Goal: Entertainment & Leisure: Browse casually

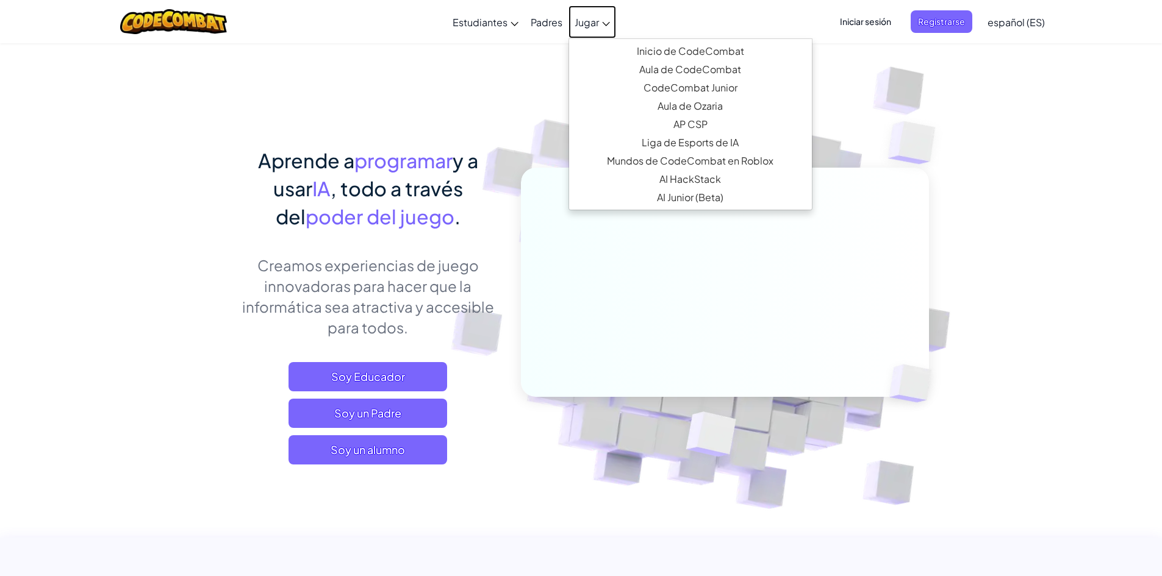
click at [592, 23] on span "Jugar" at bounding box center [587, 22] width 24 height 13
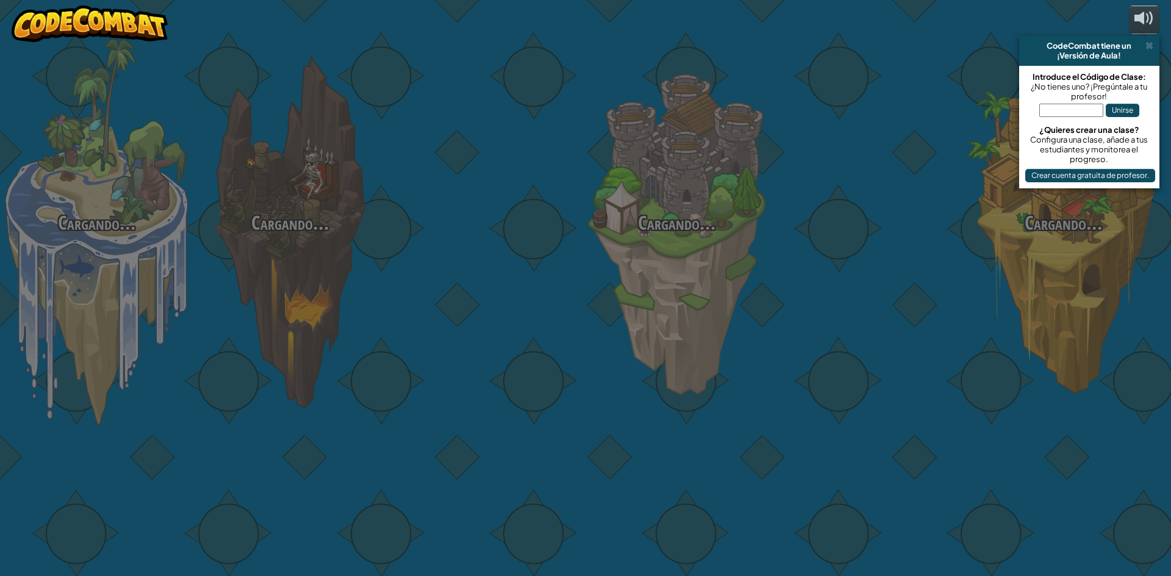
select select "es-ES"
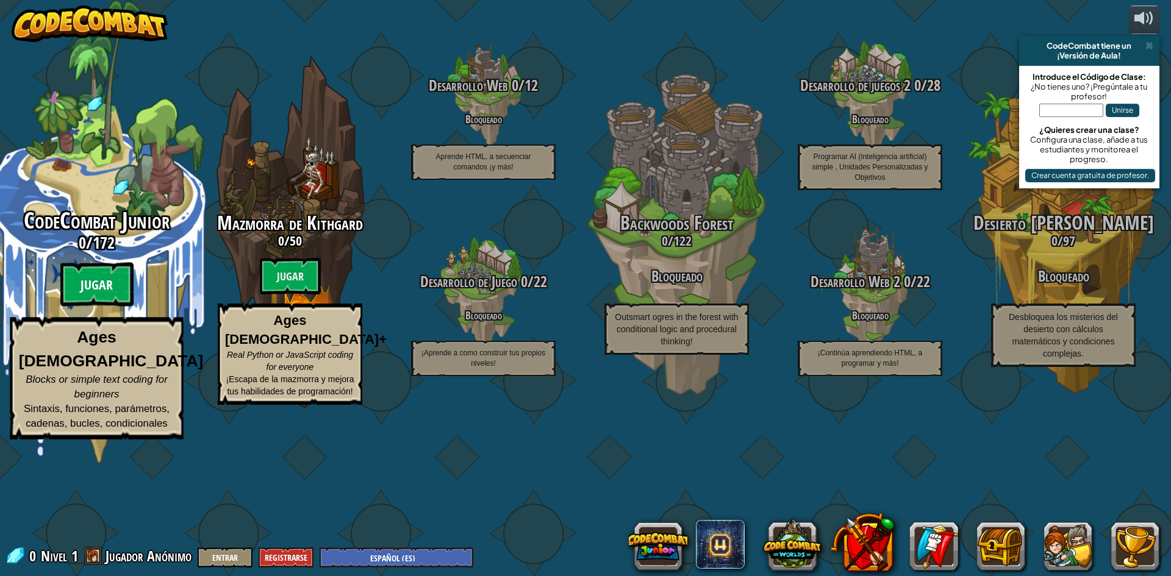
click at [97, 307] on btn "Jugar" at bounding box center [96, 285] width 73 height 44
select select "es-ES"
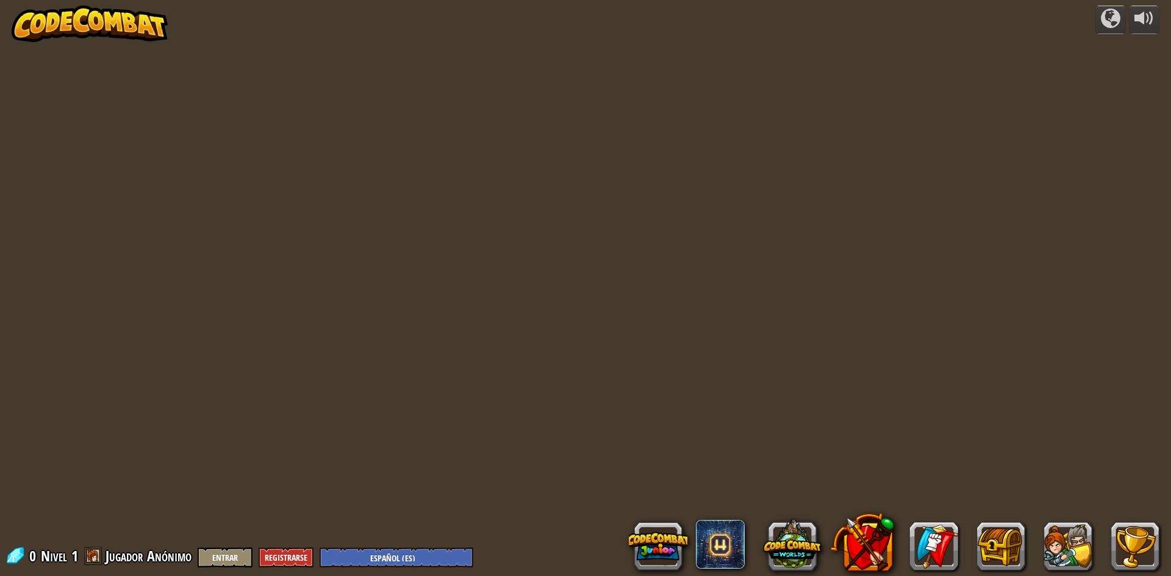
select select "es-ES"
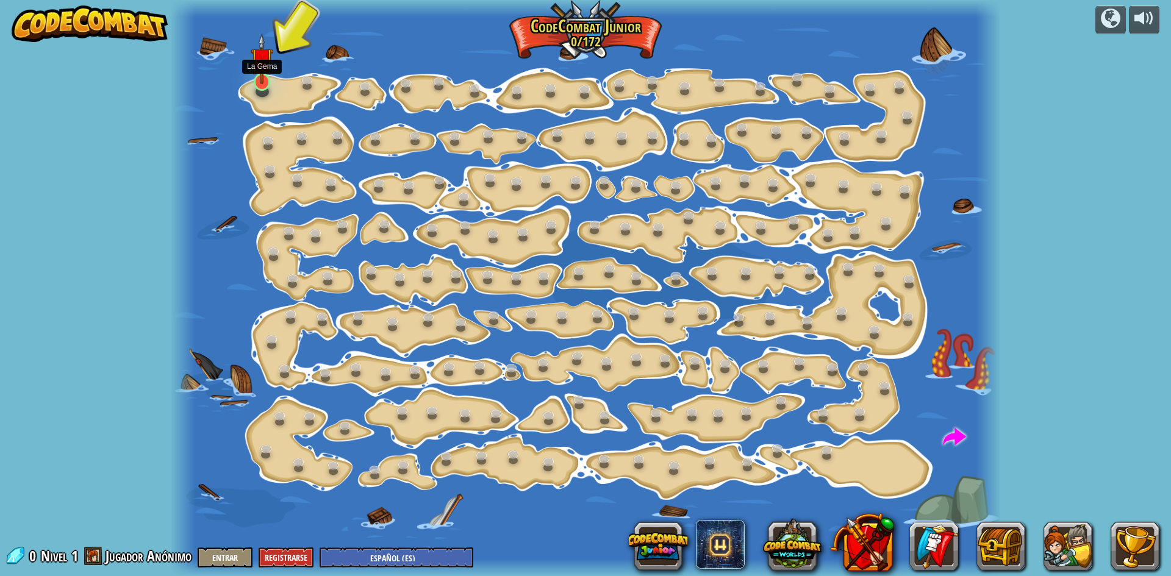
click at [261, 83] on img at bounding box center [262, 59] width 22 height 51
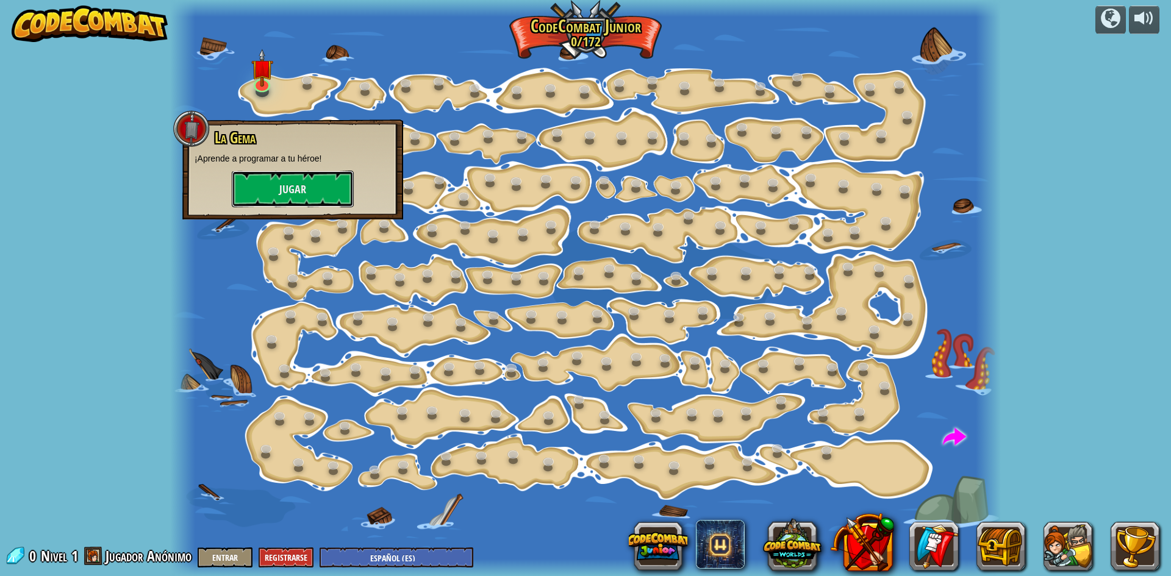
click at [321, 201] on button "Jugar" at bounding box center [293, 189] width 122 height 37
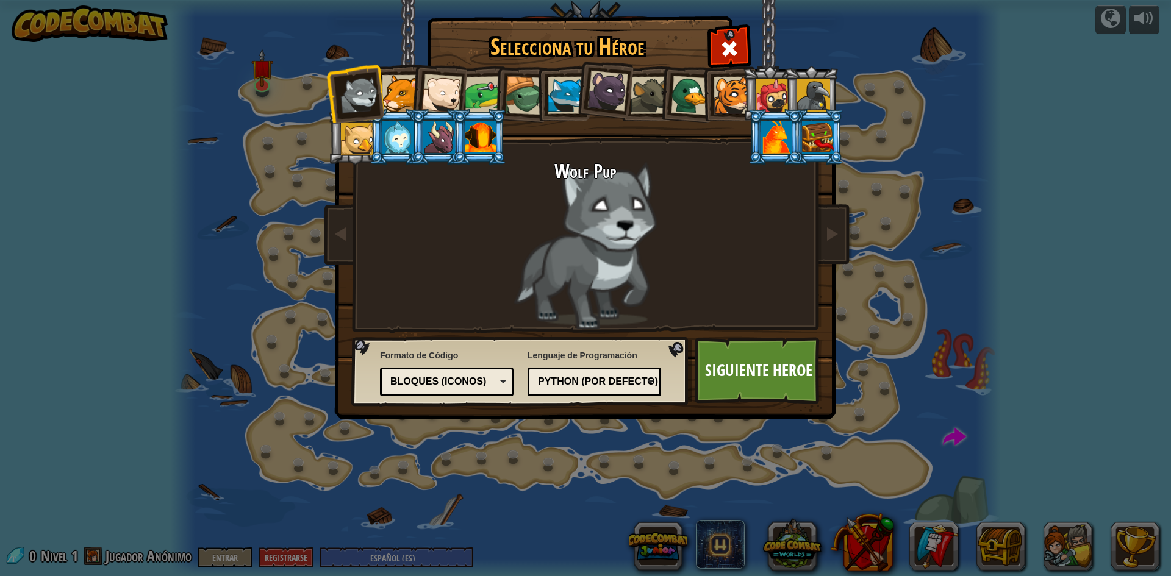
click at [444, 92] on div at bounding box center [442, 94] width 40 height 40
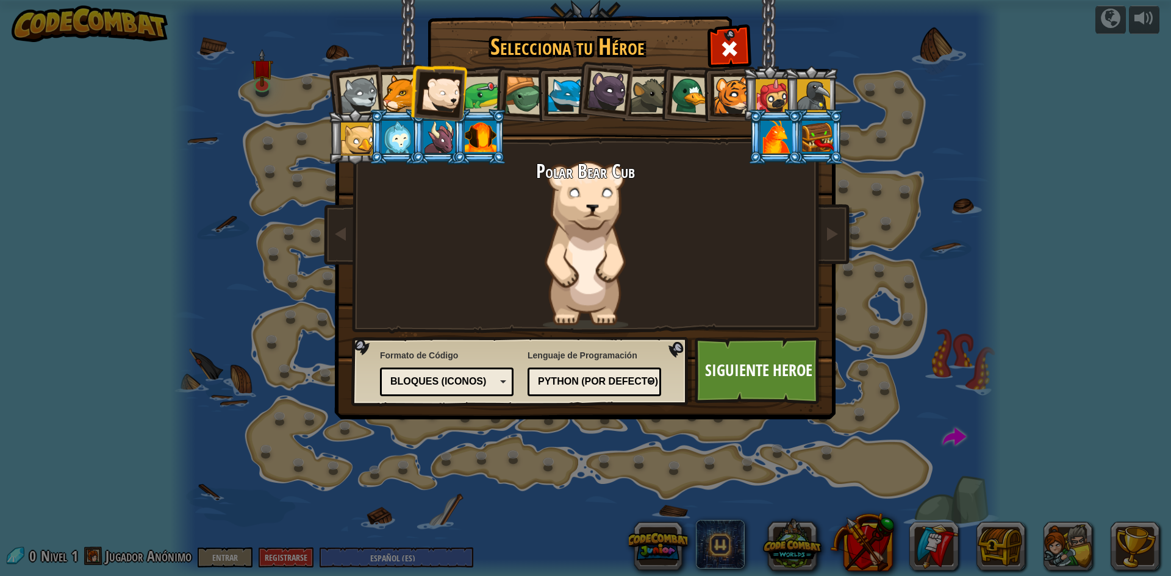
click at [474, 91] on div at bounding box center [484, 95] width 38 height 38
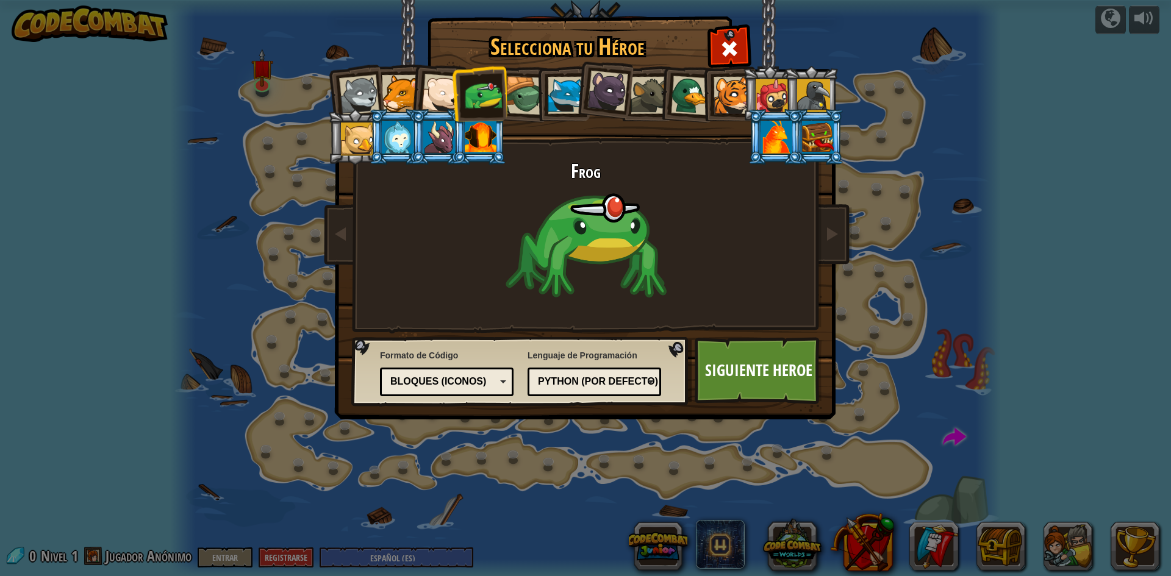
click at [514, 85] on div at bounding box center [524, 95] width 39 height 39
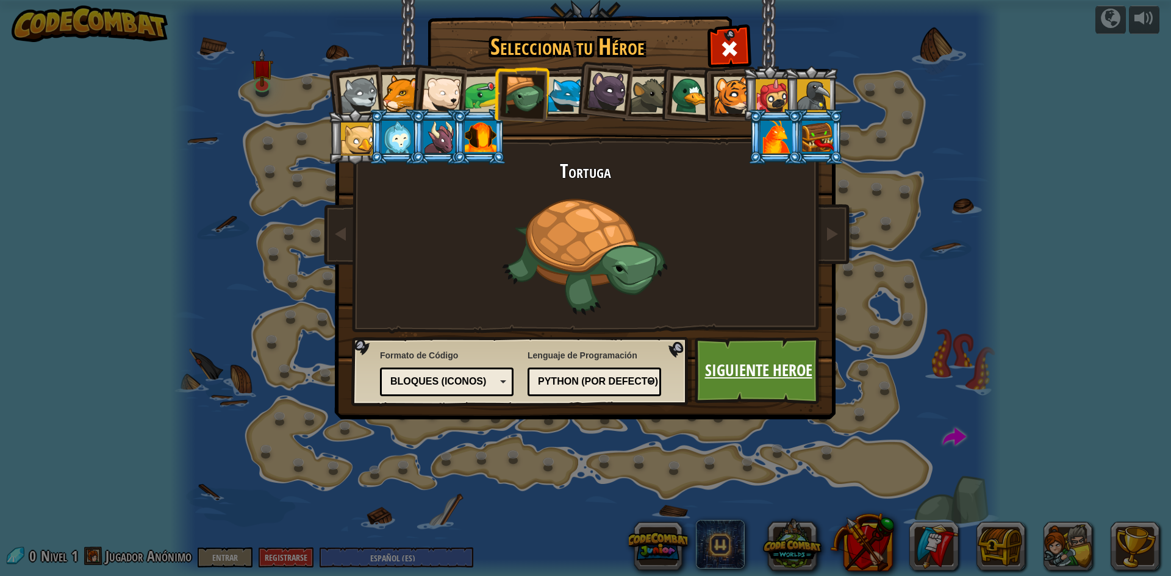
click at [798, 364] on link "Siguiente Heroe" at bounding box center [758, 370] width 127 height 67
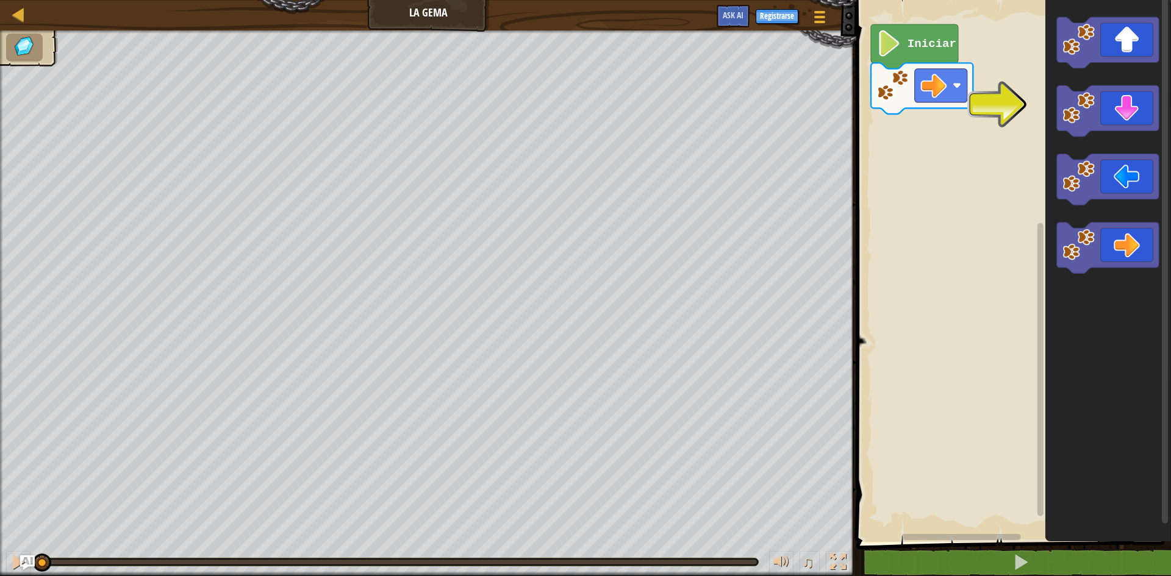
click at [911, 48] on text "Iniciar" at bounding box center [932, 43] width 49 height 13
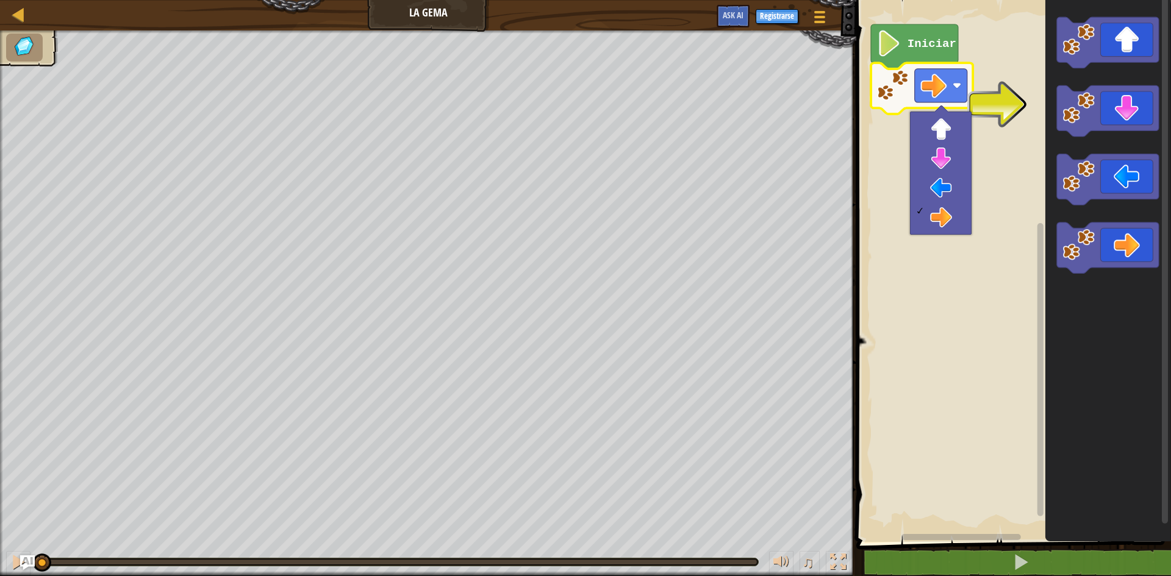
click at [984, 278] on rect "Espacio de trabajo de Blockly" at bounding box center [1012, 268] width 318 height 548
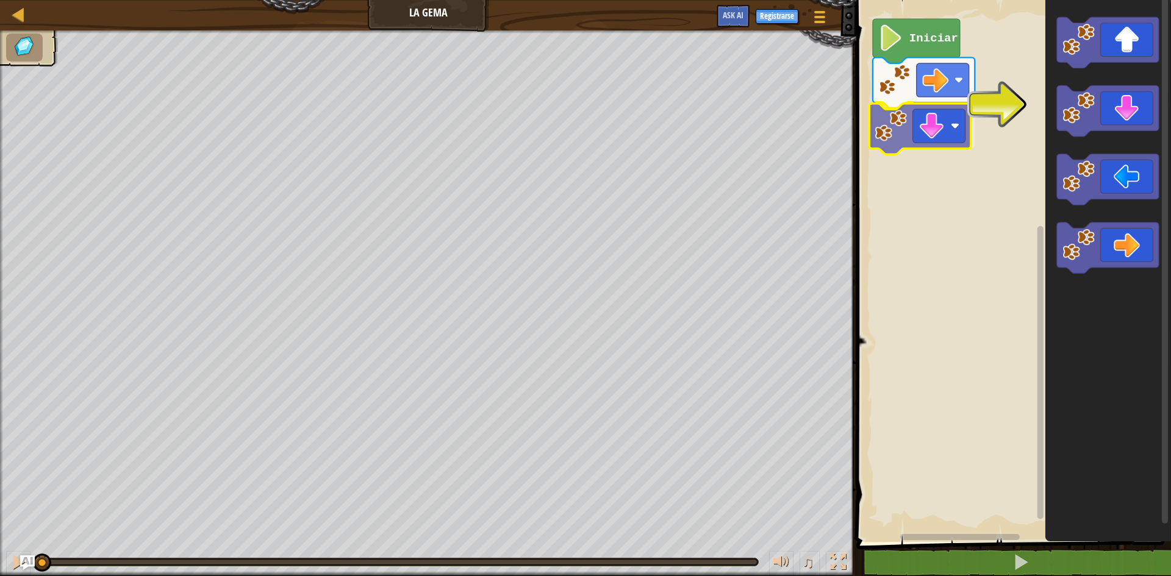
click at [925, 131] on div "Iniciar" at bounding box center [1012, 268] width 318 height 548
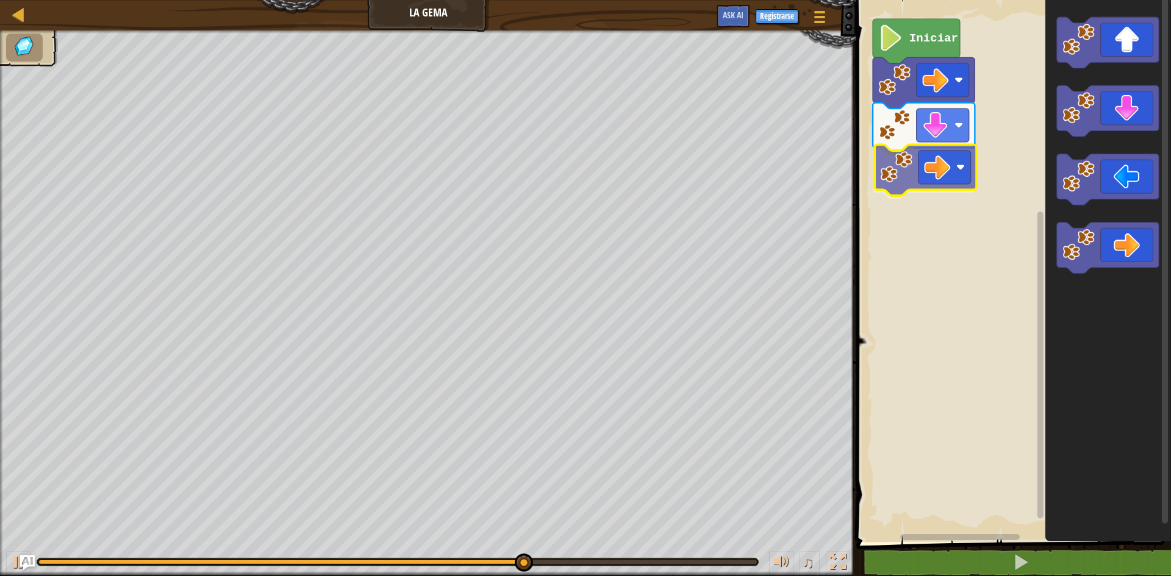
click at [916, 172] on div "Iniciar" at bounding box center [1012, 268] width 318 height 548
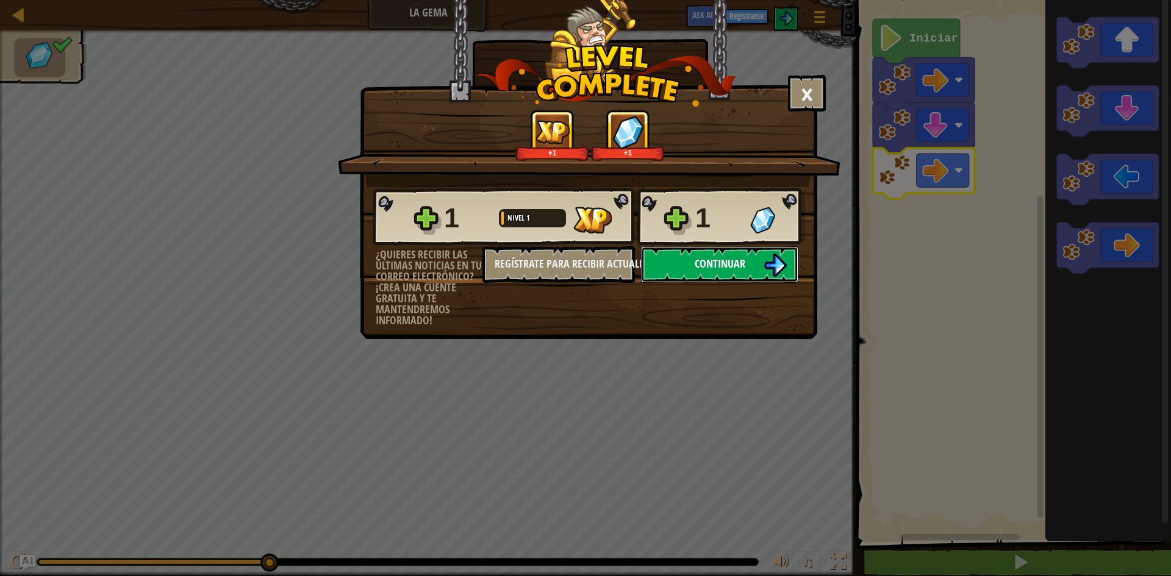
click at [703, 260] on span "Continuar" at bounding box center [720, 263] width 51 height 15
select select "es-ES"
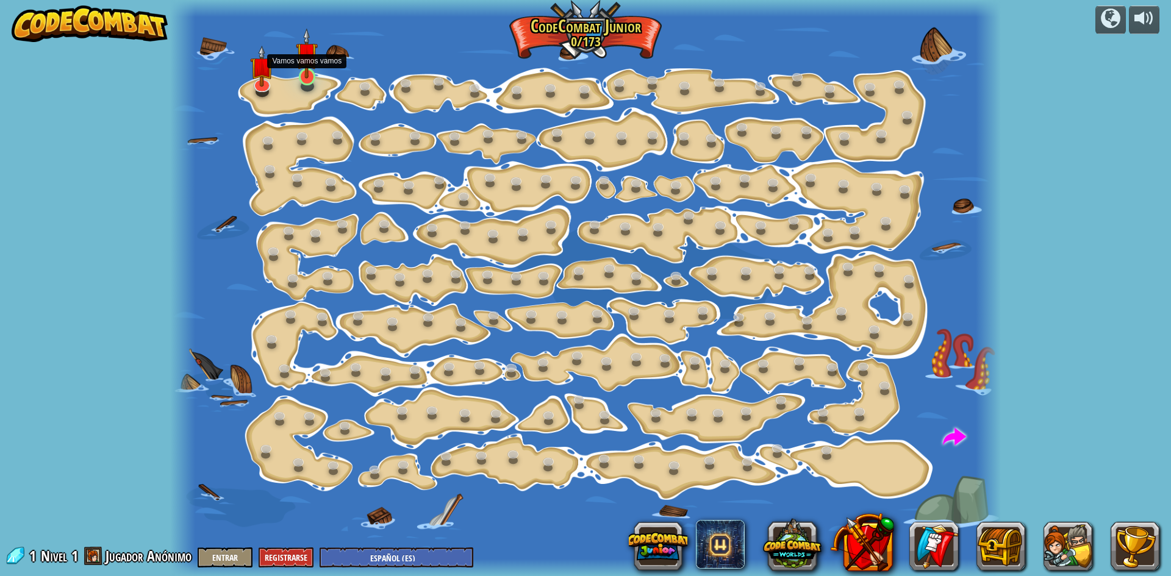
click at [312, 69] on img at bounding box center [307, 53] width 22 height 51
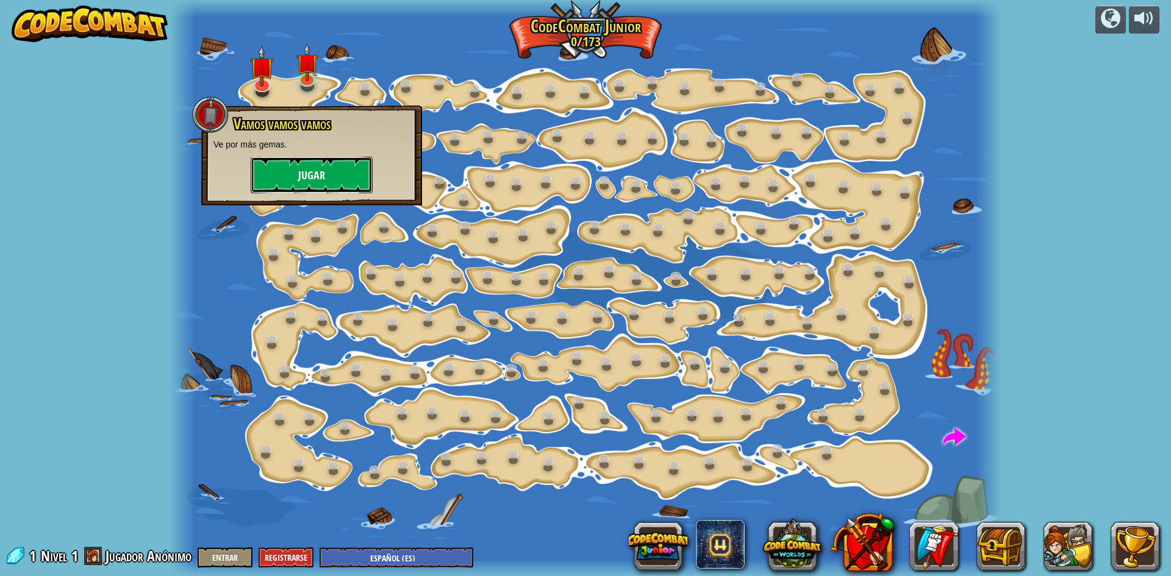
click at [304, 174] on button "Jugar" at bounding box center [312, 175] width 122 height 37
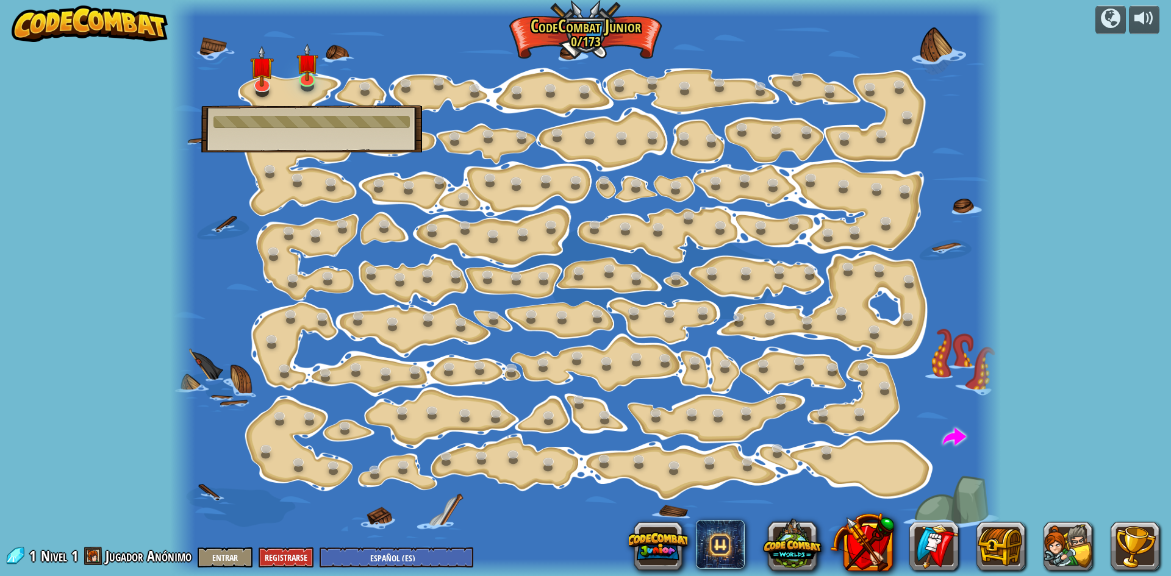
click at [289, 139] on div "Vamos vamos vamos Ve por más gemas. Jugar" at bounding box center [311, 129] width 221 height 47
click at [306, 139] on div "Vamos vamos vamos Ve por más gemas. Jugar" at bounding box center [311, 129] width 221 height 47
click at [314, 124] on div at bounding box center [311, 122] width 196 height 12
click at [313, 118] on div at bounding box center [311, 122] width 196 height 12
click at [318, 118] on div at bounding box center [311, 122] width 196 height 12
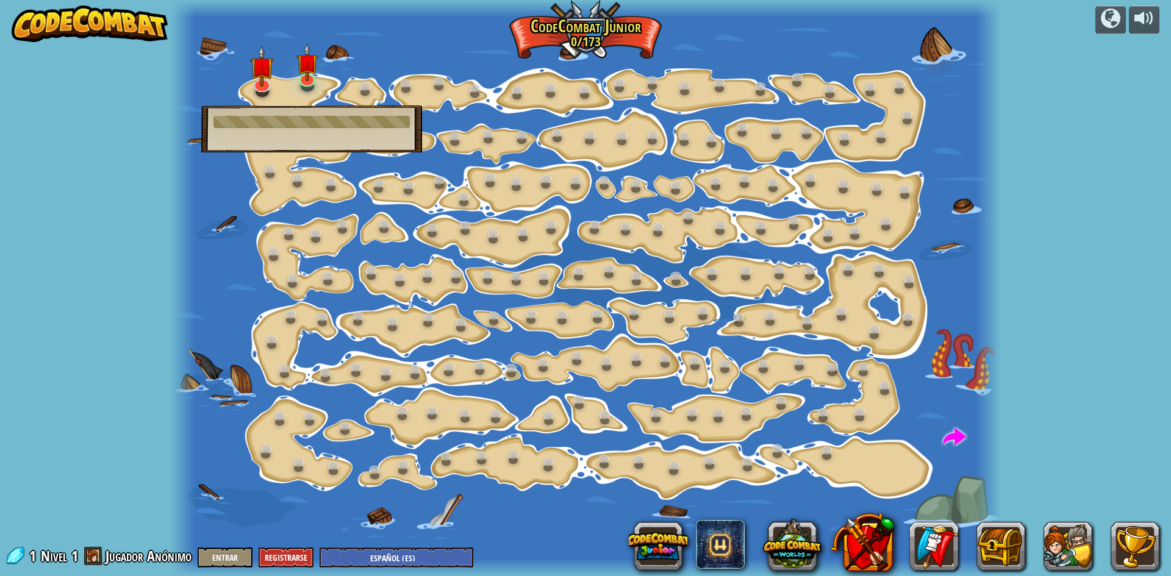
click at [340, 110] on div "Vamos vamos vamos Ve por más gemas. Jugar" at bounding box center [311, 129] width 221 height 47
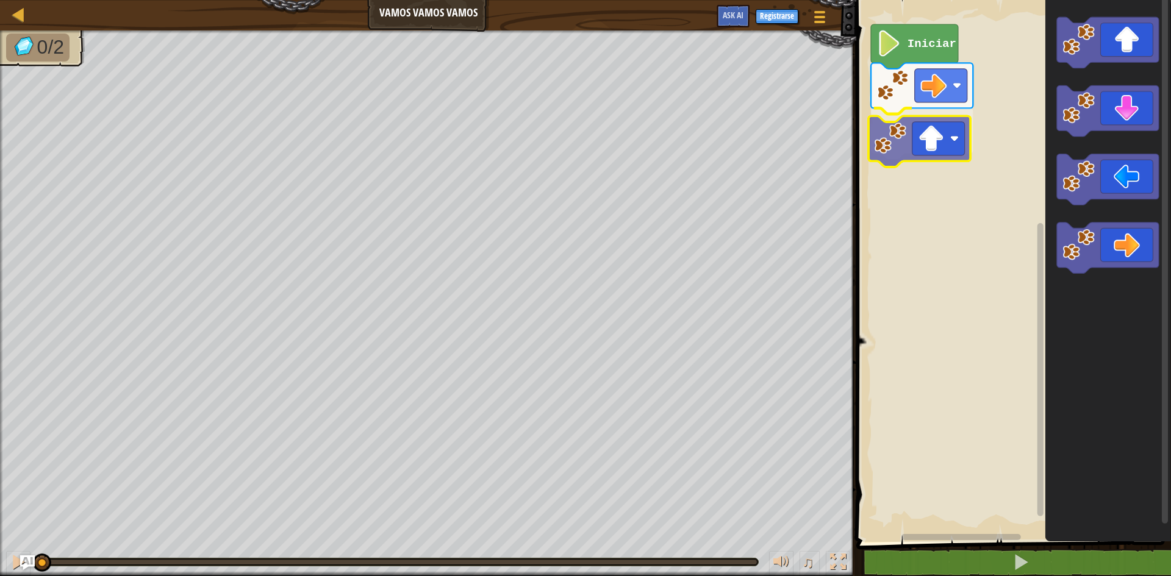
click at [932, 159] on div "Iniciar" at bounding box center [1012, 268] width 318 height 548
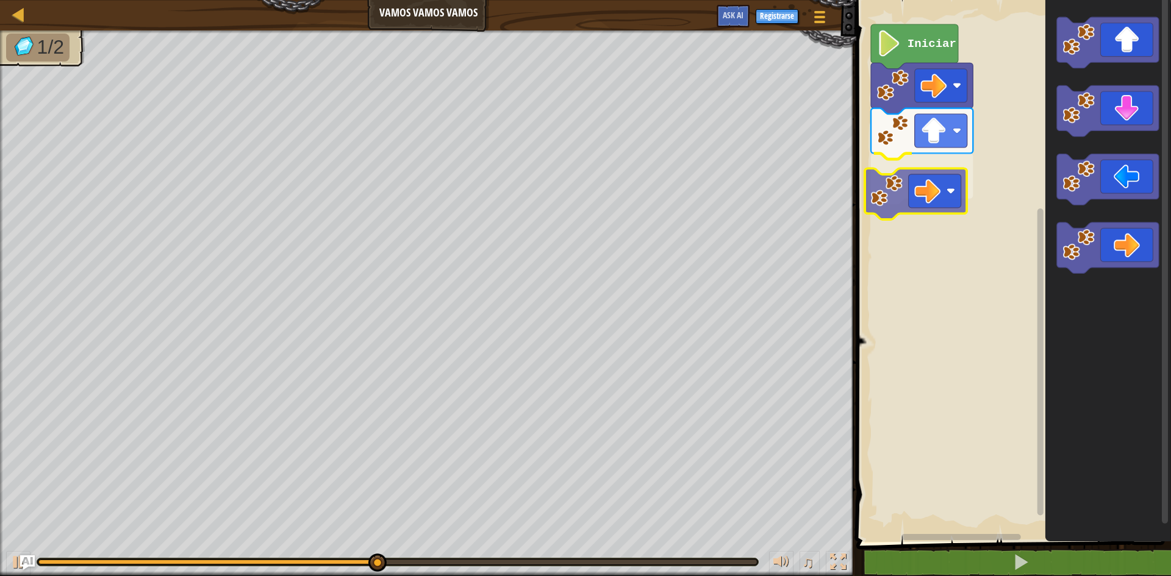
click at [930, 182] on div "Iniciar" at bounding box center [1012, 268] width 318 height 548
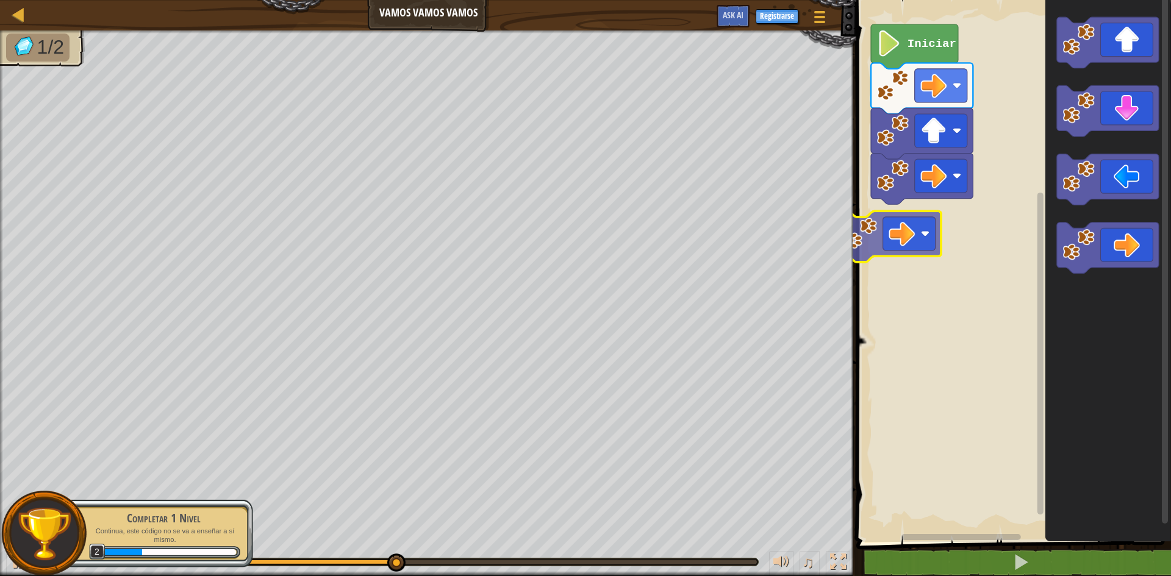
click at [903, 230] on div "Iniciar" at bounding box center [1012, 268] width 318 height 548
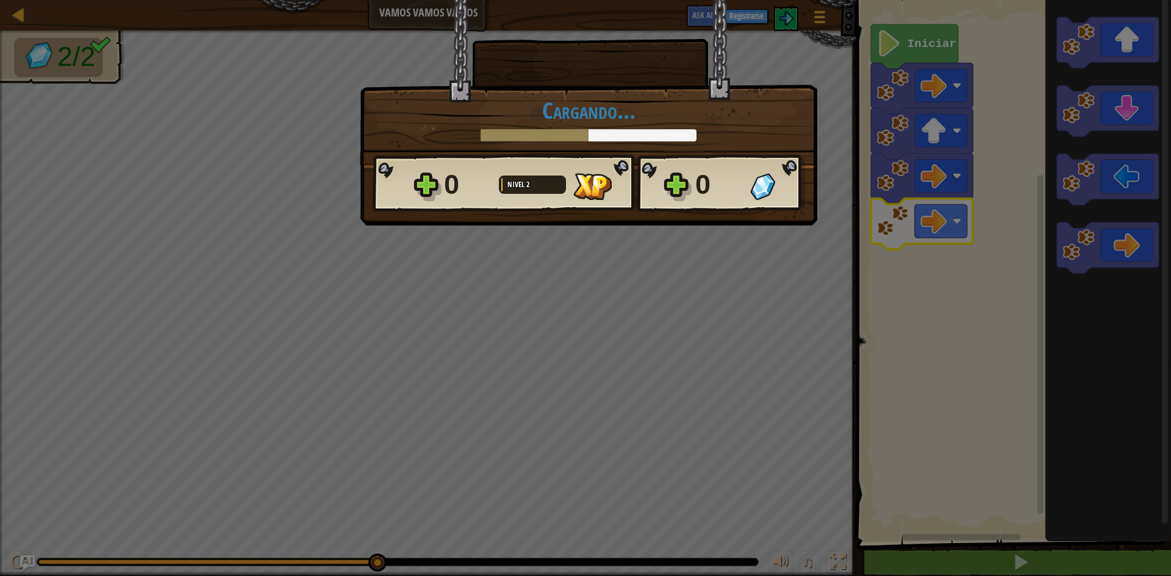
click at [705, 159] on div "0 Nivel 2 0" at bounding box center [589, 183] width 432 height 59
click at [690, 158] on div "0 Nivel 2 0" at bounding box center [589, 183] width 432 height 59
click at [642, 140] on div at bounding box center [589, 135] width 216 height 12
click at [629, 142] on div "× Puntúa este nivel: Cargando... Reticulating Splines... Cargando... 0 Nivel 2 …" at bounding box center [588, 81] width 457 height 165
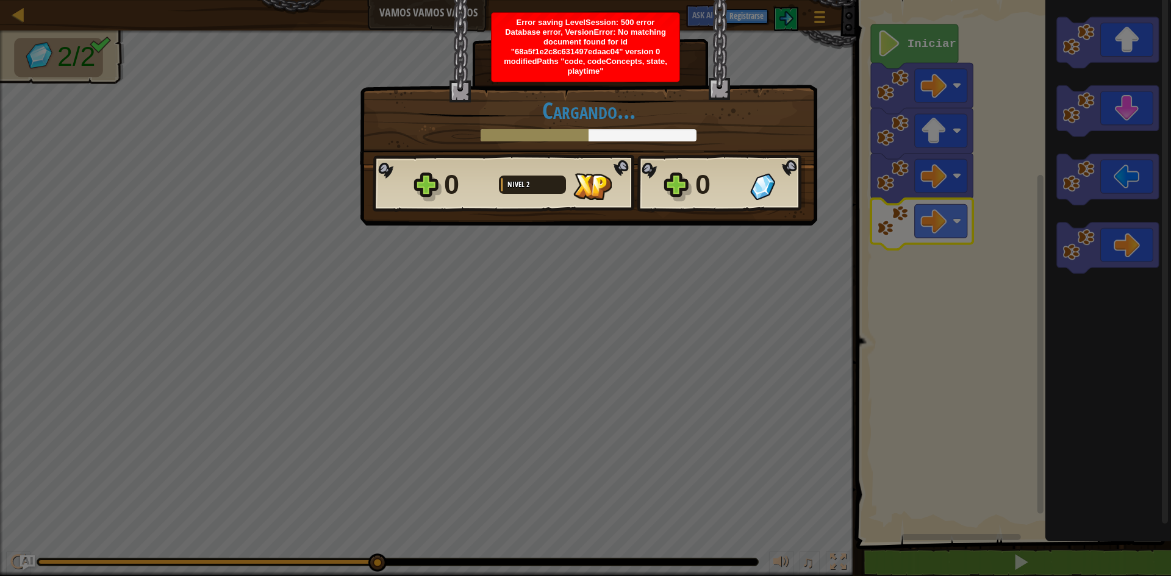
click at [627, 57] on span "Error saving LevelSession: 500 error Database error, VersionError: No matching …" at bounding box center [585, 47] width 163 height 58
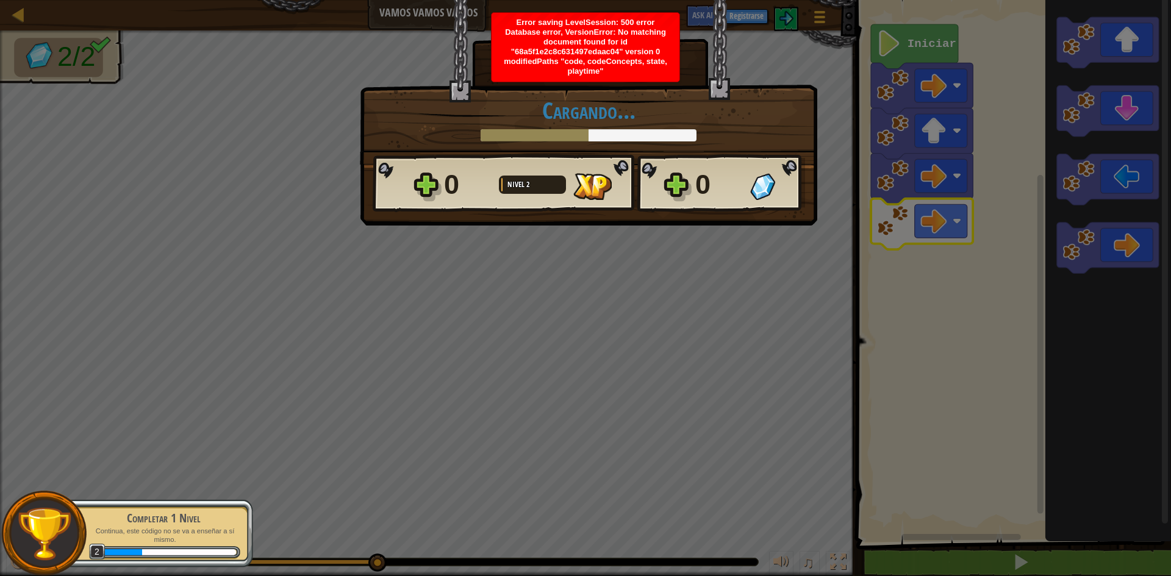
click at [633, 57] on span "Error saving LevelSession: 500 error Database error, VersionError: No matching …" at bounding box center [585, 47] width 163 height 58
click at [645, 53] on span "Error saving LevelSession: 500 error Database error, VersionError: No matching …" at bounding box center [585, 47] width 163 height 58
drag, startPoint x: 645, startPoint y: 53, endPoint x: 354, endPoint y: 198, distance: 325.7
click at [391, 1] on body "Mapa Vamos vamos vamos Menú del Juego Registrarse Ask AI 1 הההההההההההההההההההה…" at bounding box center [585, 0] width 1171 height 1
click at [252, 209] on div "× Puntúa este nivel: Cargando... Reticulating Splines... Cargando... 0 Nivel 2 …" at bounding box center [585, 288] width 1171 height 576
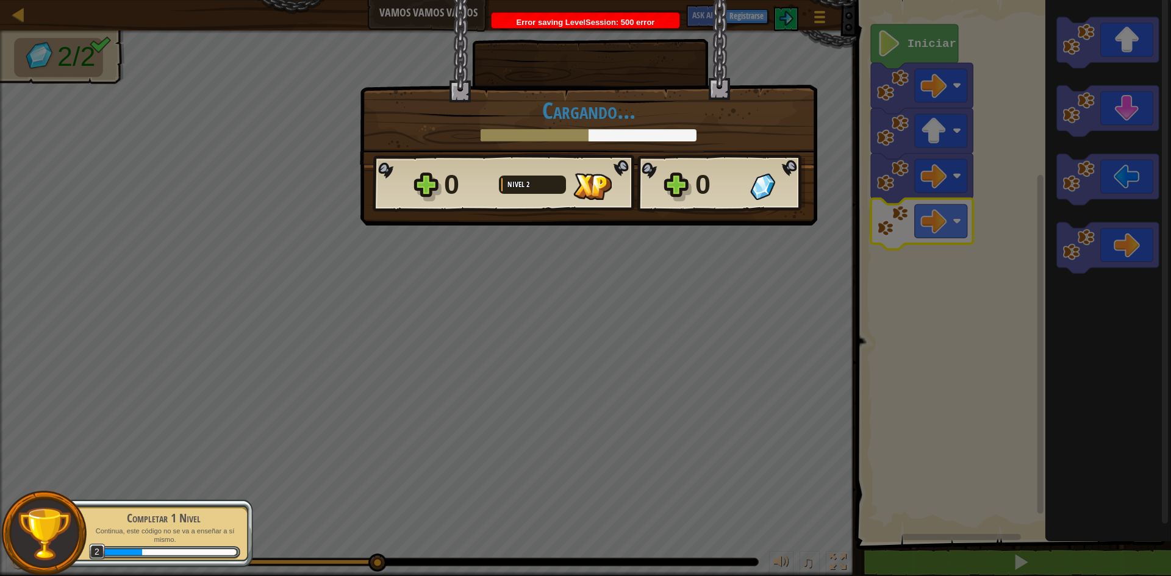
click at [664, 65] on div at bounding box center [590, 41] width 231 height 82
click at [606, 246] on div "× Puntúa este nivel: Cargando... Reticulating Splines... Cargando... 0 Nivel 2 …" at bounding box center [585, 288] width 1171 height 576
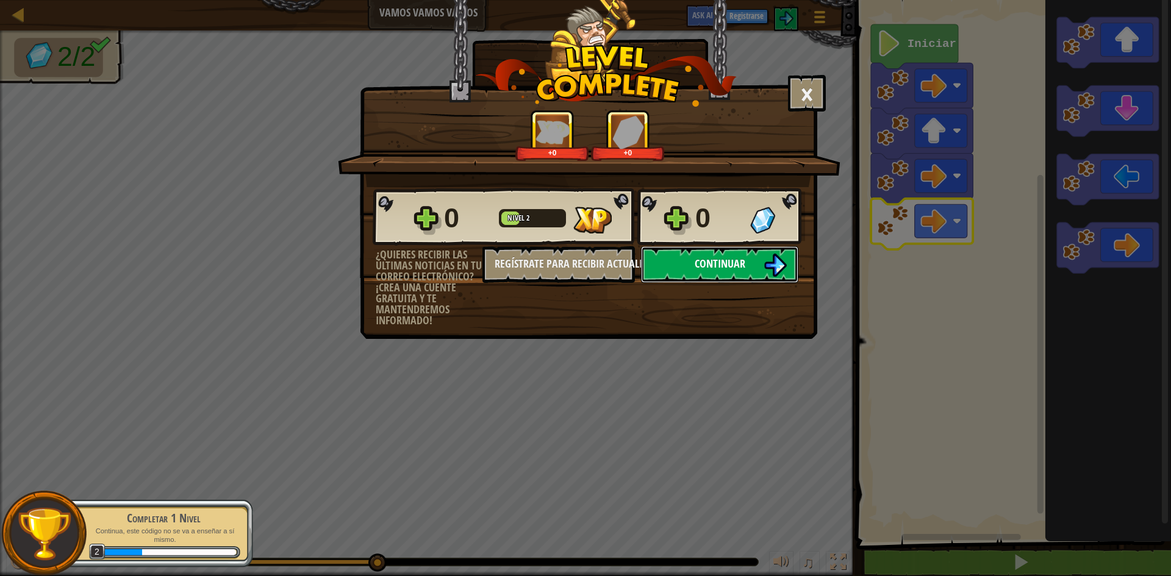
click at [714, 265] on span "Continuar" at bounding box center [720, 263] width 51 height 15
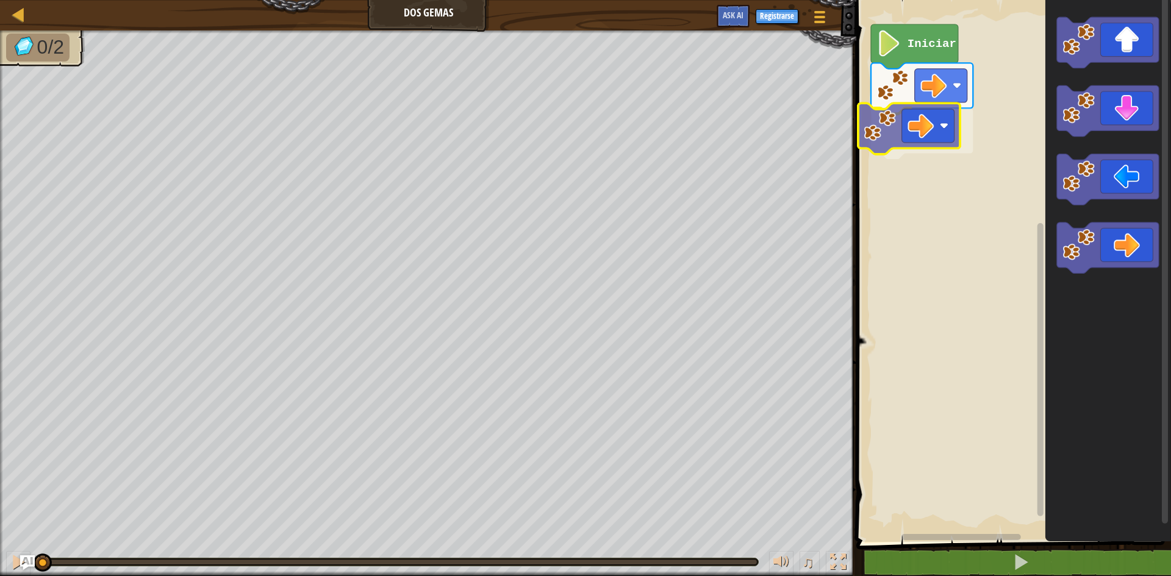
click at [886, 119] on div "Iniciar" at bounding box center [1012, 268] width 318 height 548
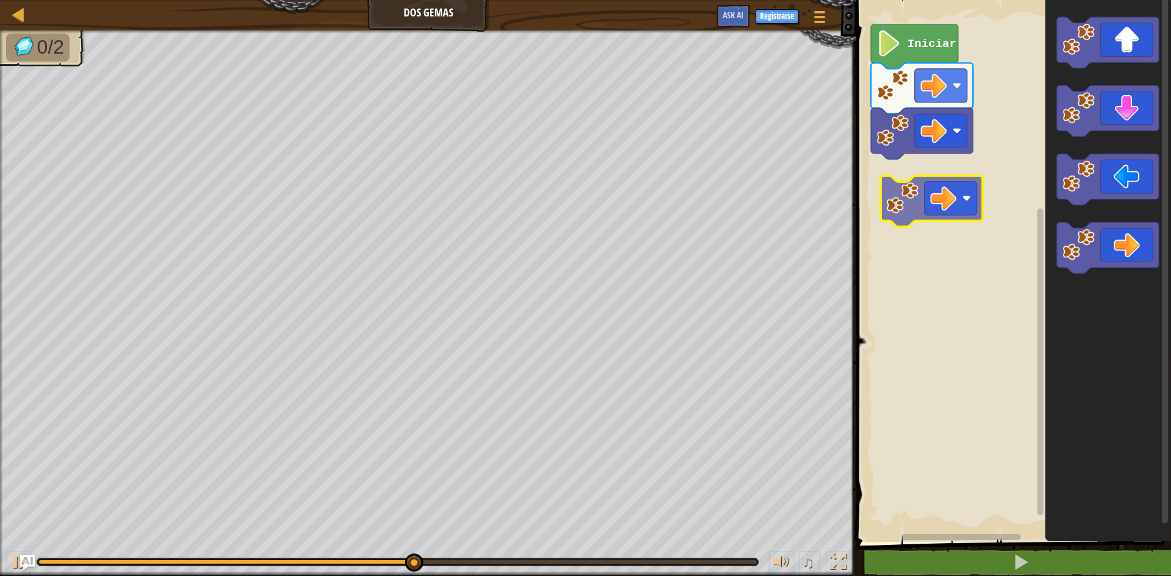
click at [938, 182] on div "Iniciar" at bounding box center [1012, 268] width 318 height 548
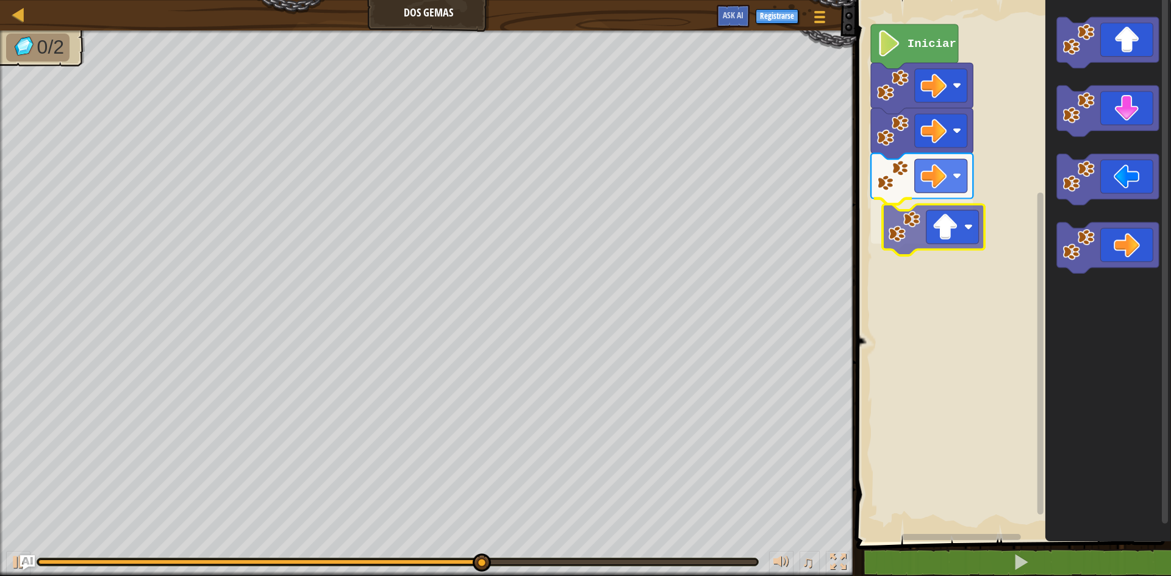
click at [956, 237] on div "Iniciar" at bounding box center [1012, 268] width 318 height 548
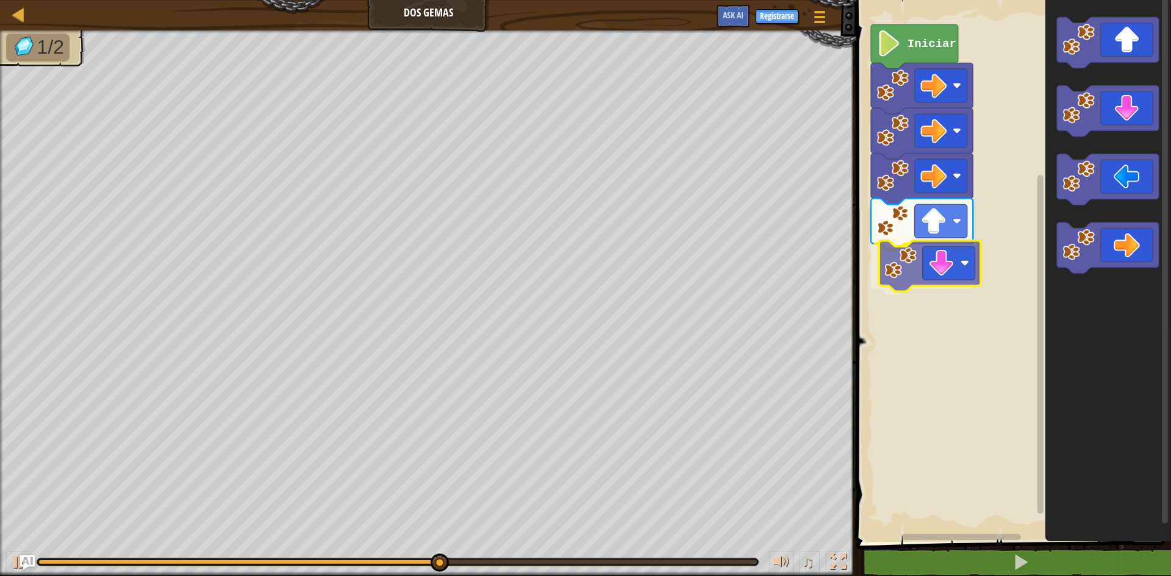
click at [947, 268] on div "Iniciar" at bounding box center [1012, 268] width 318 height 548
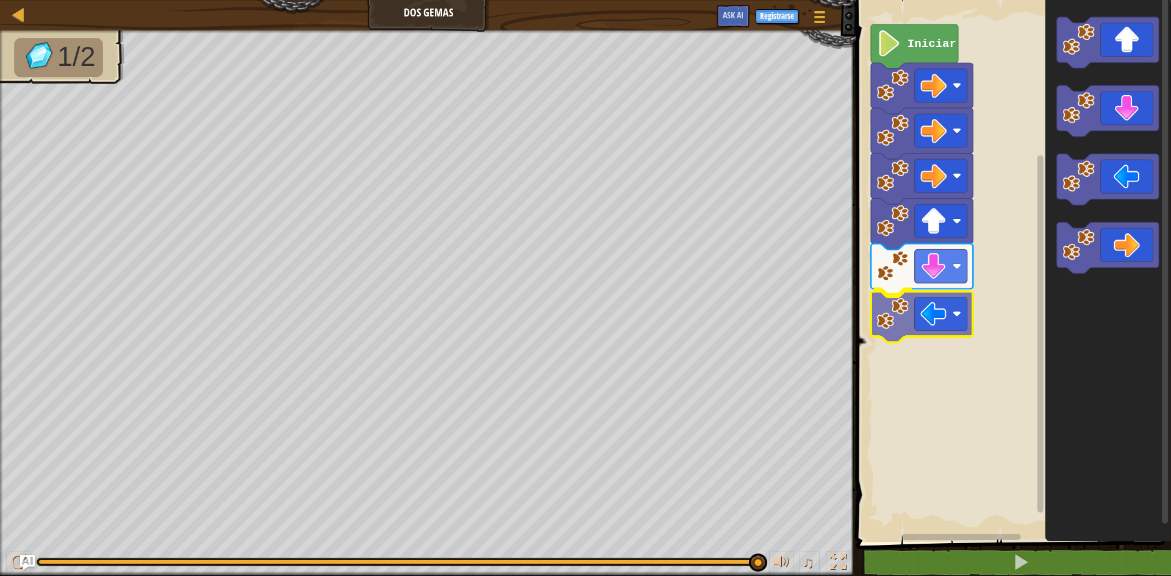
click at [941, 321] on div "Iniciar" at bounding box center [1012, 268] width 318 height 548
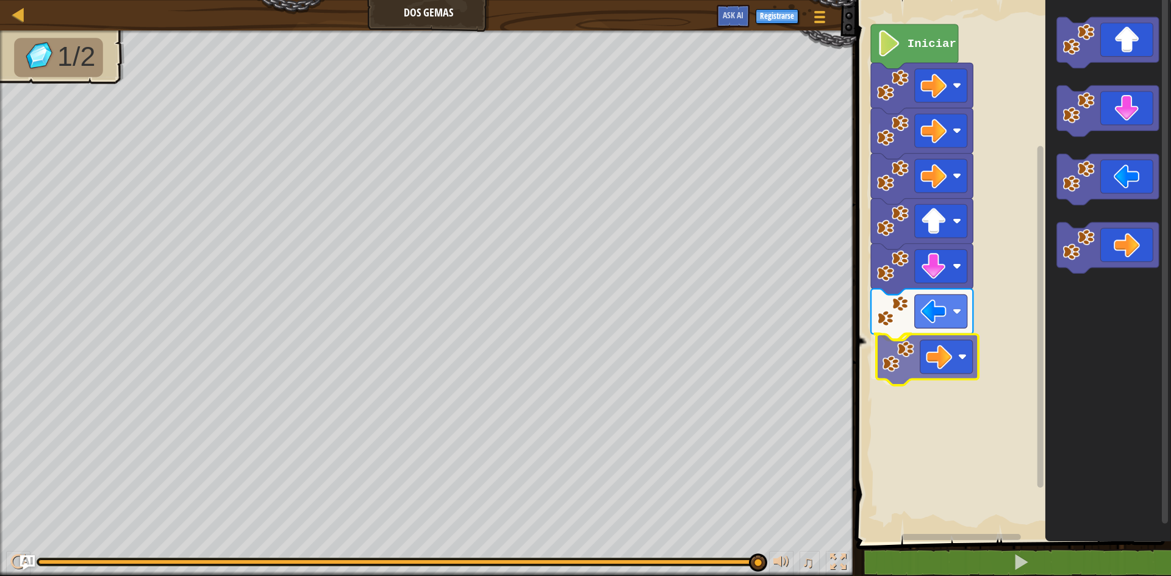
click at [960, 367] on div "Iniciar" at bounding box center [1012, 268] width 318 height 548
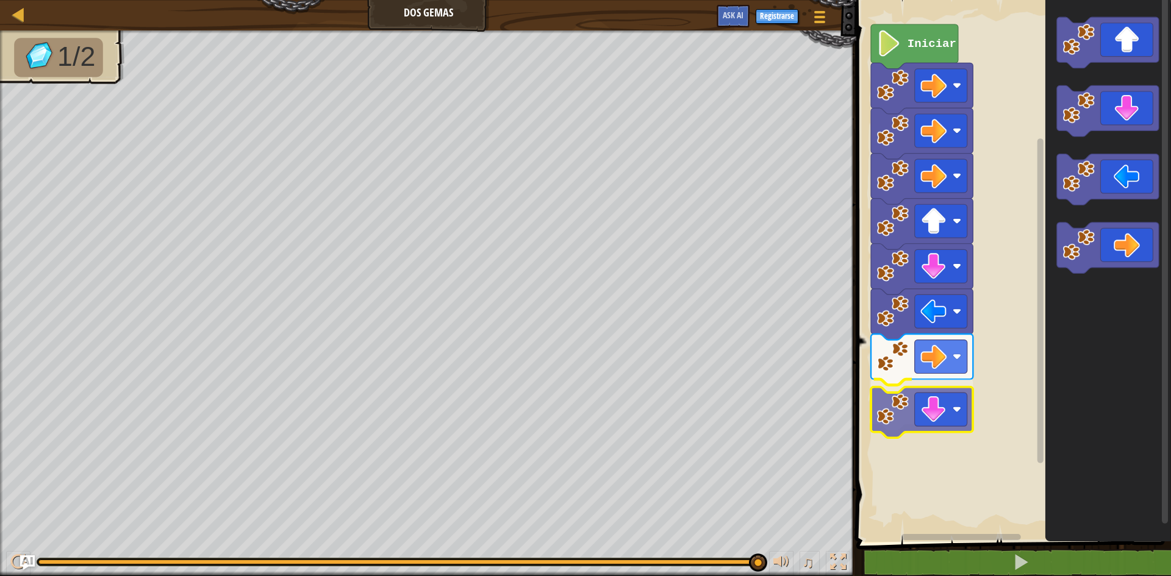
click at [945, 425] on div "Iniciar" at bounding box center [1012, 268] width 318 height 548
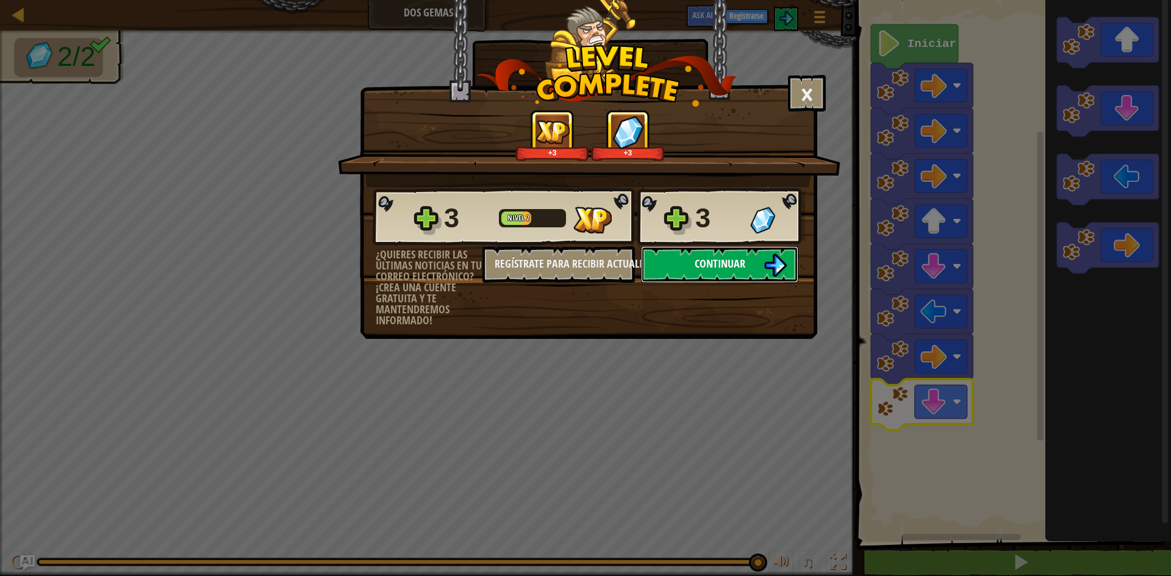
click at [711, 268] on span "Continuar" at bounding box center [720, 263] width 51 height 15
select select "es-ES"
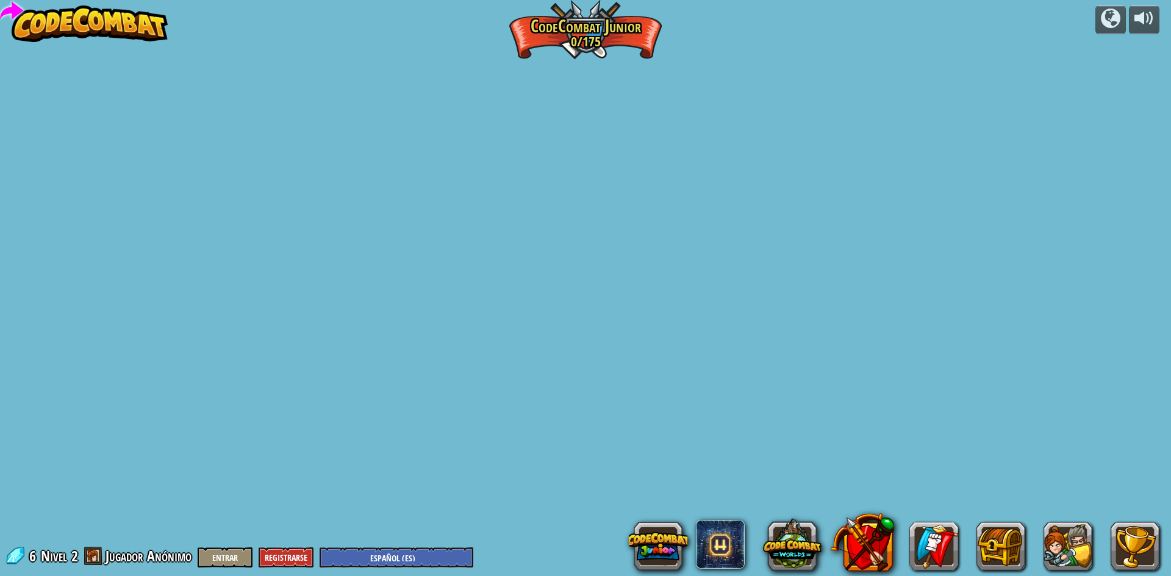
select select "es-ES"
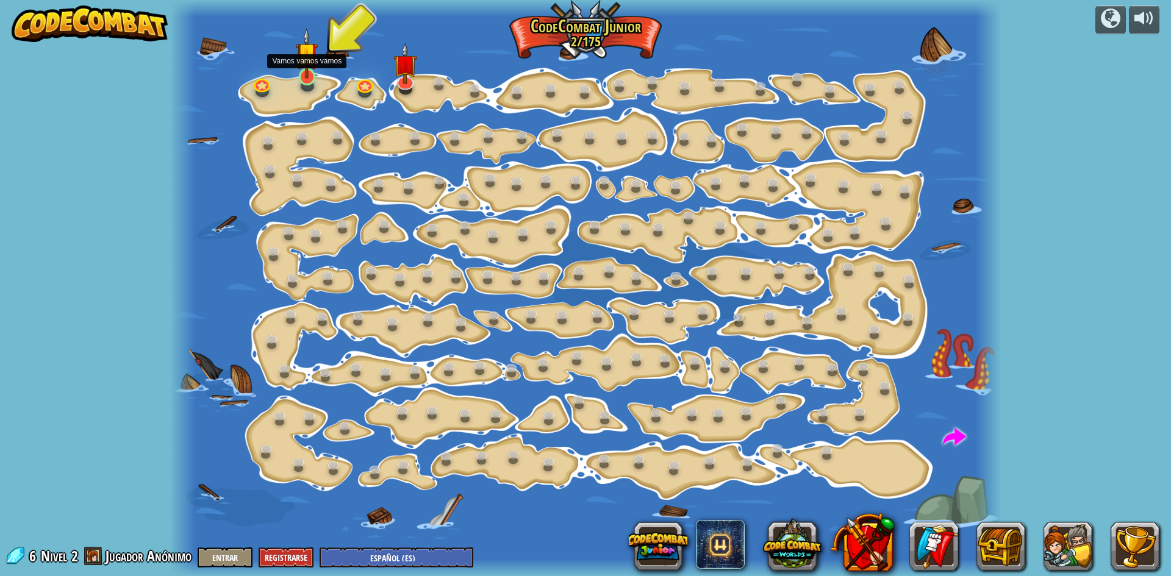
click at [309, 61] on img at bounding box center [307, 53] width 22 height 51
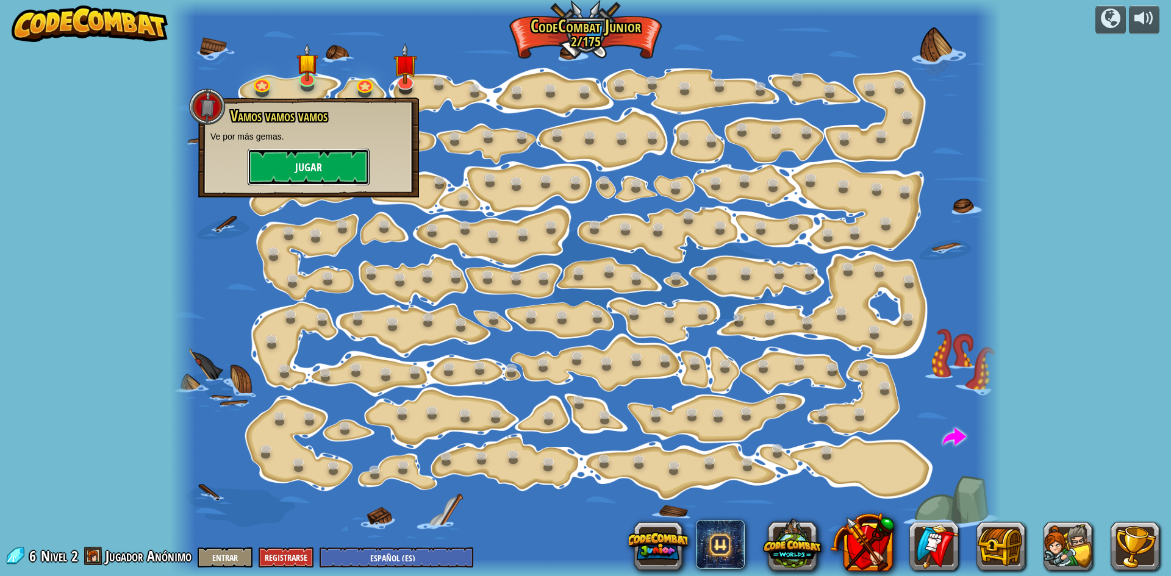
click at [309, 170] on button "Jugar" at bounding box center [309, 167] width 122 height 37
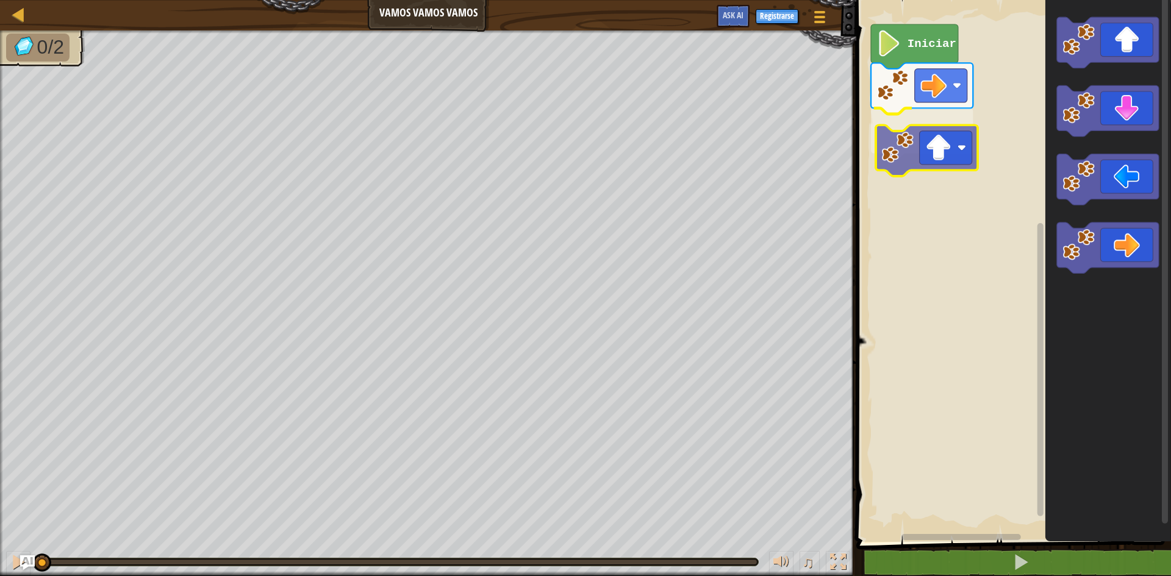
click at [920, 138] on div "Iniciar" at bounding box center [1012, 268] width 318 height 548
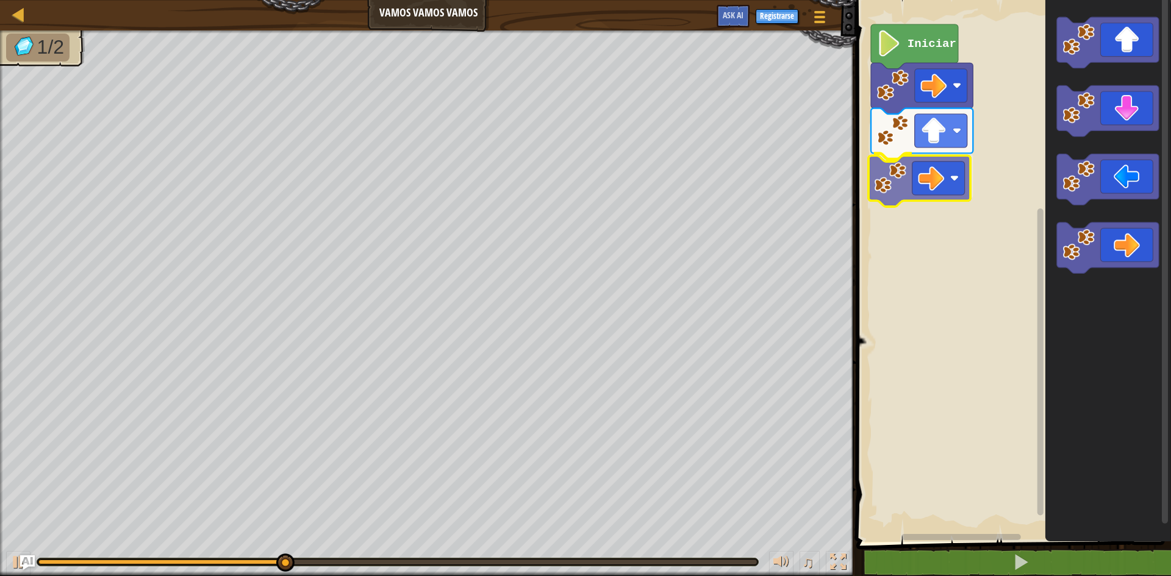
click at [907, 190] on div "Iniciar" at bounding box center [1012, 268] width 318 height 548
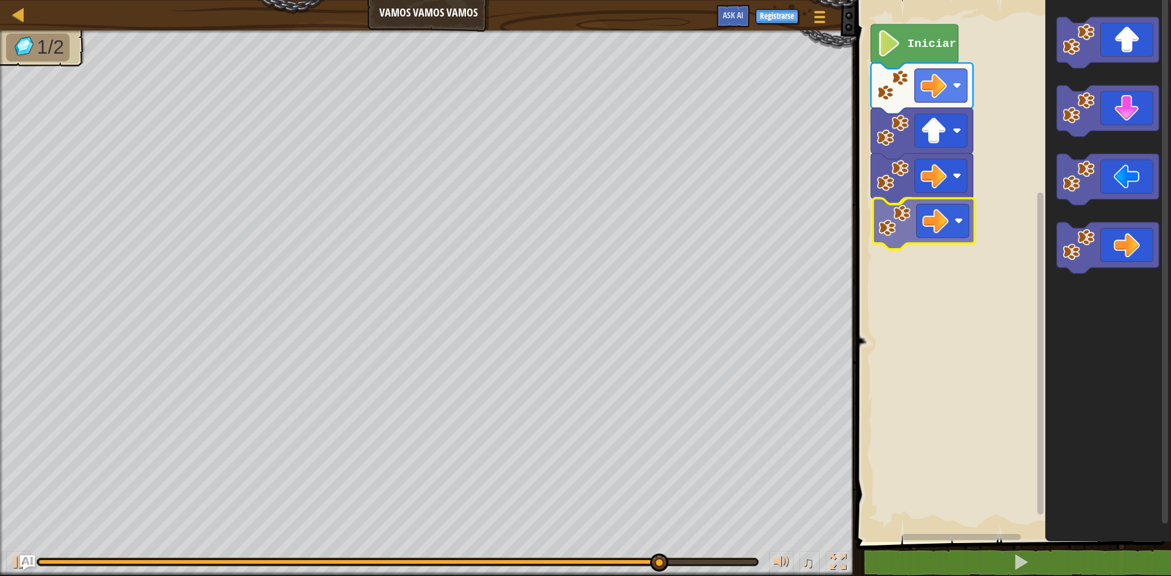
click at [959, 233] on div "Iniciar" at bounding box center [1012, 268] width 318 height 548
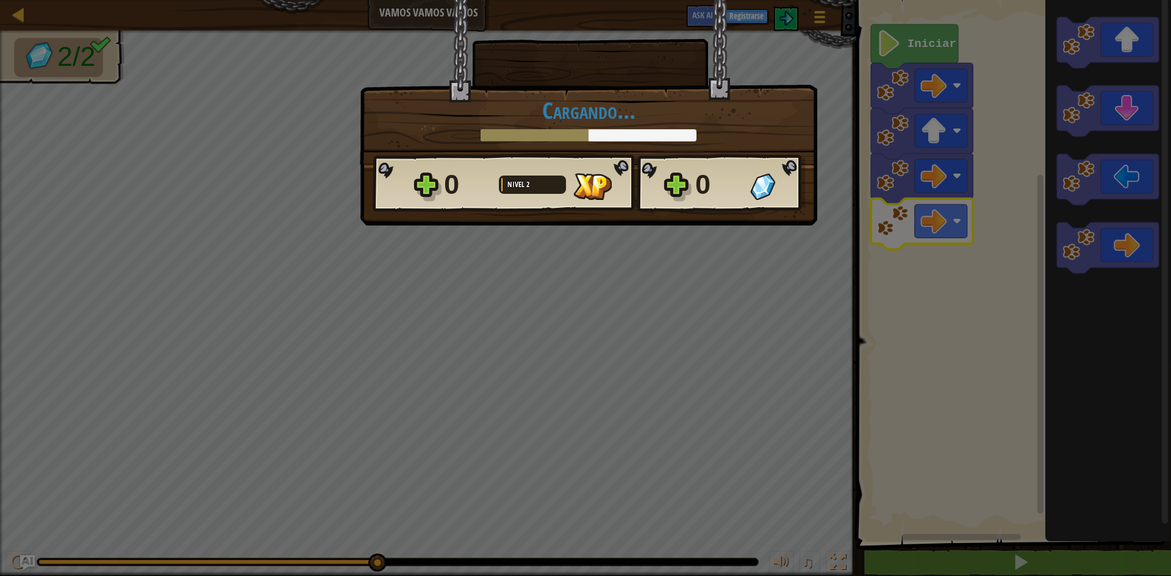
click at [557, 67] on div at bounding box center [590, 41] width 231 height 82
click at [588, 66] on div at bounding box center [590, 41] width 231 height 82
click at [575, 165] on div "× Puntúa este nivel: Cargando... Reticulating Splines... Cargando... 0 Nivel 2 …" at bounding box center [588, 81] width 457 height 165
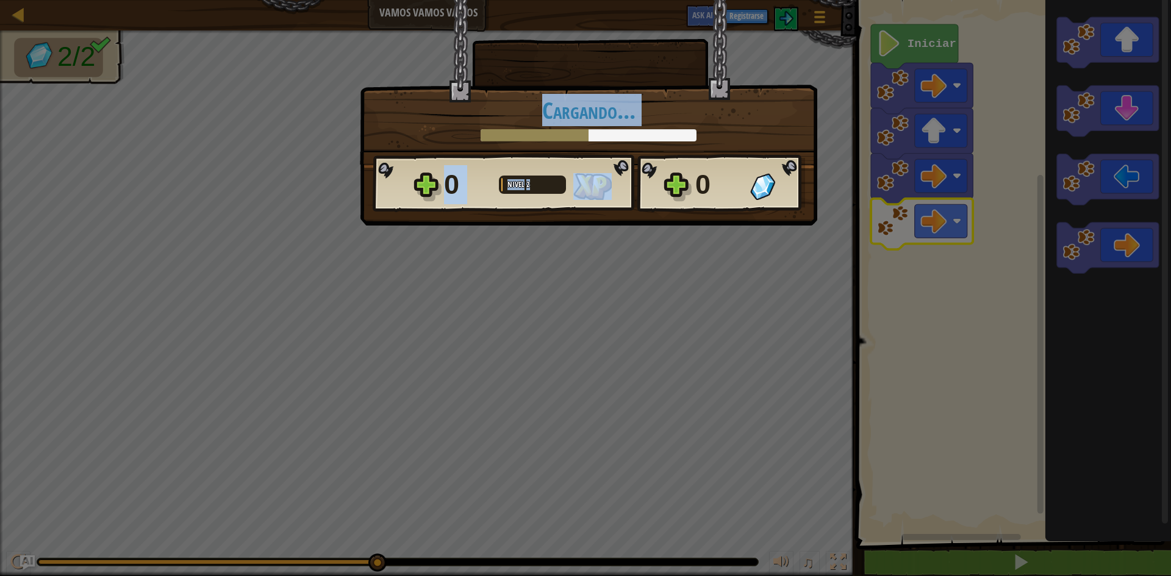
click at [541, 157] on div "0 Nivel 2 0" at bounding box center [589, 183] width 432 height 59
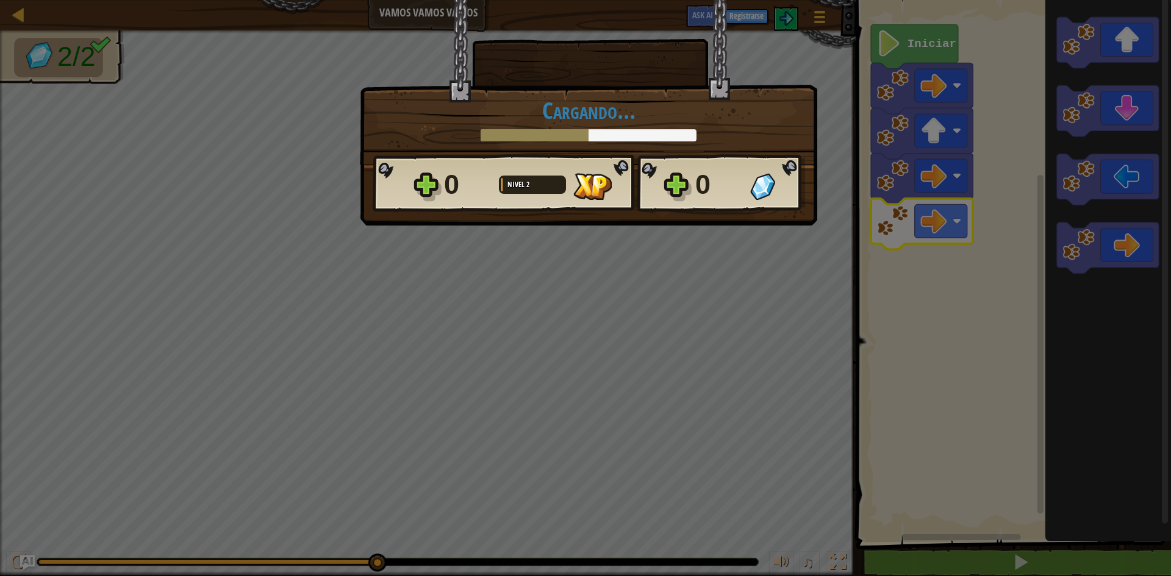
click at [539, 151] on div "× Puntúa este nivel: Cargando... Reticulating Splines... Cargando... 0 Nivel 2 …" at bounding box center [588, 81] width 457 height 165
drag, startPoint x: 539, startPoint y: 151, endPoint x: 536, endPoint y: 157, distance: 6.8
click at [536, 157] on div "× Puntúa este nivel: Cargando... Reticulating Splines... Cargando... 0 Nivel 2 …" at bounding box center [588, 81] width 457 height 165
drag, startPoint x: 540, startPoint y: 159, endPoint x: 501, endPoint y: 182, distance: 45.9
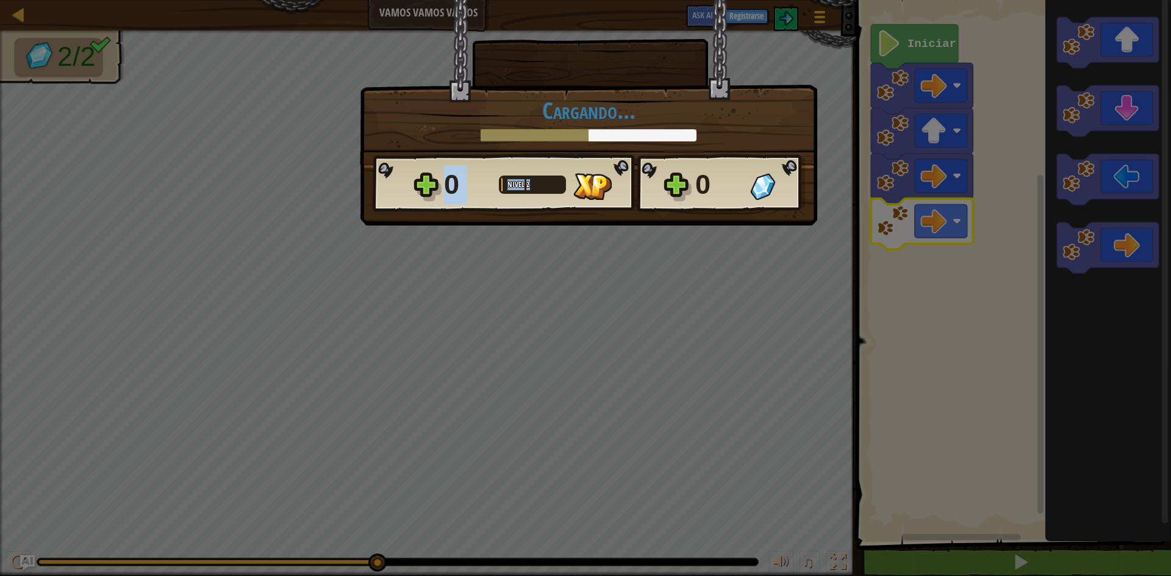
click at [501, 182] on div "0 Nivel 2 0" at bounding box center [589, 183] width 432 height 59
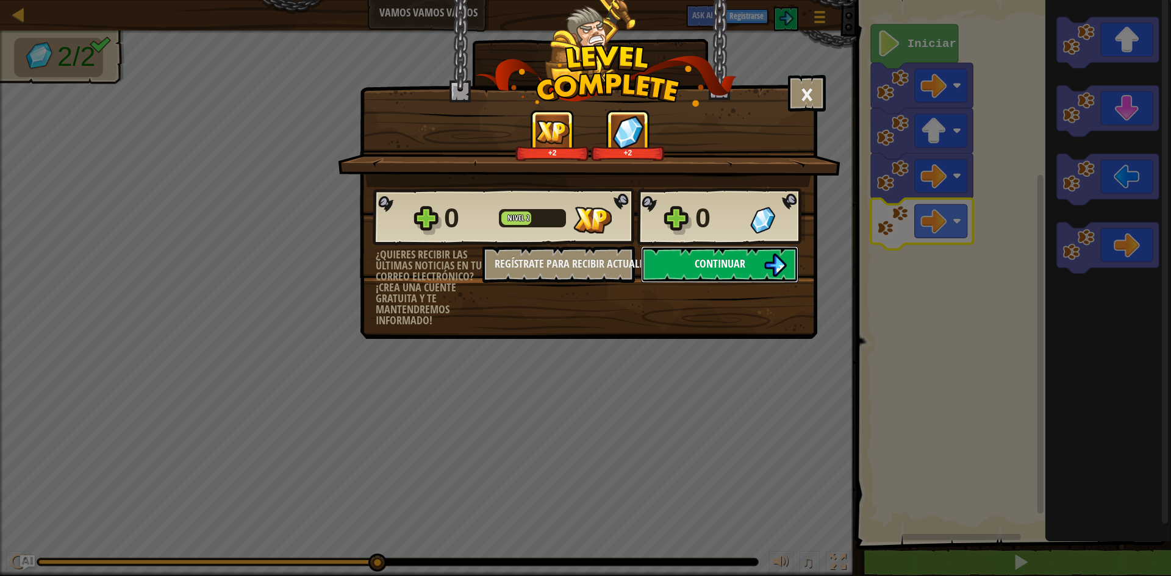
click at [706, 260] on span "Continuar" at bounding box center [720, 263] width 51 height 15
select select "es-ES"
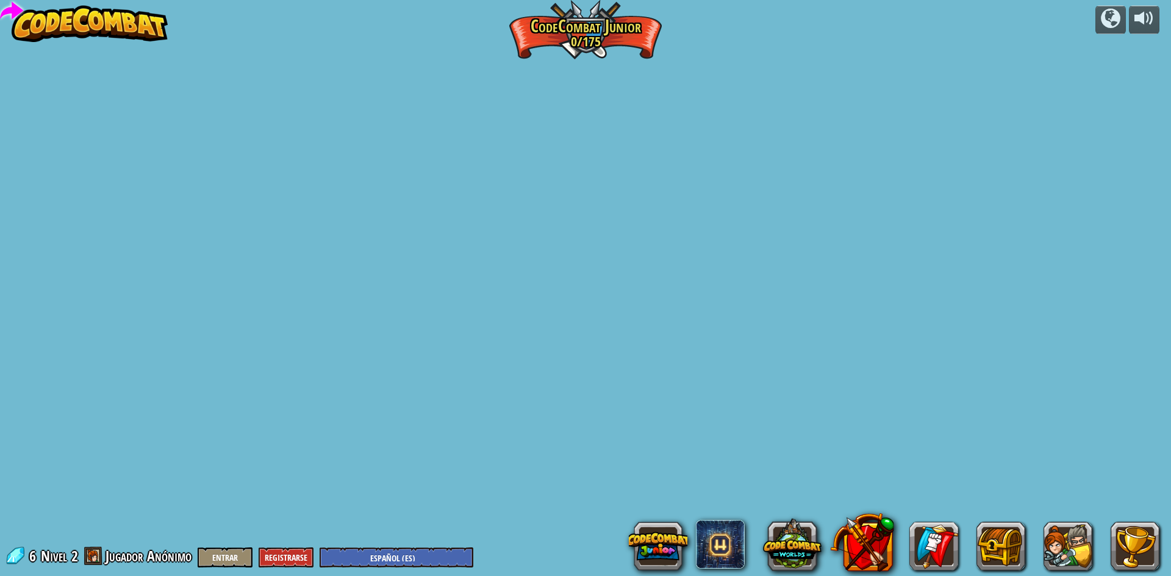
select select "es-ES"
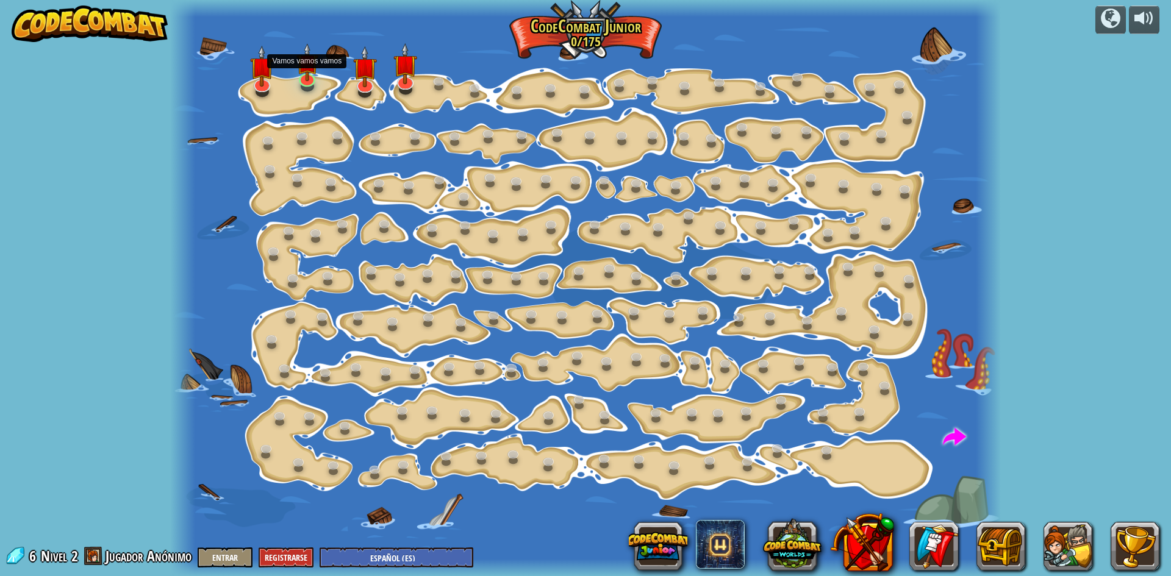
select select "es-ES"
click at [402, 65] on img at bounding box center [406, 56] width 22 height 51
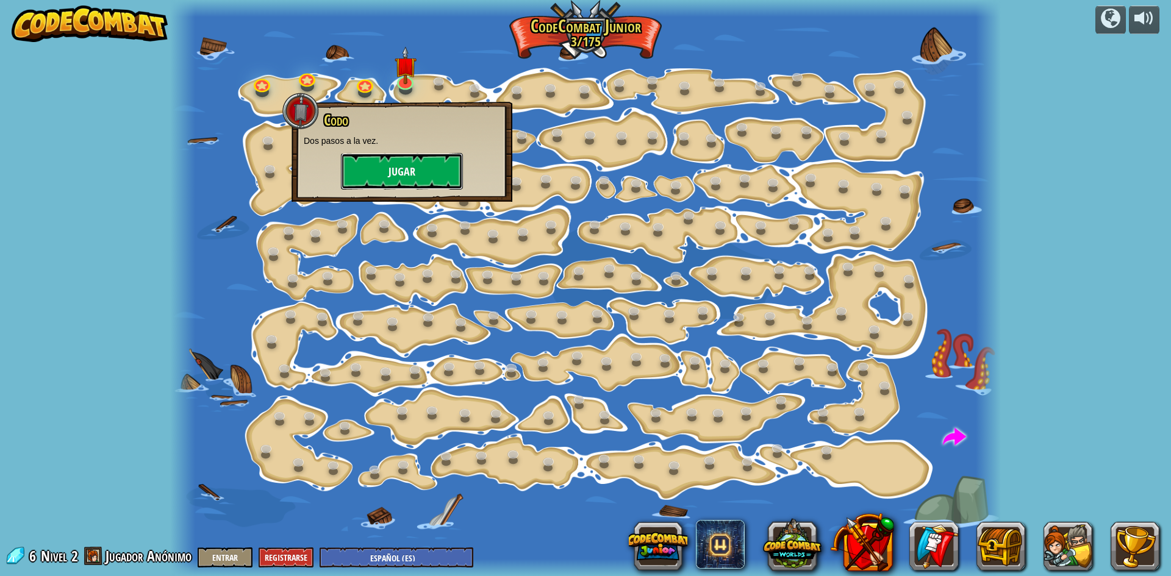
click at [385, 179] on button "Jugar" at bounding box center [402, 171] width 122 height 37
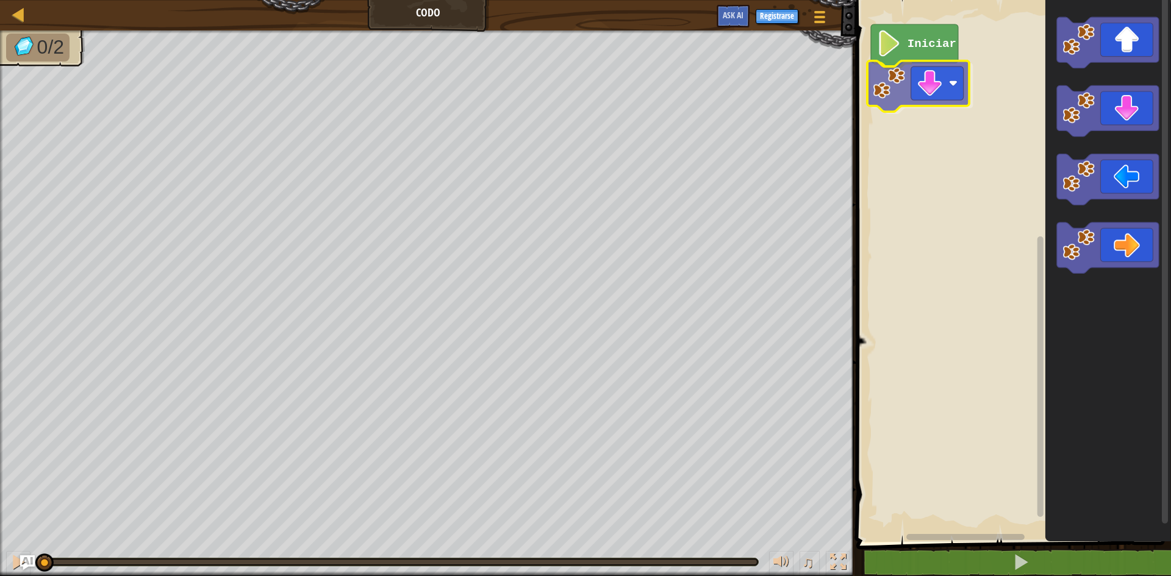
click at [946, 96] on div "Iniciar" at bounding box center [1012, 268] width 318 height 548
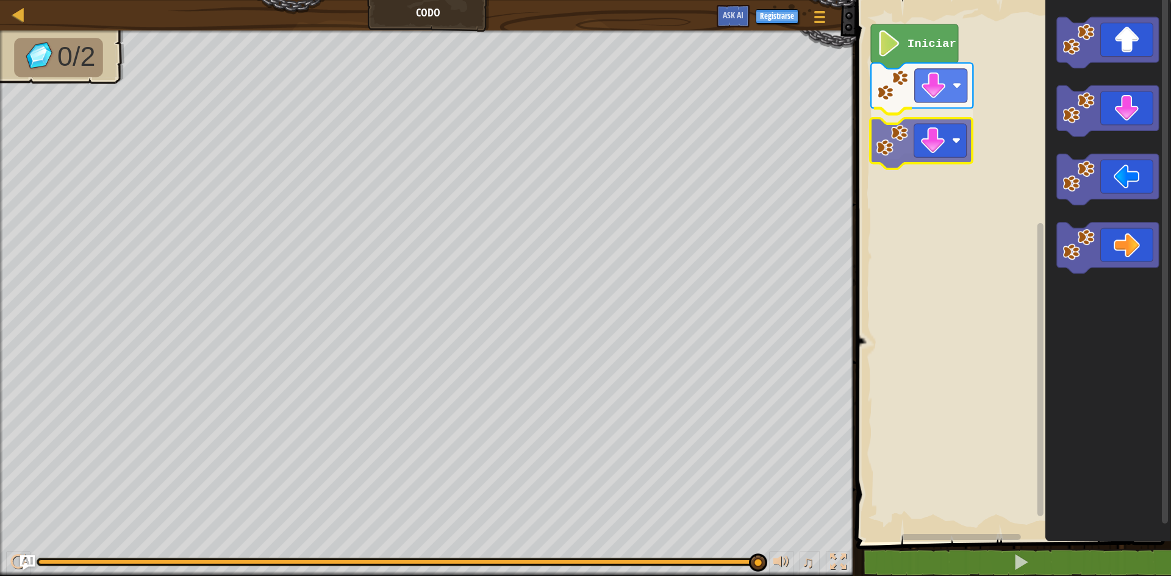
click at [934, 137] on div "Iniciar" at bounding box center [1012, 268] width 318 height 548
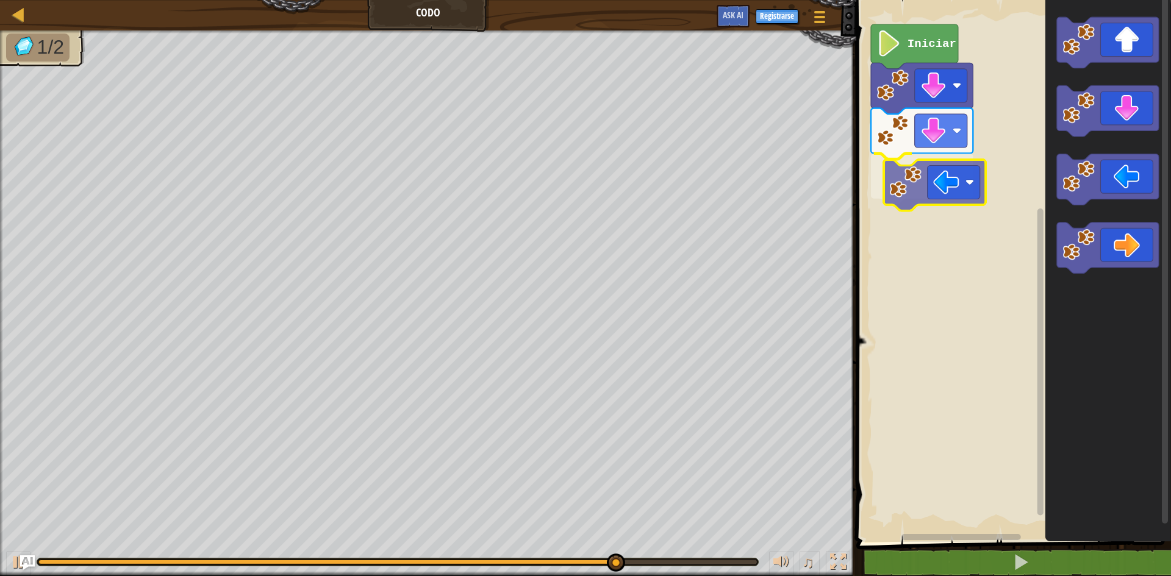
click at [949, 182] on div "Iniciar" at bounding box center [1012, 268] width 318 height 548
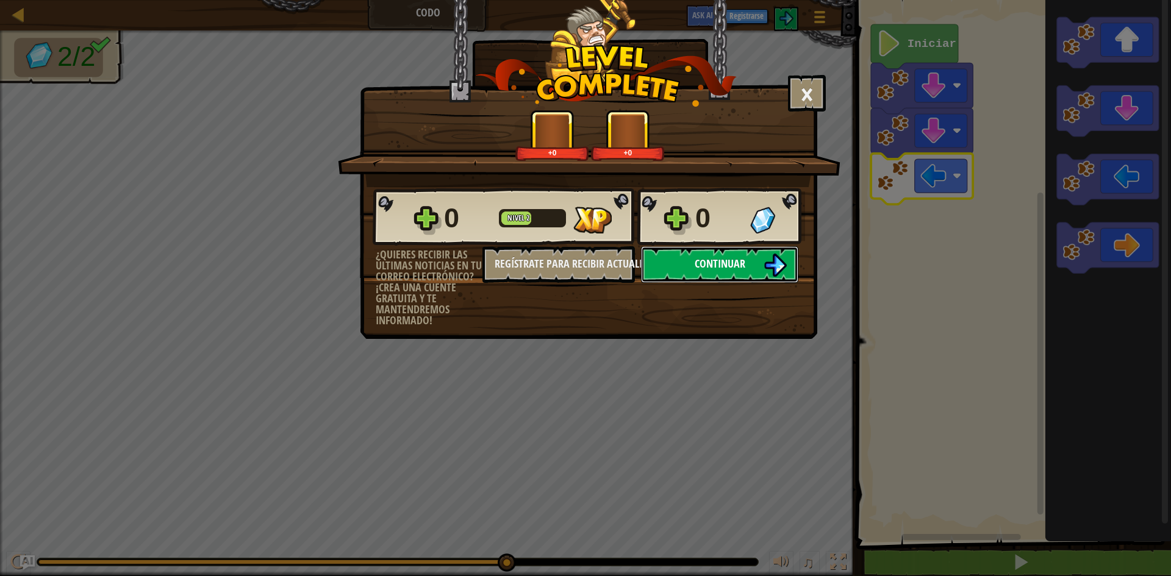
click at [727, 266] on span "Continuar" at bounding box center [720, 263] width 51 height 15
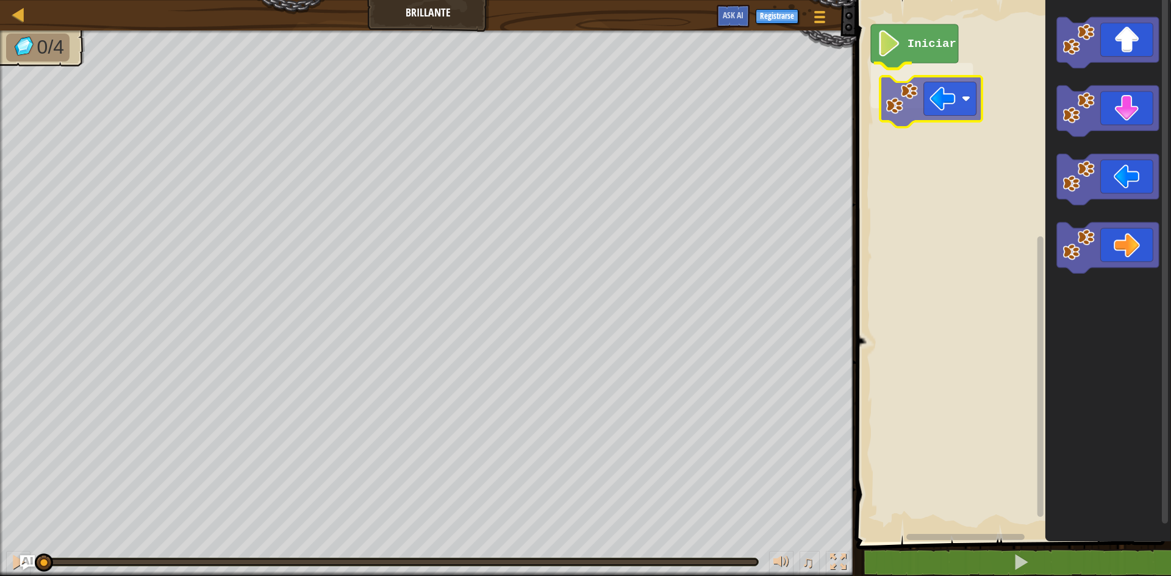
click at [942, 106] on div "Iniciar" at bounding box center [1012, 268] width 318 height 548
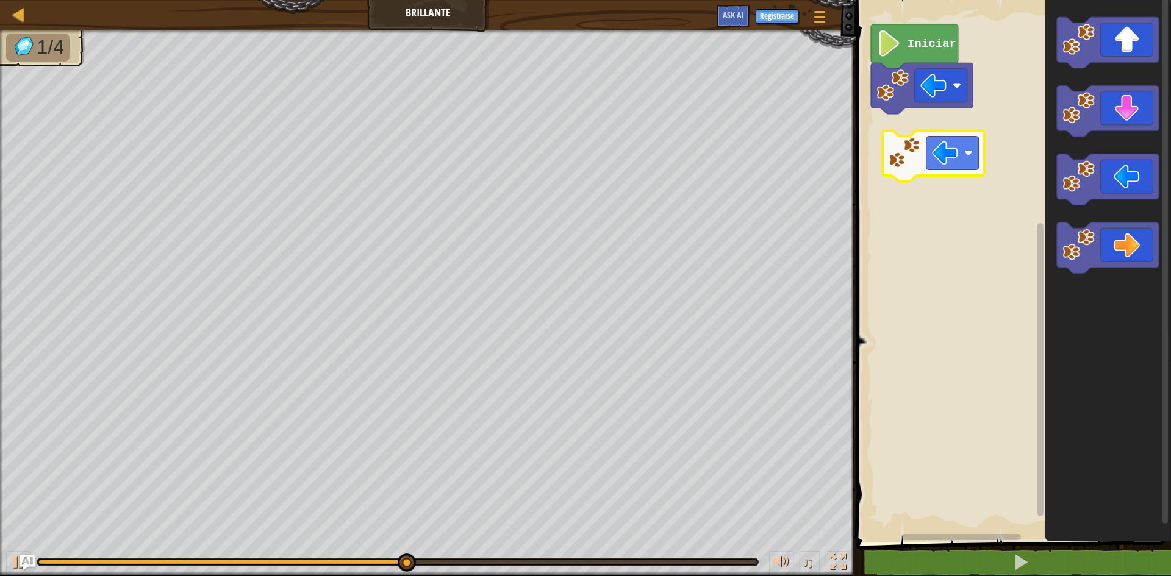
click at [956, 163] on div "Iniciar" at bounding box center [1012, 268] width 318 height 548
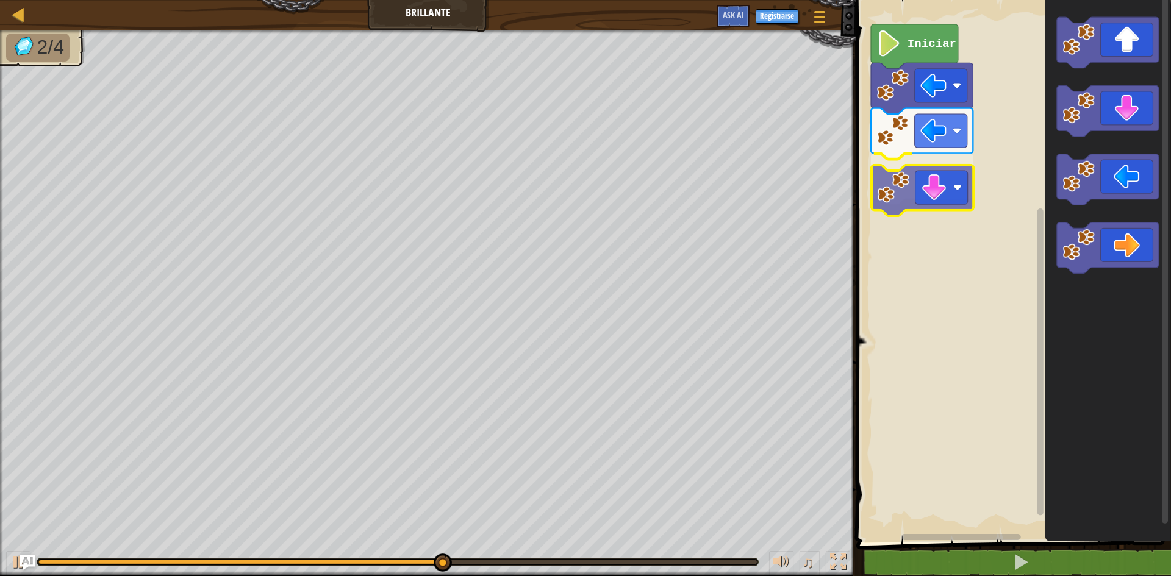
click at [930, 185] on div "Iniciar" at bounding box center [1012, 268] width 318 height 548
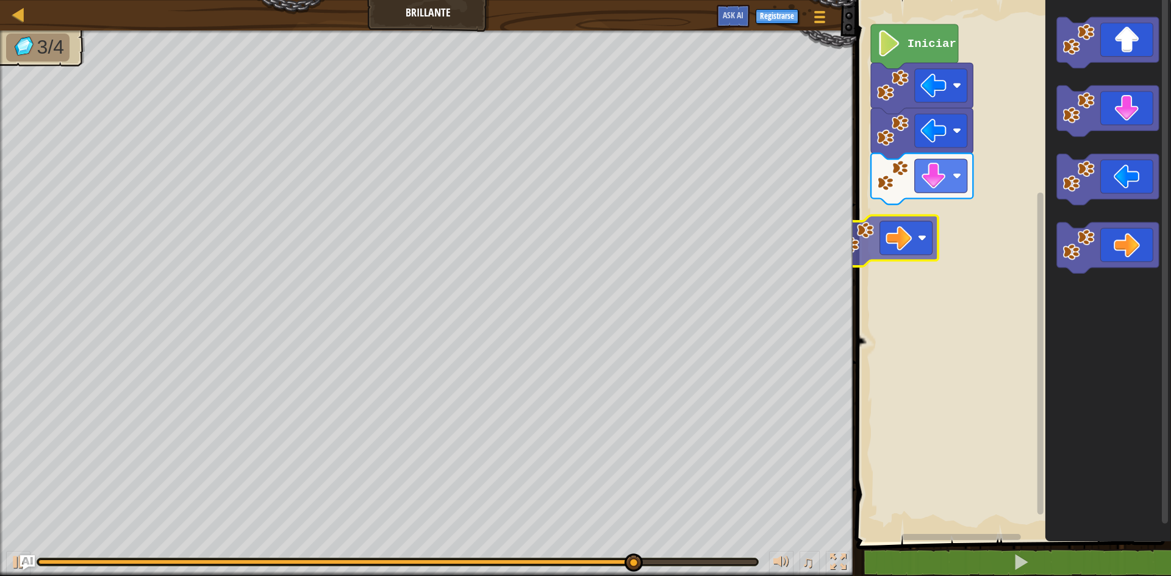
click at [895, 236] on div "Iniciar" at bounding box center [1012, 268] width 318 height 548
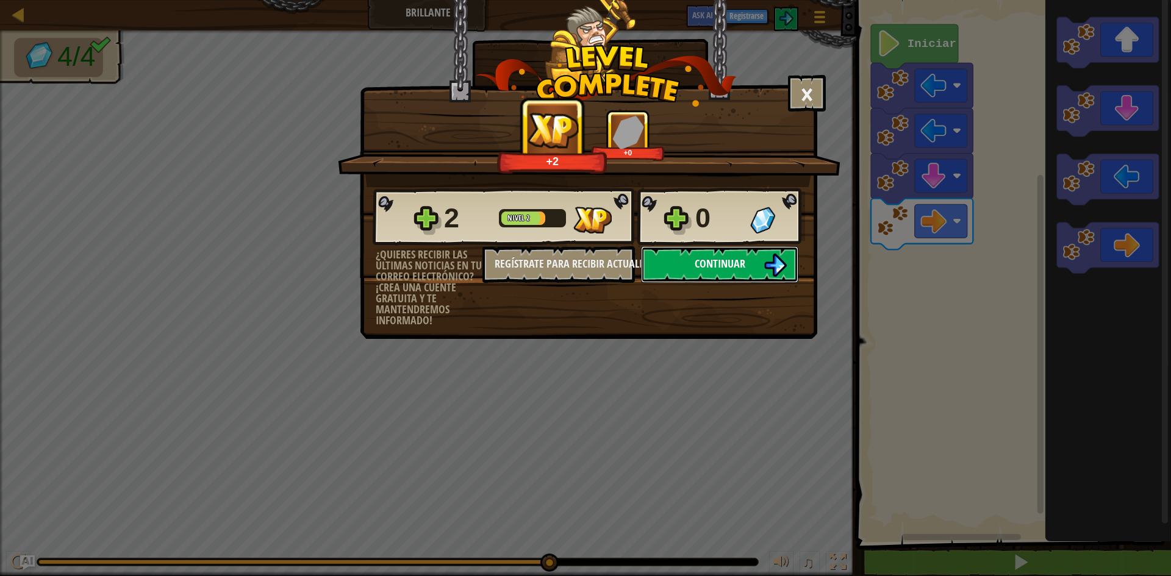
click at [742, 266] on span "Continuar" at bounding box center [720, 263] width 51 height 15
select select "es-ES"
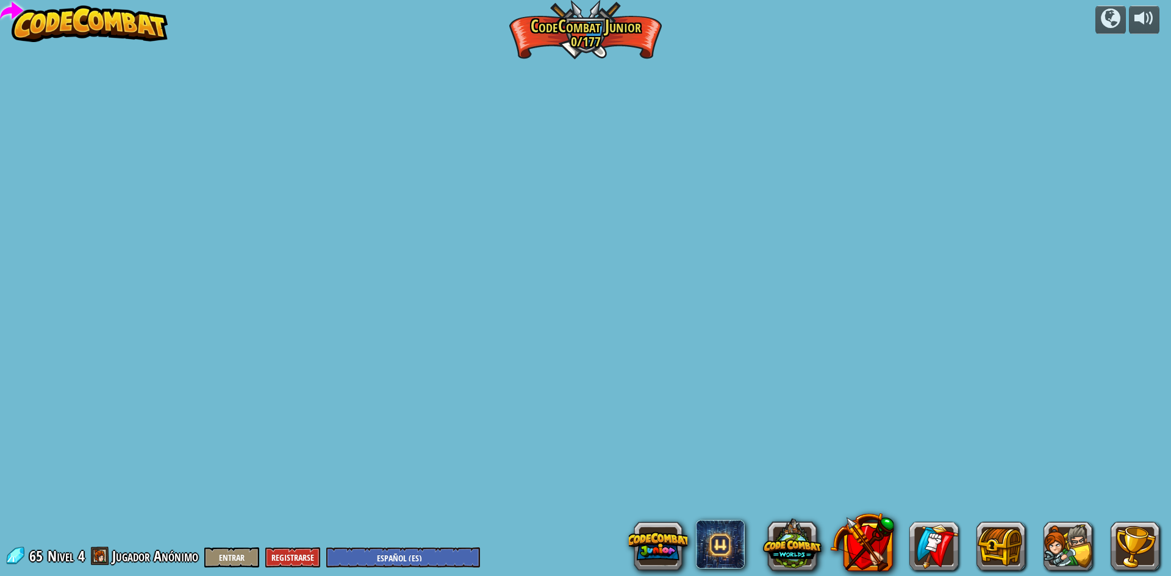
select select "es-ES"
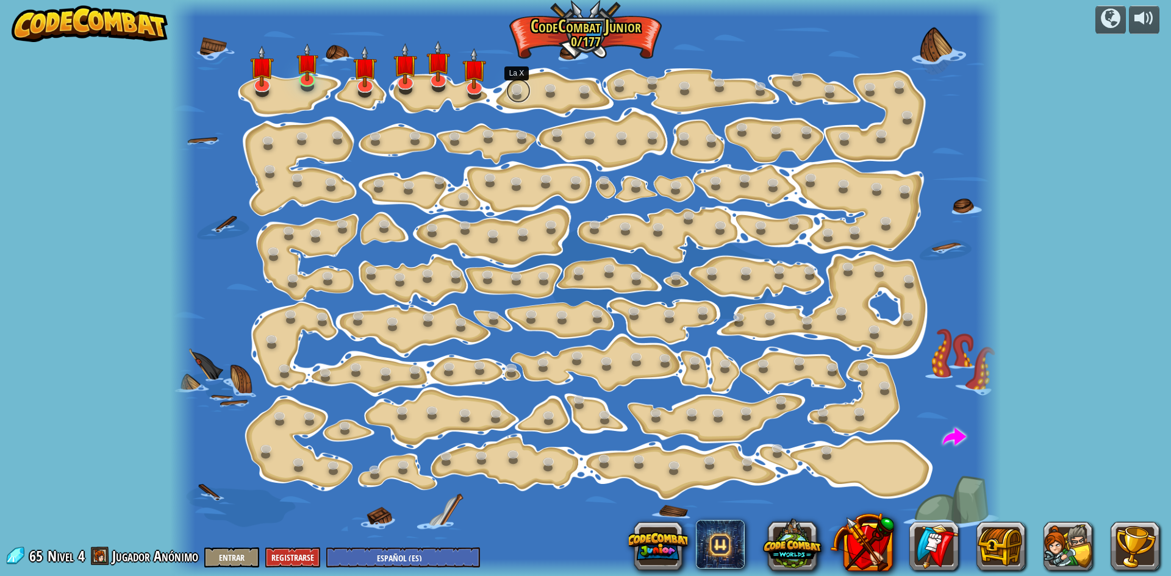
click at [513, 93] on link at bounding box center [518, 91] width 24 height 24
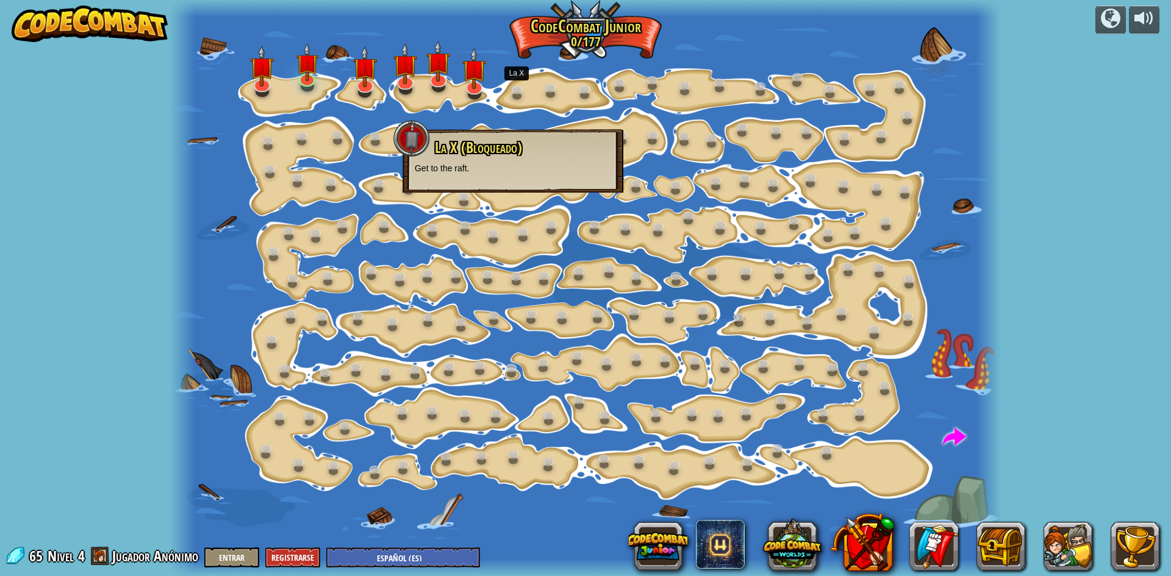
click at [565, 353] on div at bounding box center [585, 288] width 831 height 576
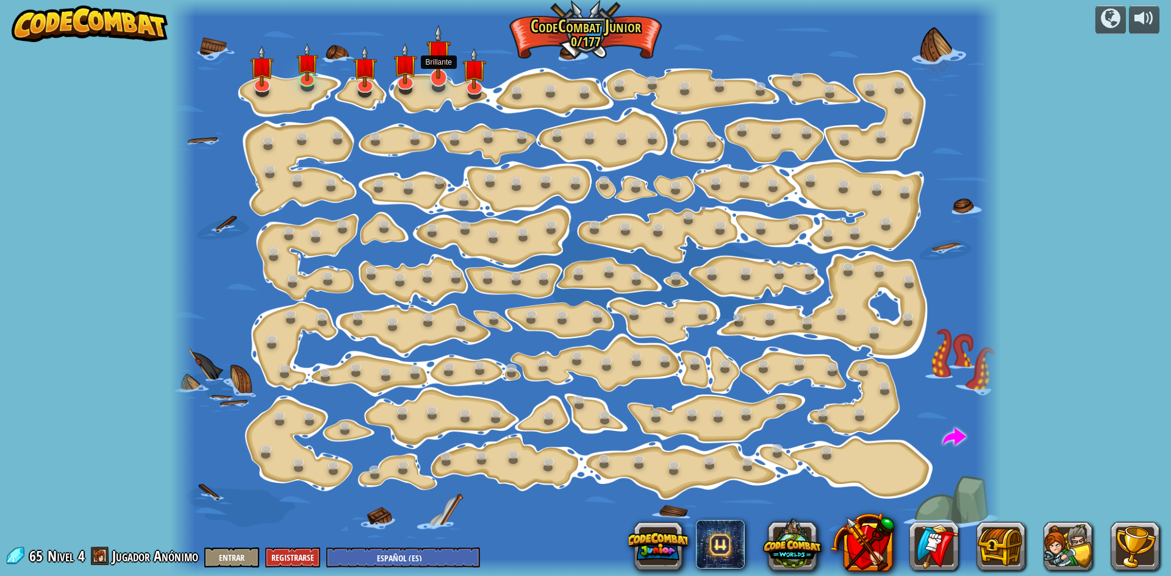
click at [437, 68] on img at bounding box center [438, 52] width 24 height 56
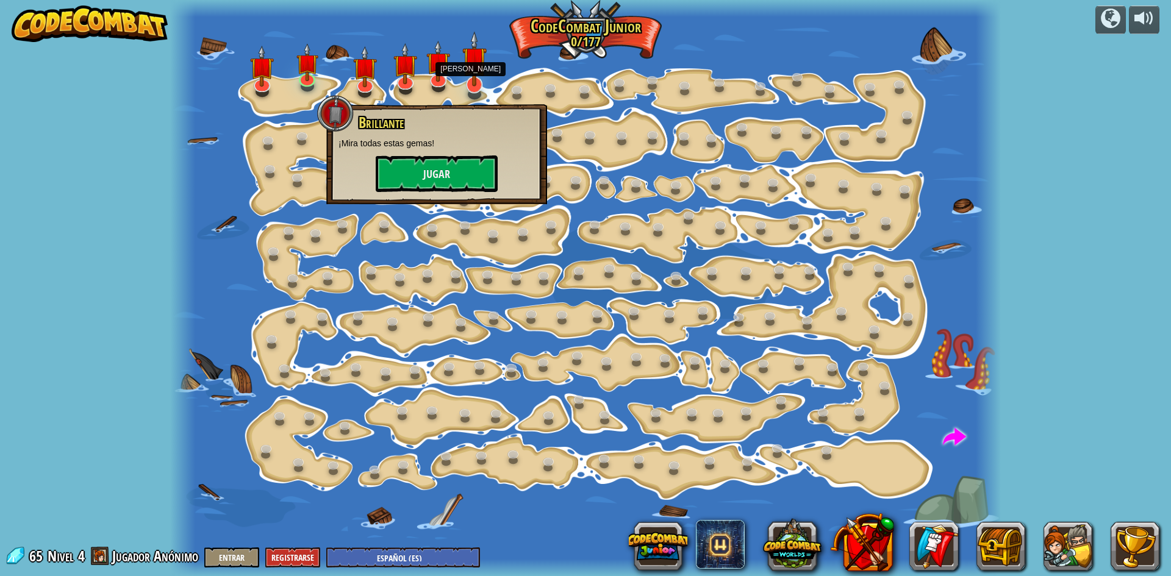
click at [469, 79] on img at bounding box center [474, 59] width 24 height 56
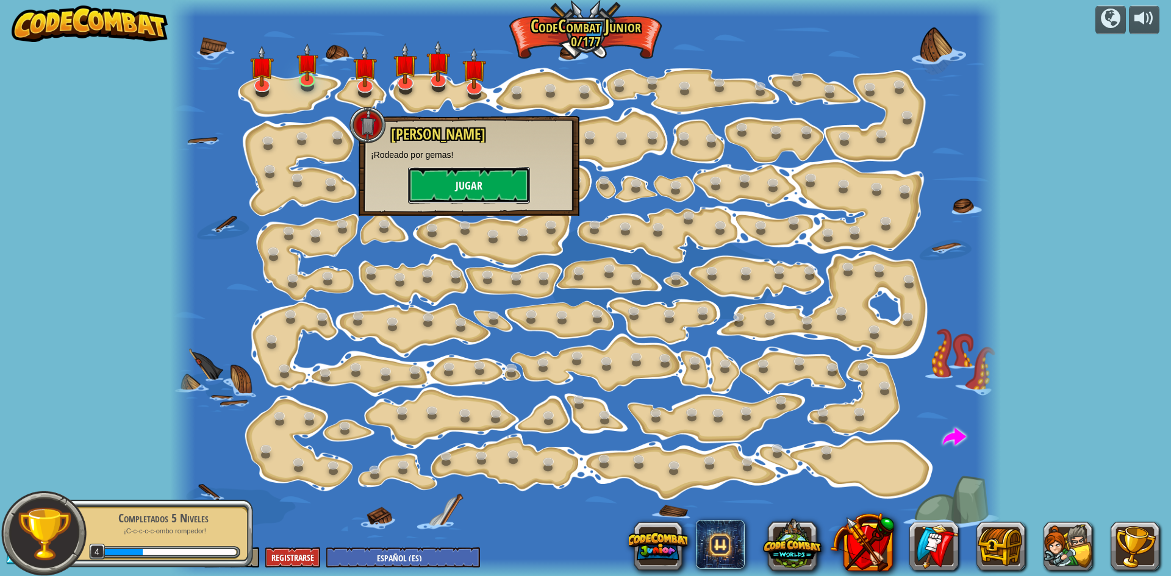
click at [477, 190] on button "Jugar" at bounding box center [469, 185] width 122 height 37
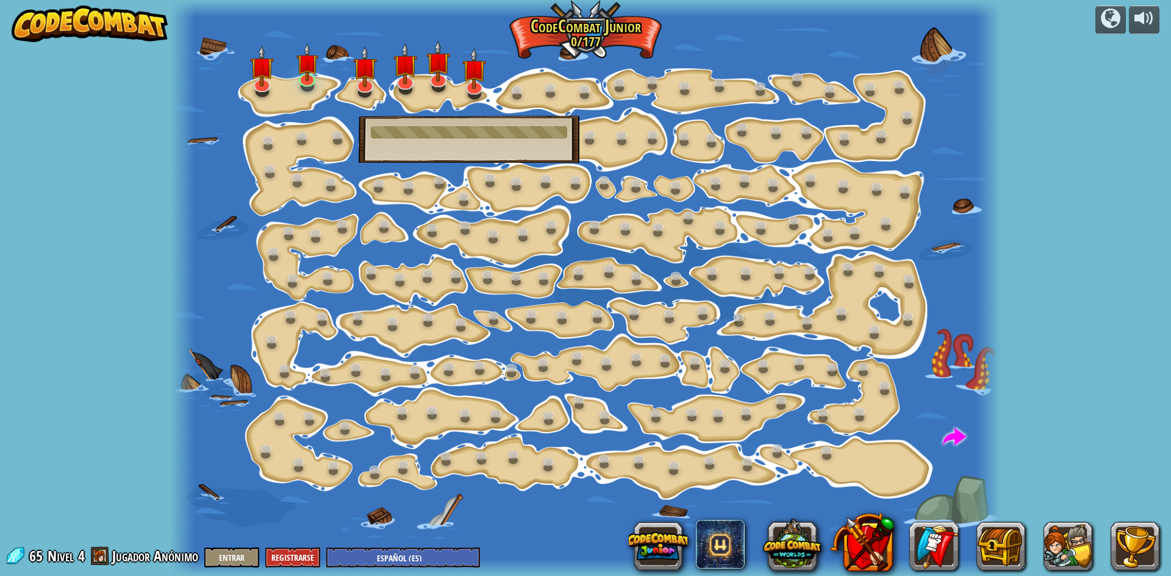
click at [407, 129] on div at bounding box center [469, 132] width 196 height 12
click at [346, 129] on link at bounding box center [339, 136] width 24 height 24
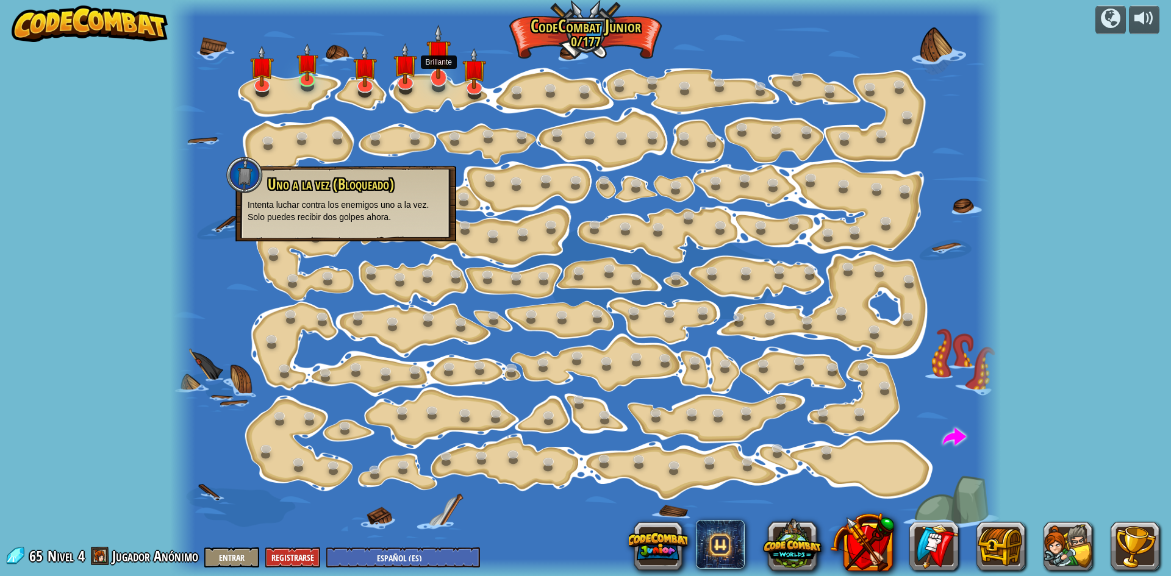
click at [432, 72] on img at bounding box center [438, 52] width 24 height 56
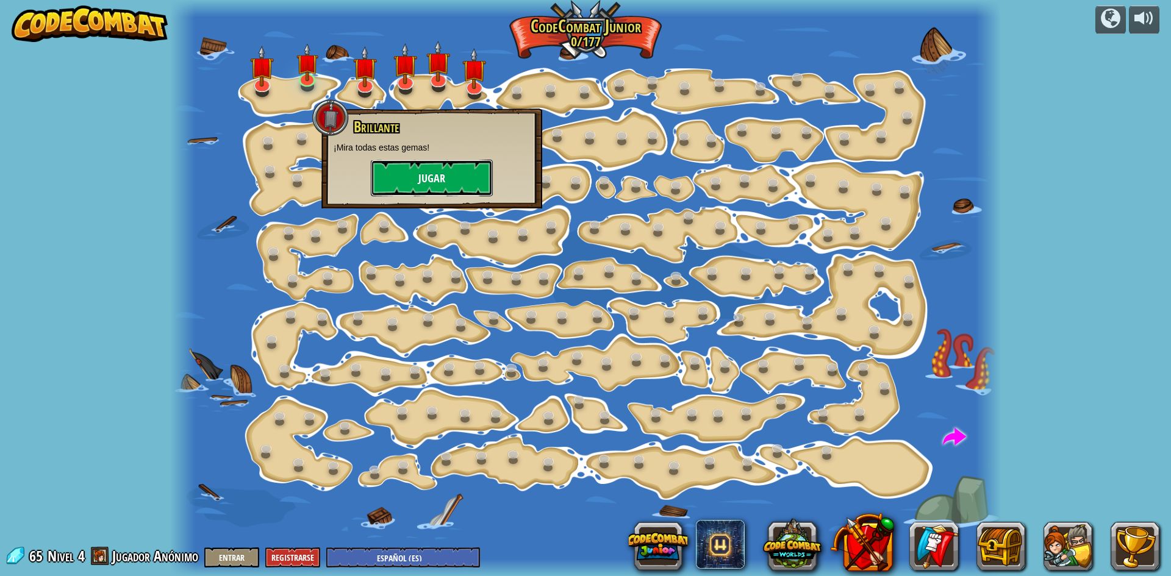
click at [473, 179] on button "Jugar" at bounding box center [432, 178] width 122 height 37
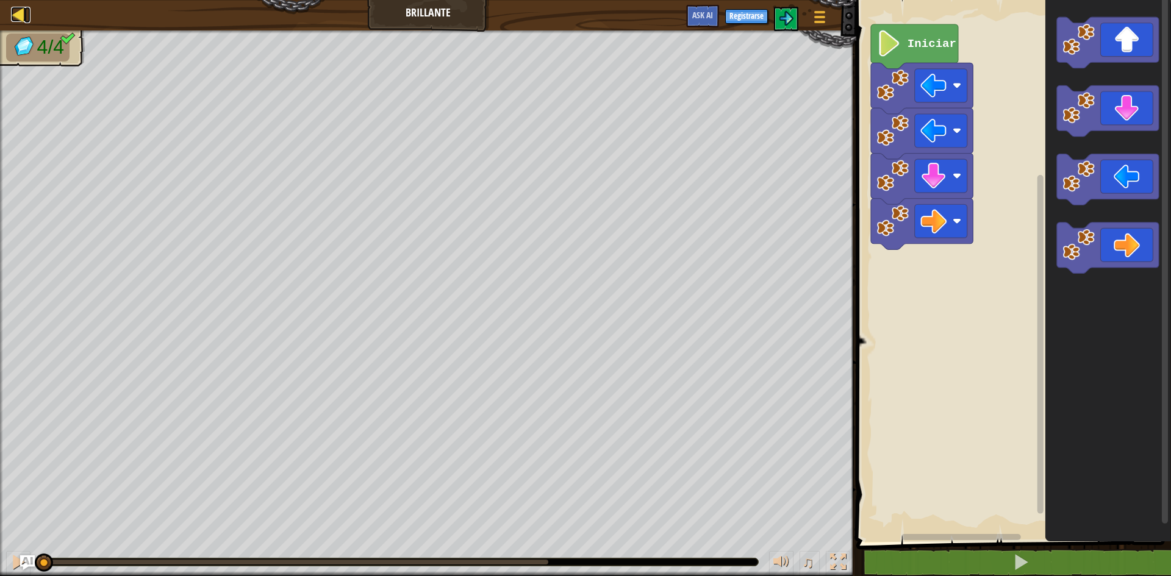
click at [21, 15] on div at bounding box center [18, 14] width 15 height 15
select select "es-ES"
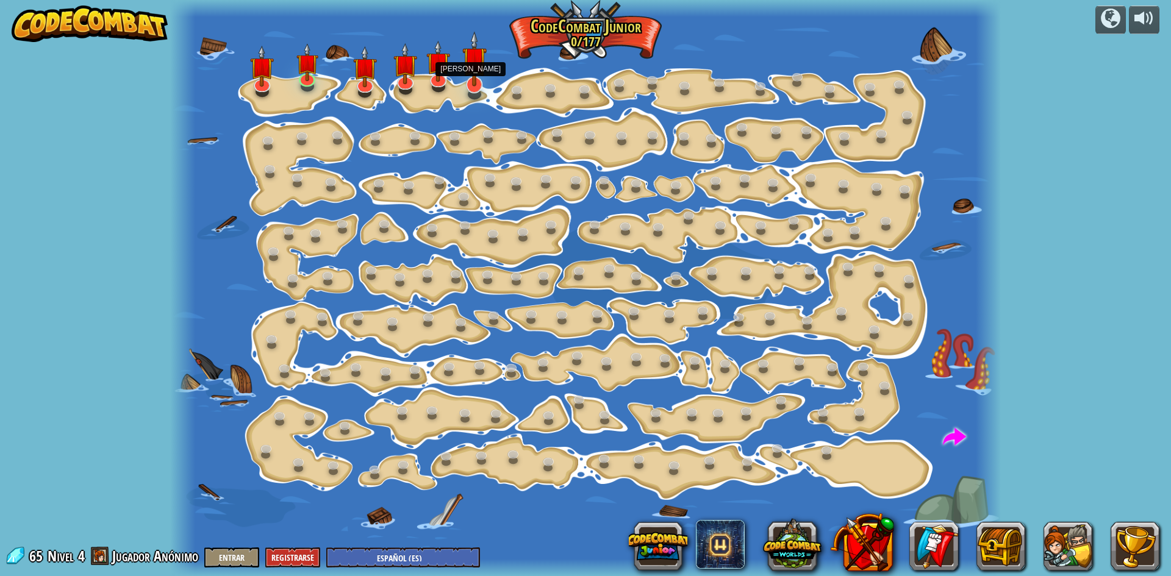
click at [481, 73] on img at bounding box center [474, 59] width 24 height 56
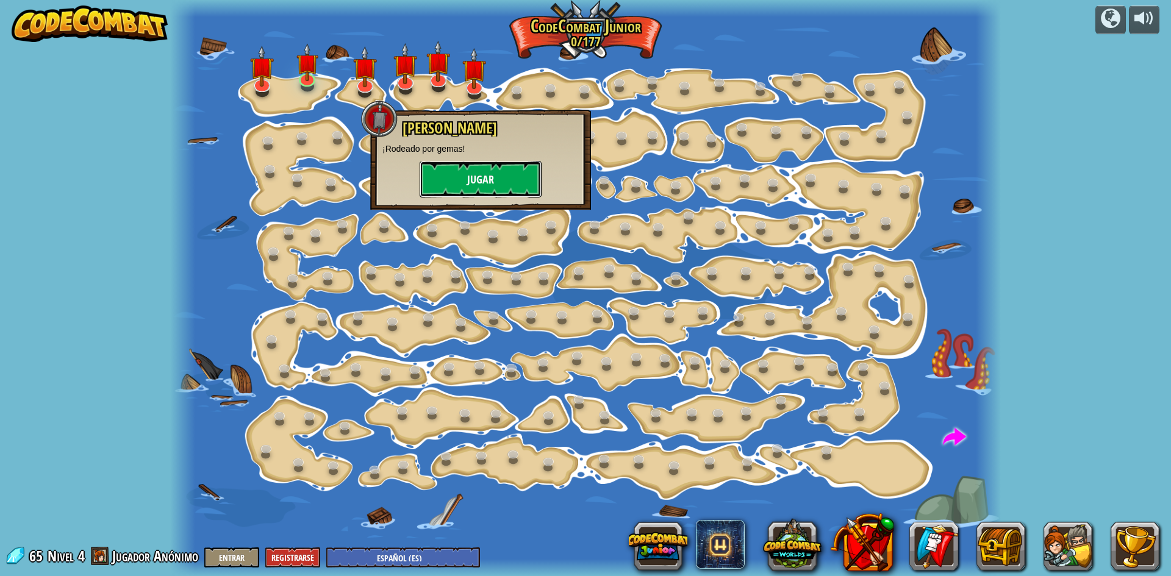
click at [497, 167] on button "Jugar" at bounding box center [481, 179] width 122 height 37
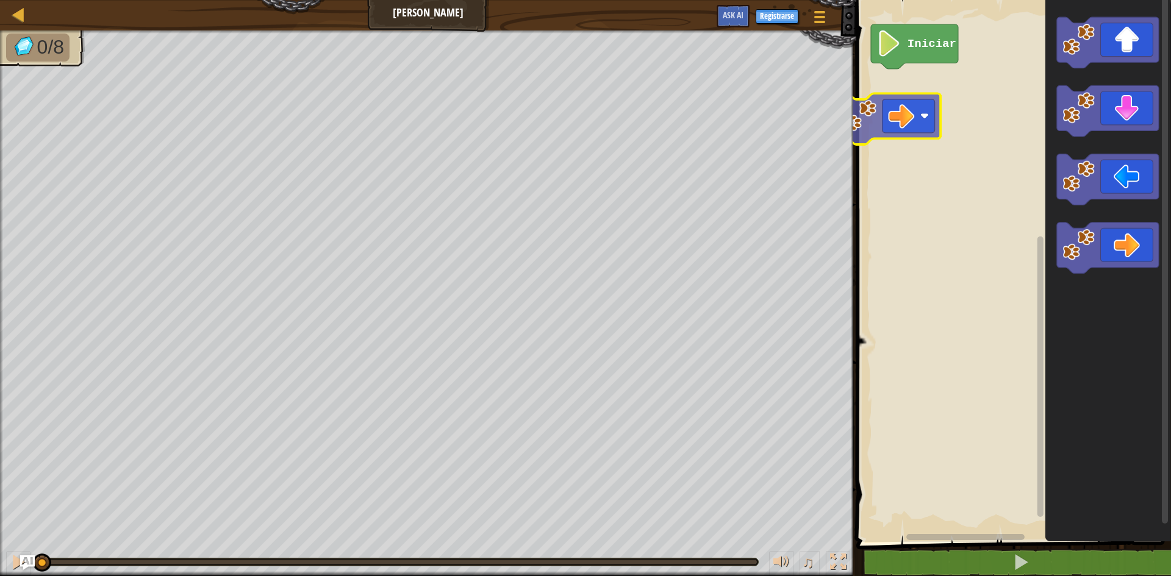
click at [872, 114] on div "Iniciar" at bounding box center [1012, 268] width 318 height 548
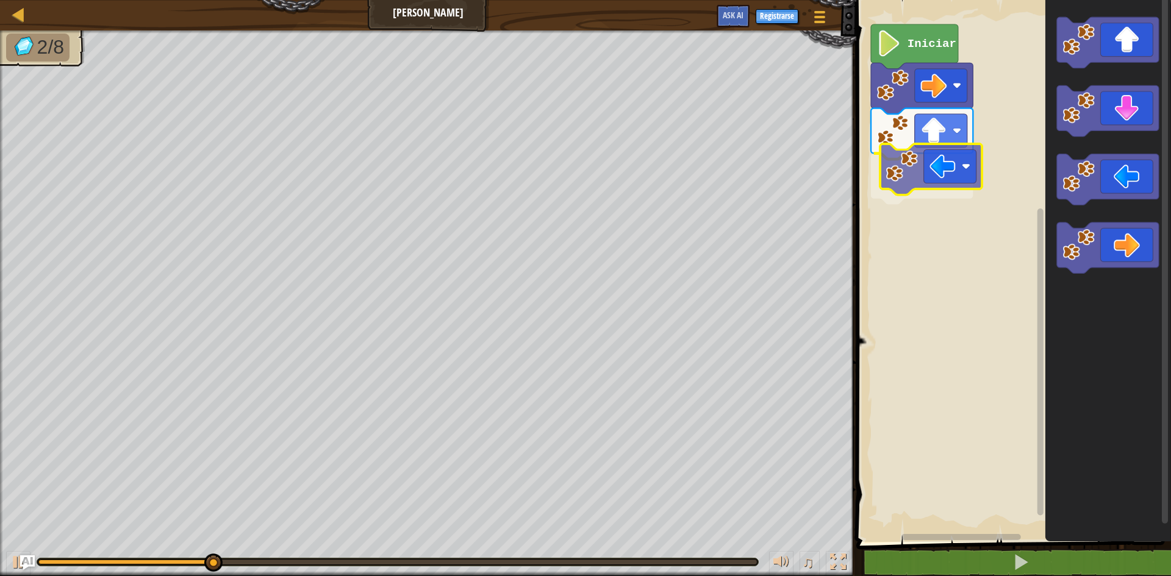
click at [933, 177] on div "Iniciar" at bounding box center [1012, 268] width 318 height 548
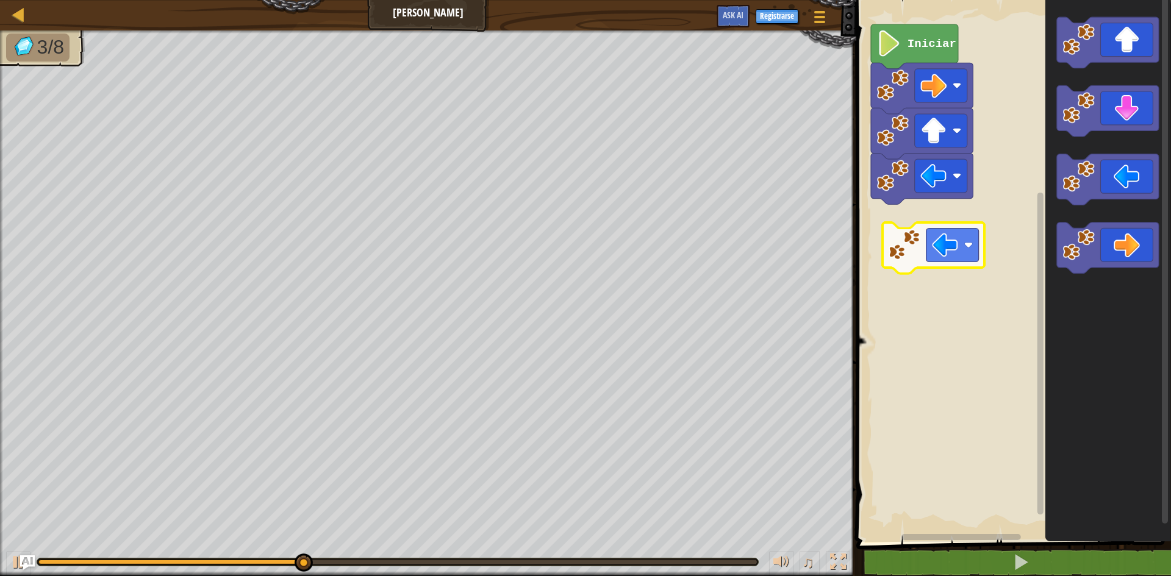
click at [923, 260] on div "Iniciar" at bounding box center [1012, 268] width 318 height 548
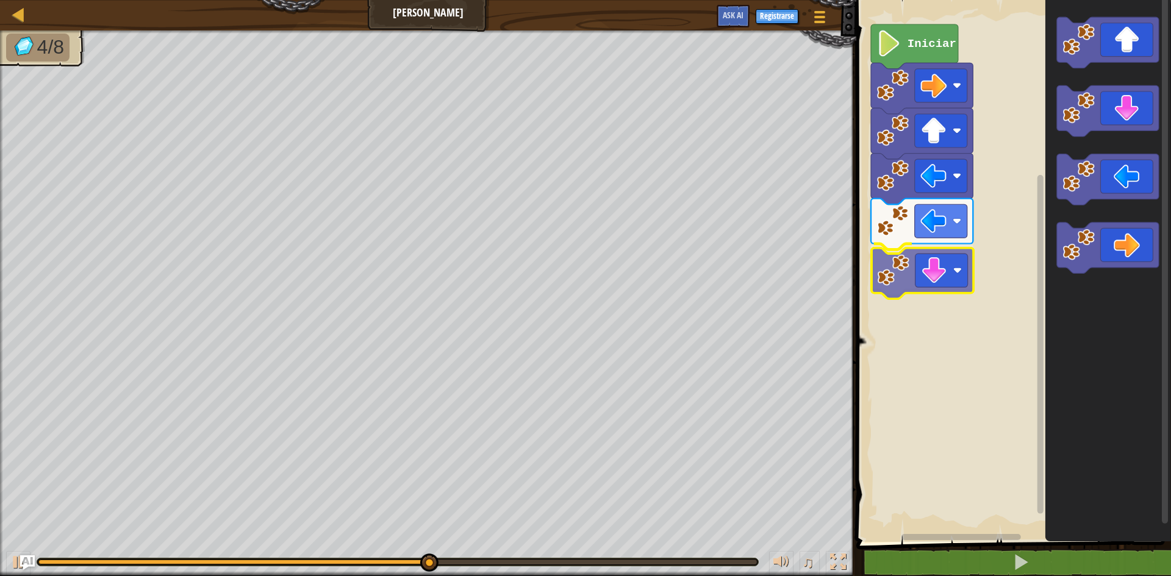
click at [941, 269] on div "Iniciar" at bounding box center [1012, 268] width 318 height 548
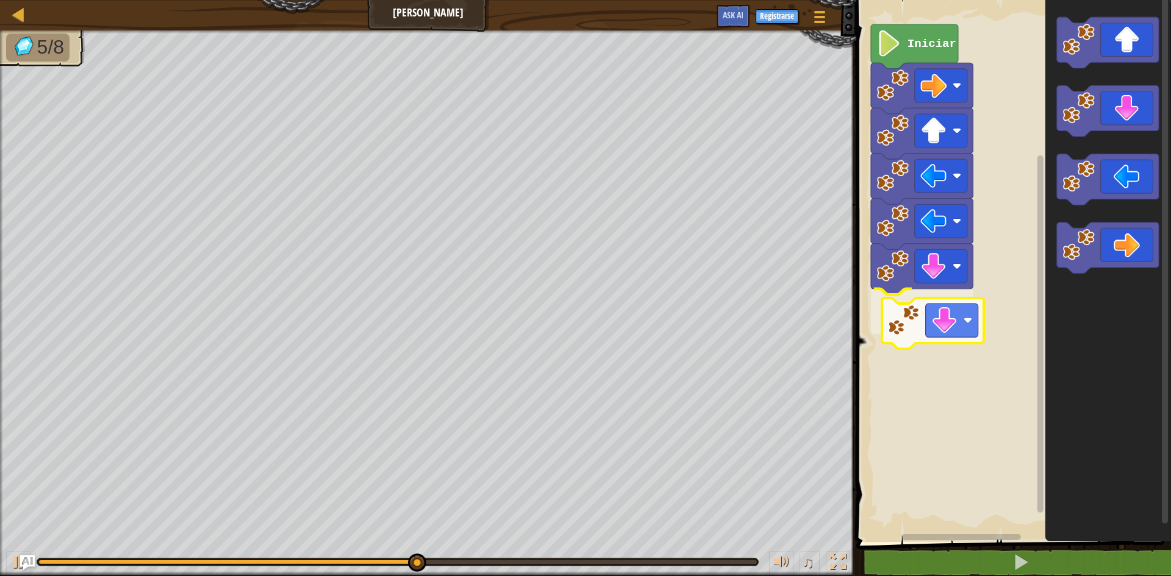
click at [943, 327] on div "Iniciar" at bounding box center [1012, 268] width 318 height 548
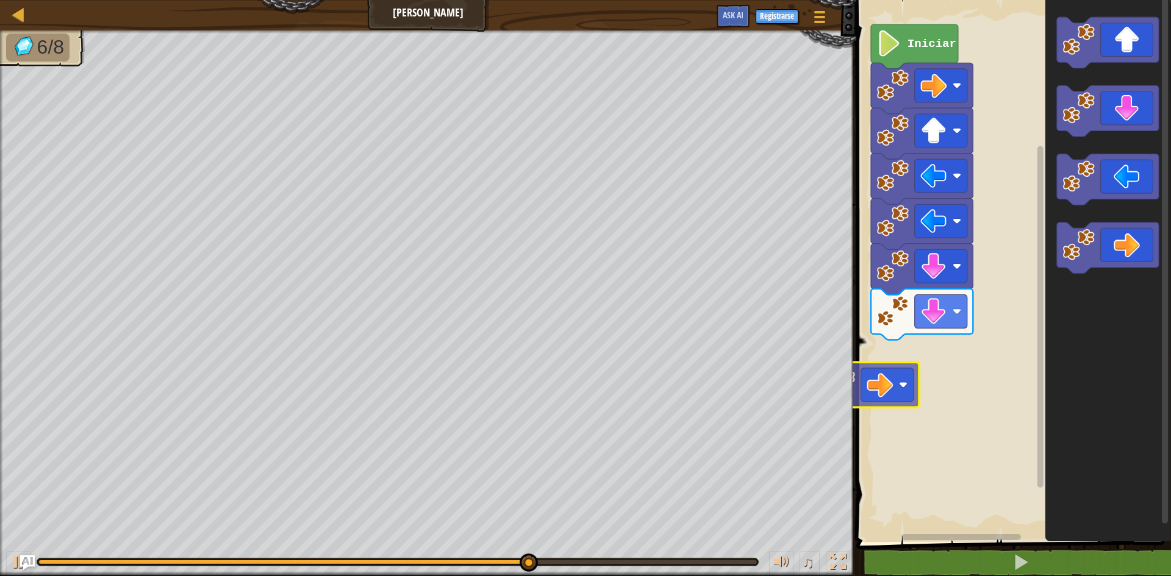
click at [883, 393] on div "Iniciar" at bounding box center [1012, 268] width 318 height 548
click at [1071, 285] on icon "Espacio de trabajo de Blockly" at bounding box center [1109, 268] width 126 height 548
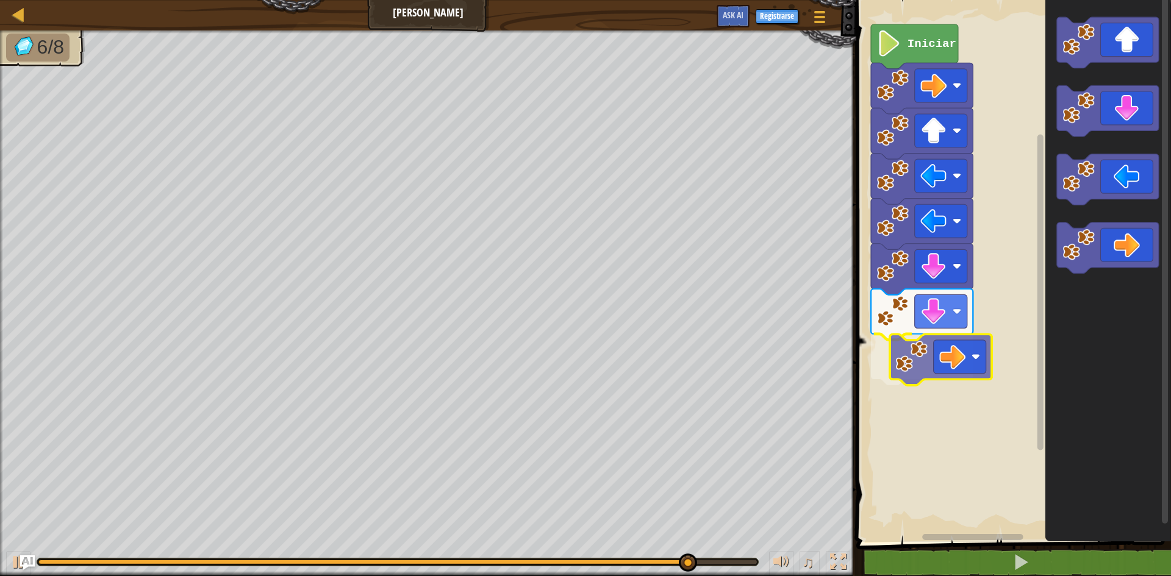
click at [951, 371] on div "Iniciar" at bounding box center [1012, 268] width 318 height 548
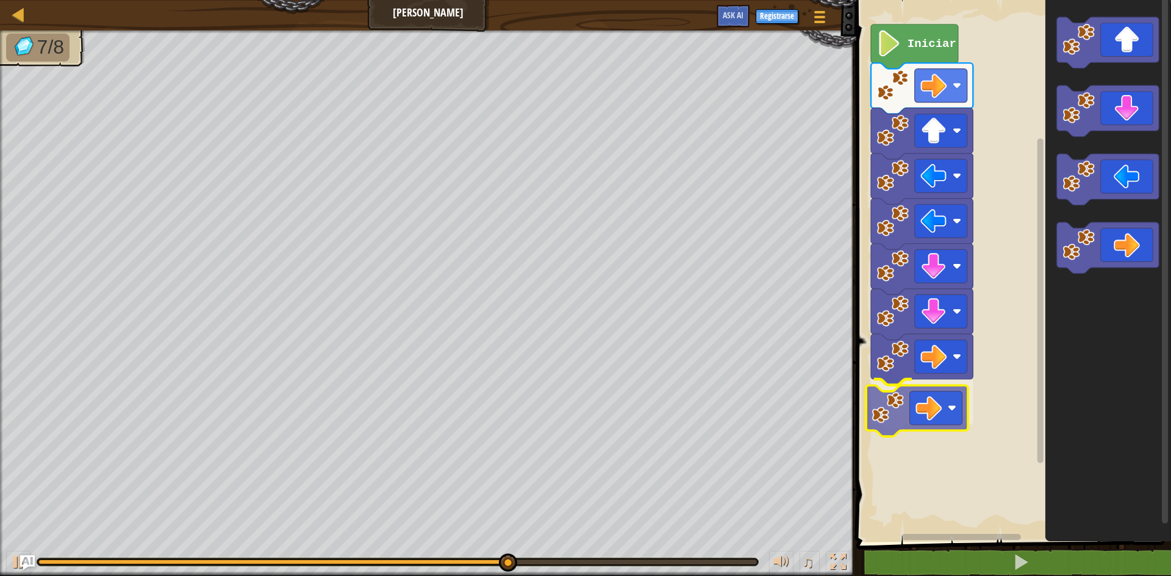
click at [877, 421] on div "Iniciar" at bounding box center [1012, 268] width 318 height 548
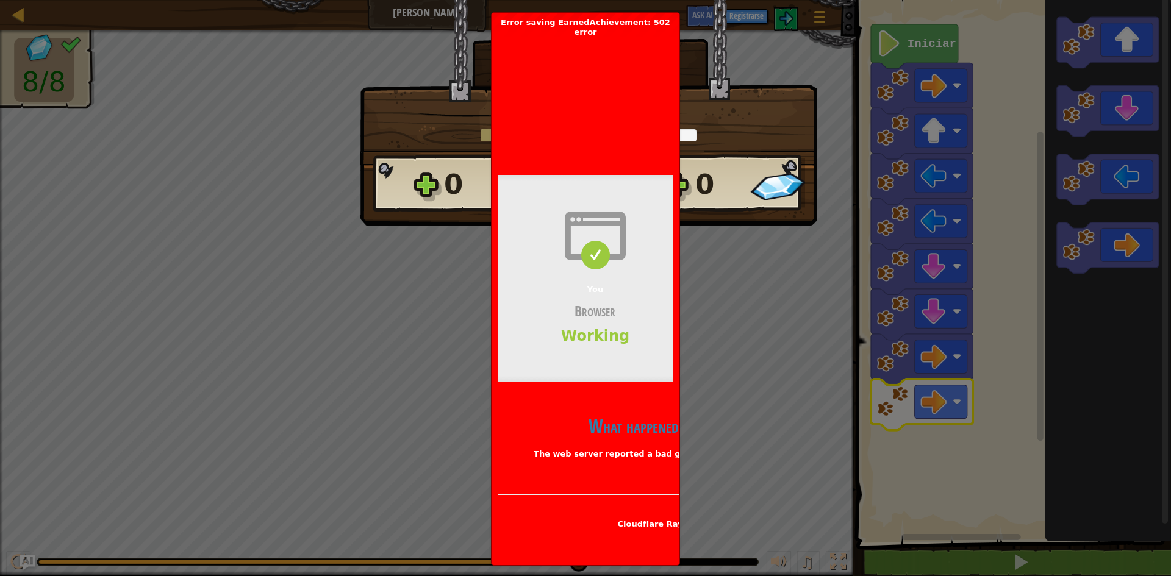
click at [823, 225] on div "× Puntúa este nivel: Cargando... Reticulating Splines... Cargando... 0 Nivel 4 …" at bounding box center [585, 288] width 1171 height 576
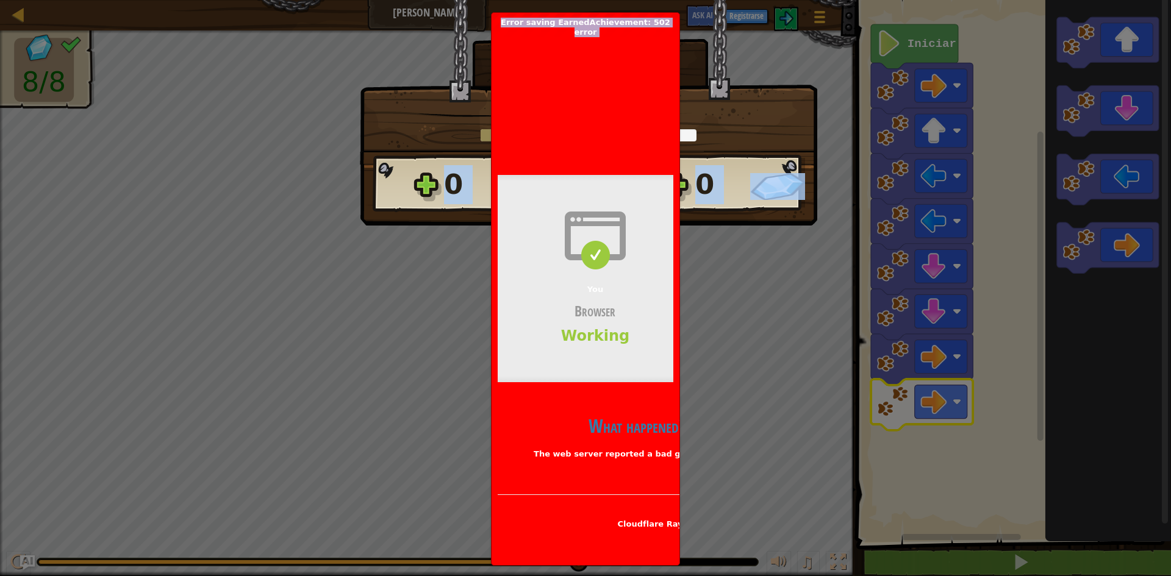
drag, startPoint x: 677, startPoint y: 208, endPoint x: 666, endPoint y: 207, distance: 11.0
click at [666, 1] on body "Mapa Cuadrado de Gemas Menú del Juego Registrarse Ask AI 1 הההההההההההההההההההה…" at bounding box center [585, 0] width 1171 height 1
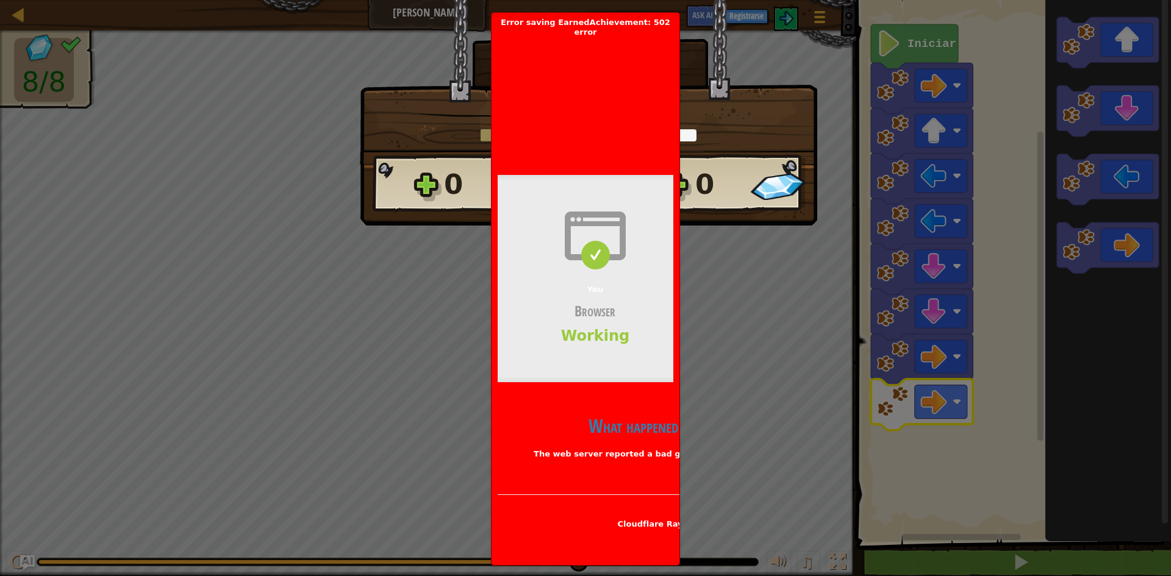
click at [758, 254] on div "× Puntúa este nivel: Cargando... Reticulating Splines... Cargando... 0 Nivel 4 …" at bounding box center [585, 288] width 1171 height 576
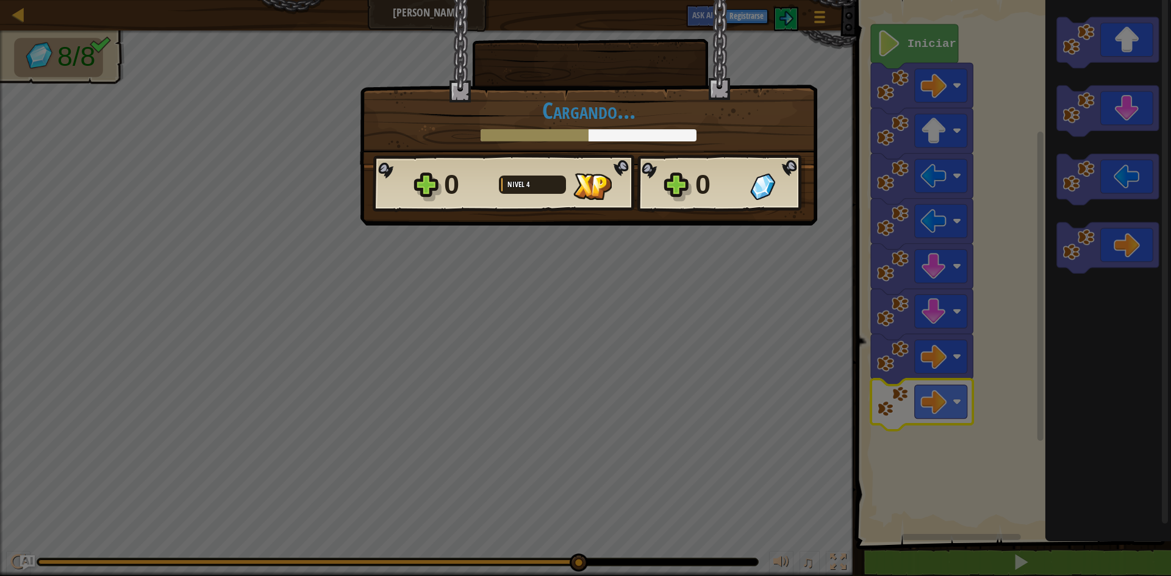
click at [554, 235] on div "× Puntúa este nivel: Cargando... Reticulating Splines... Cargando... 0 Nivel 4 …" at bounding box center [585, 288] width 1171 height 576
click at [557, 235] on div "× Puntúa este nivel: Cargando... Reticulating Splines... Cargando... 0 Nivel 4 …" at bounding box center [585, 288] width 1171 height 576
drag, startPoint x: 557, startPoint y: 235, endPoint x: 594, endPoint y: 238, distance: 36.7
click at [552, 237] on div "× Puntúa este nivel: Cargando... Reticulating Splines... Cargando... 0 Nivel 4 …" at bounding box center [585, 288] width 1171 height 576
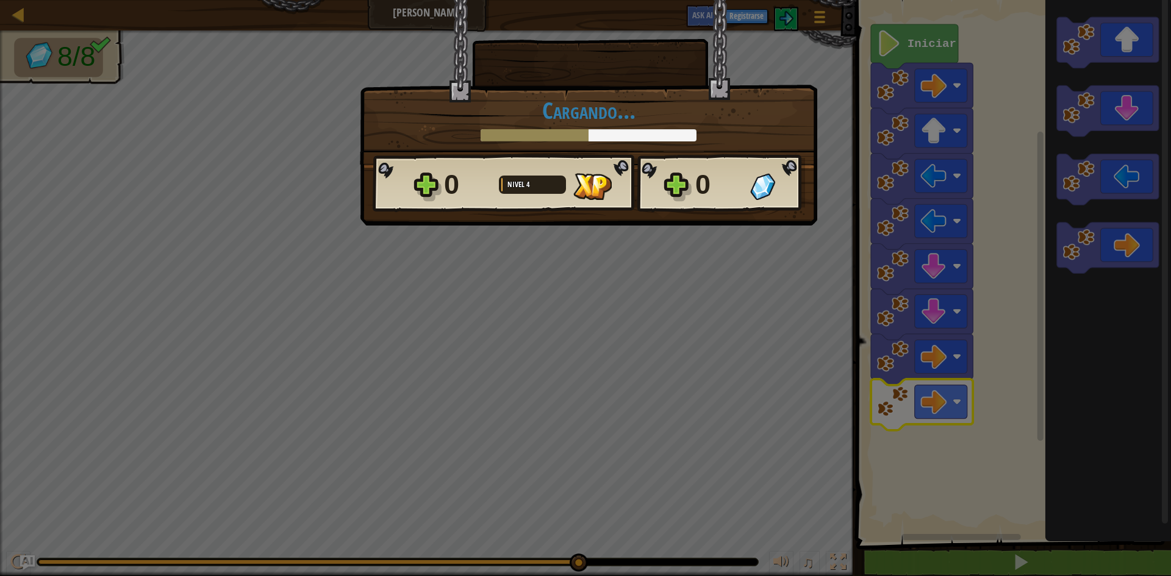
click at [629, 254] on div "× Puntúa este nivel: Cargando... Reticulating Splines... Cargando... 0 Nivel 4 …" at bounding box center [585, 288] width 1171 height 576
click at [643, 261] on div "× Puntúa este nivel: Cargando... Reticulating Splines... Cargando... 0 Nivel 4 …" at bounding box center [585, 288] width 1171 height 576
click at [614, 258] on div "× Puntúa este nivel: Cargando... Reticulating Splines... Cargando... 0 Nivel 4 …" at bounding box center [585, 288] width 1171 height 576
drag, startPoint x: 608, startPoint y: 256, endPoint x: 515, endPoint y: 179, distance: 119.6
click at [580, 248] on div "× Puntúa este nivel: Cargando... Reticulating Splines... Cargando... 0 Nivel 4 …" at bounding box center [585, 288] width 1171 height 576
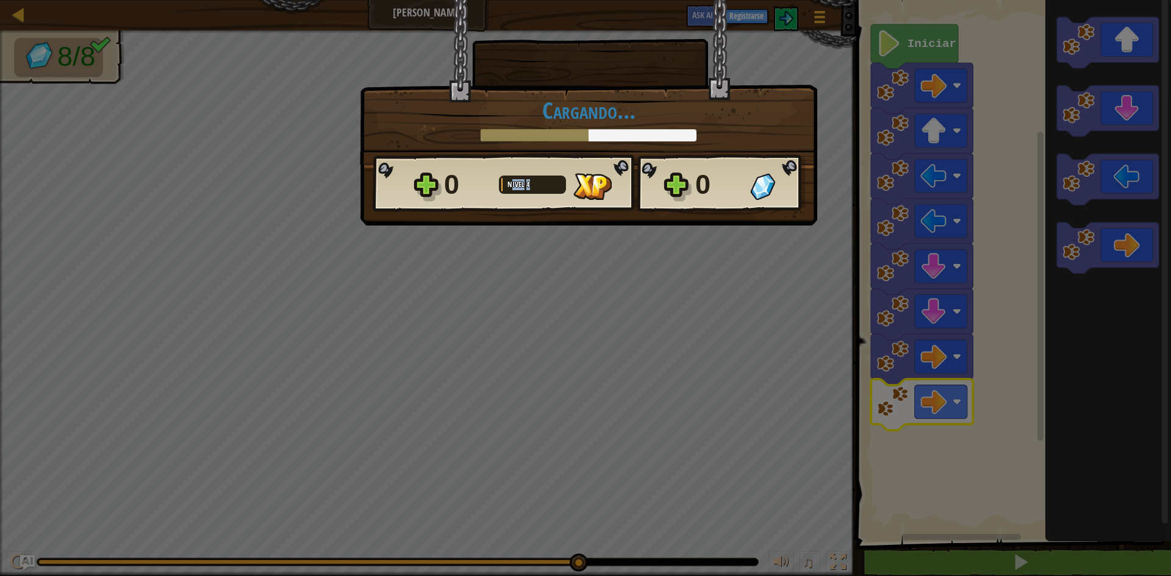
drag, startPoint x: 514, startPoint y: 178, endPoint x: 508, endPoint y: 179, distance: 6.7
click at [512, 181] on div "0 Nivel 4" at bounding box center [535, 184] width 183 height 39
click at [509, 175] on div "0 Nivel 4" at bounding box center [535, 184] width 183 height 39
drag, startPoint x: 511, startPoint y: 273, endPoint x: 508, endPoint y: 265, distance: 7.9
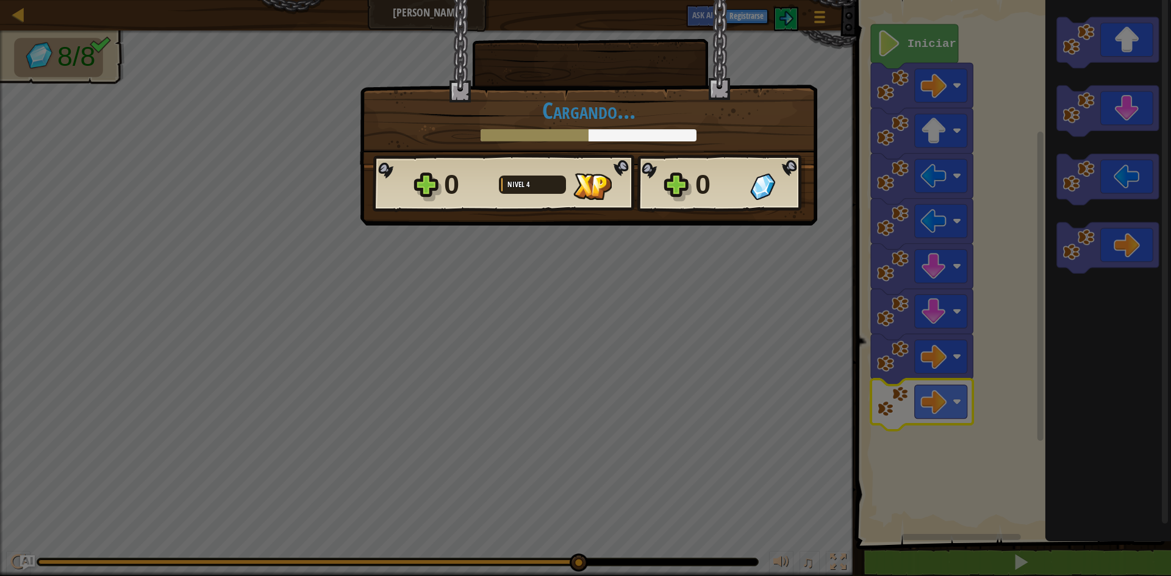
click at [511, 271] on div "× Puntúa este nivel: Cargando... Reticulating Splines... Cargando... 0 Nivel 4 …" at bounding box center [585, 288] width 1171 height 576
click at [504, 267] on div "× Puntúa este nivel: Cargando... Reticulating Splines... Cargando... 0 Nivel 4 …" at bounding box center [585, 288] width 1171 height 576
click at [488, 290] on div "× Puntúa este nivel: Cargando... Reticulating Splines... Cargando... 0 Nivel 4 …" at bounding box center [585, 288] width 1171 height 576
drag, startPoint x: 468, startPoint y: 293, endPoint x: 464, endPoint y: 284, distance: 10.1
click at [468, 294] on div "× Puntúa este nivel: Cargando... Reticulating Splines... Cargando... 0 Nivel 4 …" at bounding box center [585, 288] width 1171 height 576
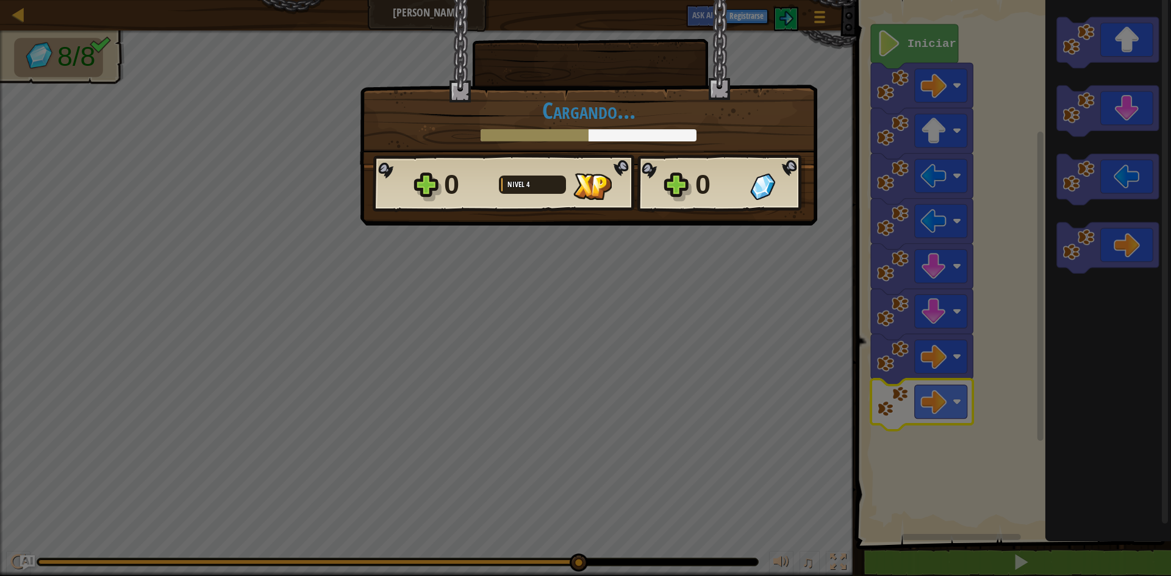
drag, startPoint x: 185, startPoint y: 294, endPoint x: 0, endPoint y: 326, distance: 187.5
drag, startPoint x: 0, startPoint y: 326, endPoint x: 11, endPoint y: 315, distance: 15.5
click at [0, 320] on div "× Puntúa este nivel: Cargando... Reticulating Splines... Cargando... 0 Nivel 4 …" at bounding box center [585, 288] width 1171 height 576
drag, startPoint x: 0, startPoint y: 336, endPoint x: 0, endPoint y: 383, distance: 47.0
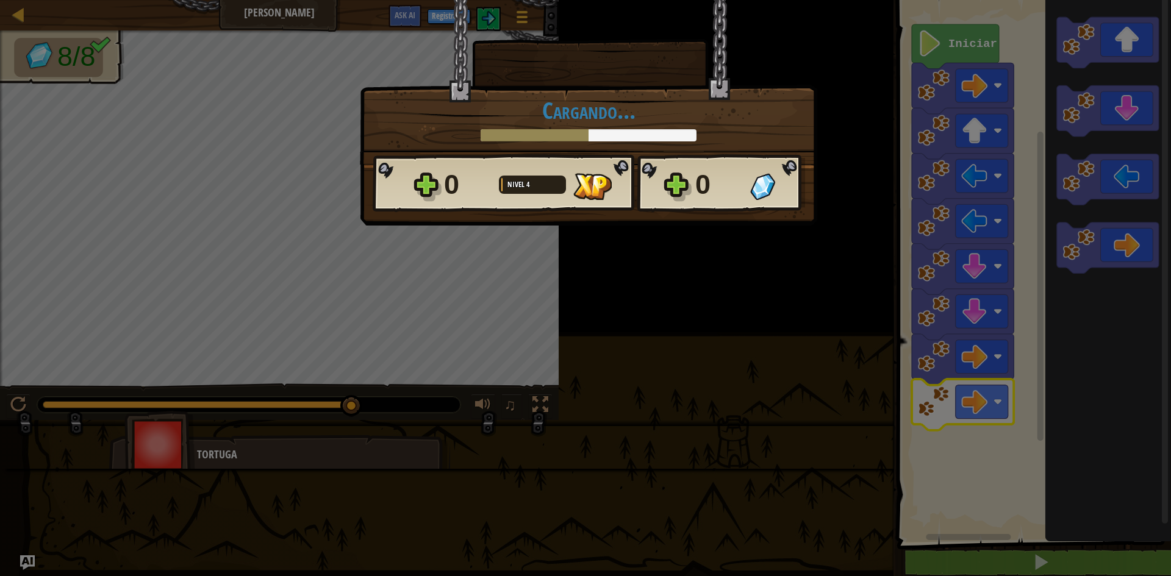
drag, startPoint x: 0, startPoint y: 381, endPoint x: 42, endPoint y: 379, distance: 42.1
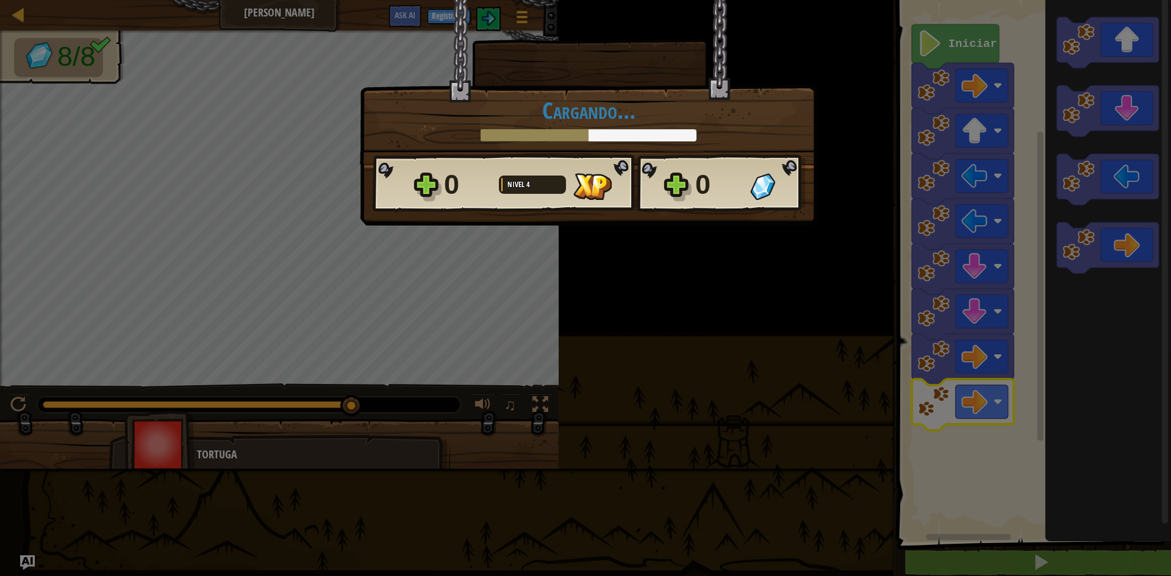
drag, startPoint x: 42, startPoint y: 379, endPoint x: 59, endPoint y: 382, distance: 16.7
click at [54, 381] on div "× Puntúa este nivel: Cargando... Reticulating Splines... Cargando... 0 Nivel 4 …" at bounding box center [585, 288] width 1171 height 576
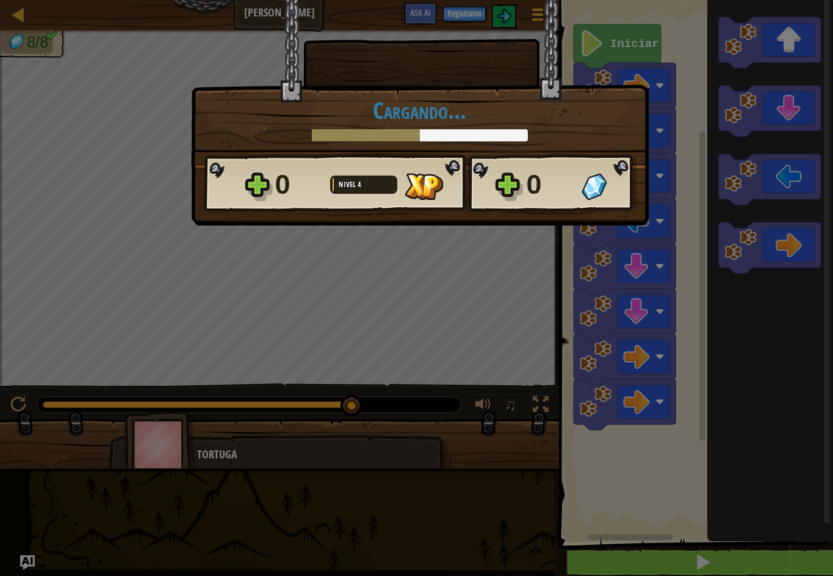
drag, startPoint x: 59, startPoint y: 382, endPoint x: 665, endPoint y: 196, distance: 634.8
click at [665, 196] on div "× Puntúa este nivel: Cargando... Reticulating Splines... Cargando... 0 Nivel 4 …" at bounding box center [416, 288] width 833 height 576
drag, startPoint x: 689, startPoint y: 118, endPoint x: 705, endPoint y: 121, distance: 15.6
click at [698, 120] on div "× Puntúa este nivel: Cargando... Reticulating Splines... Cargando... 0 Nivel 4 …" at bounding box center [416, 288] width 833 height 576
click at [708, 122] on div "× Puntúa este nivel: Cargando... Reticulating Splines... Cargando... 0 Nivel 4 …" at bounding box center [416, 288] width 833 height 576
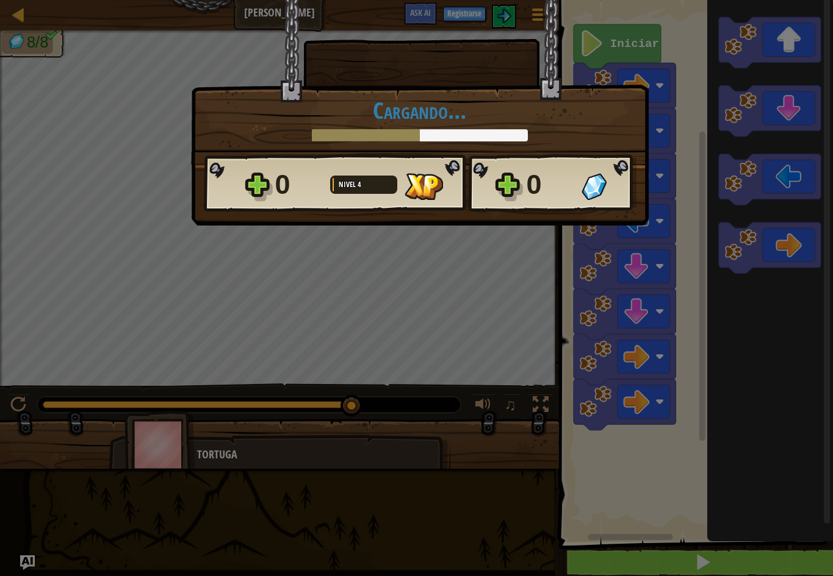
click at [716, 123] on div "× Puntúa este nivel: Cargando... Reticulating Splines... Cargando... 0 Nivel 4 …" at bounding box center [416, 288] width 833 height 576
drag, startPoint x: 717, startPoint y: 123, endPoint x: 743, endPoint y: 201, distance: 81.6
click at [730, 159] on div "× Puntúa este nivel: Cargando... Reticulating Splines... Cargando... 0 Nivel 4 …" at bounding box center [416, 288] width 833 height 576
click at [753, 264] on div "× Puntúa este nivel: Cargando... Reticulating Splines... Cargando... 0 Nivel 4 …" at bounding box center [416, 288] width 833 height 576
drag, startPoint x: 752, startPoint y: 264, endPoint x: 767, endPoint y: 241, distance: 27.2
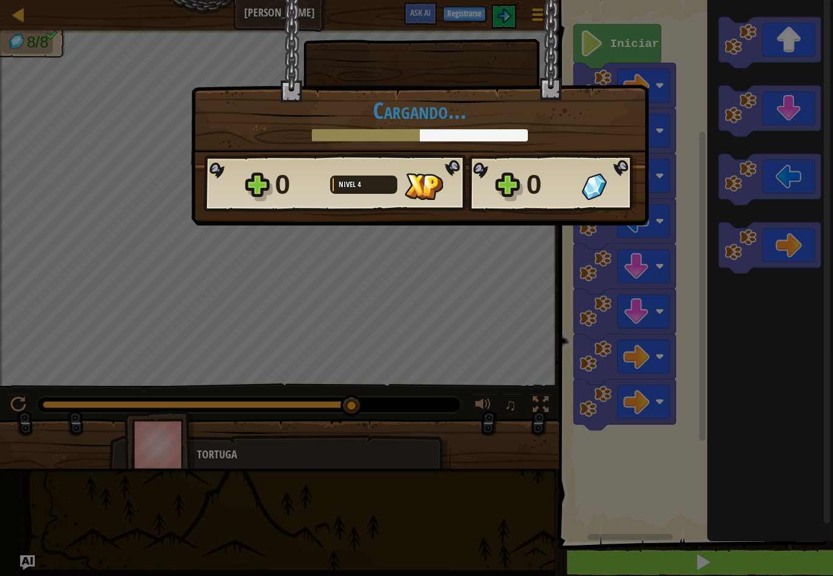
click at [755, 260] on div "× Puntúa este nivel: Cargando... Reticulating Splines... Cargando... 0 Nivel 4 …" at bounding box center [416, 288] width 833 height 576
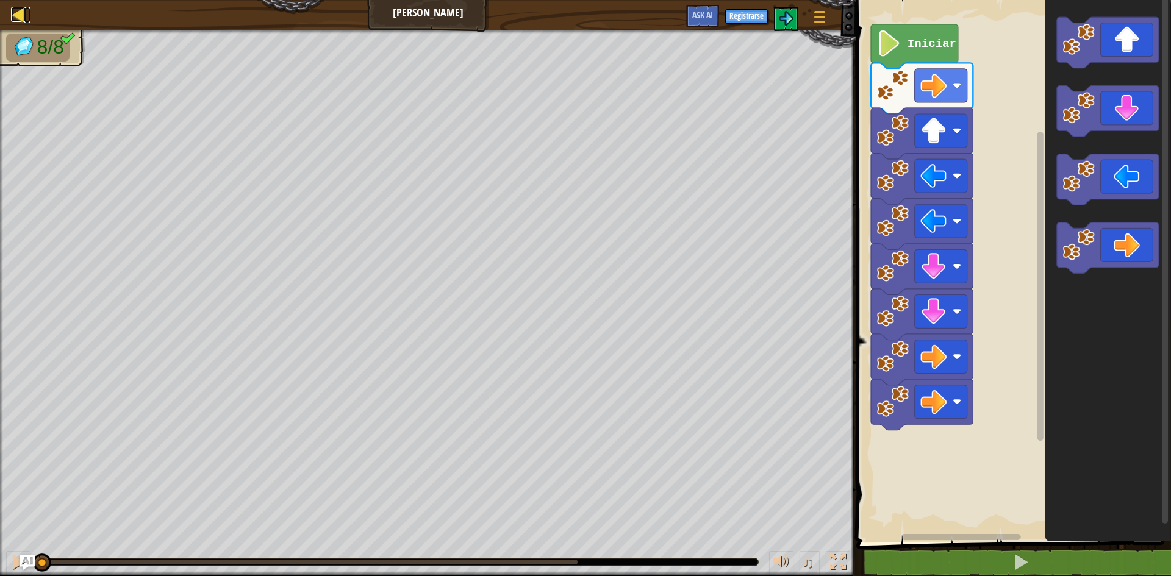
click at [24, 12] on div at bounding box center [18, 14] width 15 height 15
select select "es-ES"
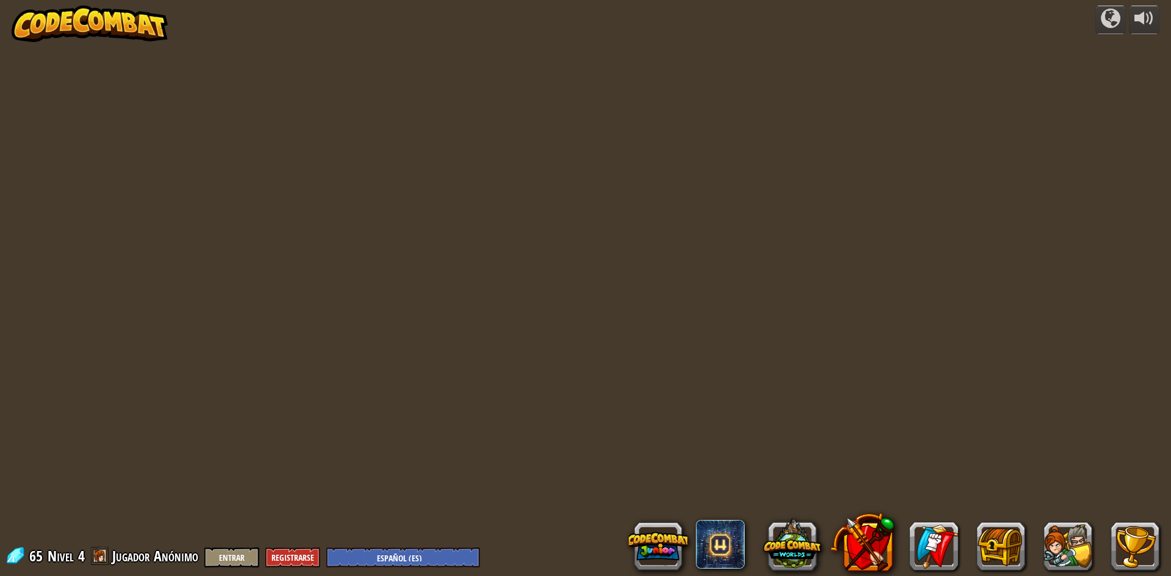
select select "es-ES"
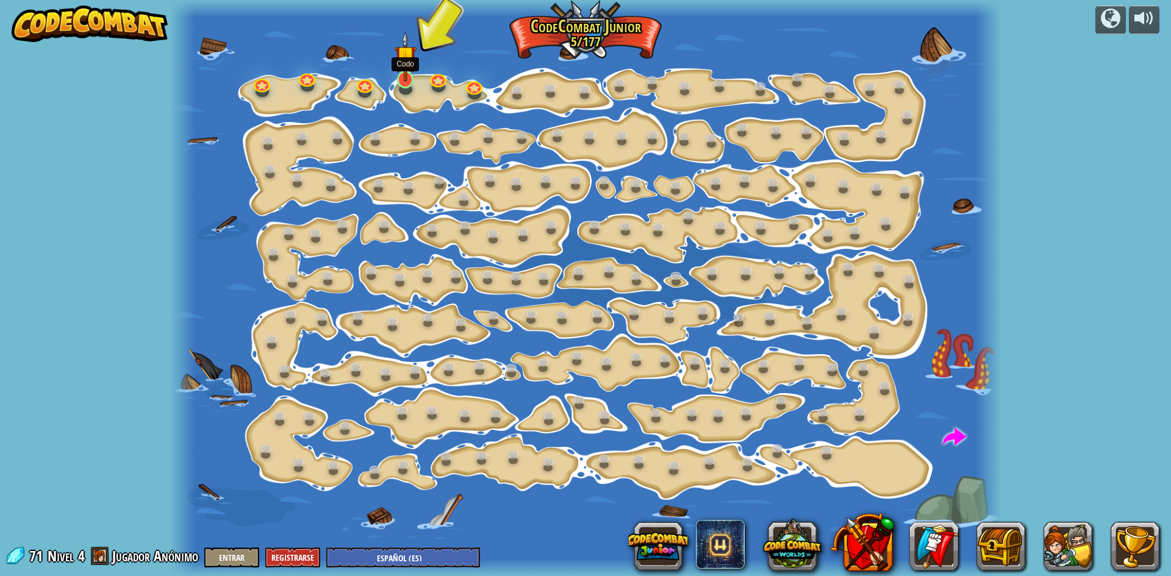
click at [403, 73] on img at bounding box center [406, 56] width 22 height 51
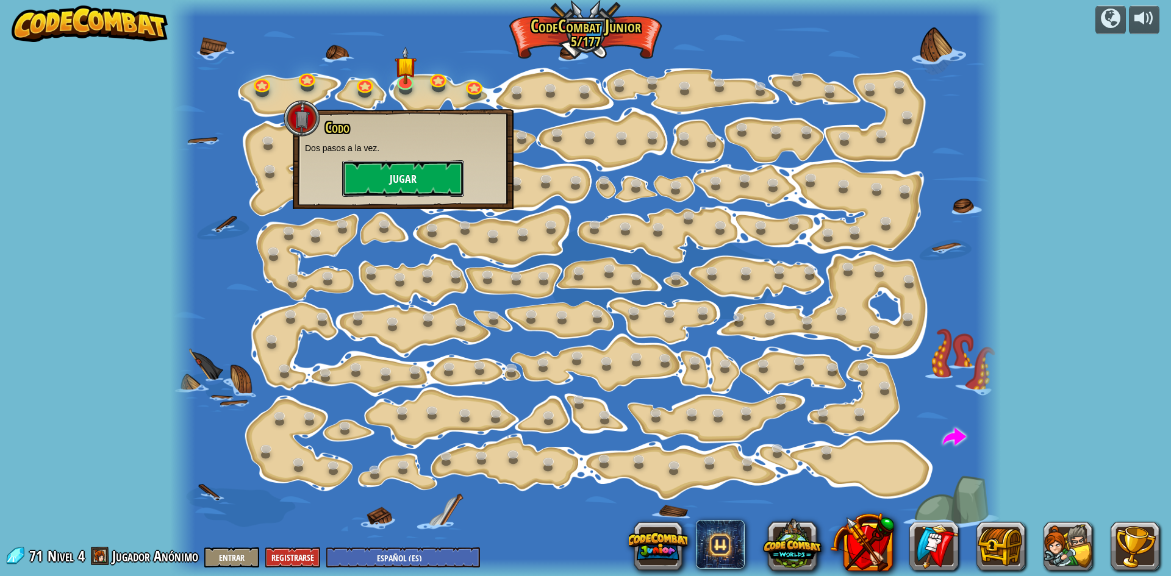
click at [401, 176] on button "Jugar" at bounding box center [403, 178] width 122 height 37
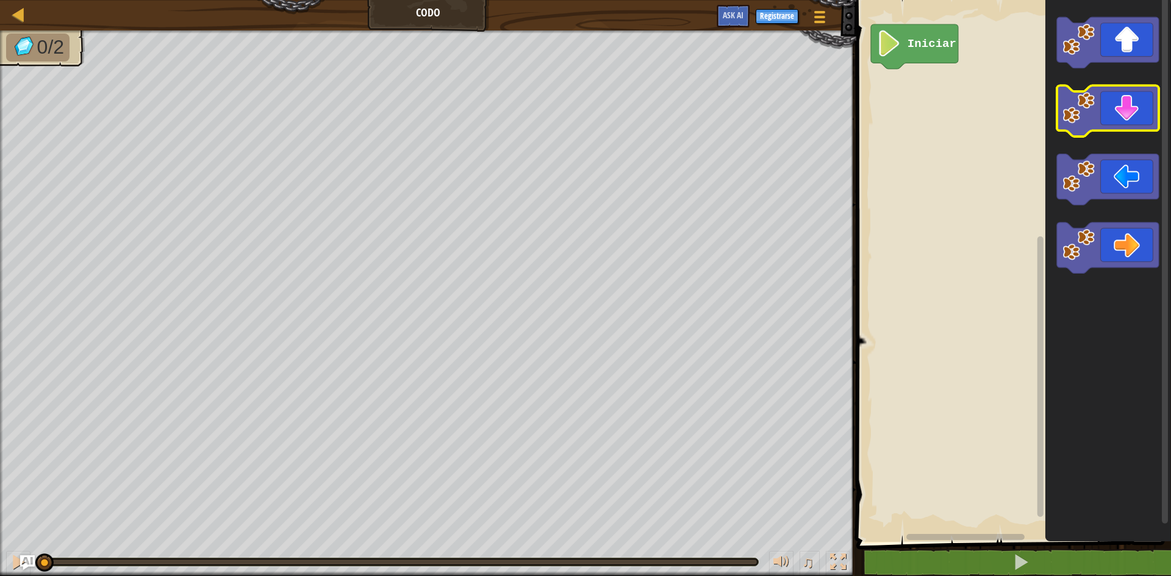
click at [1113, 108] on icon "Espacio de trabajo de Blockly" at bounding box center [1108, 111] width 102 height 51
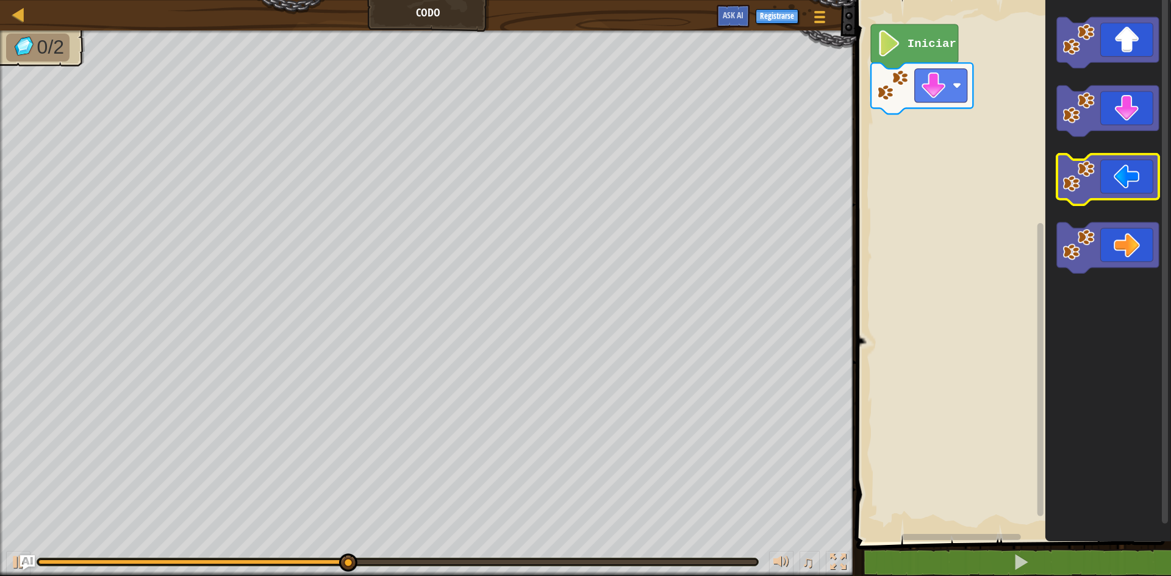
click at [1127, 178] on icon "Espacio de trabajo de Blockly" at bounding box center [1108, 179] width 102 height 51
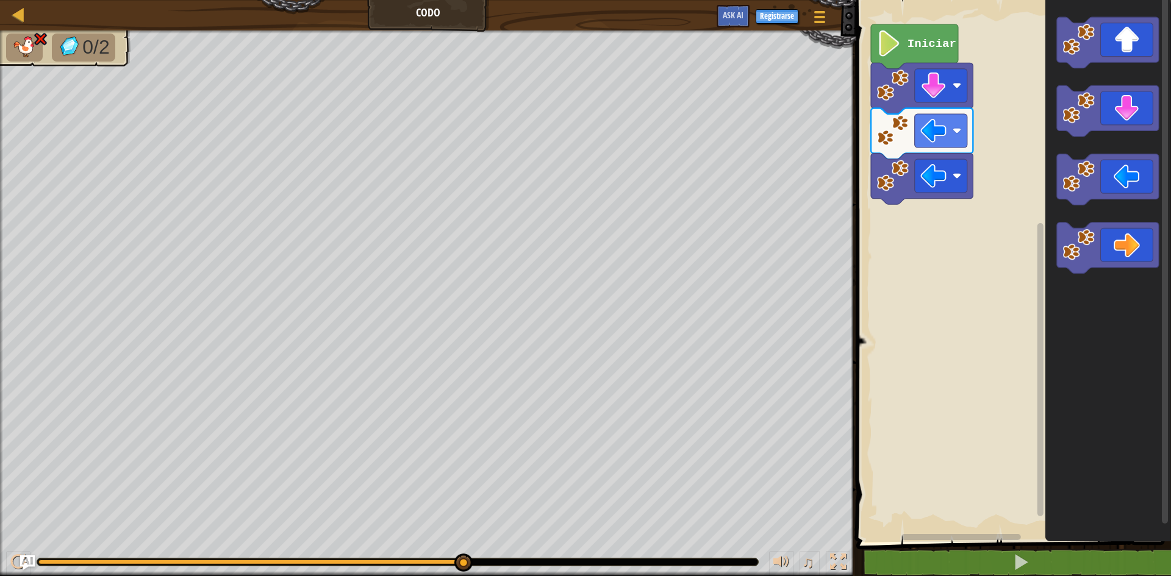
click at [41, 38] on img at bounding box center [41, 39] width 16 height 15
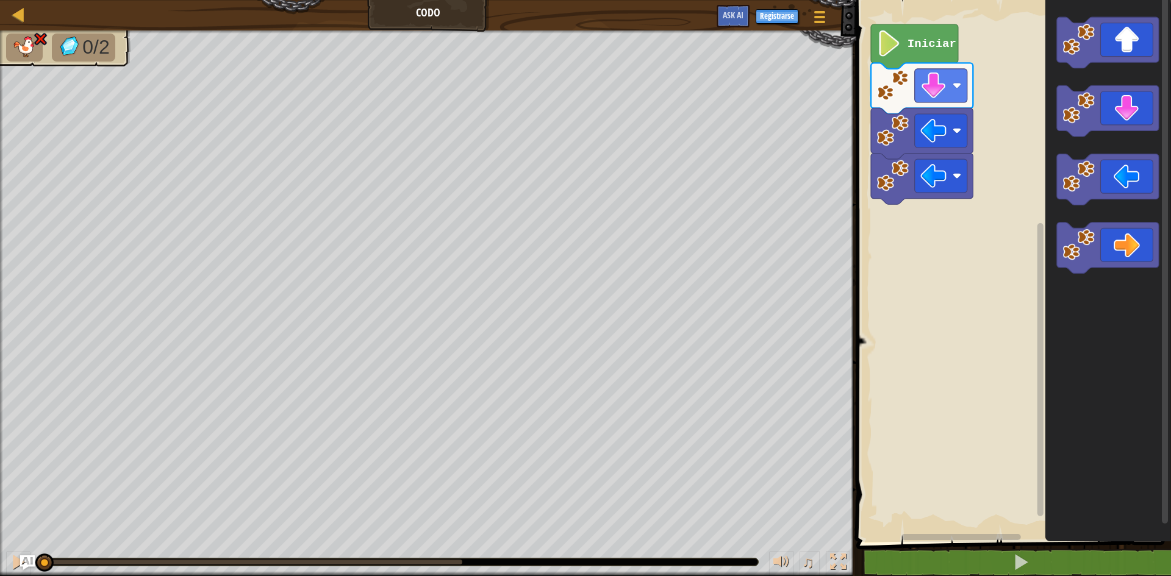
click at [4, 461] on div "0/2 ♫ Tortuga" at bounding box center [585, 303] width 1171 height 546
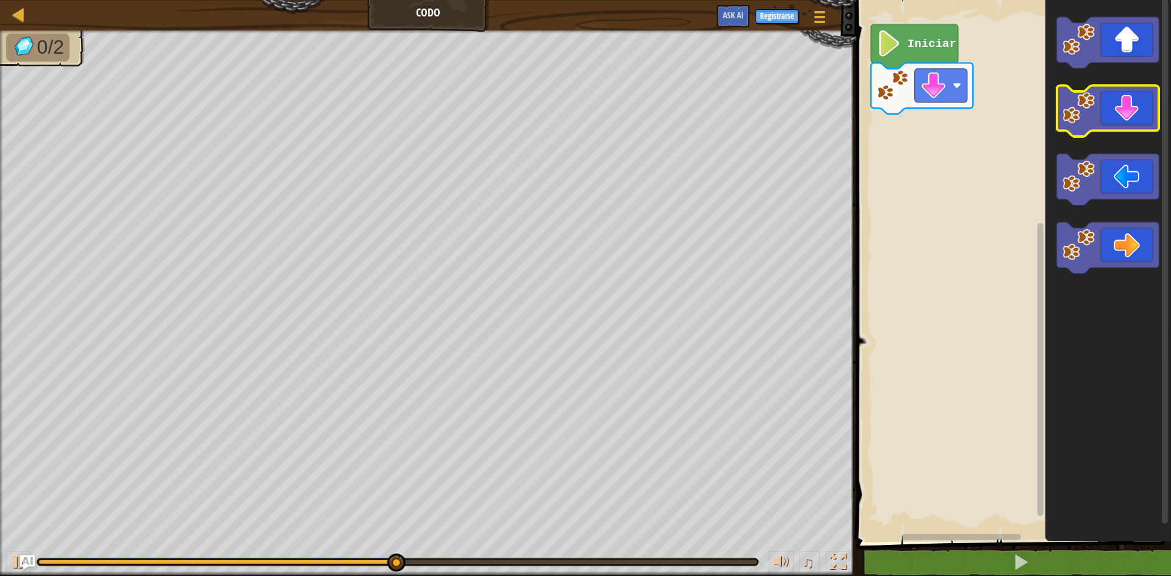
click at [1123, 110] on icon "Espacio de trabajo de Blockly" at bounding box center [1108, 111] width 102 height 51
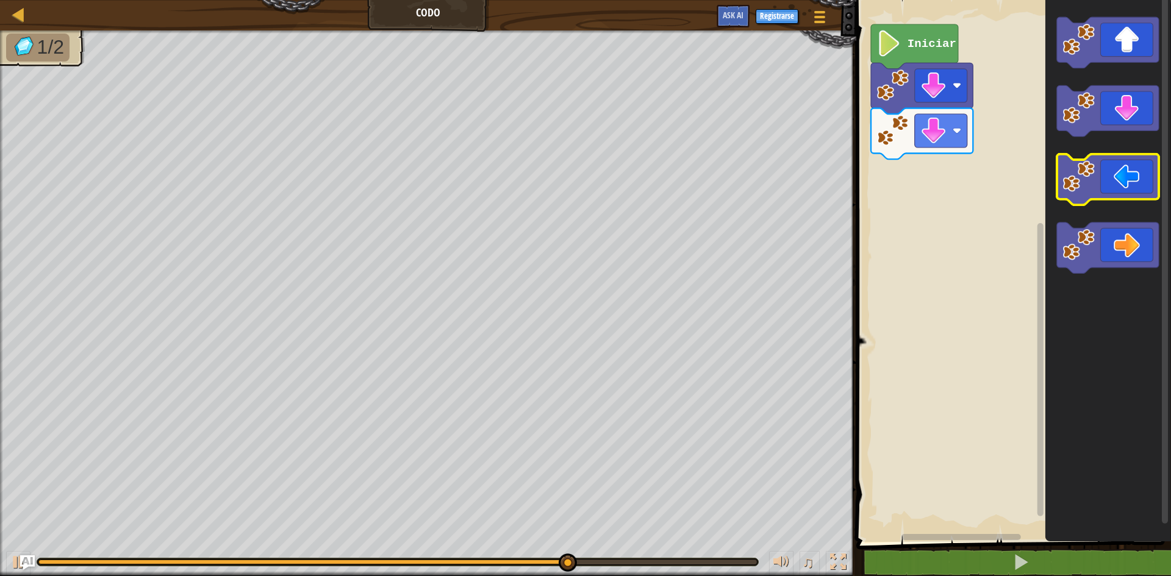
click at [1102, 193] on icon "Espacio de trabajo de Blockly" at bounding box center [1108, 179] width 102 height 51
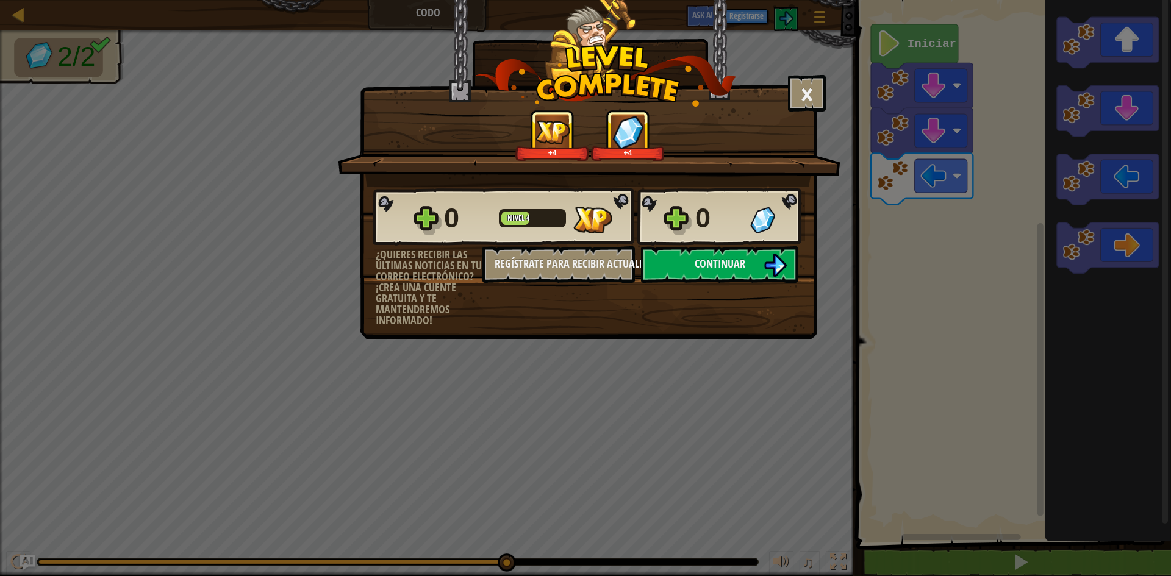
click at [696, 285] on div "0 Nivel 4 0 ¿Quieres recibir las últimas noticias en tu correo electrónico? ¡Cr…" at bounding box center [589, 256] width 456 height 139
click at [721, 268] on span "Continuar" at bounding box center [720, 263] width 51 height 15
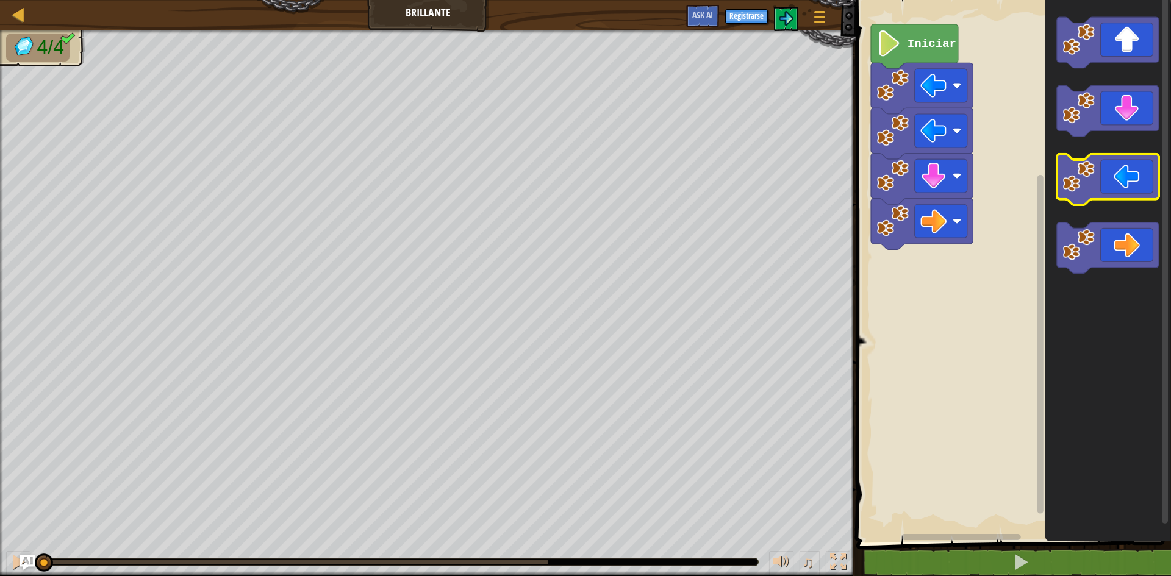
click at [1130, 176] on icon "Espacio de trabajo de Blockly" at bounding box center [1108, 179] width 102 height 51
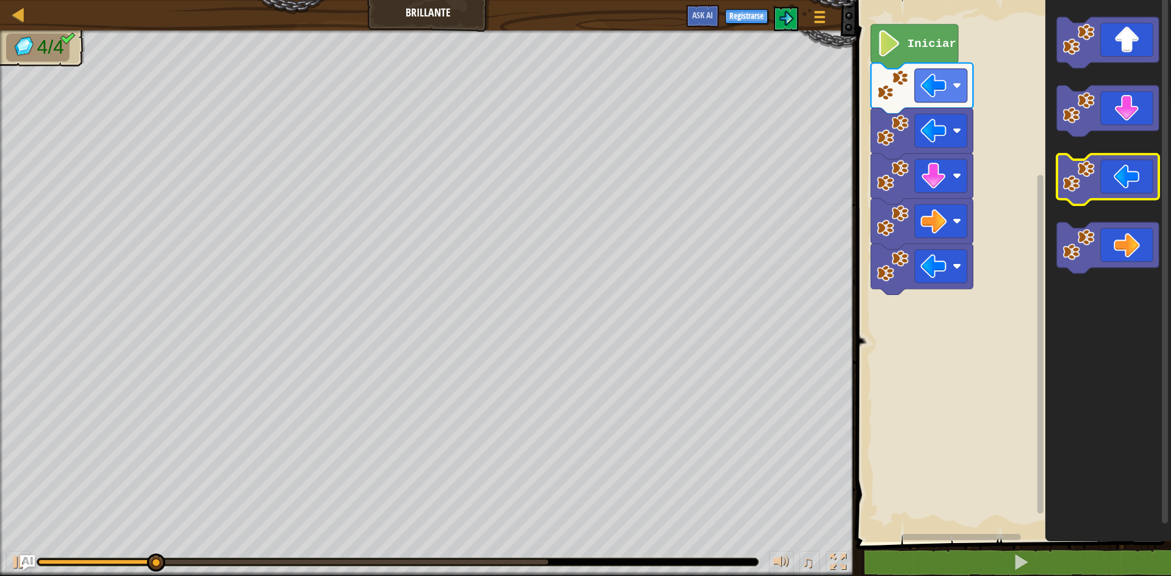
click at [1130, 176] on icon "Espacio de trabajo de Blockly" at bounding box center [1108, 179] width 102 height 51
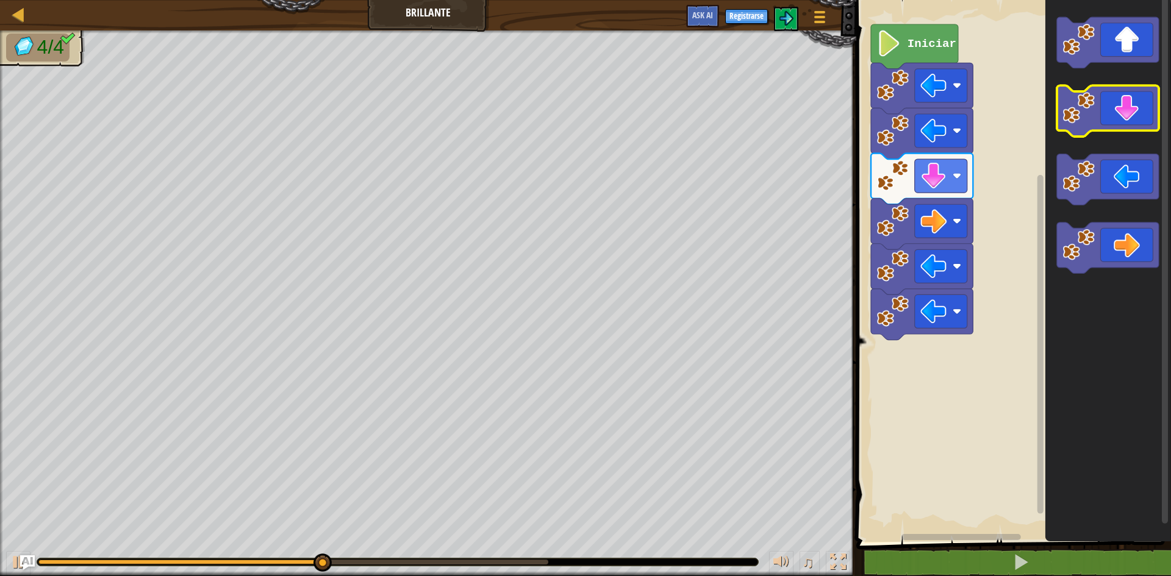
click at [1128, 132] on rect "Espacio de trabajo de Blockly" at bounding box center [1108, 111] width 102 height 51
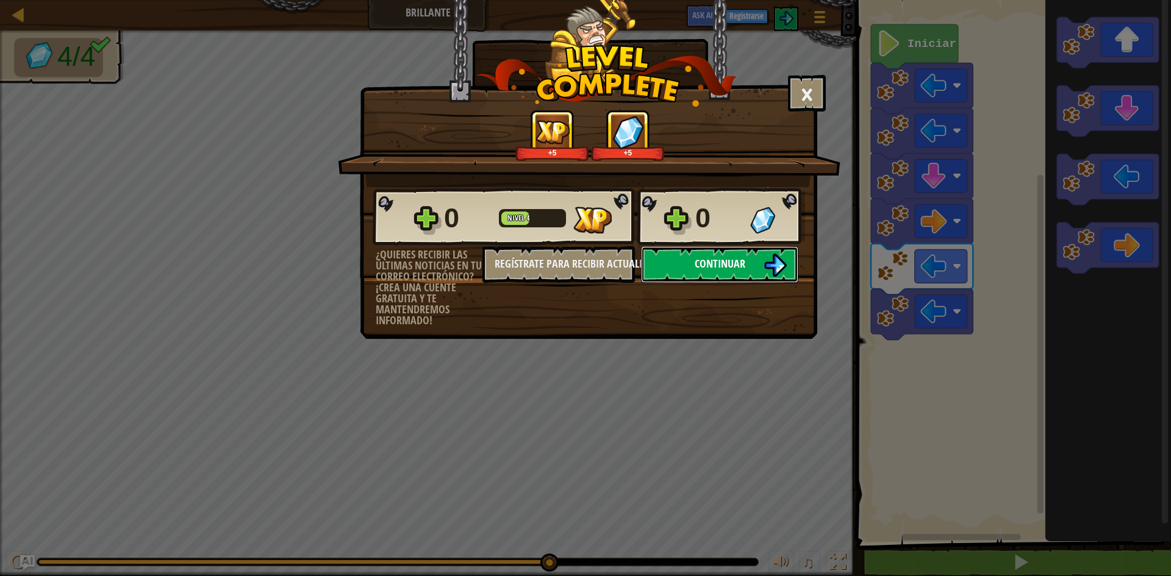
click at [767, 265] on img at bounding box center [775, 265] width 23 height 23
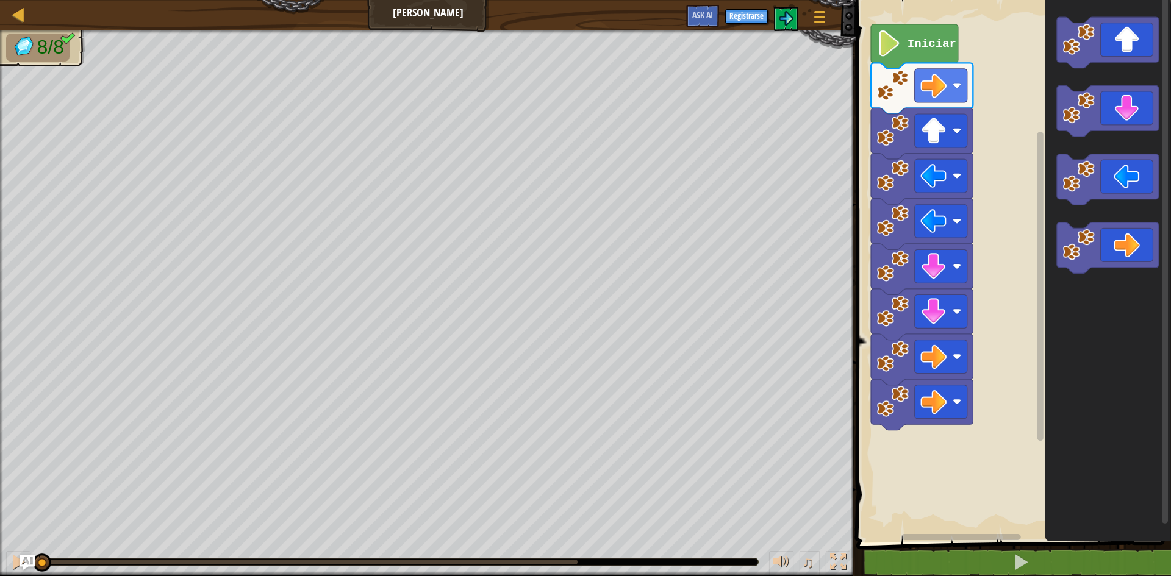
click at [938, 45] on text "Iniciar" at bounding box center [932, 43] width 49 height 13
click at [1126, 256] on icon "Espacio de trabajo de Blockly" at bounding box center [1108, 248] width 102 height 51
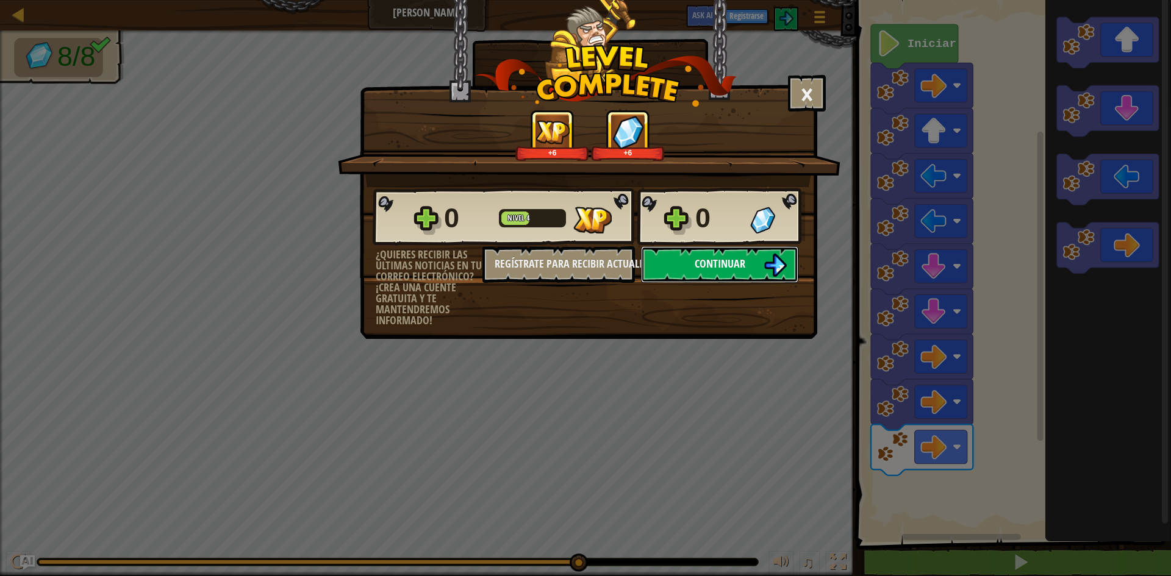
click at [776, 262] on img at bounding box center [775, 265] width 23 height 23
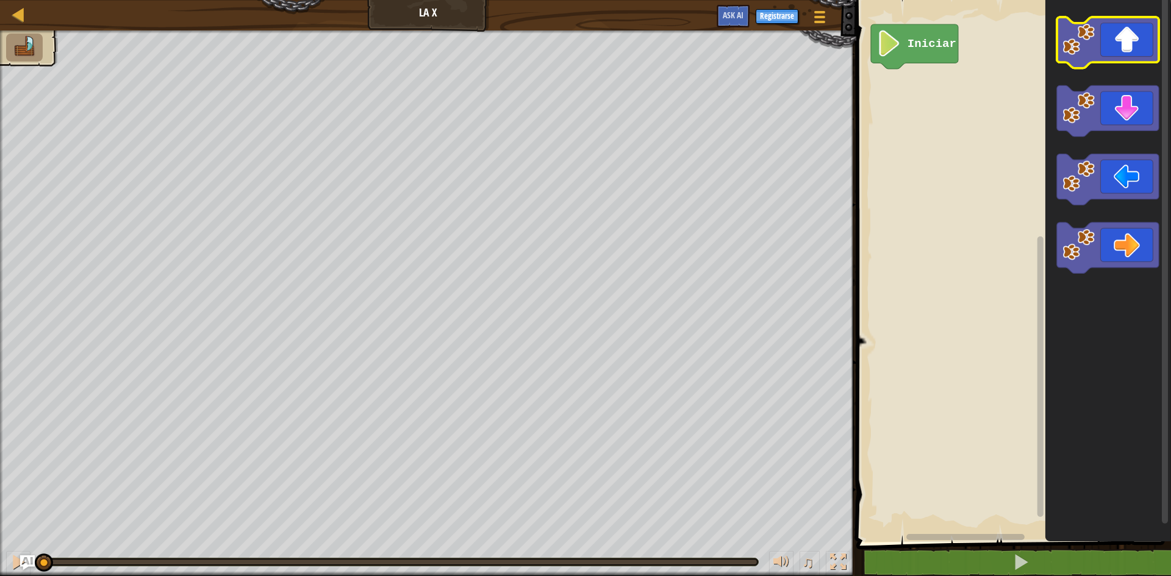
click at [1111, 41] on icon "Espacio de trabajo de Blockly" at bounding box center [1108, 42] width 102 height 51
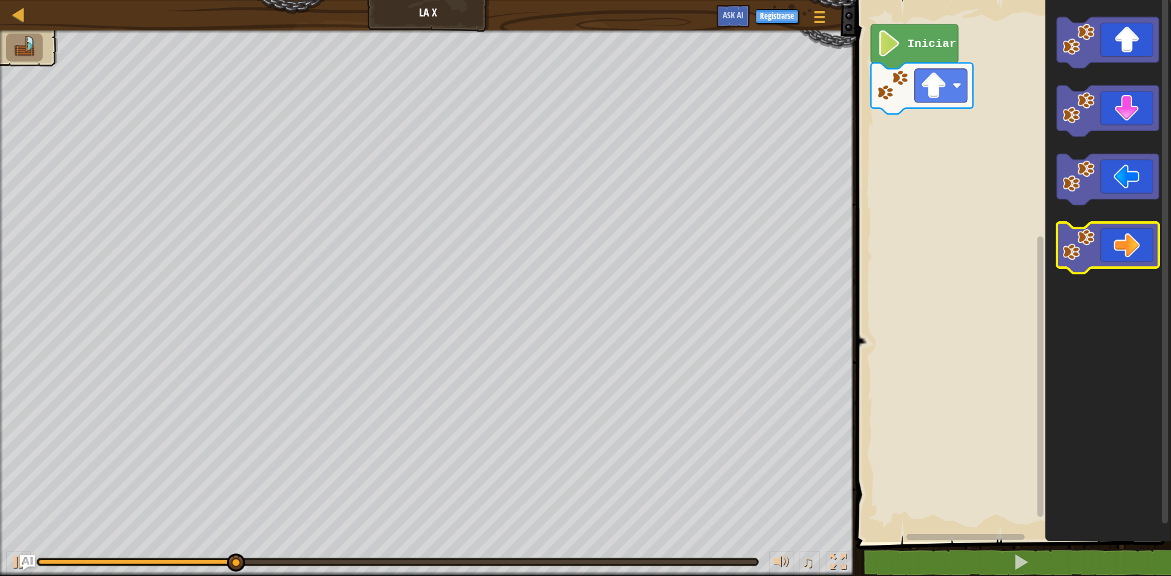
click at [1107, 237] on icon "Espacio de trabajo de Blockly" at bounding box center [1108, 248] width 102 height 51
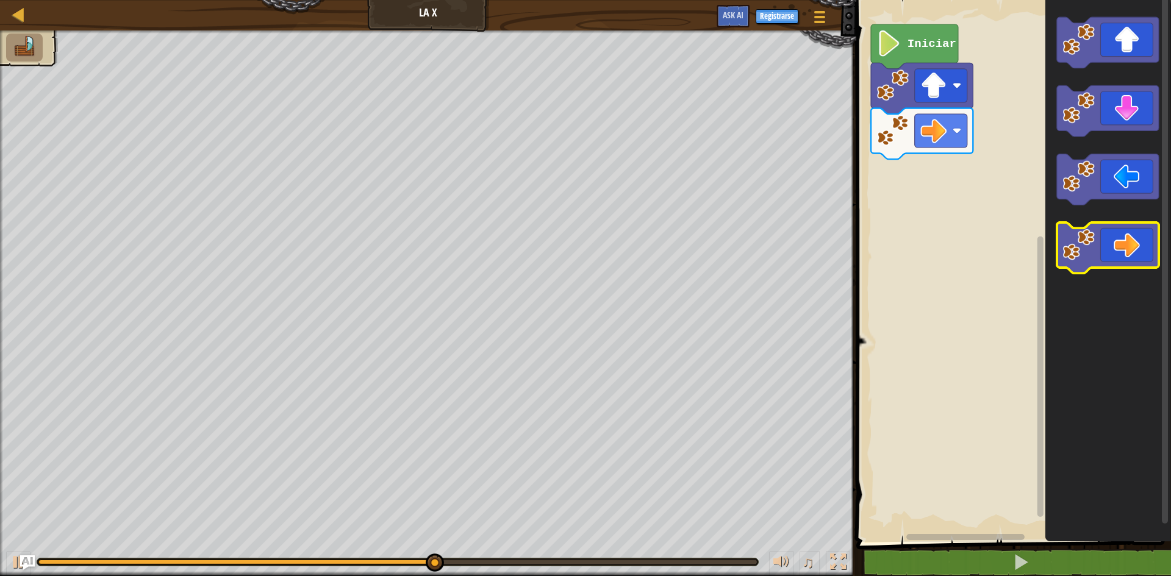
click at [1096, 242] on icon "Espacio de trabajo de Blockly" at bounding box center [1108, 248] width 102 height 51
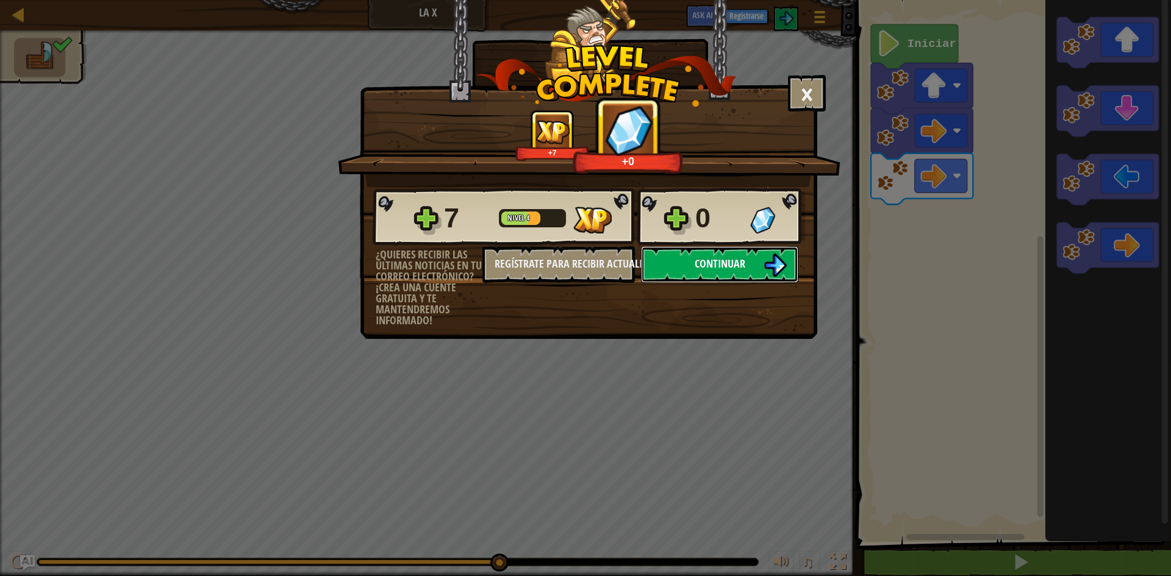
click at [712, 267] on span "Continuar" at bounding box center [720, 263] width 51 height 15
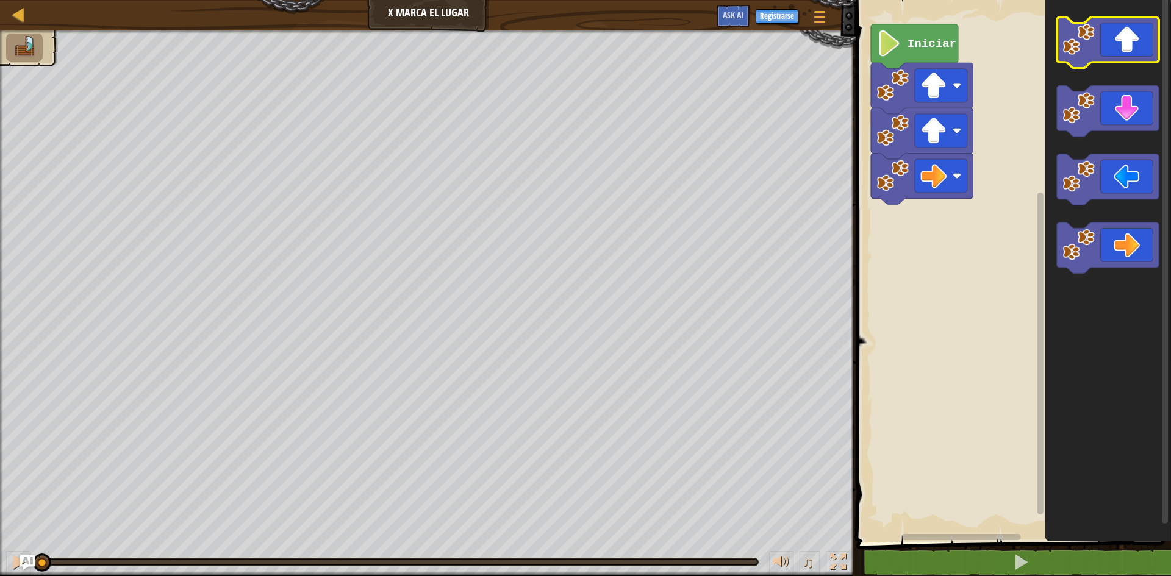
click at [1120, 48] on icon "Espacio de trabajo de Blockly" at bounding box center [1108, 42] width 102 height 51
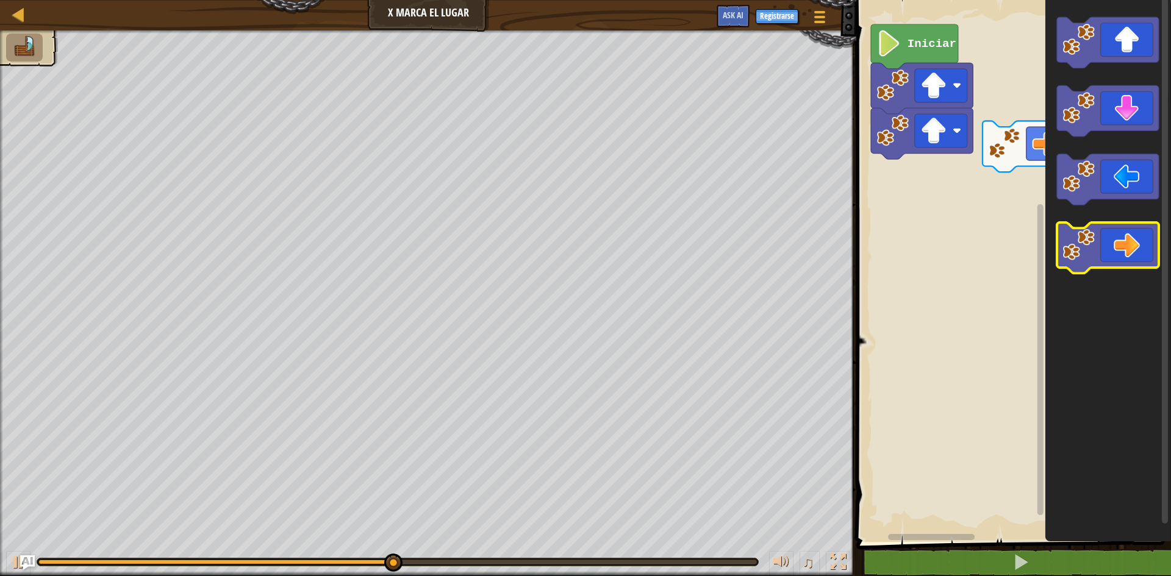
click at [1090, 252] on image "Espacio de trabajo de Blockly" at bounding box center [1079, 245] width 32 height 32
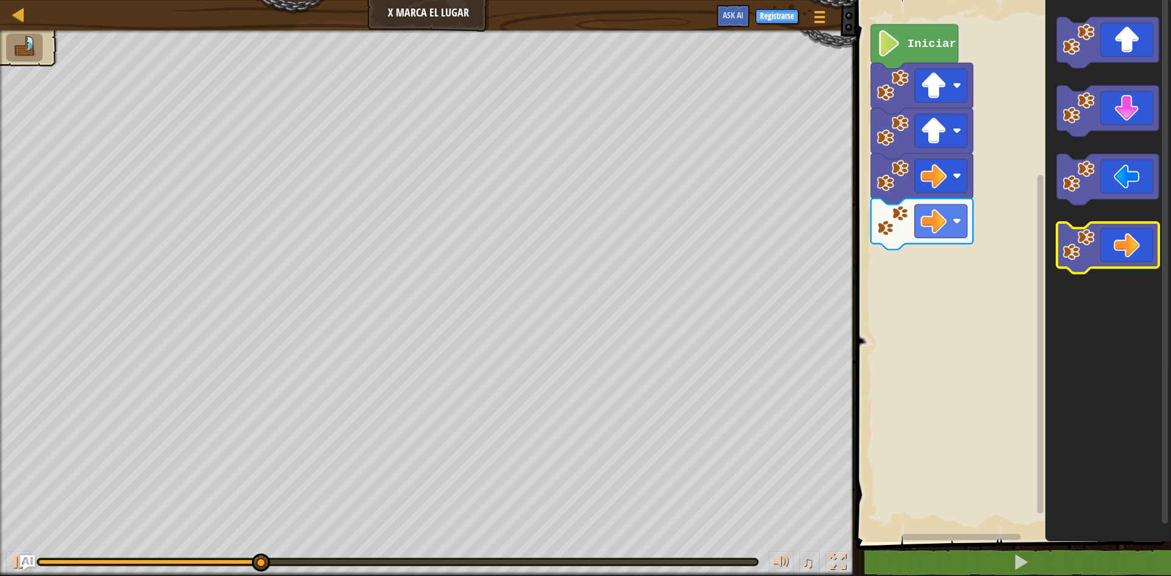
click at [1090, 252] on image "Espacio de trabajo de Blockly" at bounding box center [1079, 245] width 32 height 32
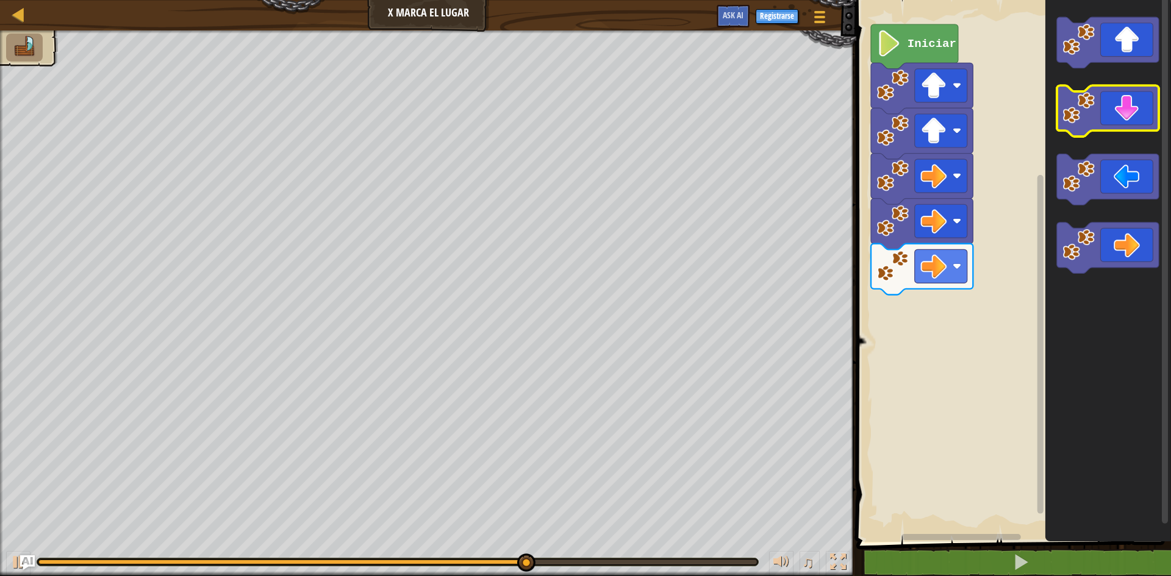
click at [1132, 109] on icon "Espacio de trabajo de Blockly" at bounding box center [1108, 111] width 102 height 51
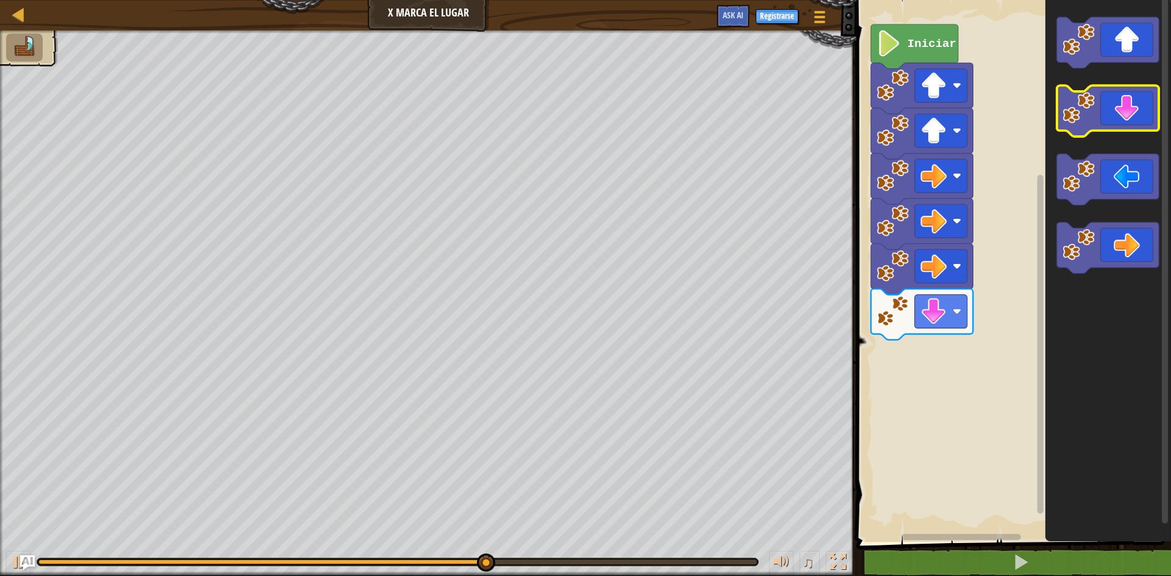
click at [1132, 109] on icon "Espacio de trabajo de Blockly" at bounding box center [1108, 111] width 102 height 51
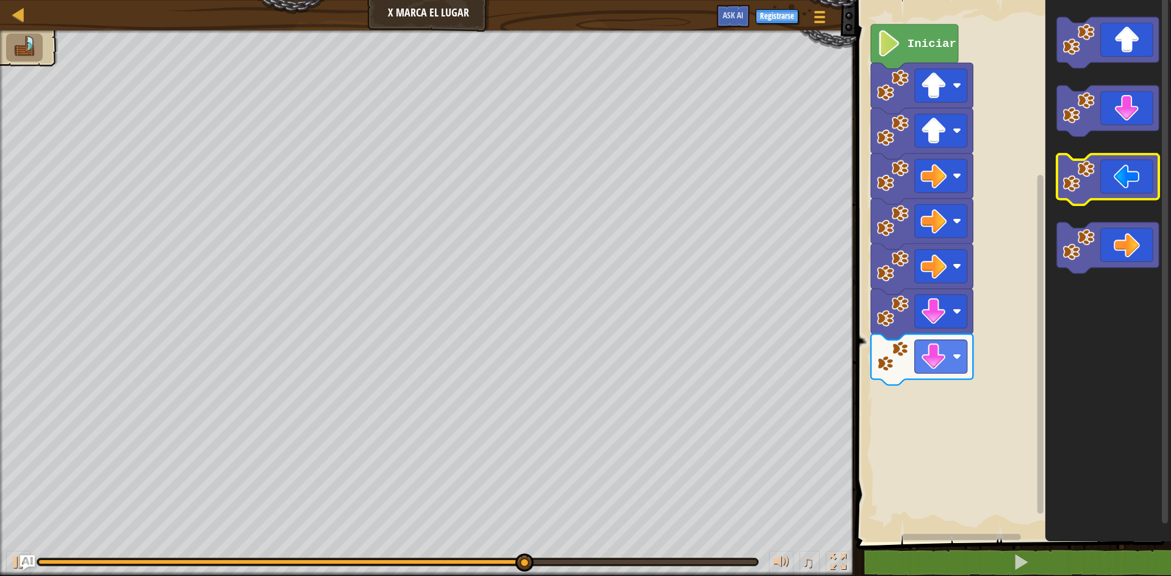
click at [1118, 186] on icon "Espacio de trabajo de Blockly" at bounding box center [1108, 179] width 102 height 51
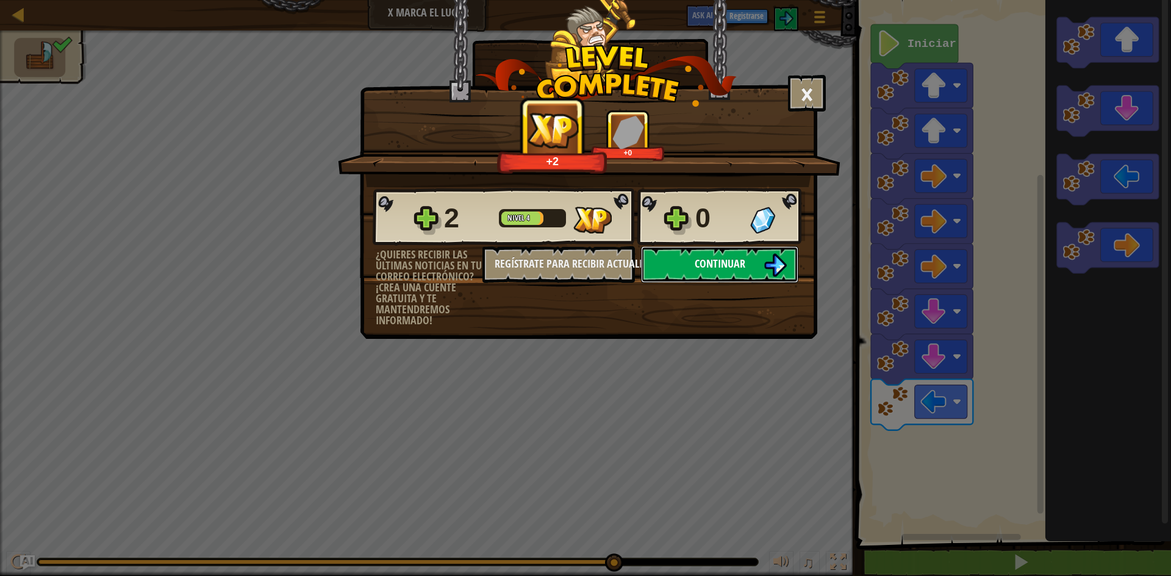
click at [778, 269] on img at bounding box center [775, 265] width 23 height 23
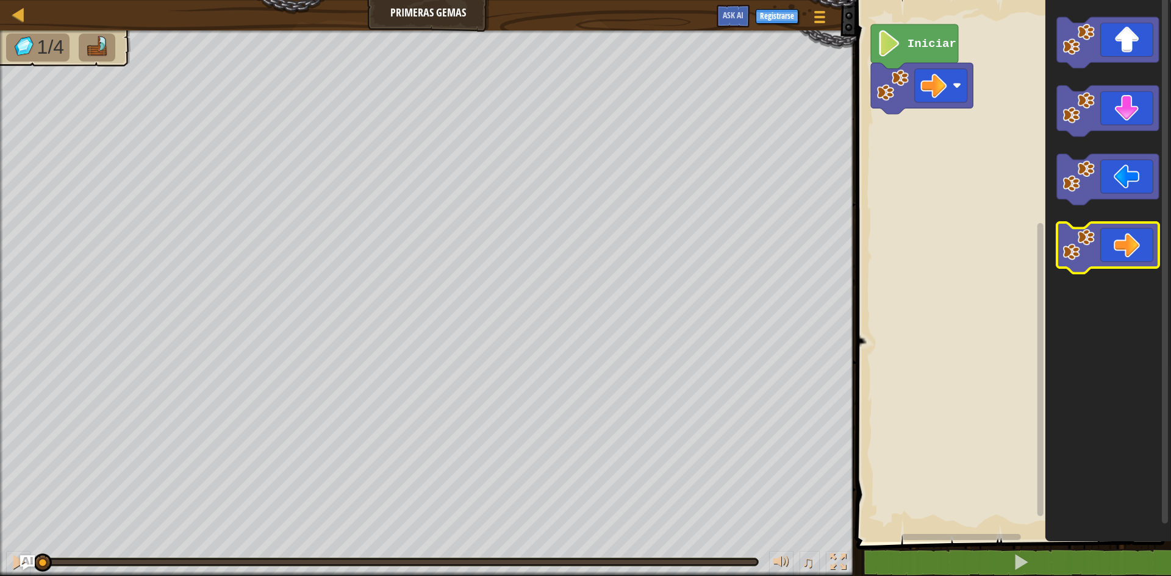
click at [1094, 257] on image "Espacio de trabajo de Blockly" at bounding box center [1079, 245] width 32 height 32
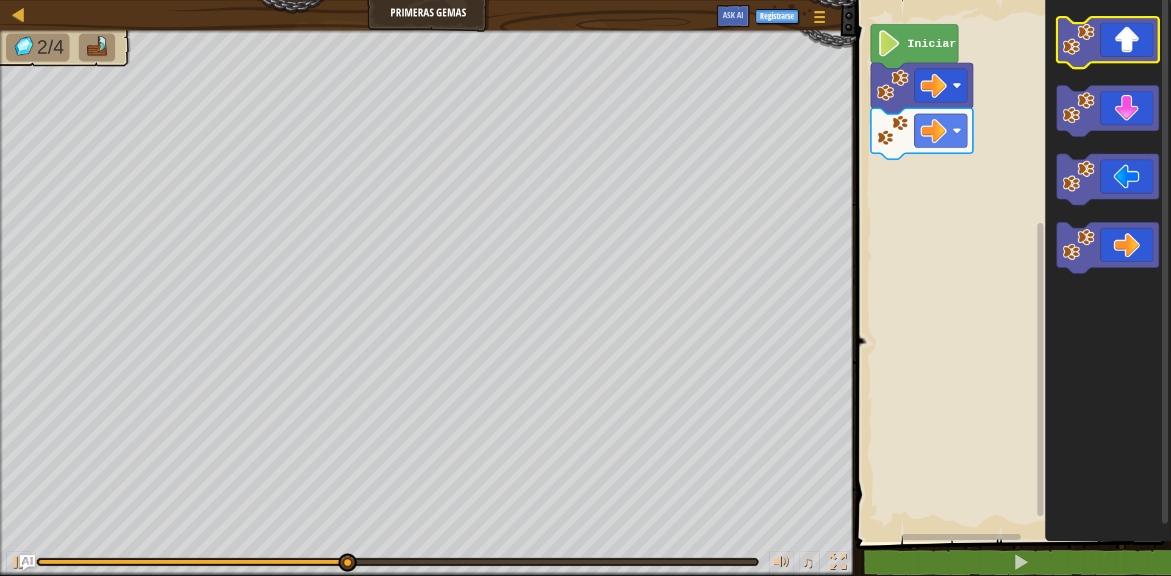
click at [1113, 58] on icon "Espacio de trabajo de Blockly" at bounding box center [1108, 42] width 102 height 51
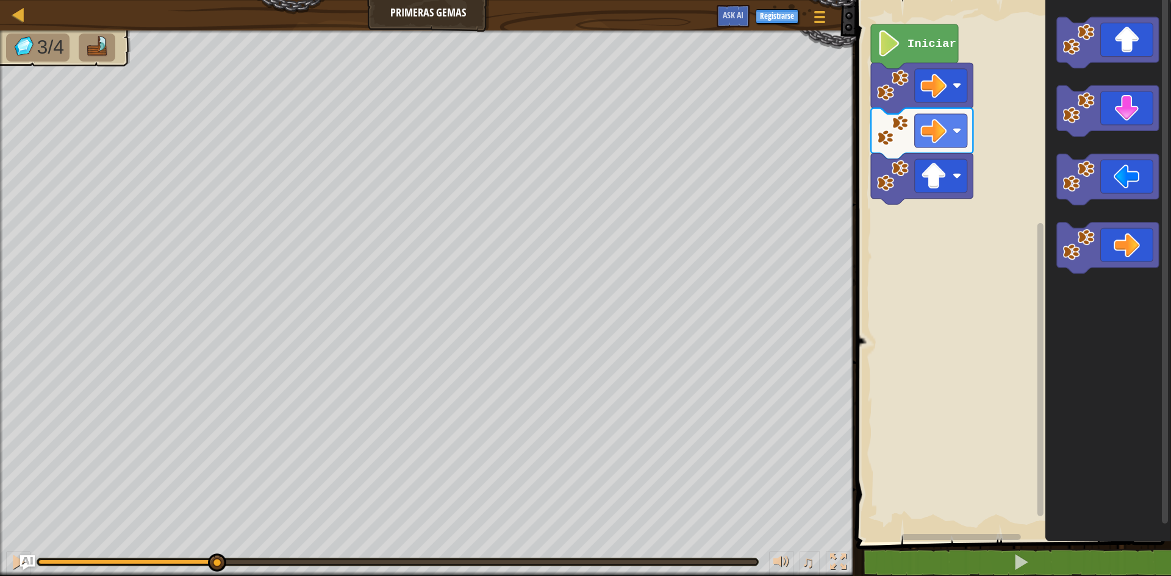
click at [215, 531] on div "3/4 ♫ Tortuga" at bounding box center [585, 303] width 1171 height 546
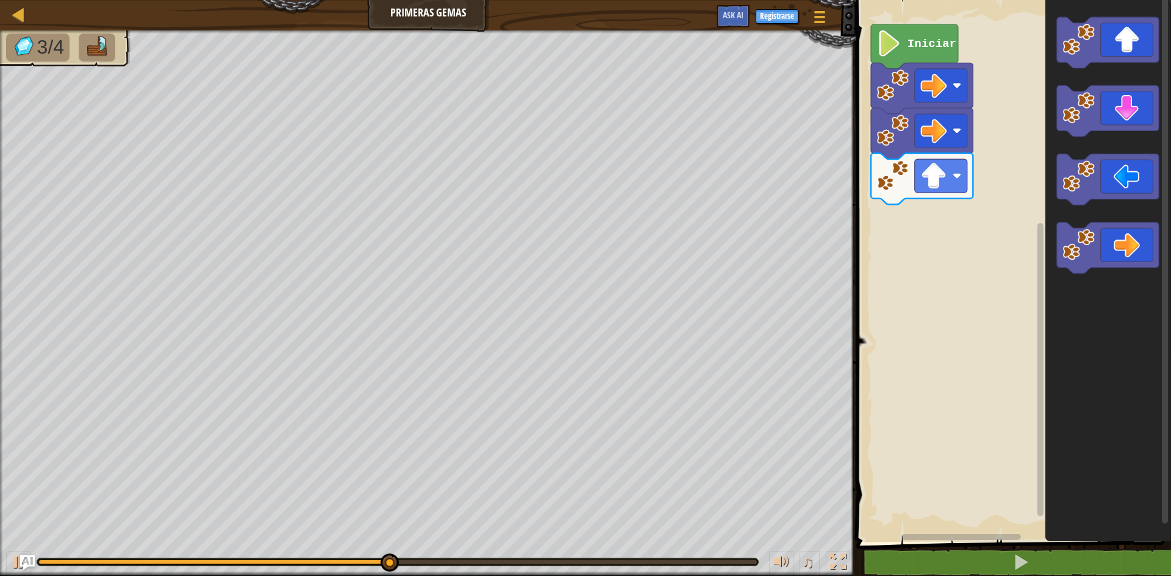
drag, startPoint x: 351, startPoint y: 567, endPoint x: 418, endPoint y: 572, distance: 67.8
click at [401, 573] on div "♫" at bounding box center [428, 559] width 856 height 37
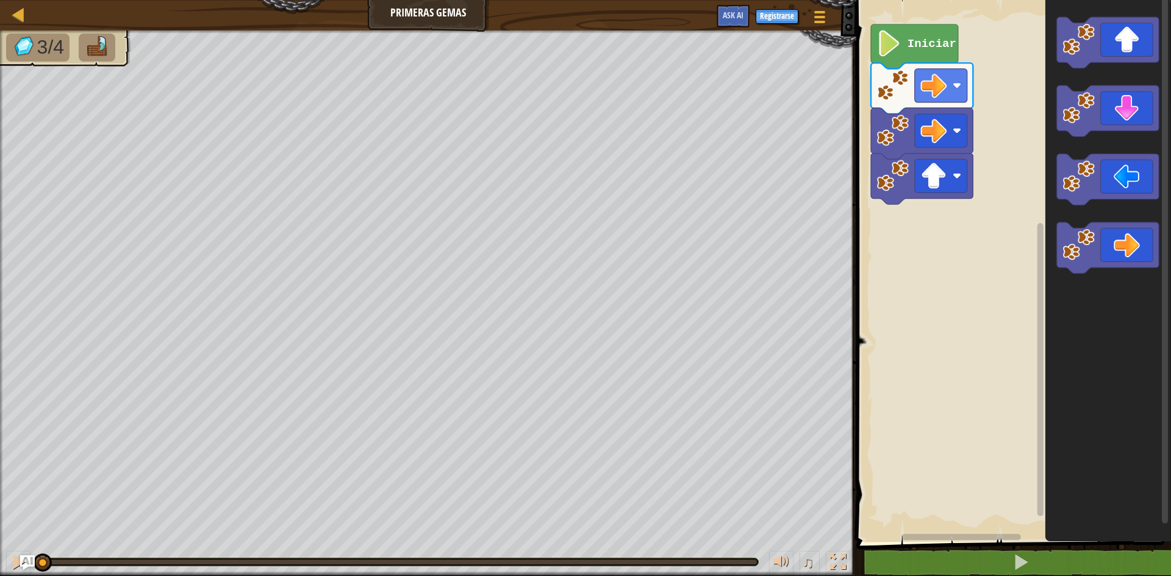
drag, startPoint x: 418, startPoint y: 572, endPoint x: 0, endPoint y: 519, distance: 421.7
click at [0, 519] on div "3/4 ♫ Tortuga" at bounding box center [585, 303] width 1171 height 546
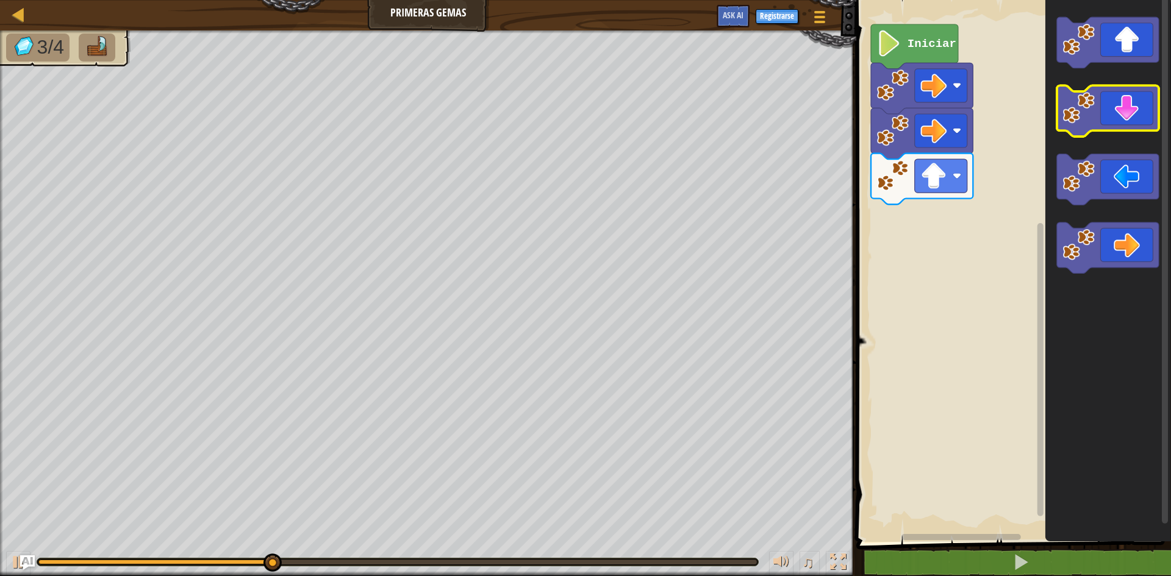
click at [1127, 117] on icon "Espacio de trabajo de Blockly" at bounding box center [1108, 111] width 102 height 51
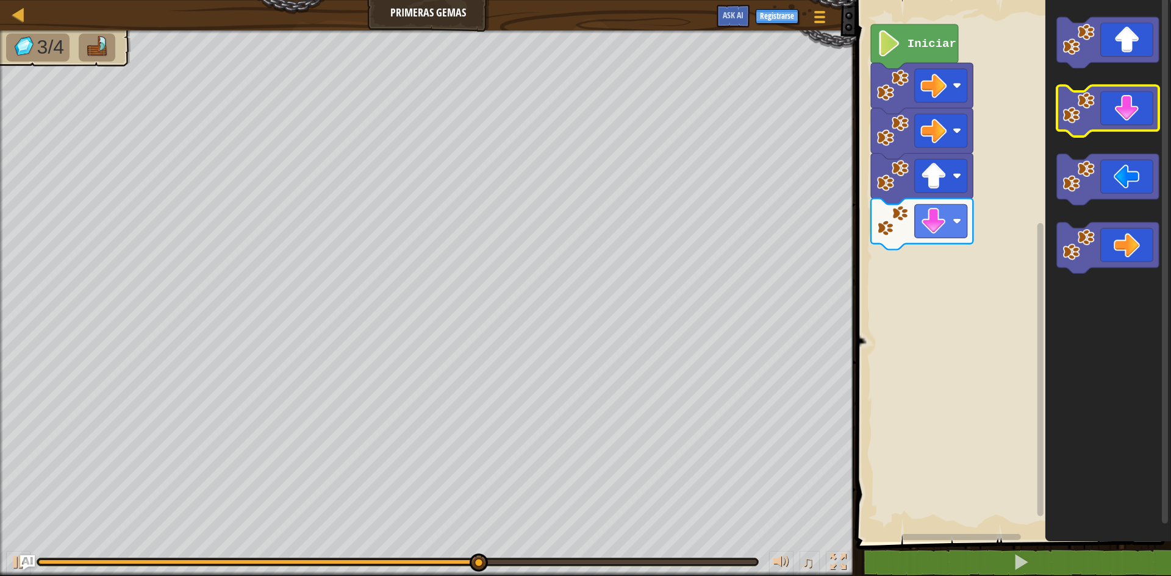
click at [1132, 117] on icon "Espacio de trabajo de Blockly" at bounding box center [1108, 111] width 102 height 51
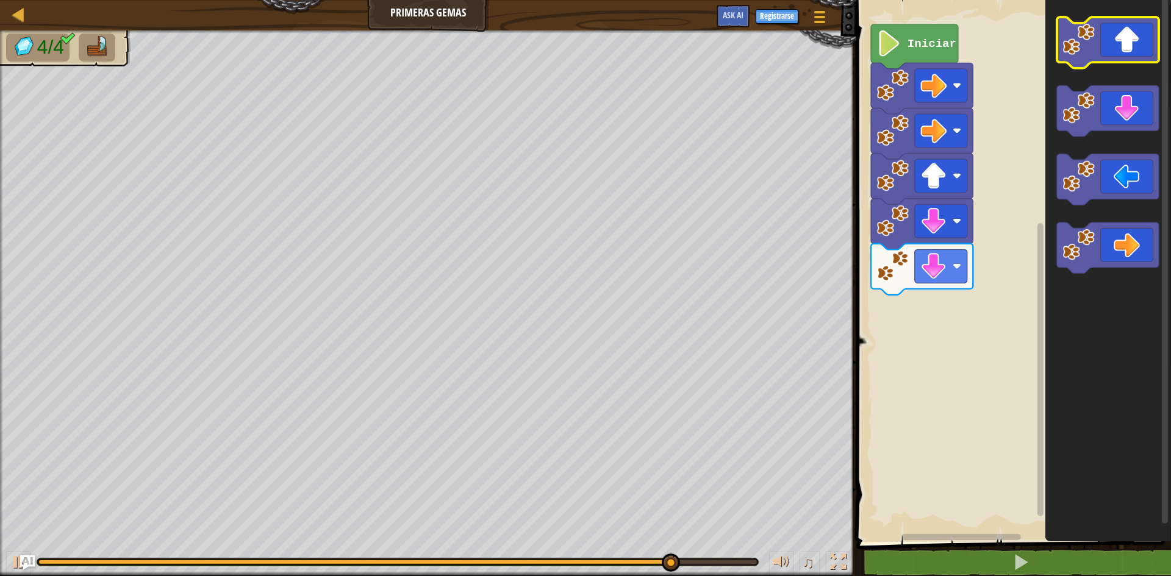
click at [1122, 26] on icon "Espacio de trabajo de Blockly" at bounding box center [1108, 42] width 102 height 51
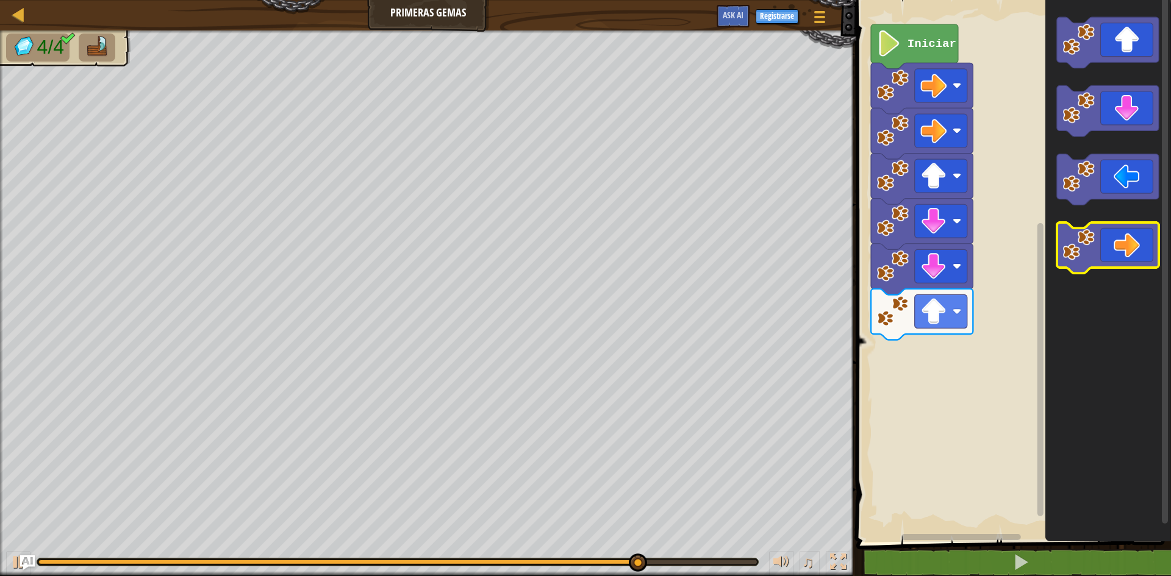
click at [1135, 237] on icon "Espacio de trabajo de Blockly" at bounding box center [1108, 248] width 102 height 51
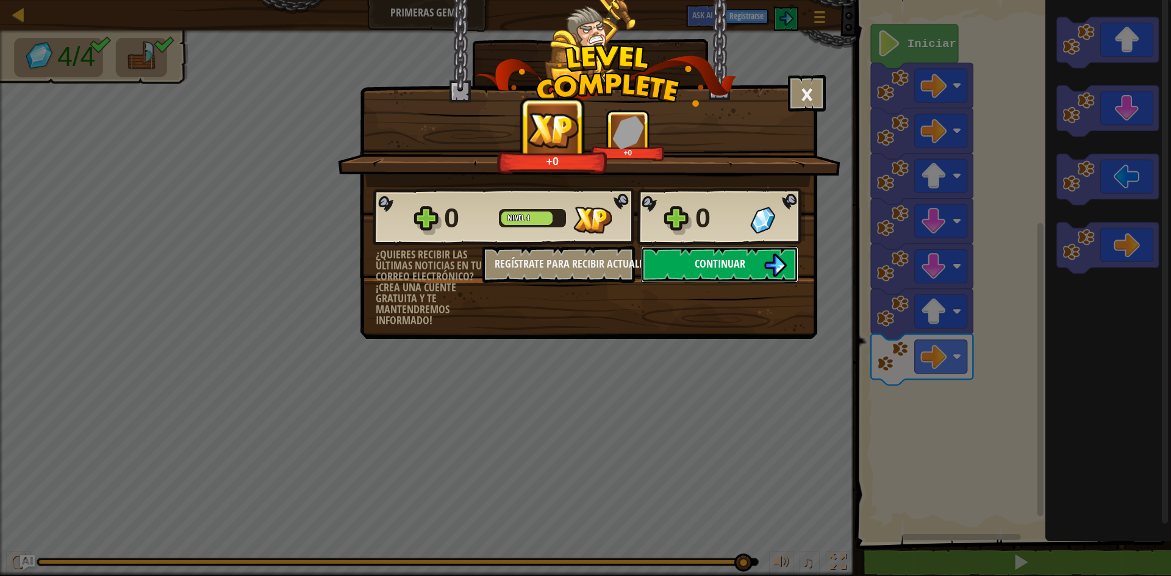
click at [735, 271] on button "Continuar" at bounding box center [719, 264] width 157 height 37
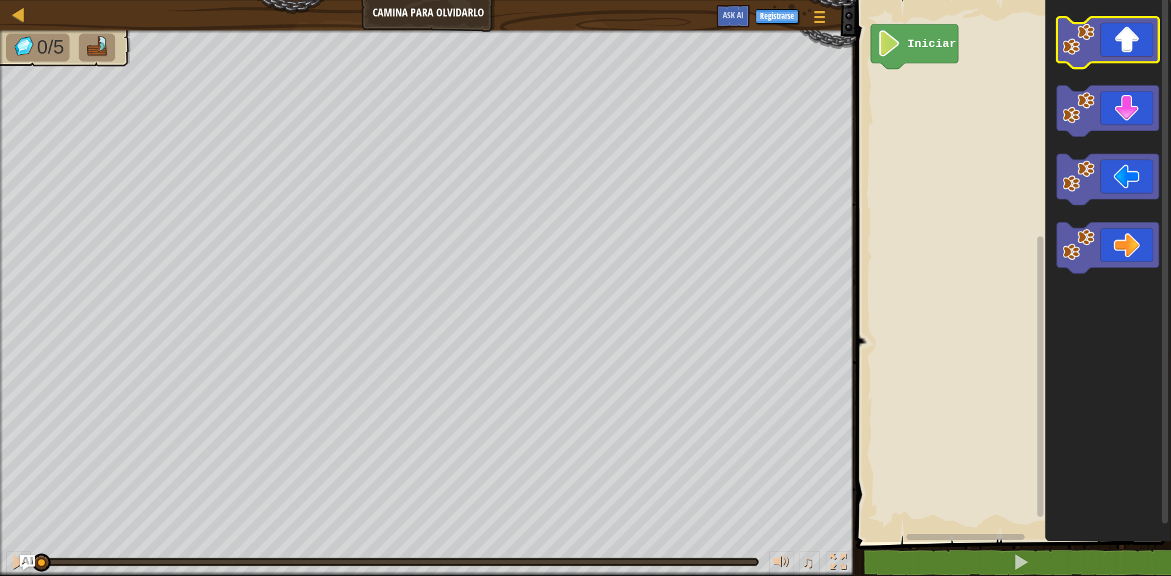
click at [1118, 41] on icon "Espacio de trabajo de Blockly" at bounding box center [1108, 42] width 102 height 51
click at [1121, 42] on icon "Espacio de trabajo de Blockly" at bounding box center [1108, 42] width 102 height 51
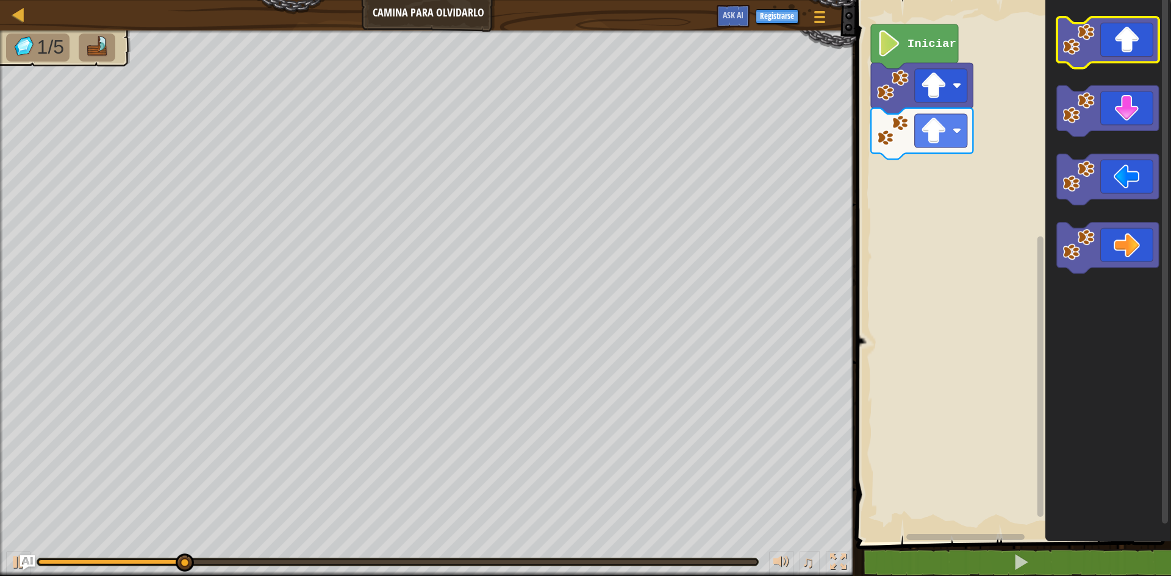
click at [1121, 42] on icon "Espacio de trabajo de Blockly" at bounding box center [1108, 42] width 102 height 51
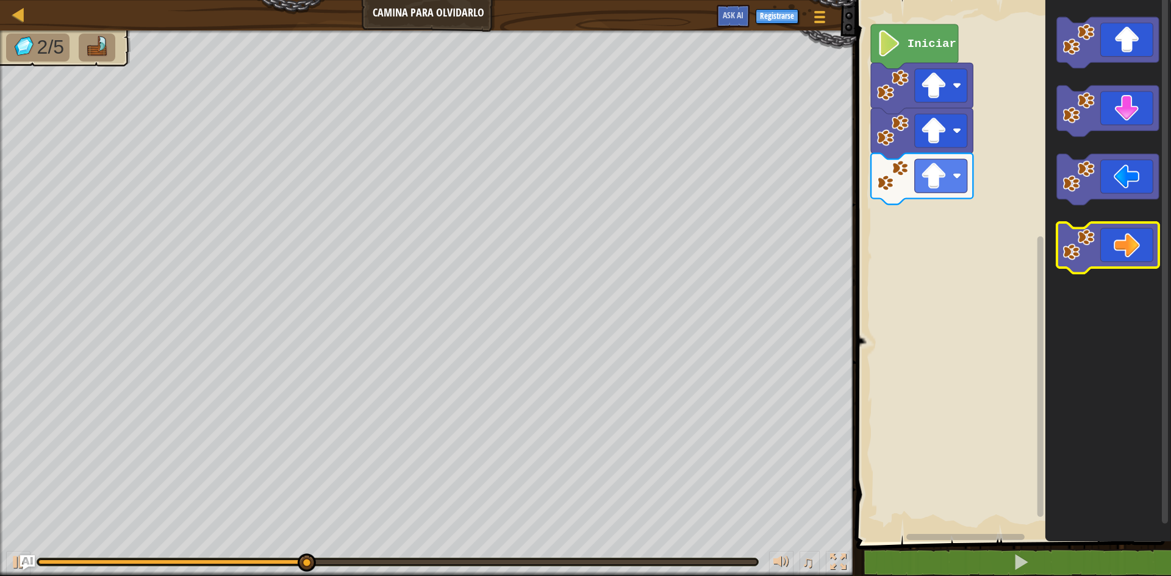
click at [1116, 257] on icon "Espacio de trabajo de Blockly" at bounding box center [1108, 248] width 102 height 51
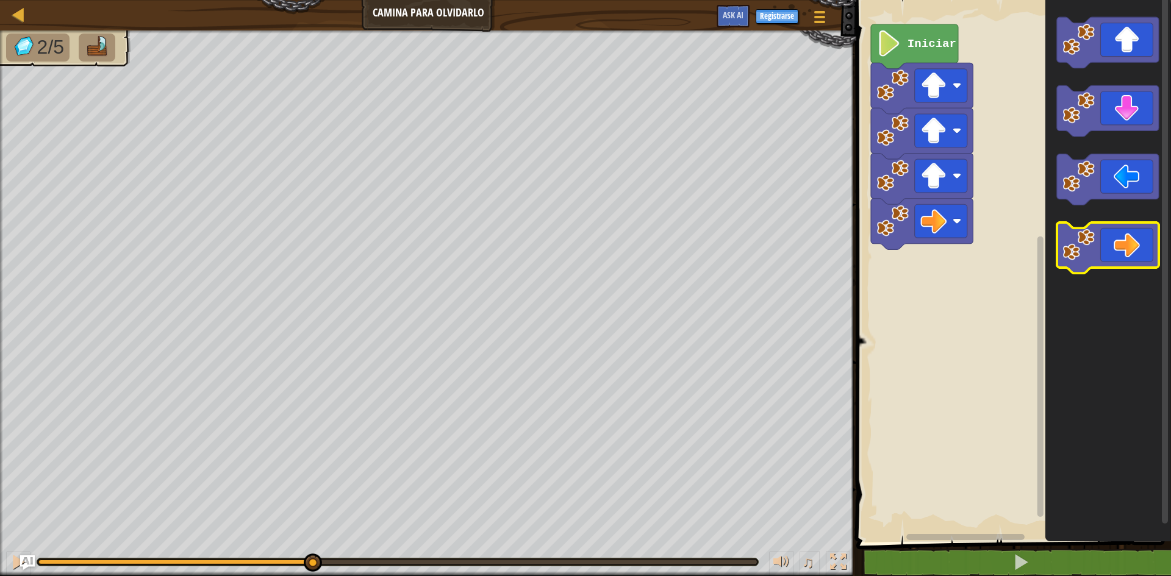
click at [1116, 257] on icon "Espacio de trabajo de Blockly" at bounding box center [1108, 248] width 102 height 51
click at [1139, 251] on icon "Espacio de trabajo de Blockly" at bounding box center [1108, 248] width 102 height 51
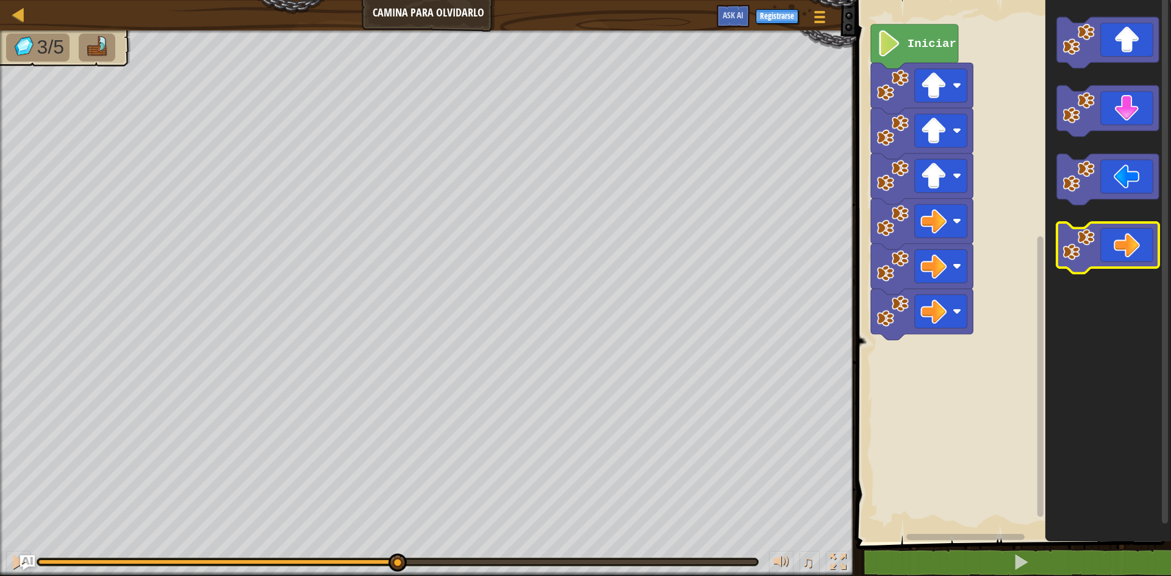
click at [1139, 251] on icon "Espacio de trabajo de Blockly" at bounding box center [1108, 248] width 102 height 51
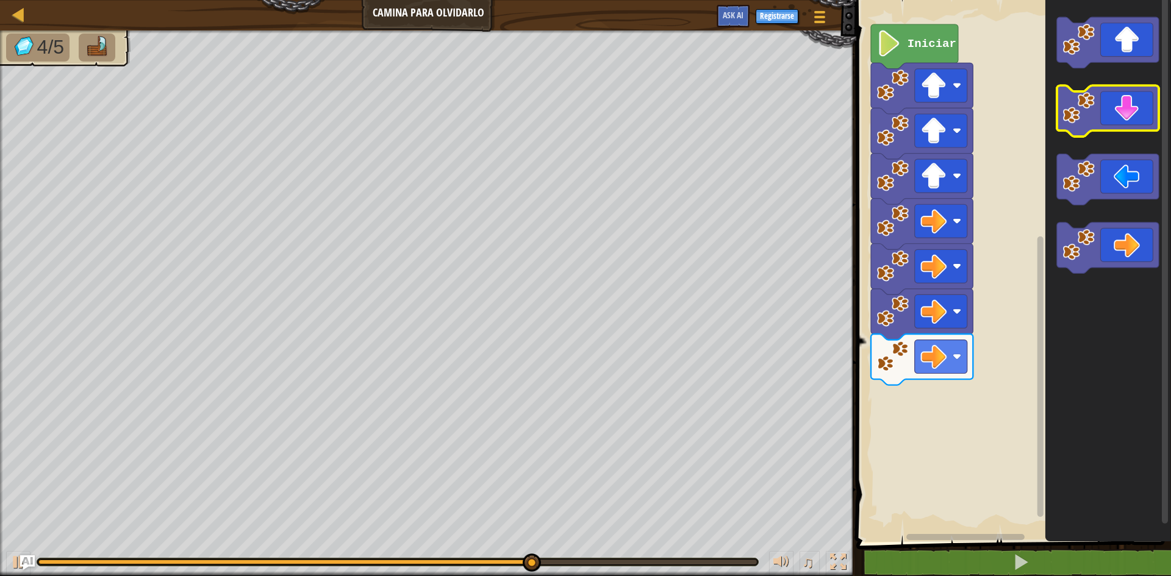
click at [1124, 120] on icon "Espacio de trabajo de Blockly" at bounding box center [1108, 111] width 102 height 51
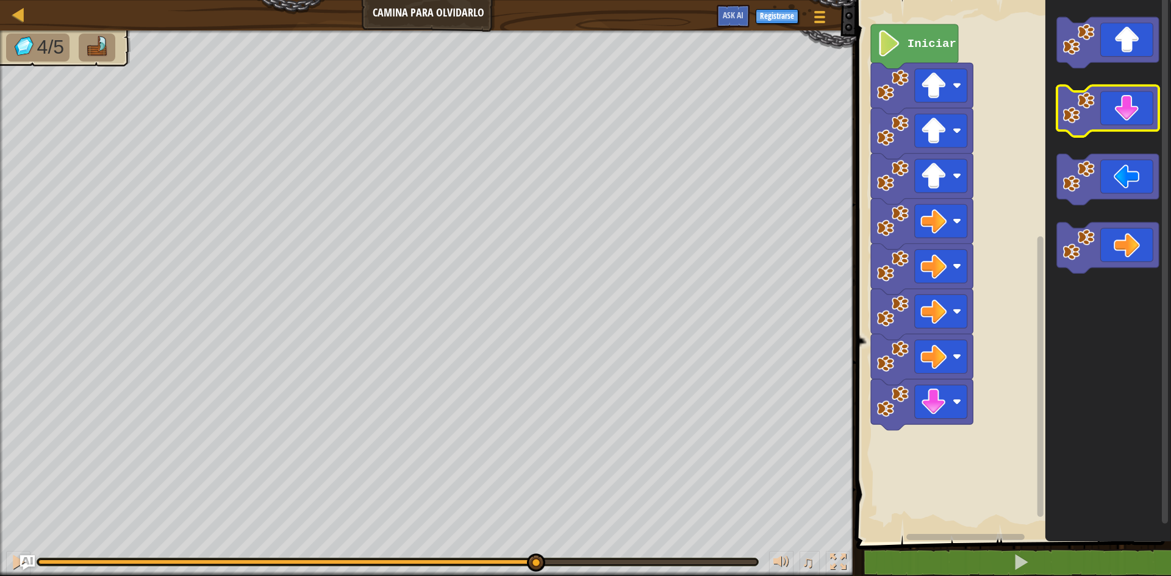
click at [1124, 120] on icon "Espacio de trabajo de Blockly" at bounding box center [1108, 111] width 102 height 51
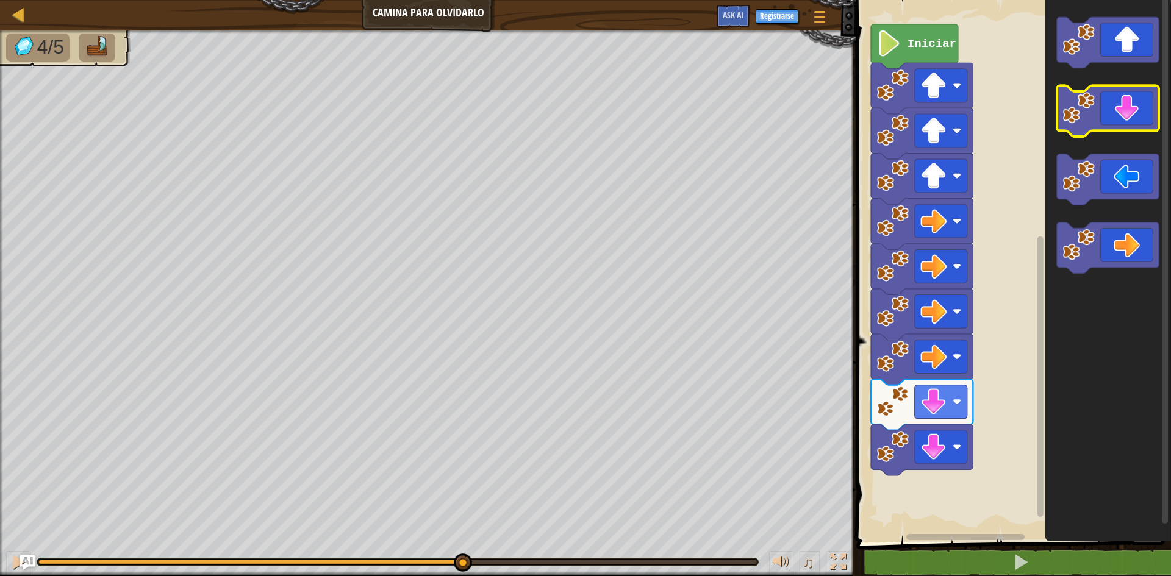
click at [1124, 120] on icon "Espacio de trabajo de Blockly" at bounding box center [1108, 111] width 102 height 51
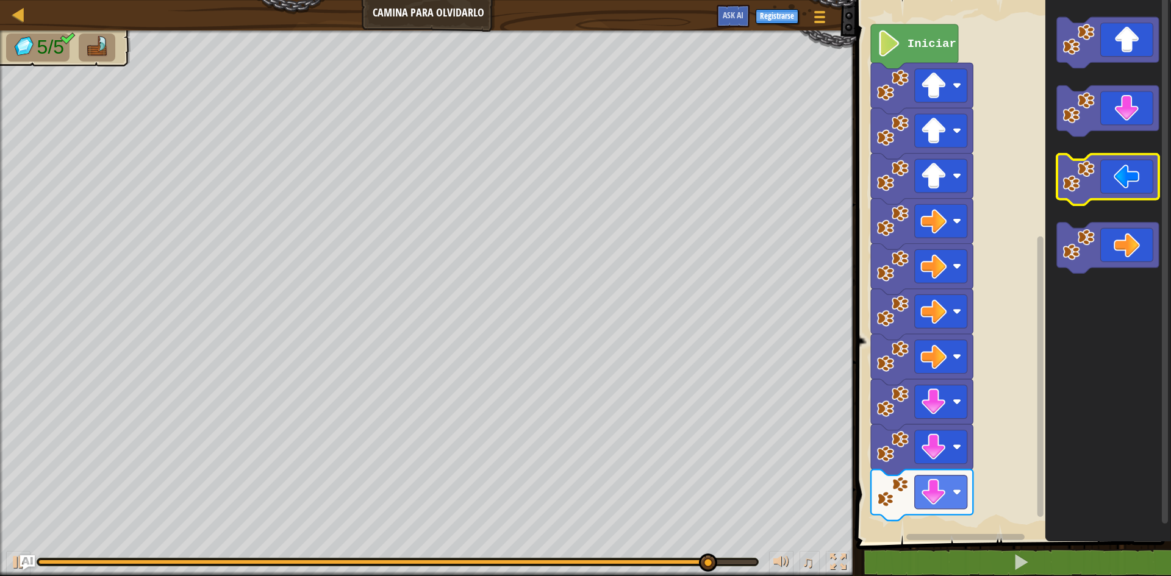
click at [1118, 183] on icon "Espacio de trabajo de Blockly" at bounding box center [1108, 179] width 102 height 51
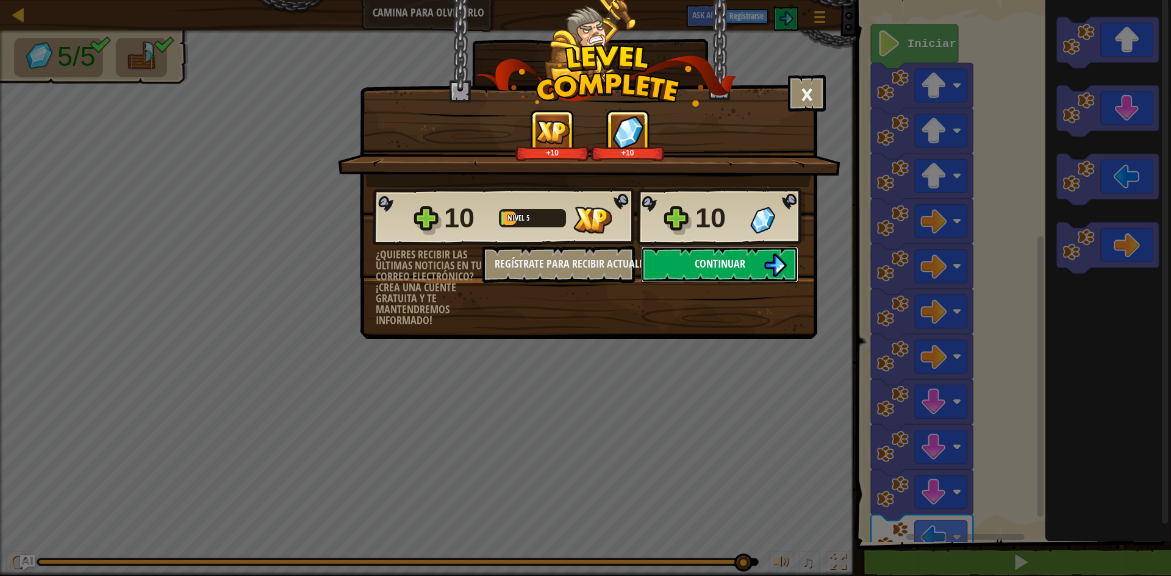
click at [728, 253] on button "Continuar" at bounding box center [719, 264] width 157 height 37
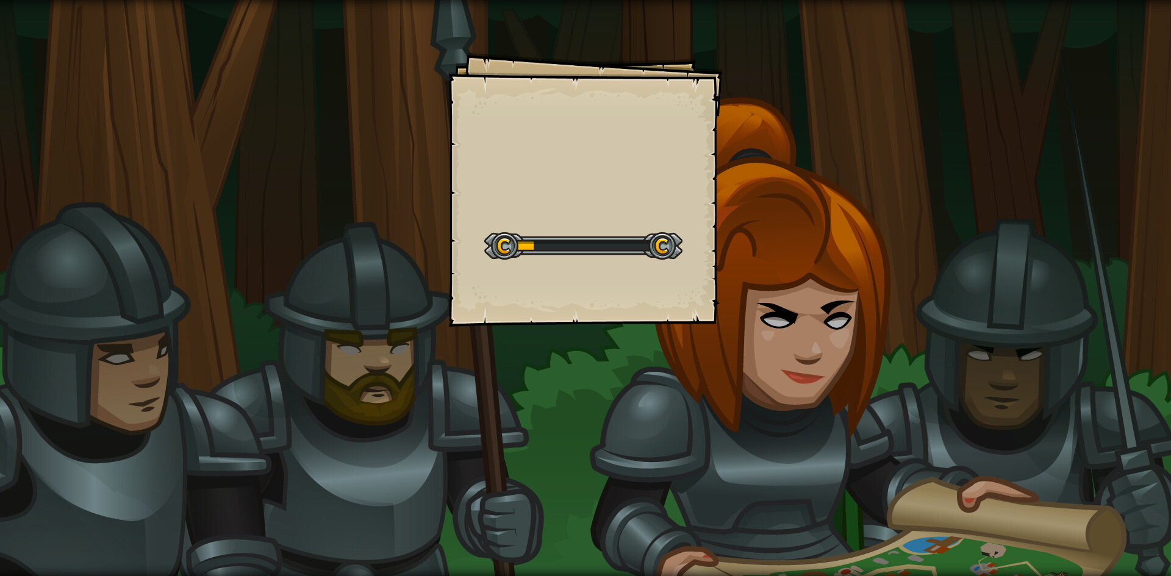
drag, startPoint x: 532, startPoint y: 253, endPoint x: 610, endPoint y: 290, distance: 86.2
click at [656, 297] on div "Goals Start Level Error al cargar desde el servidor. Intenta refrescar la págin…" at bounding box center [585, 189] width 274 height 274
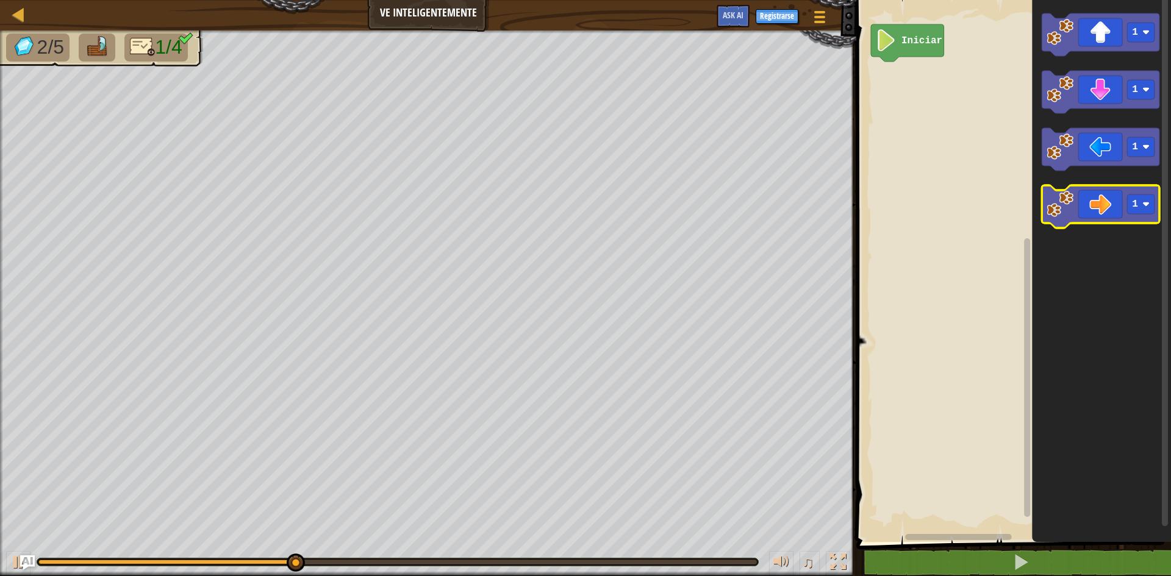
click at [1107, 213] on icon "Espacio de trabajo de Blockly" at bounding box center [1101, 206] width 118 height 43
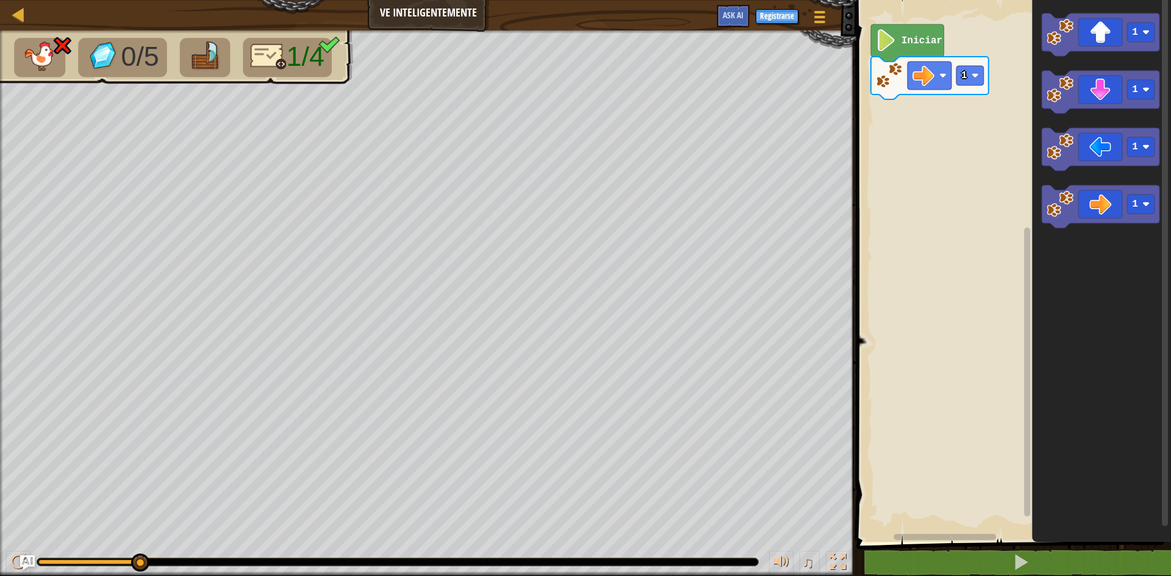
drag, startPoint x: 127, startPoint y: 555, endPoint x: 145, endPoint y: 572, distance: 24.6
click at [144, 573] on div "♫" at bounding box center [428, 559] width 856 height 37
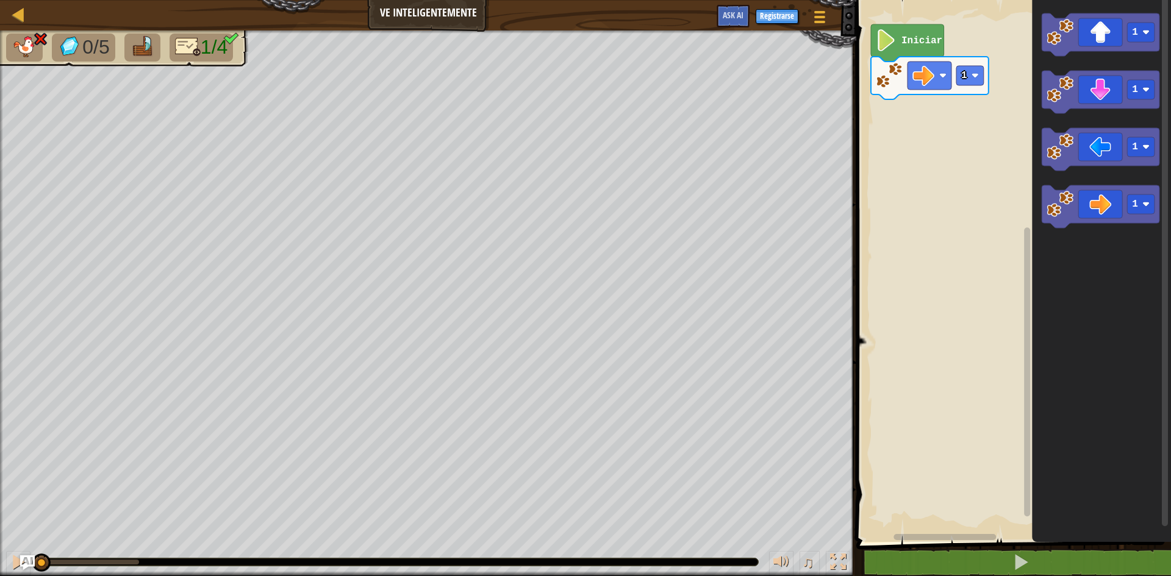
drag, startPoint x: 131, startPoint y: 562, endPoint x: 0, endPoint y: 539, distance: 133.2
click at [0, 539] on div "0/5 1/4 ♫ Tortuga" at bounding box center [585, 303] width 1171 height 546
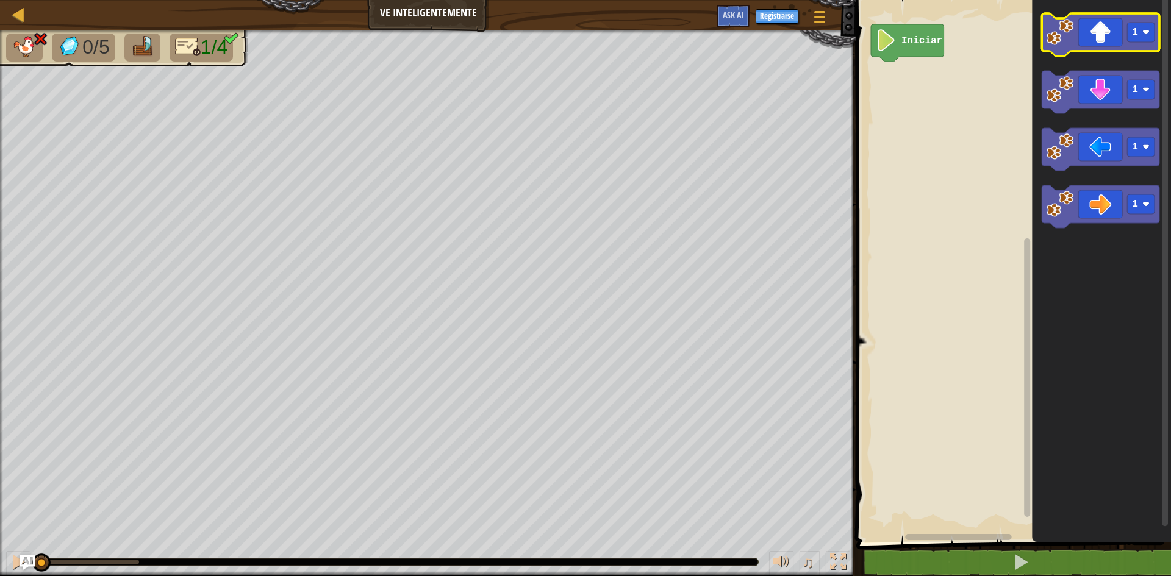
click at [1095, 27] on icon "Espacio de trabajo de Blockly" at bounding box center [1101, 34] width 118 height 43
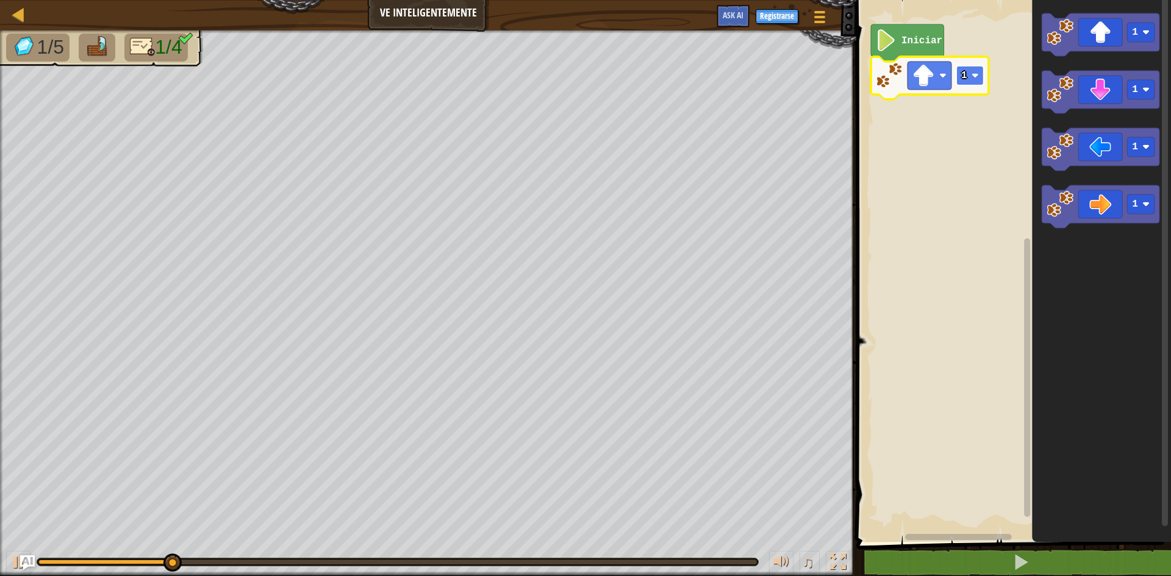
click at [976, 76] on image "Espacio de trabajo de Blockly" at bounding box center [975, 75] width 7 height 7
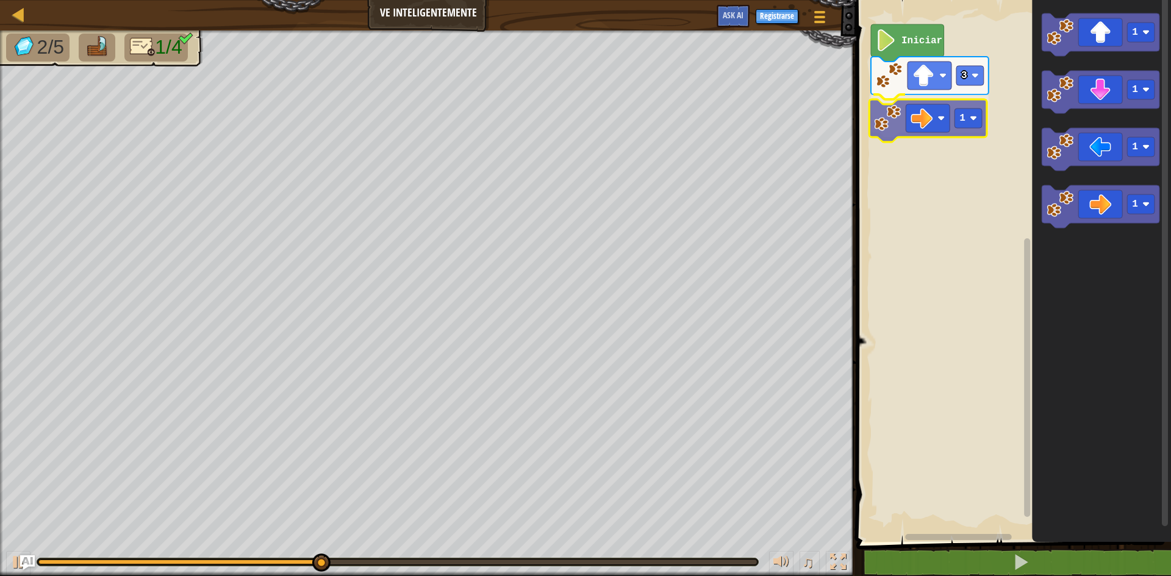
click at [909, 114] on div "Iniciar 3 1 1 1 1 1 1" at bounding box center [1012, 268] width 318 height 548
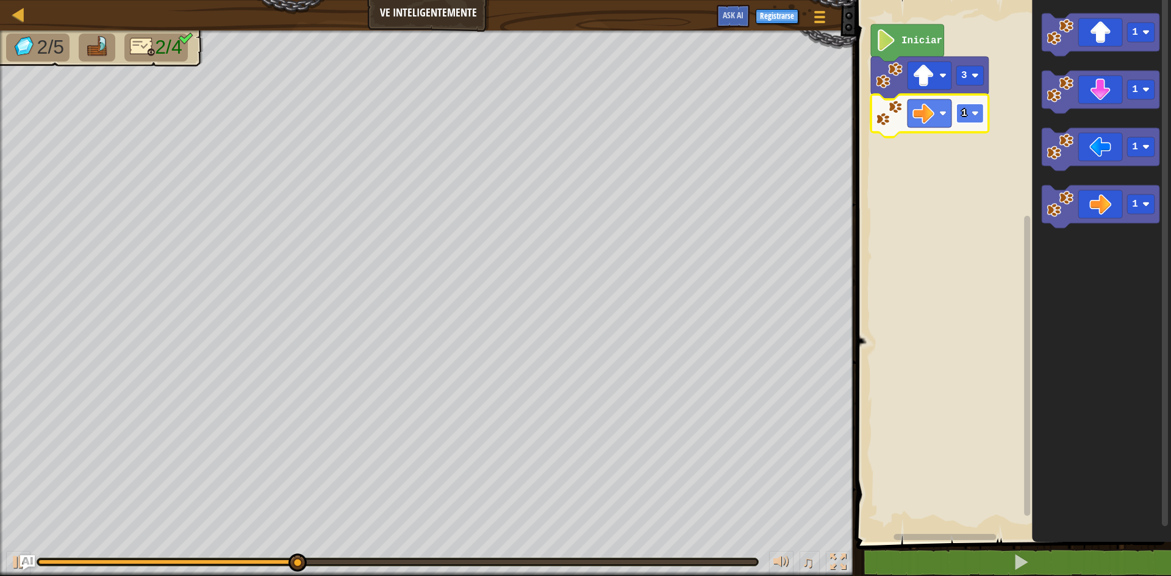
click at [972, 111] on image "Espacio de trabajo de Blockly" at bounding box center [975, 113] width 7 height 7
click at [977, 112] on image "Espacio de trabajo de Blockly" at bounding box center [975, 113] width 7 height 7
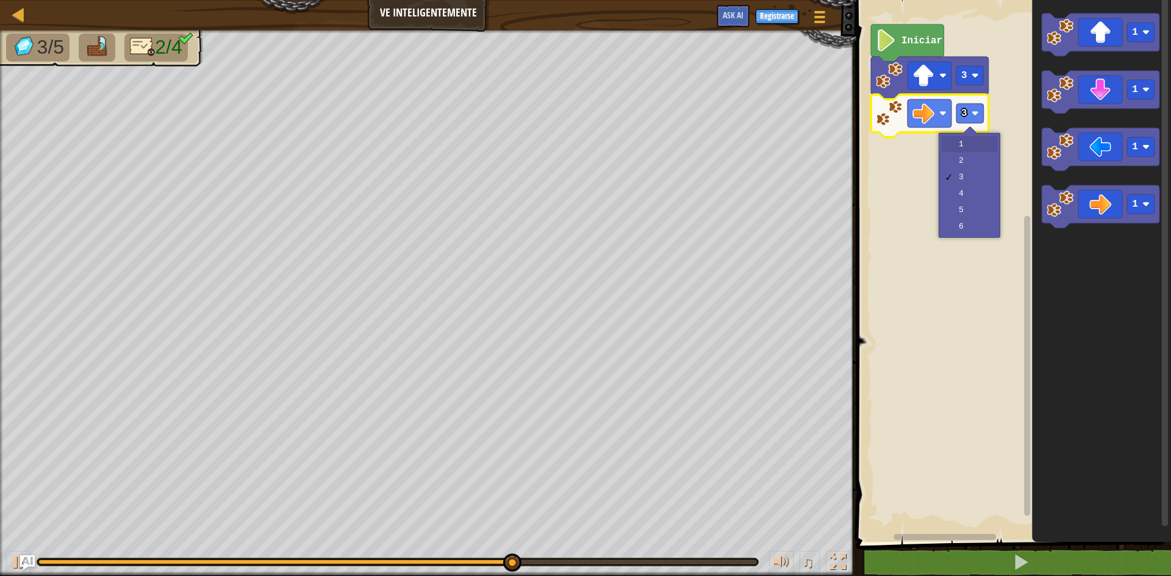
drag, startPoint x: 964, startPoint y: 142, endPoint x: 988, endPoint y: 139, distance: 24.0
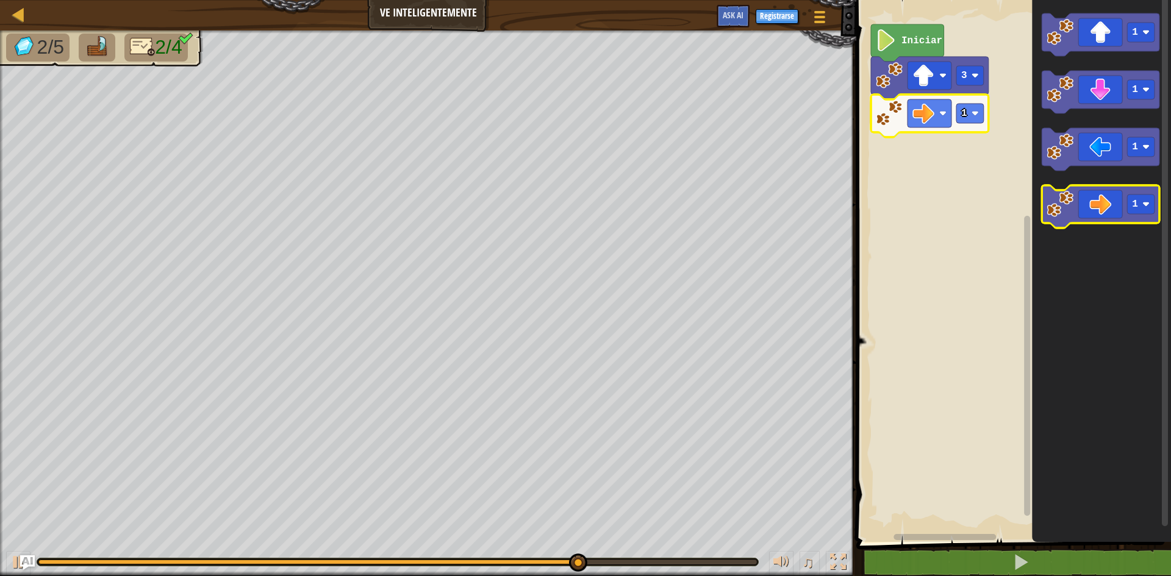
click at [1098, 209] on icon "Espacio de trabajo de Blockly" at bounding box center [1101, 206] width 118 height 43
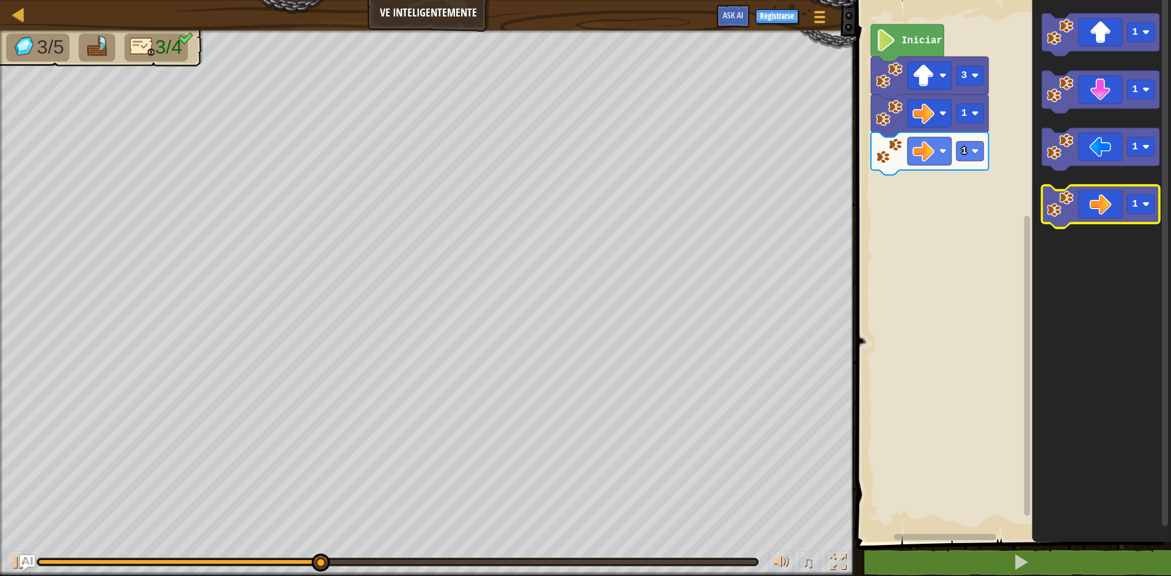
click at [1069, 216] on image "Espacio de trabajo de Blockly" at bounding box center [1060, 204] width 27 height 27
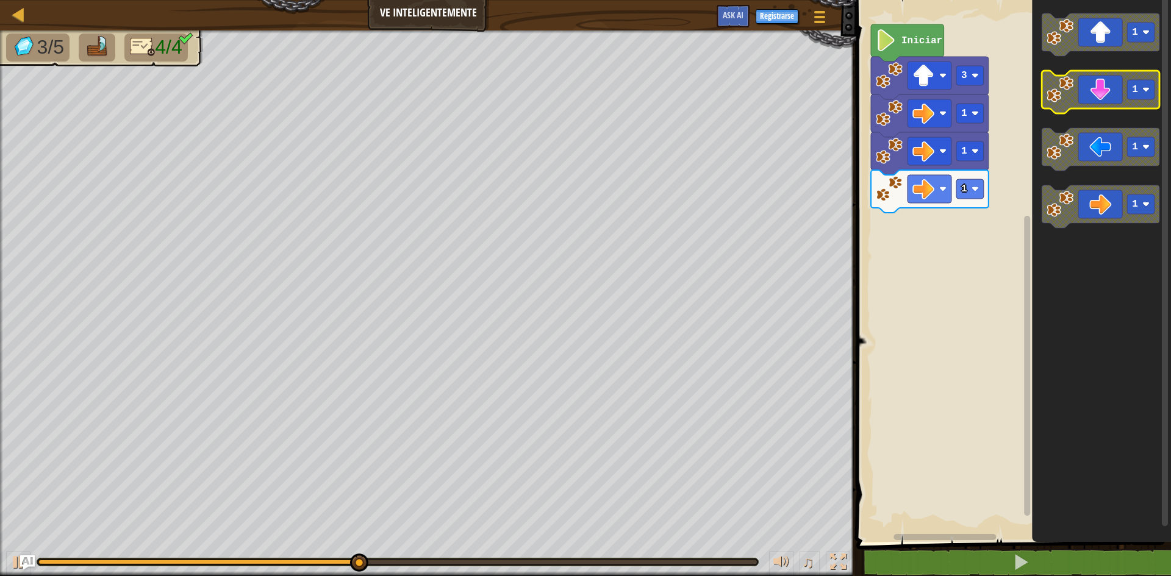
click at [1105, 89] on icon "Espacio de trabajo de Blockly" at bounding box center [1101, 92] width 118 height 43
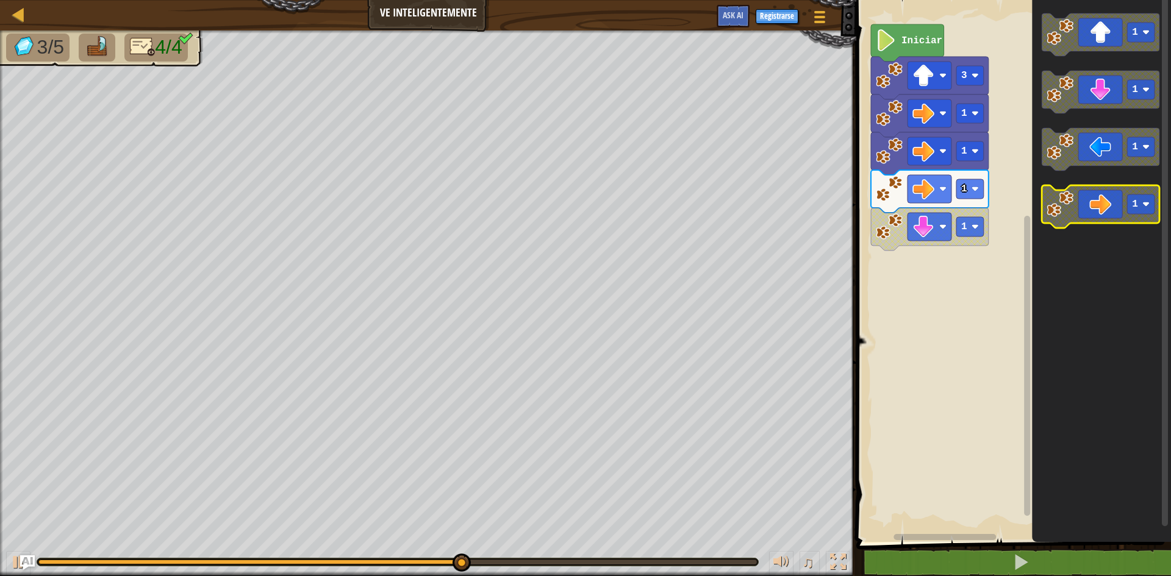
click at [1093, 212] on icon "Espacio de trabajo de Blockly" at bounding box center [1101, 206] width 118 height 43
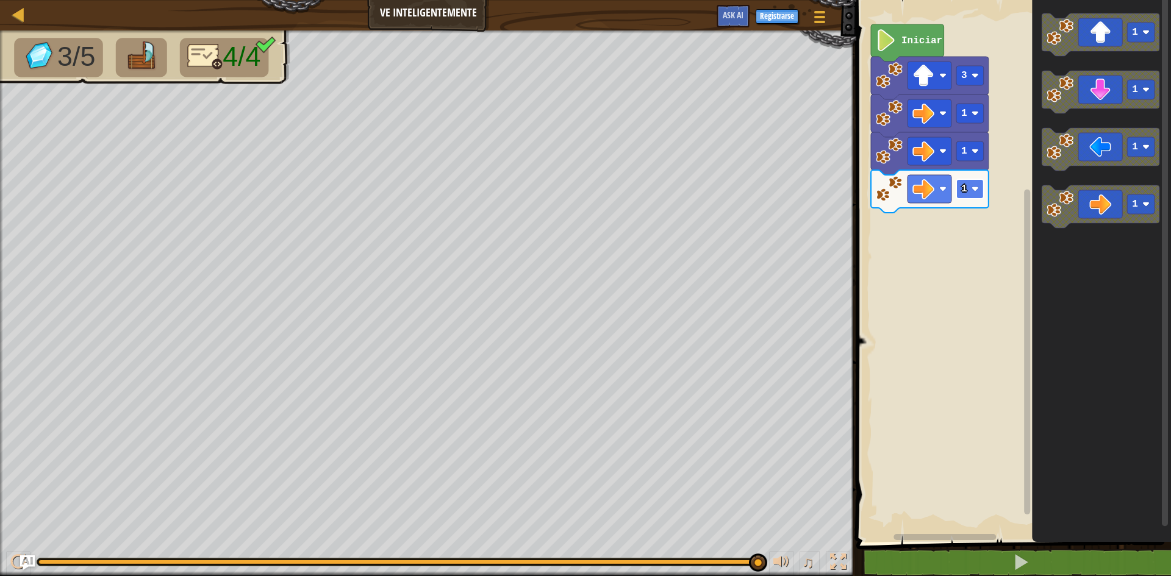
click at [975, 190] on image "Espacio de trabajo de Blockly" at bounding box center [975, 188] width 7 height 7
click at [977, 192] on image "Espacio de trabajo de Blockly" at bounding box center [975, 188] width 7 height 7
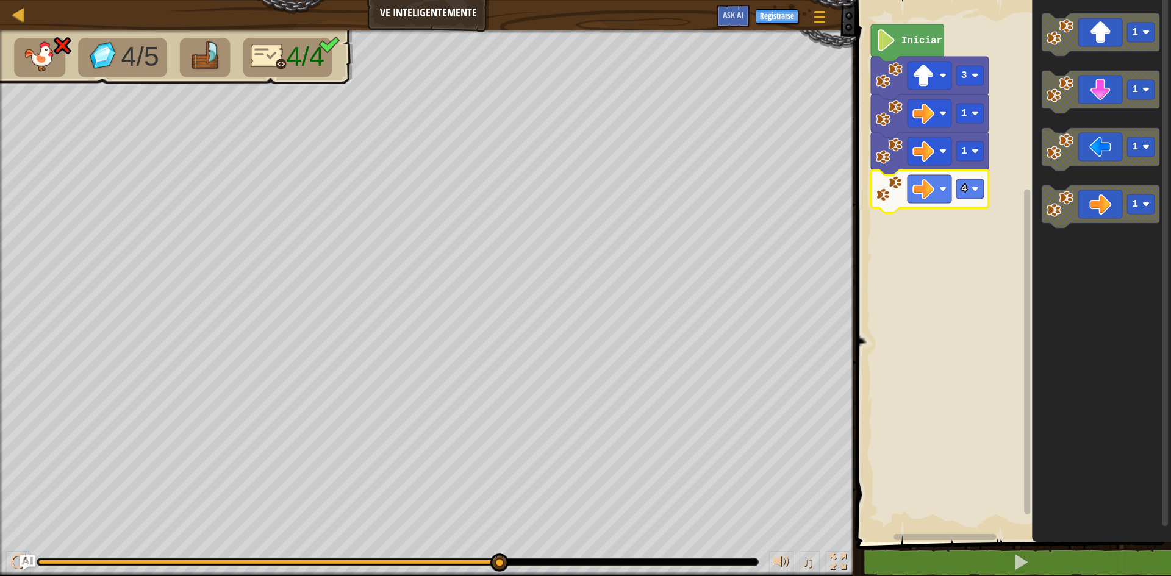
drag, startPoint x: 504, startPoint y: 554, endPoint x: 1171, endPoint y: 321, distance: 706.5
click at [1171, 321] on div "Mapa Ve inteligentemente Menú del Juego Registrarse Ask AI 1 הההההההההההההההההה…" at bounding box center [585, 288] width 1171 height 576
click at [864, 298] on rect "Espacio de trabajo de Blockly" at bounding box center [1012, 268] width 318 height 548
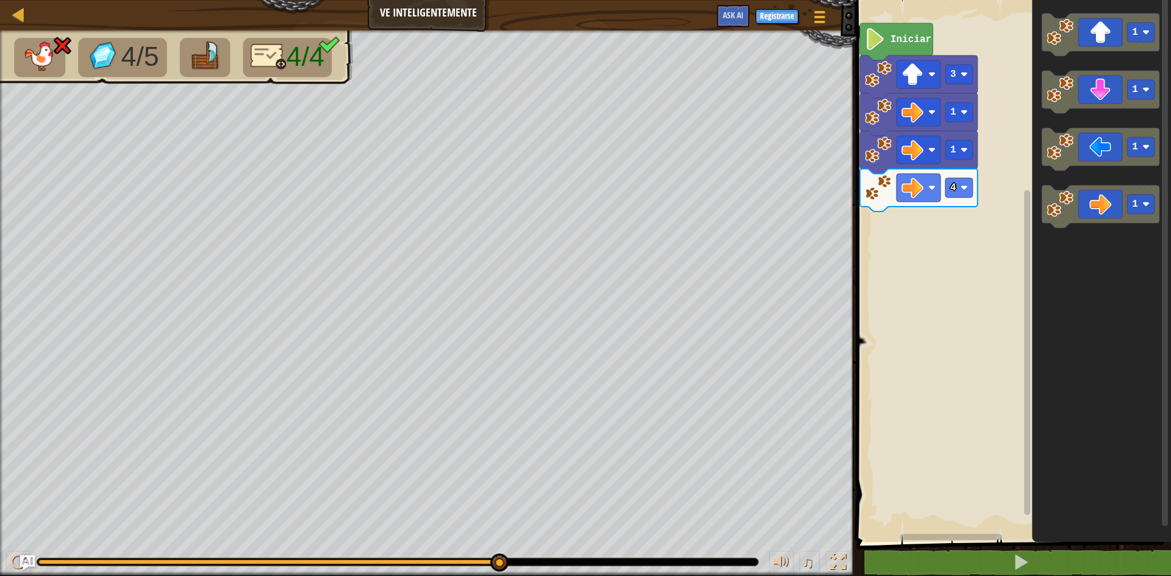
click at [801, 312] on div "4/5 4/4 ♫ Tortuga" at bounding box center [585, 303] width 1171 height 546
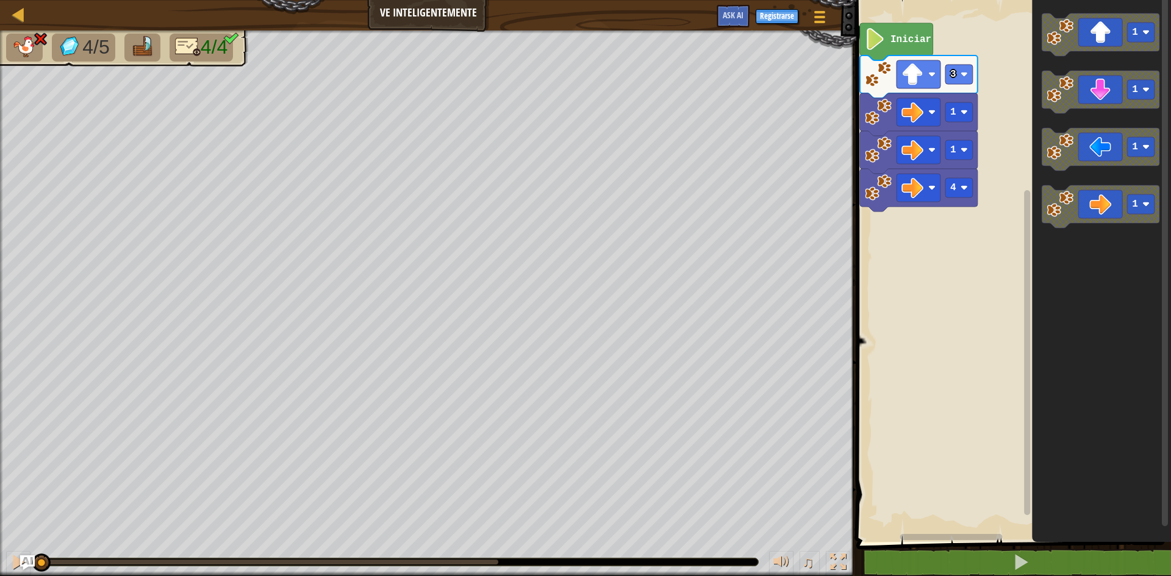
drag, startPoint x: 500, startPoint y: 559, endPoint x: 0, endPoint y: 468, distance: 507.7
click at [0, 468] on div "4/5 4/4 ♫ Tortuga" at bounding box center [585, 303] width 1171 height 546
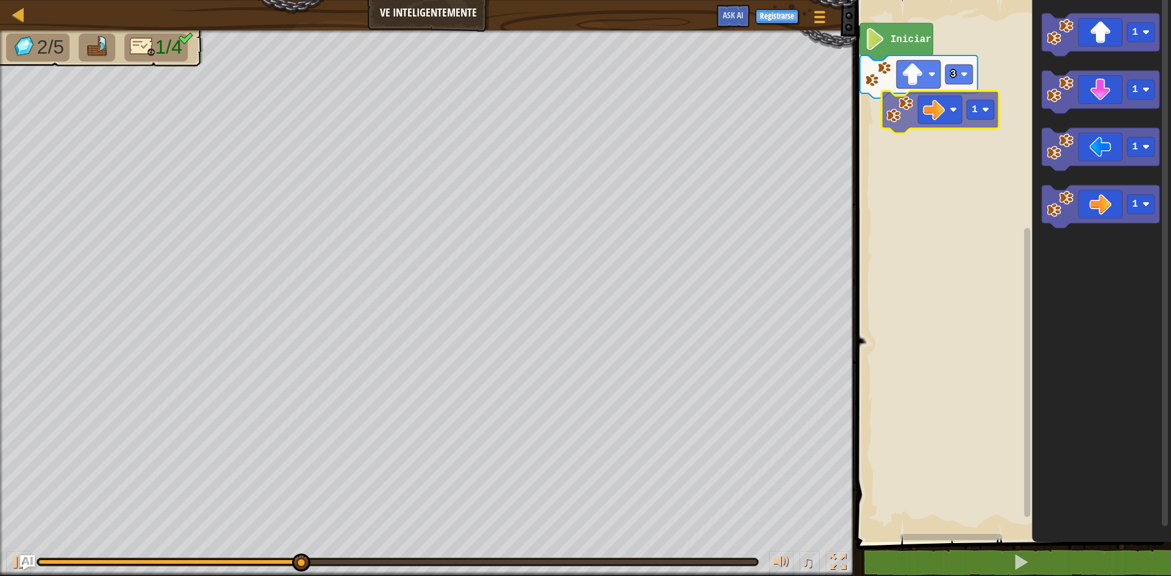
click at [917, 116] on div "Iniciar 3 1 1 1 1 1 1" at bounding box center [1012, 268] width 318 height 548
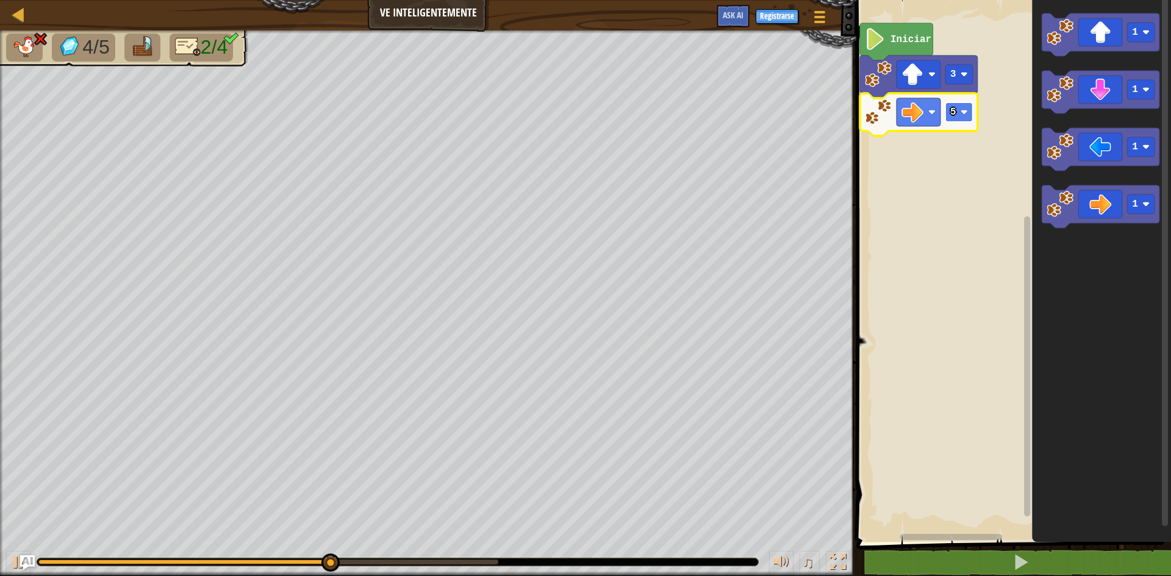
click at [962, 113] on image "Espacio de trabajo de Blockly" at bounding box center [964, 112] width 7 height 7
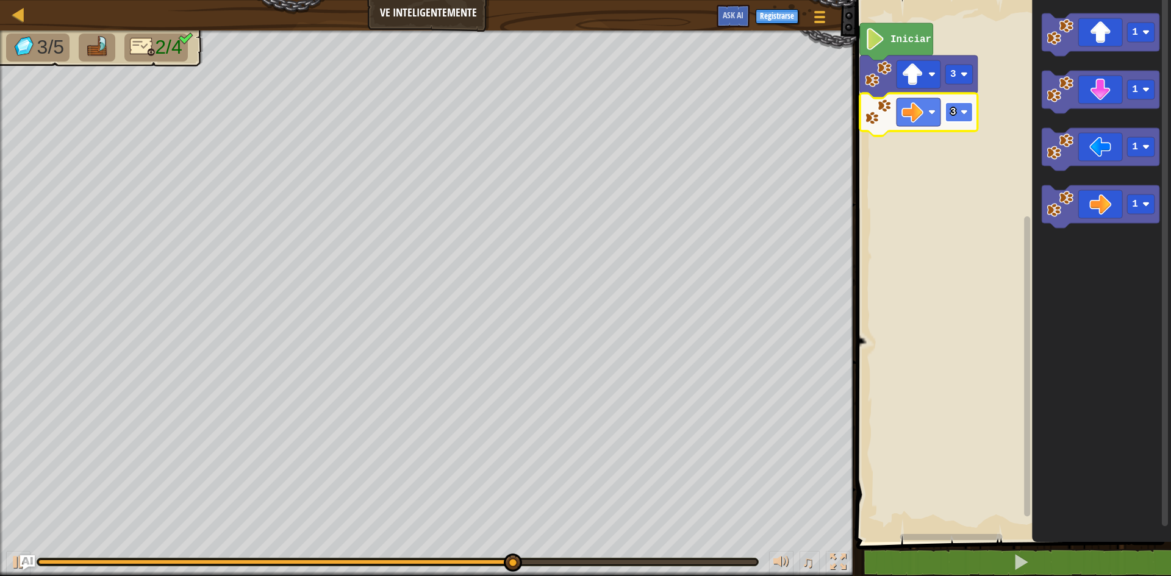
click at [962, 115] on image "Espacio de trabajo de Blockly" at bounding box center [964, 112] width 7 height 7
click at [921, 115] on image "Espacio de trabajo de Blockly" at bounding box center [913, 112] width 22 height 22
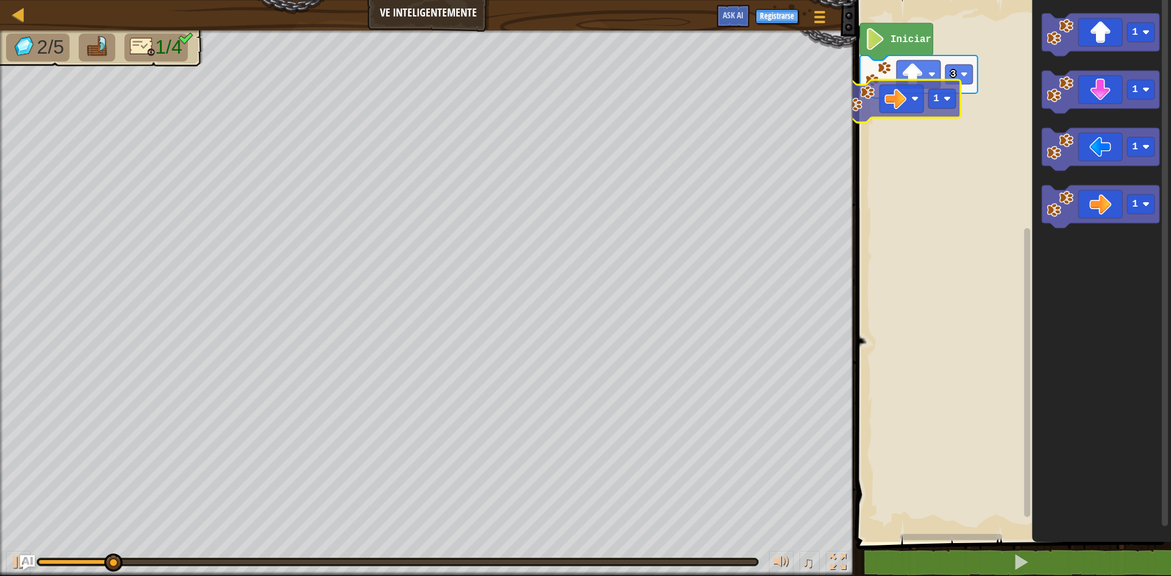
click at [913, 98] on div "Iniciar 3 1 1 1 1 1" at bounding box center [1012, 268] width 318 height 548
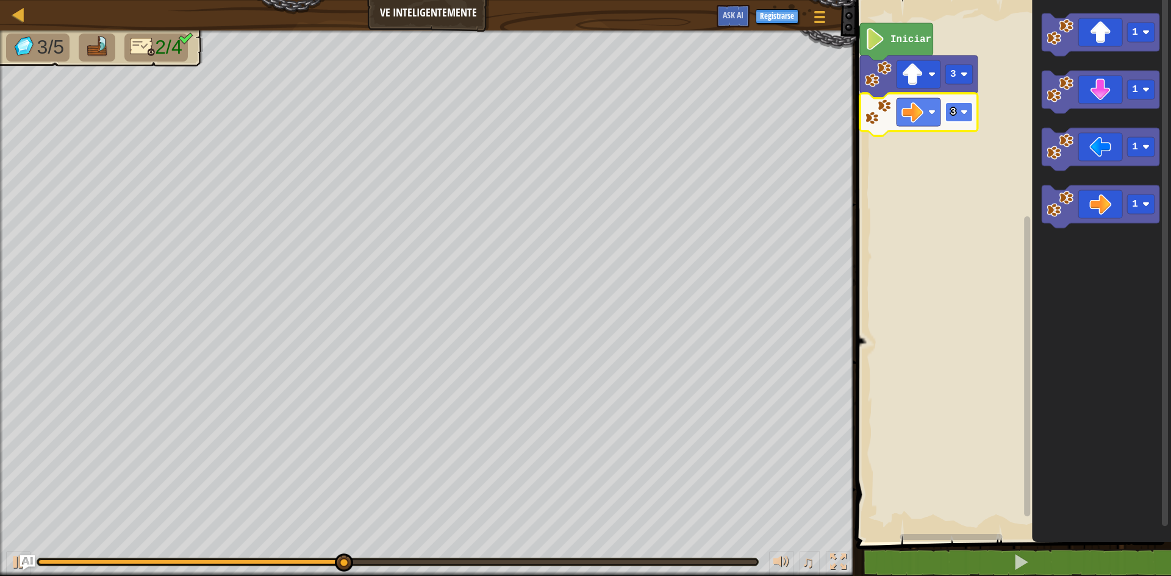
click at [959, 109] on rect "Espacio de trabajo de Blockly" at bounding box center [958, 112] width 27 height 20
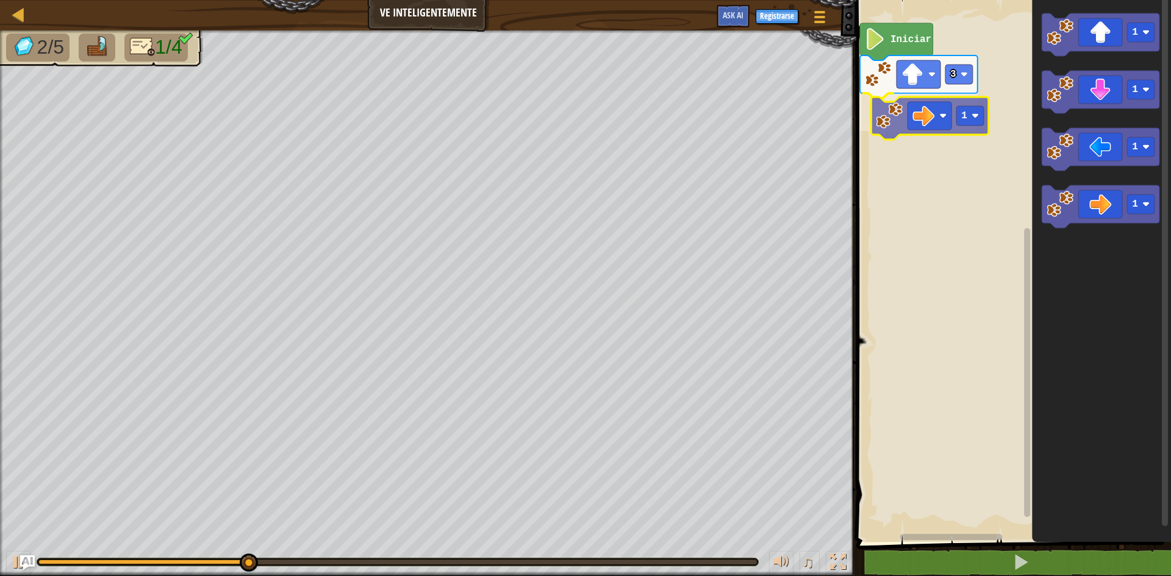
click at [938, 107] on div "Iniciar 3 1 1 1 1 1 1" at bounding box center [1012, 268] width 318 height 548
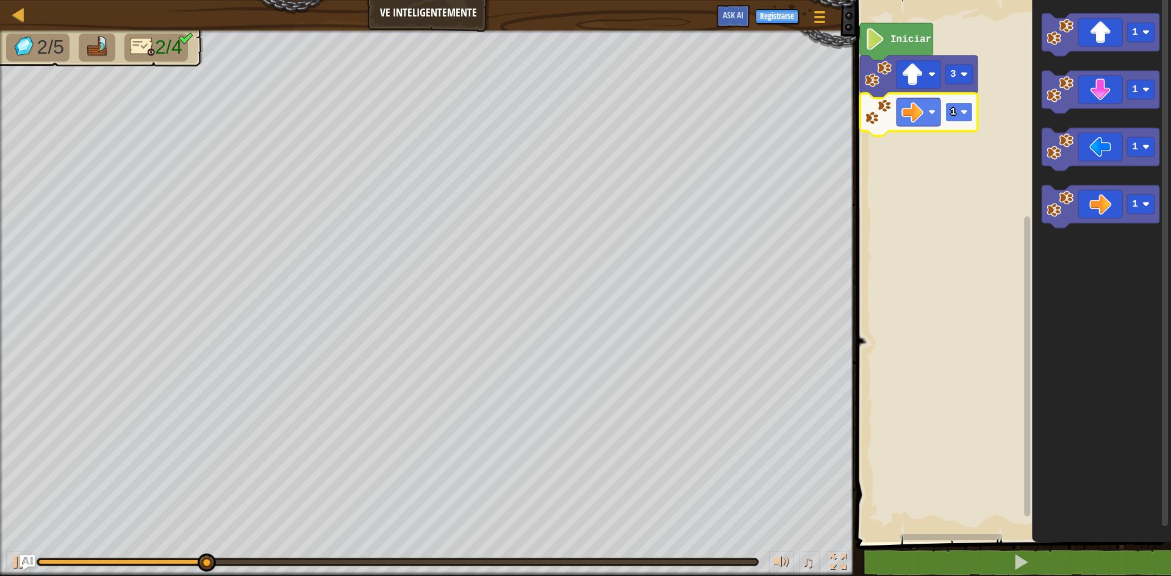
click at [960, 107] on rect "Espacio de trabajo de Blockly" at bounding box center [958, 112] width 27 height 20
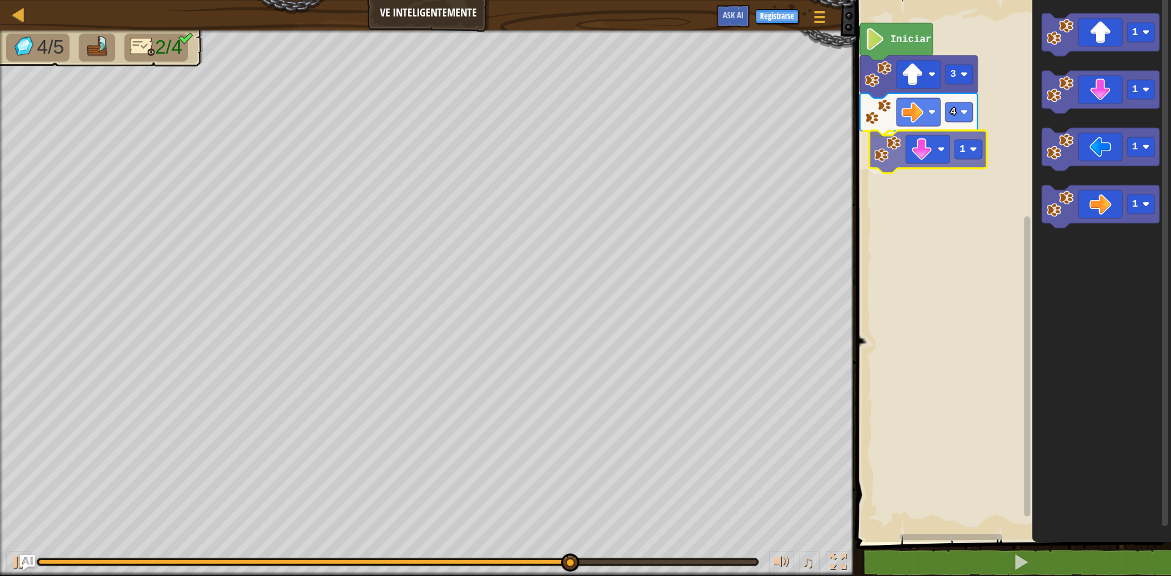
click at [924, 146] on div "Iniciar 3 4 1 1 1 1 1 1" at bounding box center [1012, 268] width 318 height 548
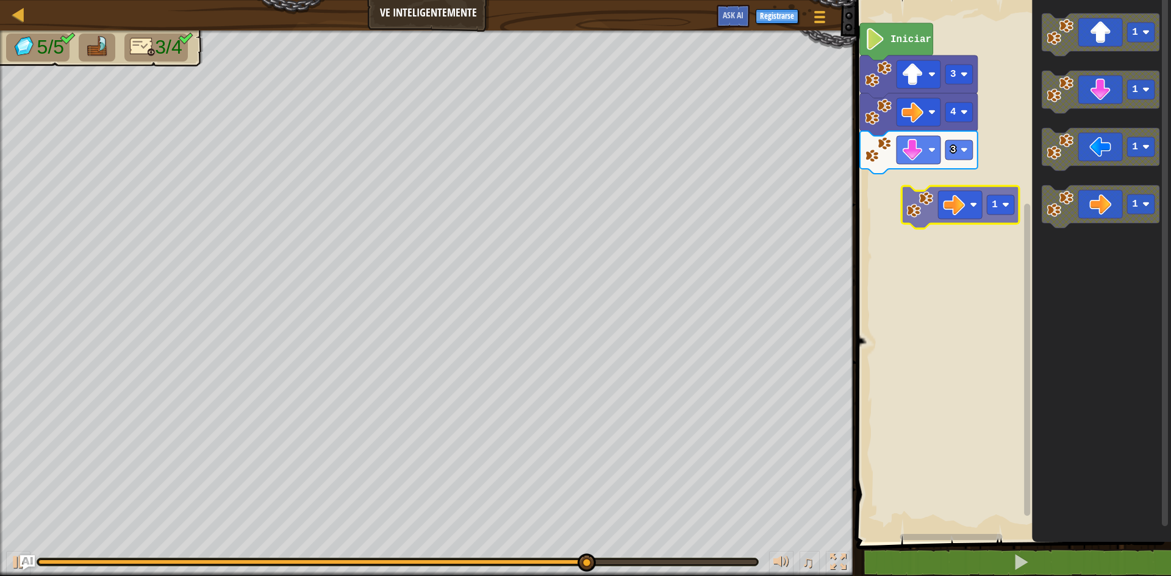
click at [943, 221] on div "Iniciar 3 4 3 1 1 1 1 1" at bounding box center [1012, 268] width 318 height 548
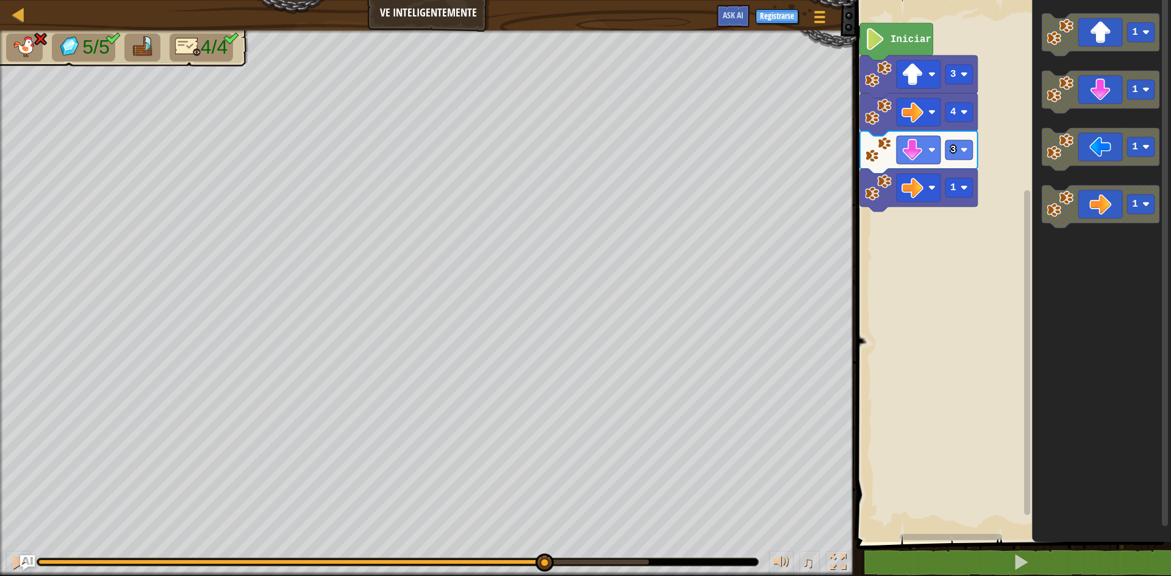
drag, startPoint x: 644, startPoint y: 560, endPoint x: 544, endPoint y: 573, distance: 100.9
click at [544, 573] on div "♫" at bounding box center [428, 559] width 856 height 37
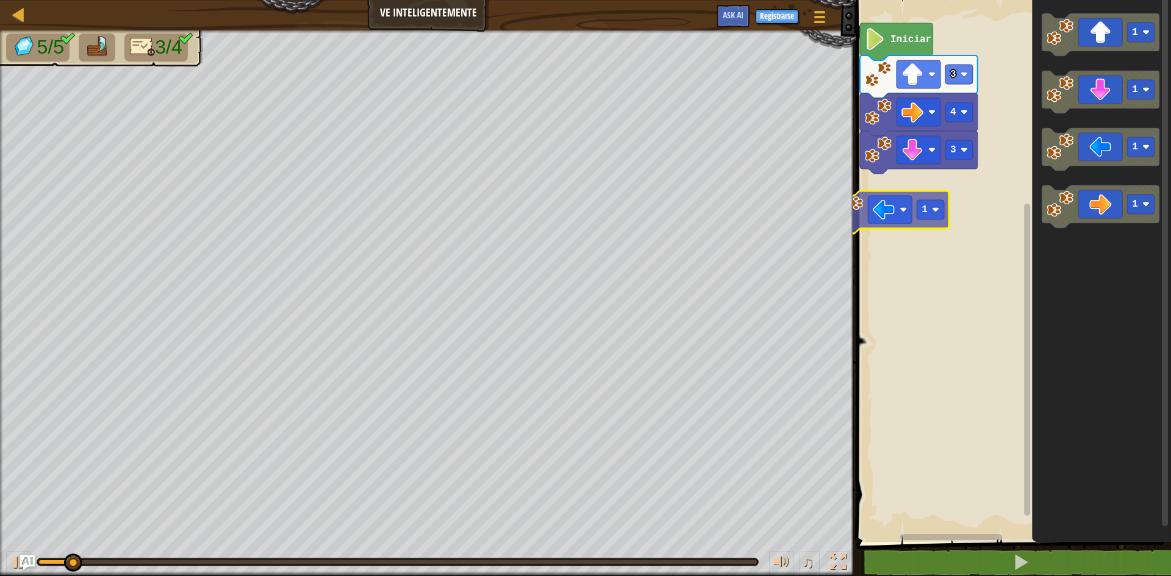
click at [903, 215] on div "3 4 3 Iniciar 1 1 1 1 1 1" at bounding box center [1012, 268] width 318 height 548
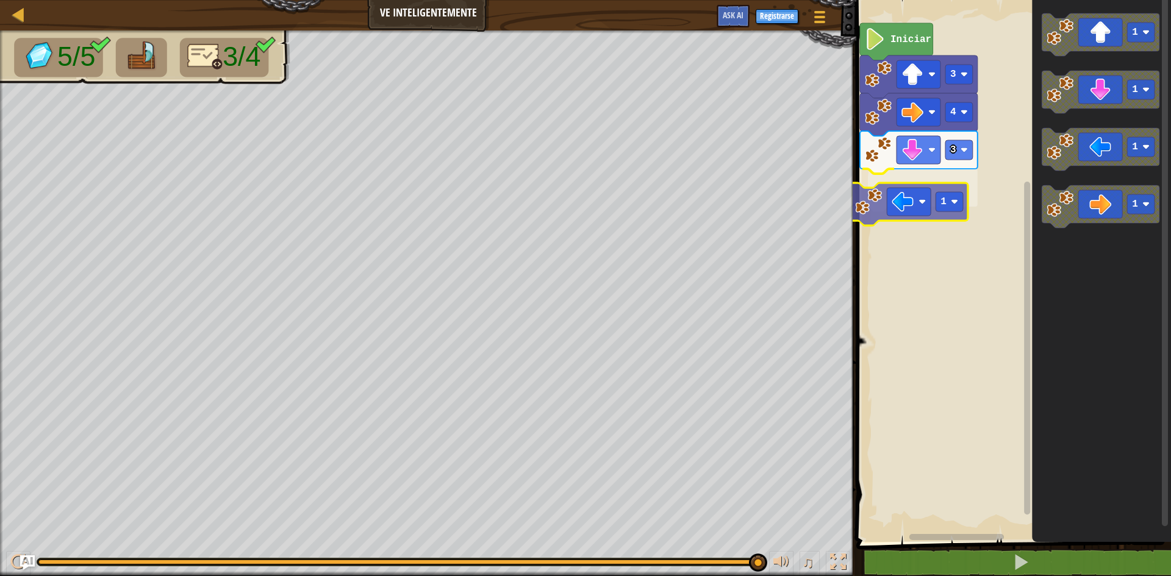
click at [902, 206] on div "3 1 4 3 Iniciar 1 1 1 1 1" at bounding box center [1012, 268] width 318 height 548
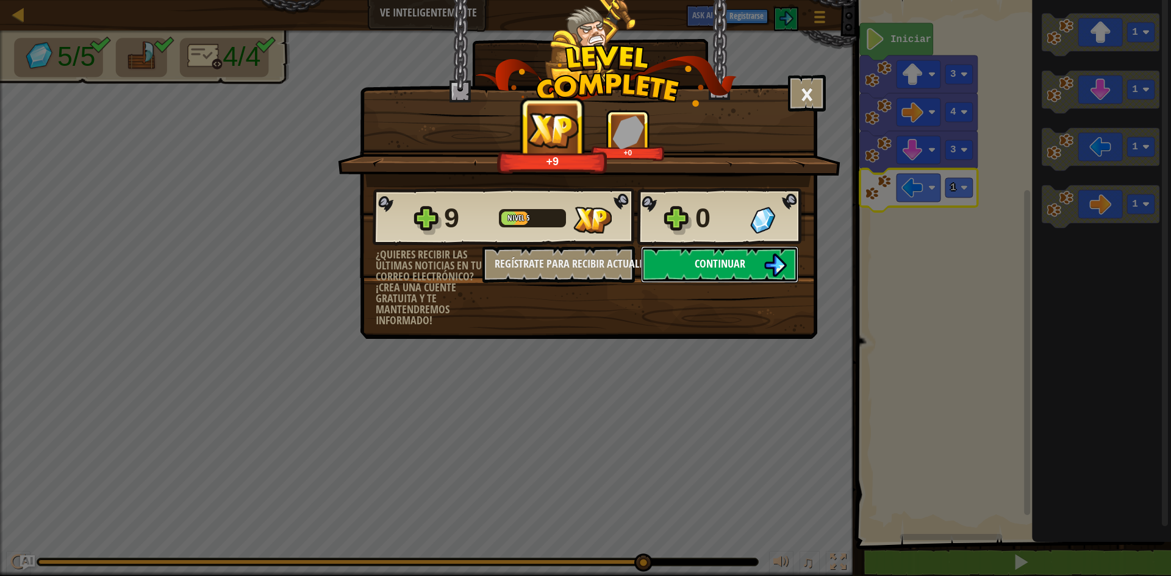
click at [742, 273] on button "Continuar" at bounding box center [719, 264] width 157 height 37
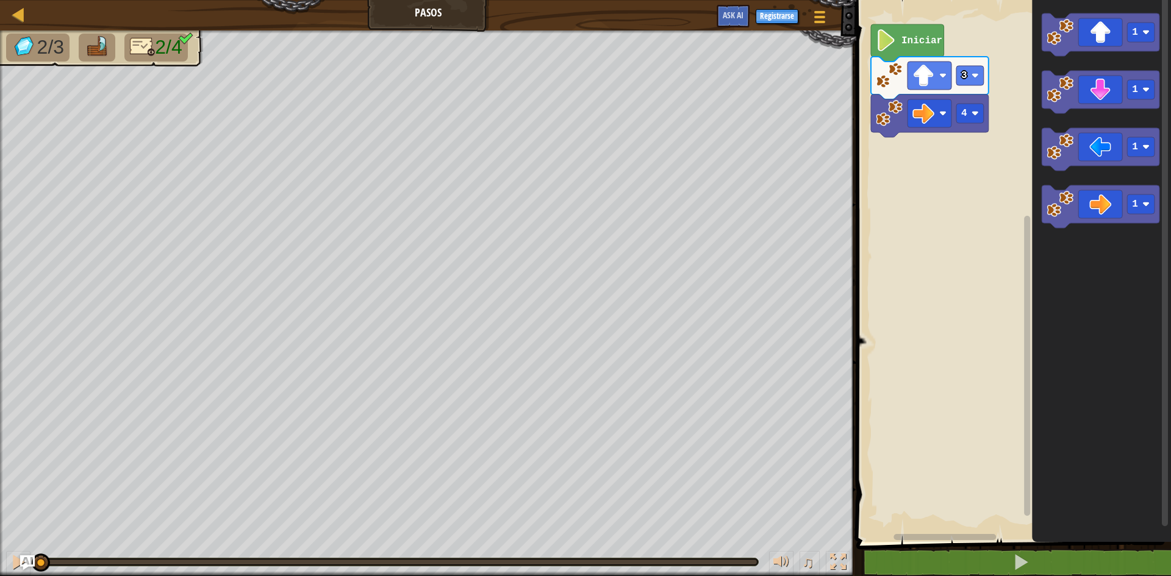
click at [925, 51] on icon "Espacio de trabajo de Blockly" at bounding box center [907, 42] width 73 height 37
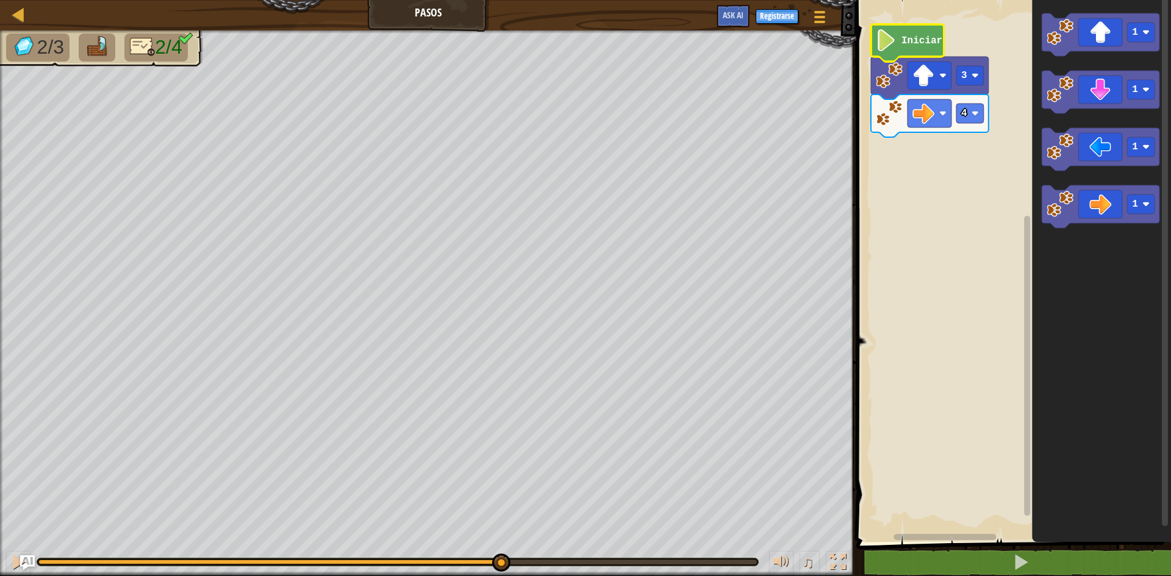
click at [501, 531] on div "2/3 2/4 ♫ Tortuga" at bounding box center [585, 303] width 1171 height 546
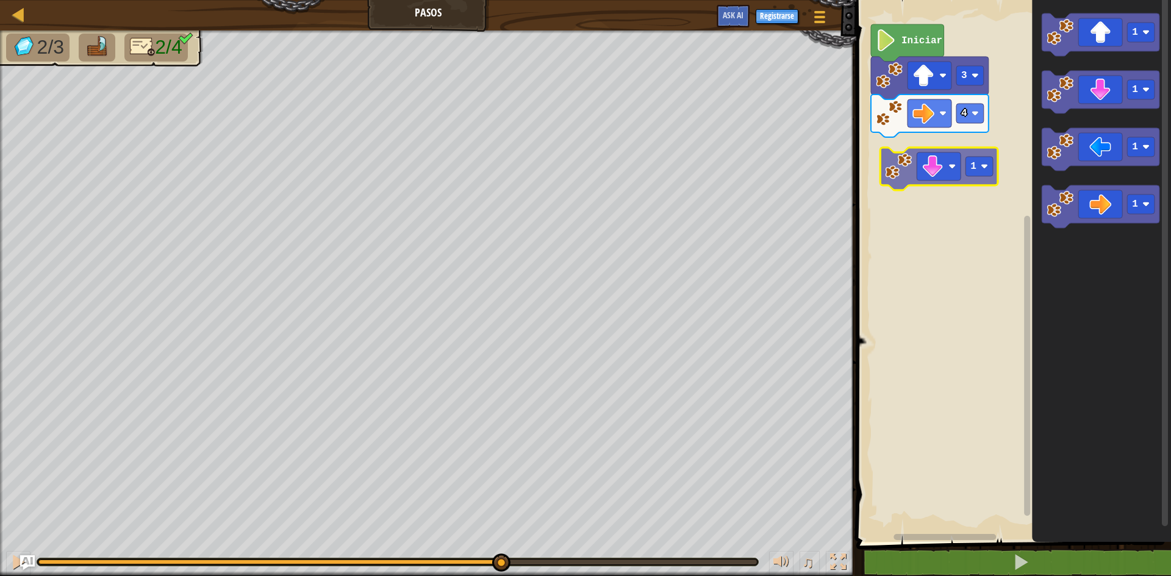
click at [940, 164] on div "4 3 Iniciar 1 1 1 1 1" at bounding box center [1012, 268] width 318 height 548
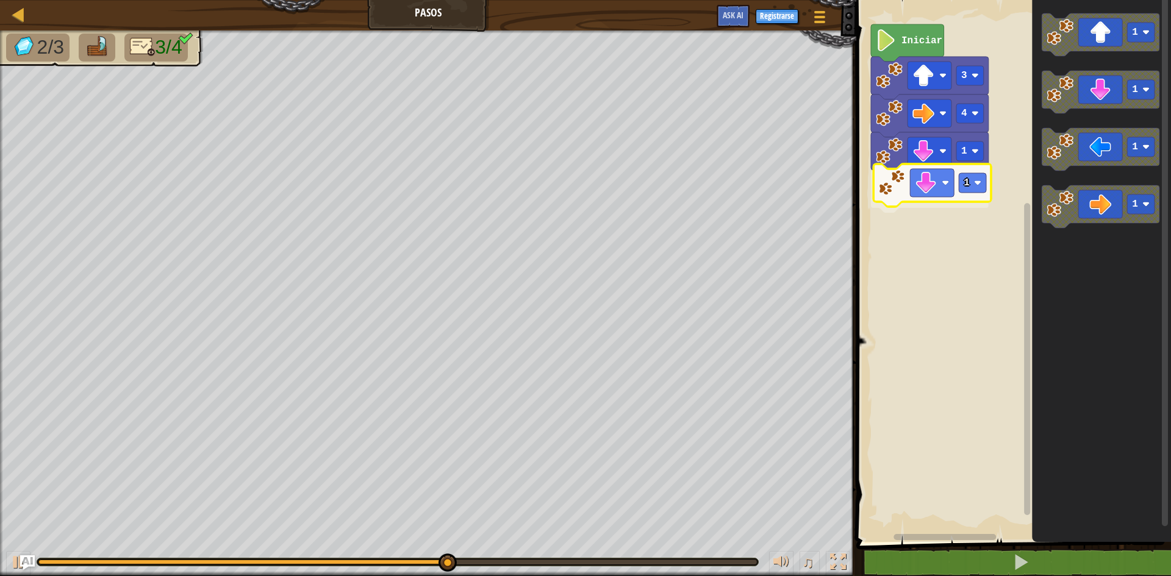
click at [950, 186] on div "1 1 4 3 Iniciar 1 1 1 1 1" at bounding box center [1012, 268] width 318 height 548
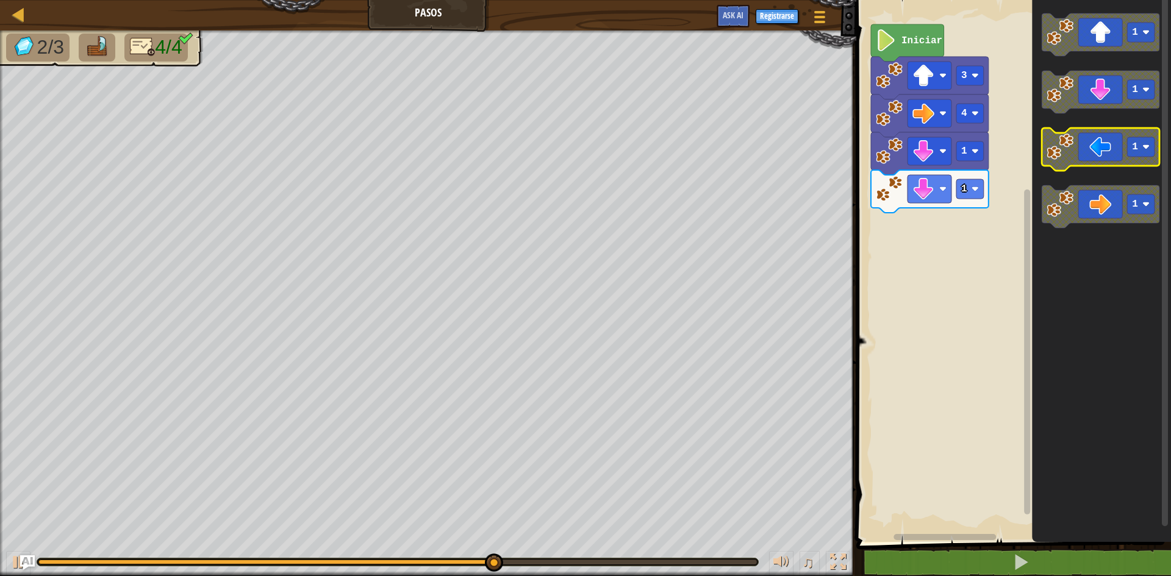
click at [1080, 137] on g "1 1 1 1" at bounding box center [1101, 120] width 118 height 215
click at [1013, 218] on div "1 1 4 3 Iniciar 1 1 1 1" at bounding box center [1012, 268] width 318 height 548
click at [927, 242] on div "1 1 4 3 Iniciar 1 1 1 1" at bounding box center [1012, 268] width 318 height 548
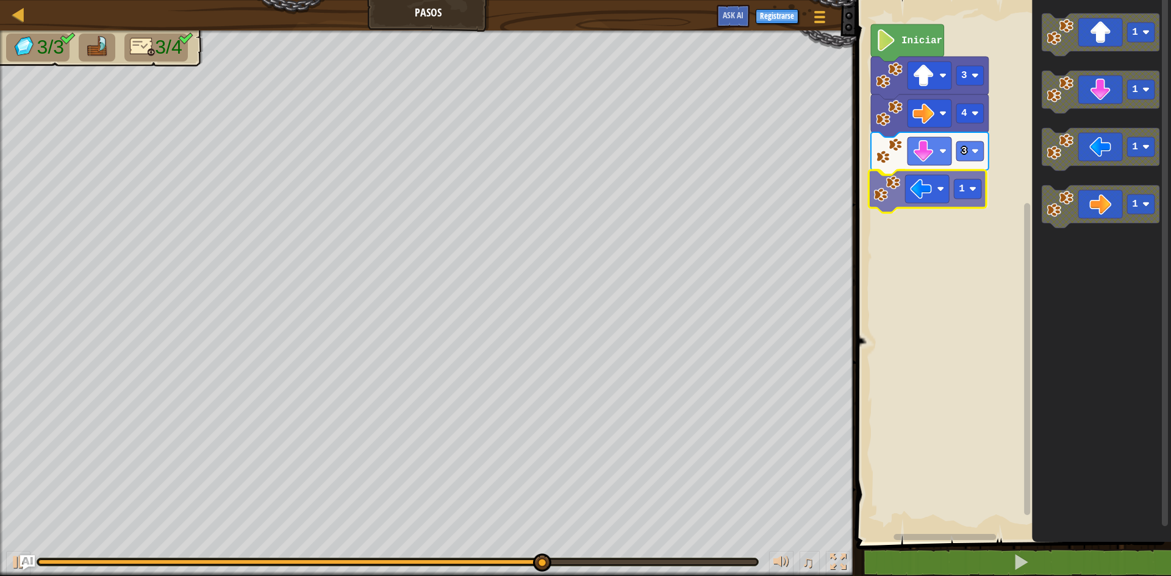
click at [941, 195] on div "Iniciar 3 4 3 1 1 1 1 1 1" at bounding box center [1012, 268] width 318 height 548
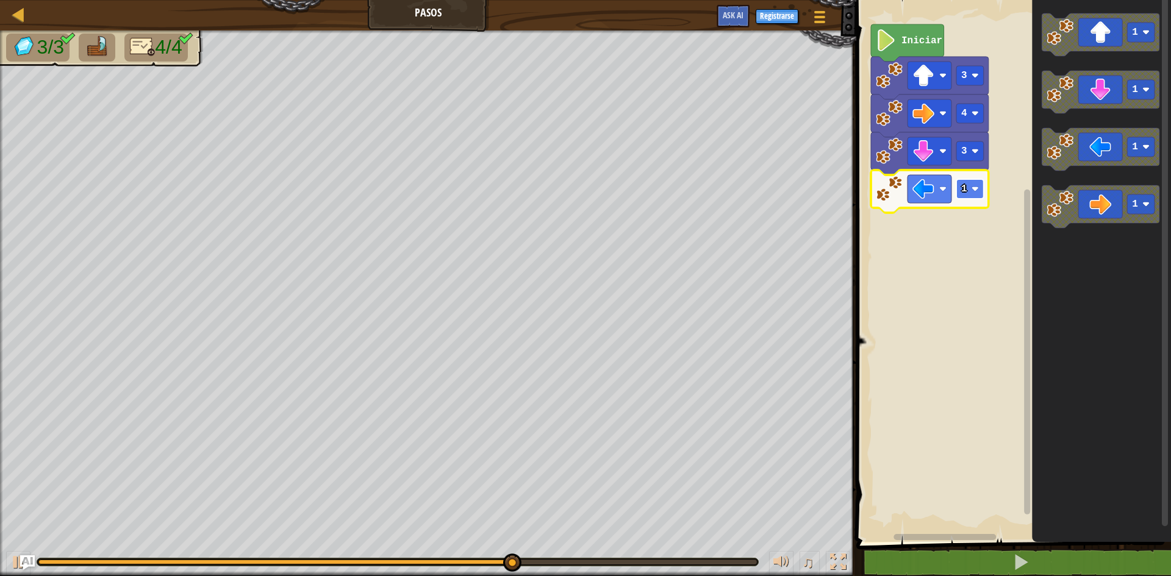
click at [975, 193] on image "Espacio de trabajo de Blockly" at bounding box center [975, 188] width 7 height 7
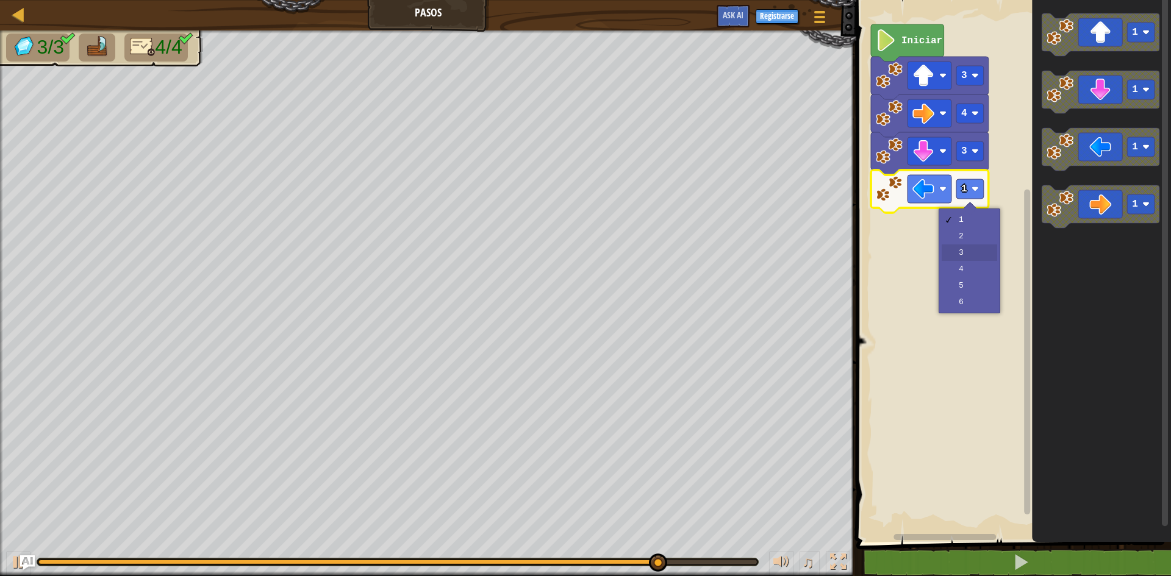
drag, startPoint x: 962, startPoint y: 245, endPoint x: 971, endPoint y: 233, distance: 14.8
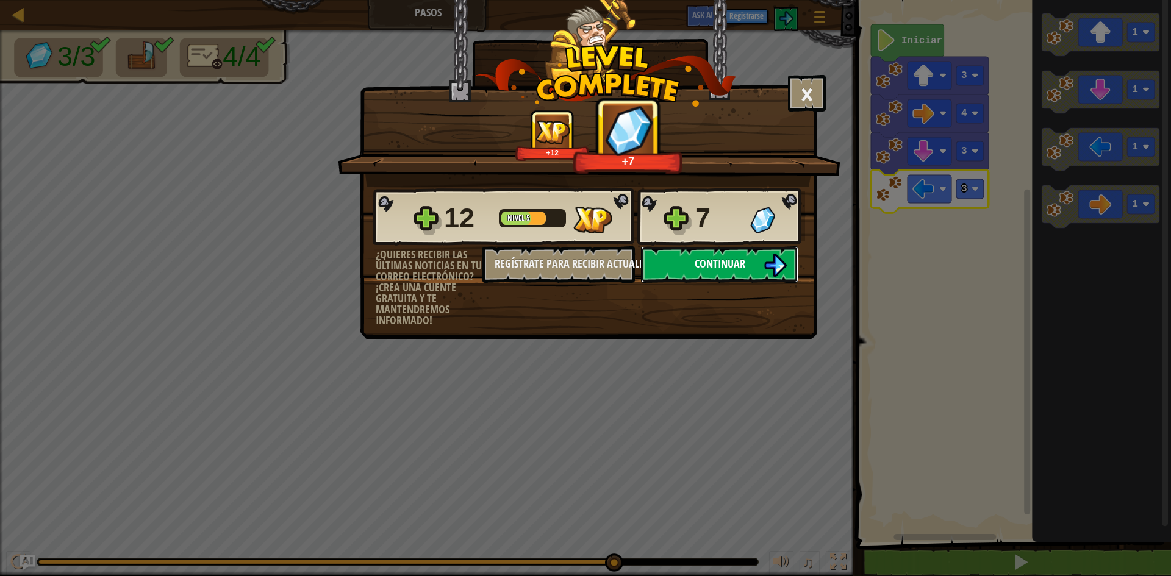
click at [772, 268] on img at bounding box center [775, 265] width 23 height 23
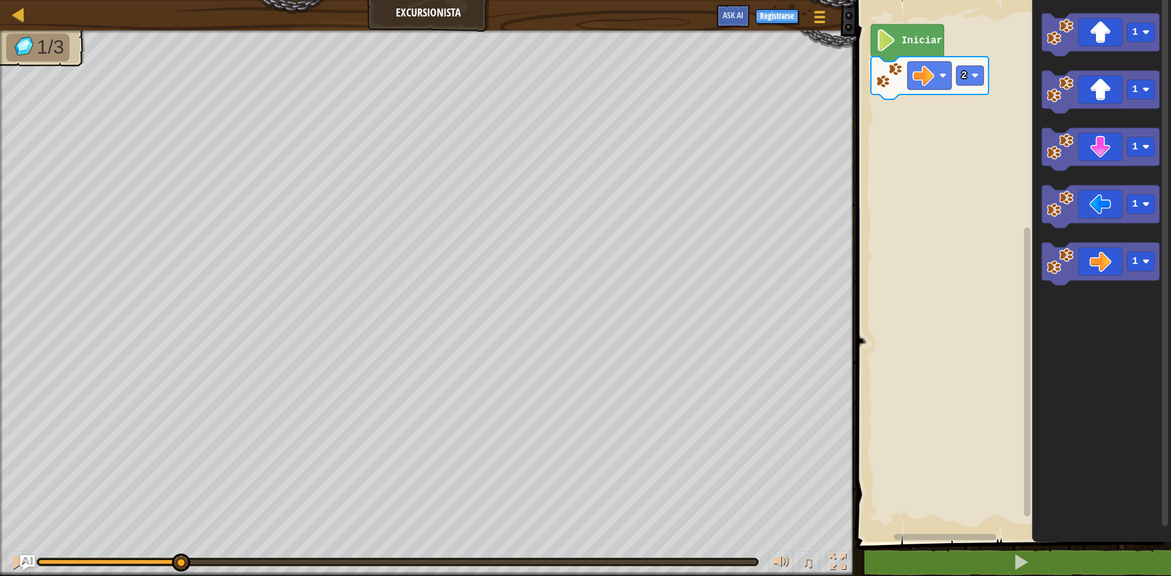
click at [179, 509] on div "1/3 ♫ Tortuga" at bounding box center [585, 303] width 1171 height 546
click at [927, 135] on div "2 1 Iniciar 1 1 1 1 1 1" at bounding box center [1012, 268] width 318 height 548
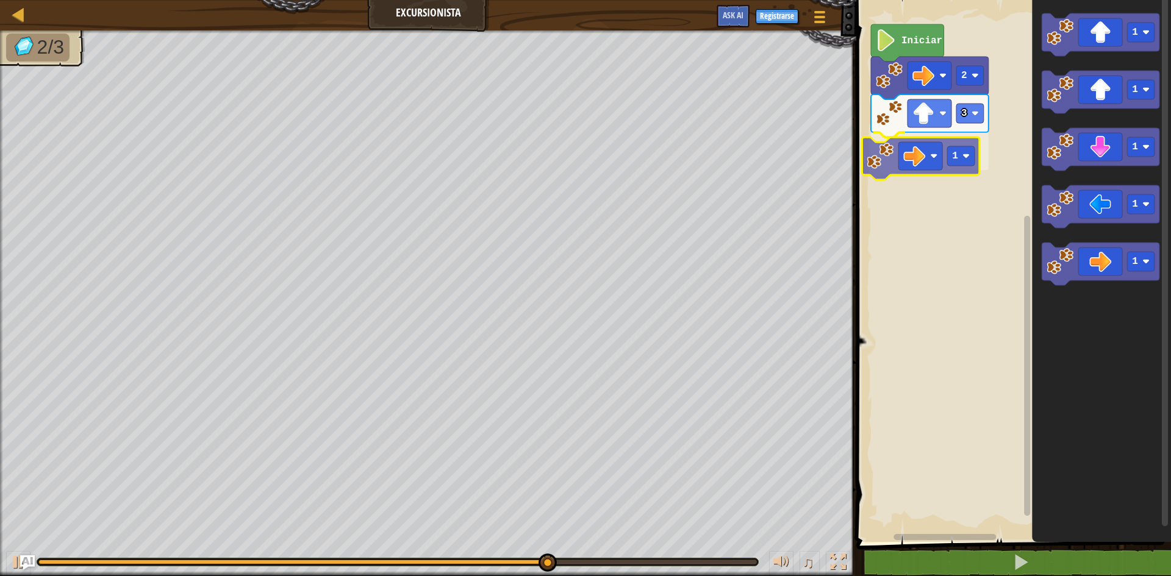
click at [929, 159] on div "Iniciar 2 3 1 1 1 1 1 1 1" at bounding box center [1012, 268] width 318 height 548
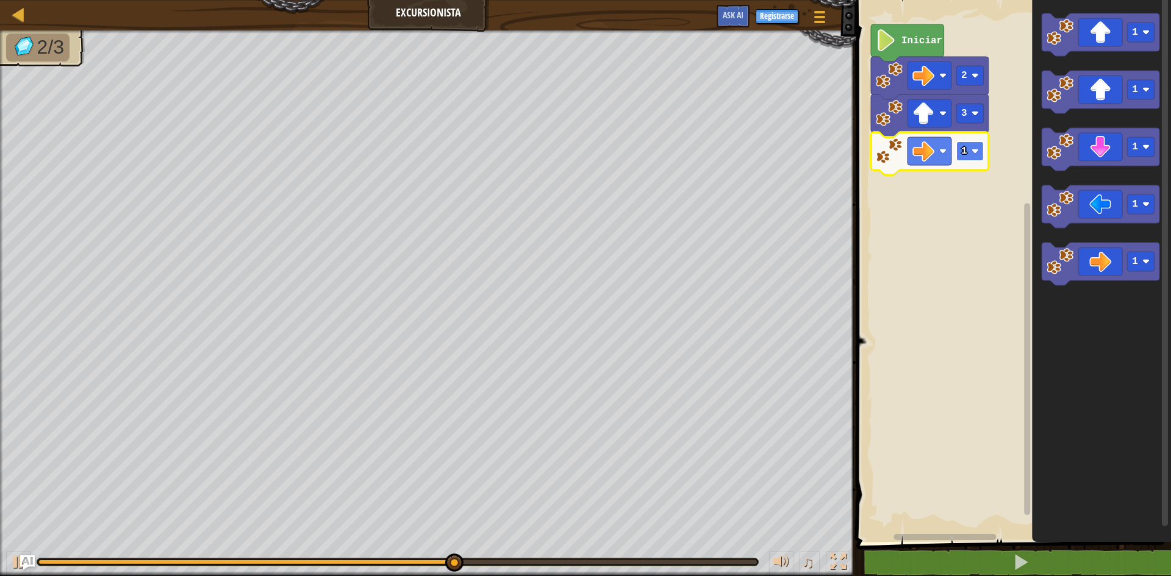
click at [975, 147] on rect "Espacio de trabajo de Blockly" at bounding box center [969, 152] width 27 height 20
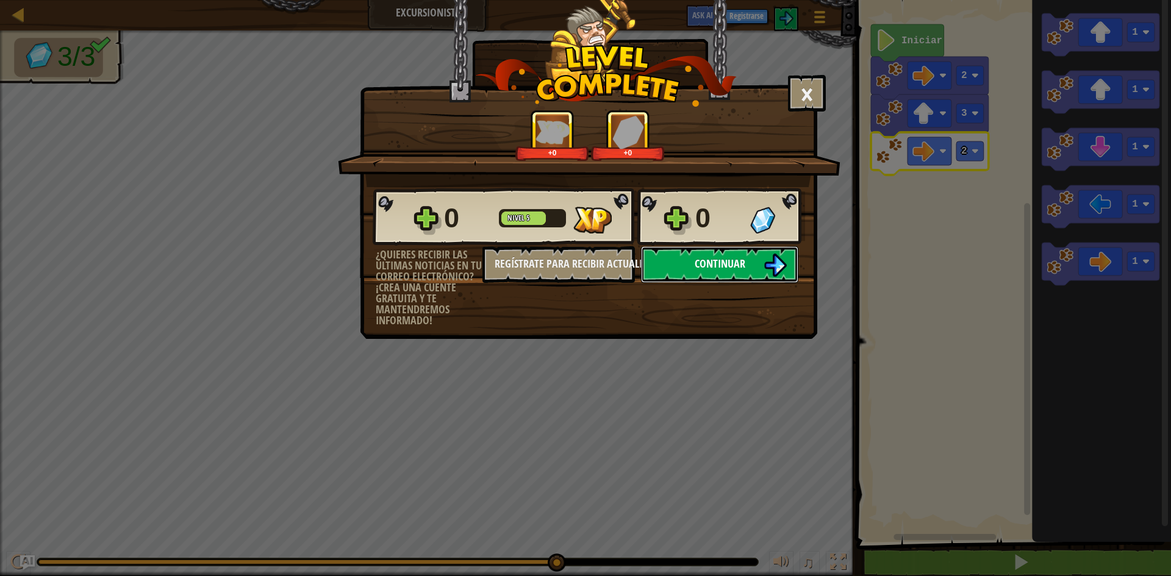
click at [720, 264] on span "Continuar" at bounding box center [720, 263] width 51 height 15
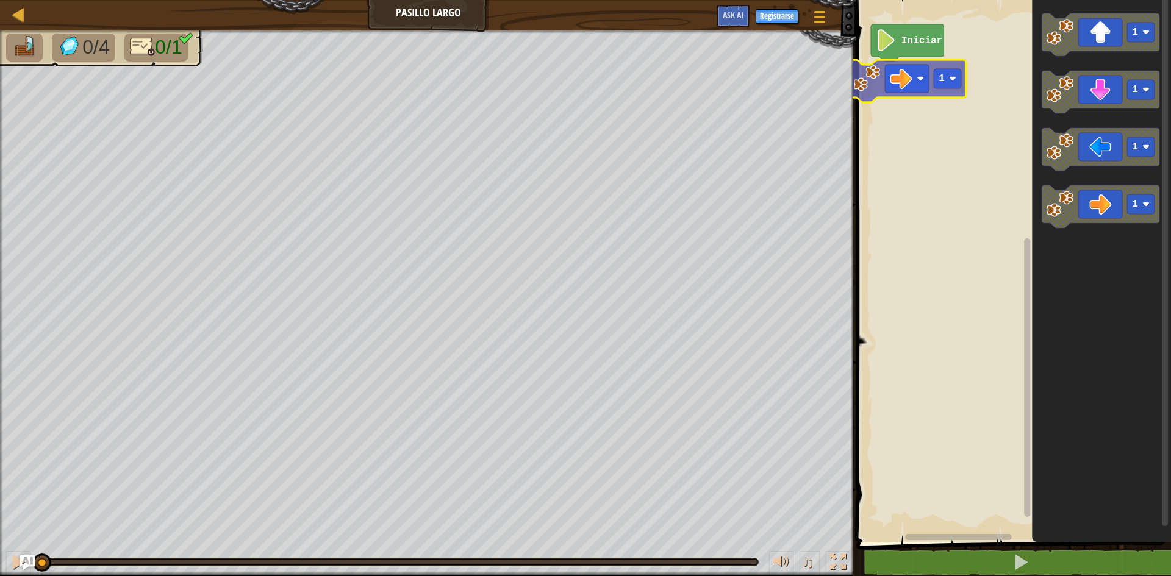
click at [873, 64] on div "Iniciar 1 1 1 1 1" at bounding box center [1012, 268] width 318 height 548
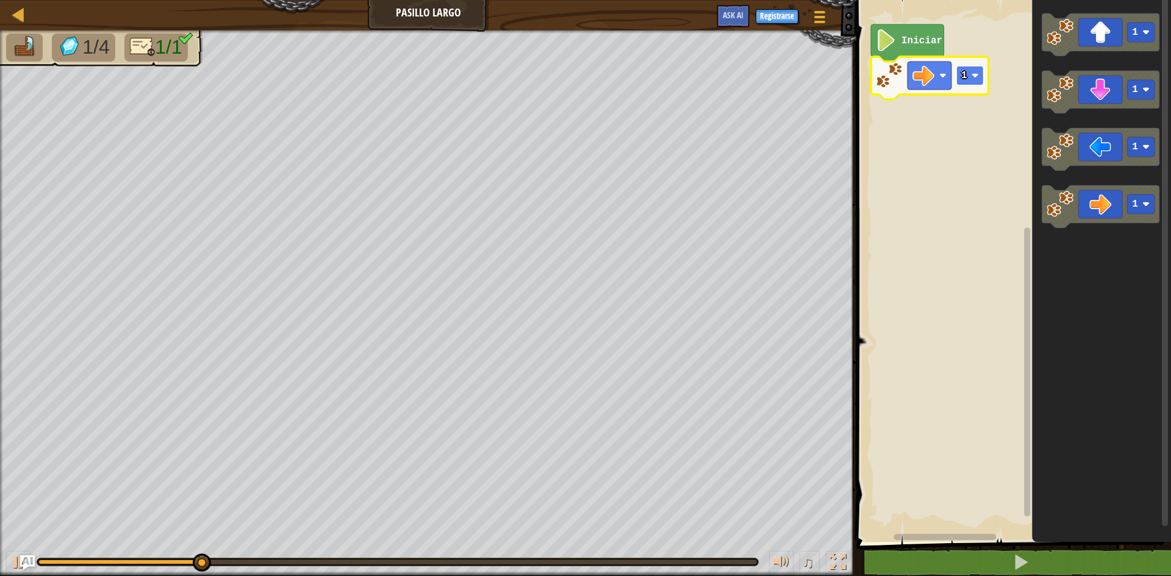
click at [978, 77] on g "1" at bounding box center [969, 76] width 27 height 20
click at [981, 70] on rect "Espacio de trabajo de Blockly" at bounding box center [969, 76] width 27 height 20
click at [976, 72] on image "Espacio de trabajo de Blockly" at bounding box center [975, 75] width 7 height 7
click at [977, 73] on image "Espacio de trabajo de Blockly" at bounding box center [975, 75] width 7 height 7
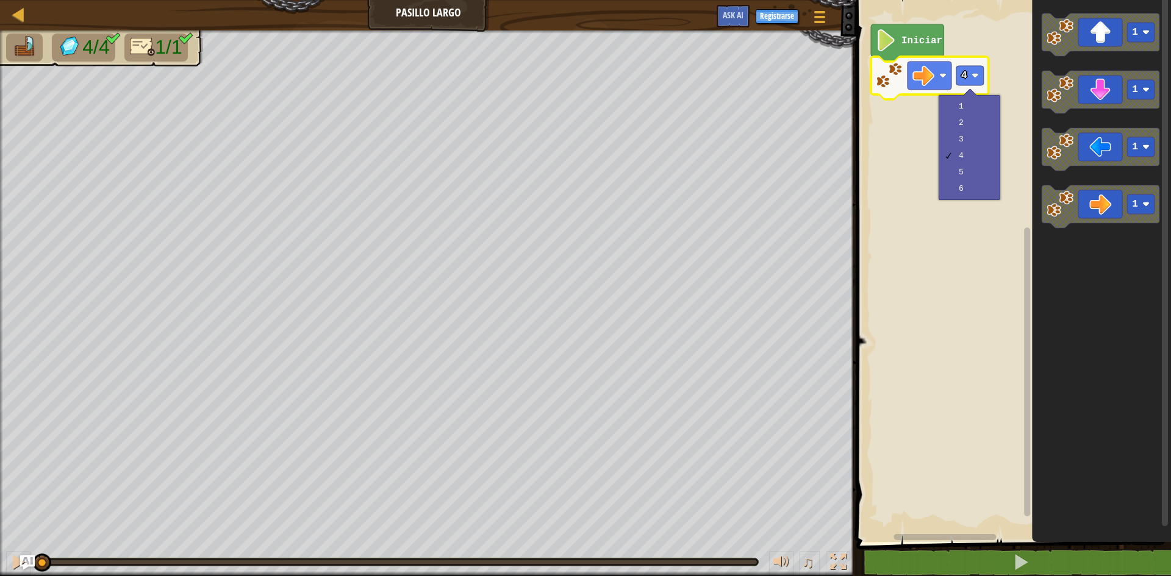
drag, startPoint x: 570, startPoint y: 563, endPoint x: 0, endPoint y: 579, distance: 570.6
click at [0, 0] on html "Mapa Pasillo Largo Menú del Juego Registrarse Ask AI 1 הההההההההההההההההההההההה…" at bounding box center [585, 0] width 1171 height 0
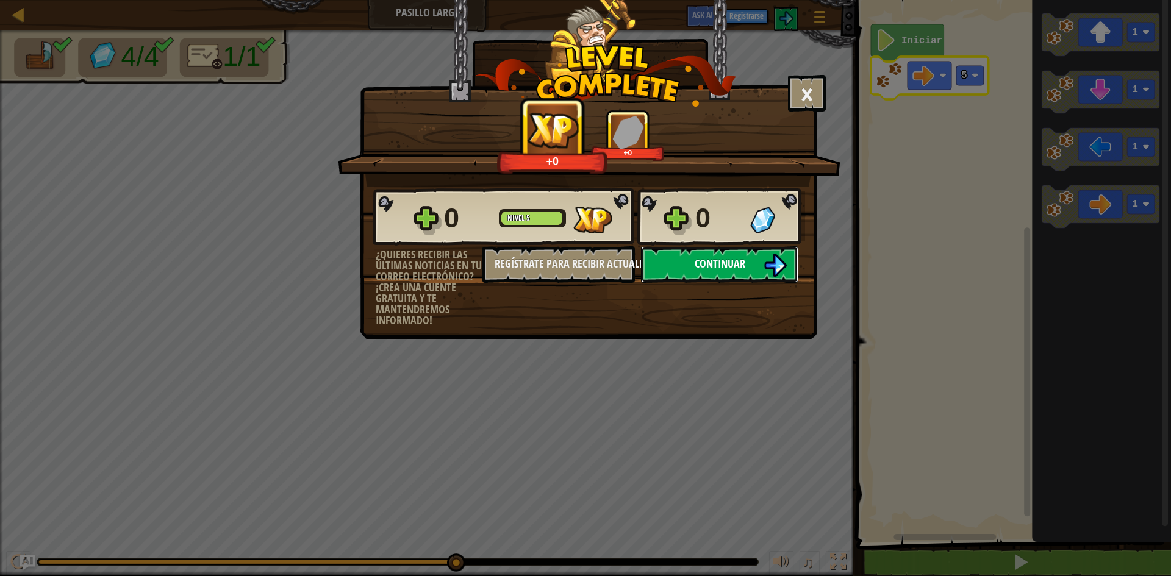
click at [700, 253] on button "Continuar" at bounding box center [719, 264] width 157 height 37
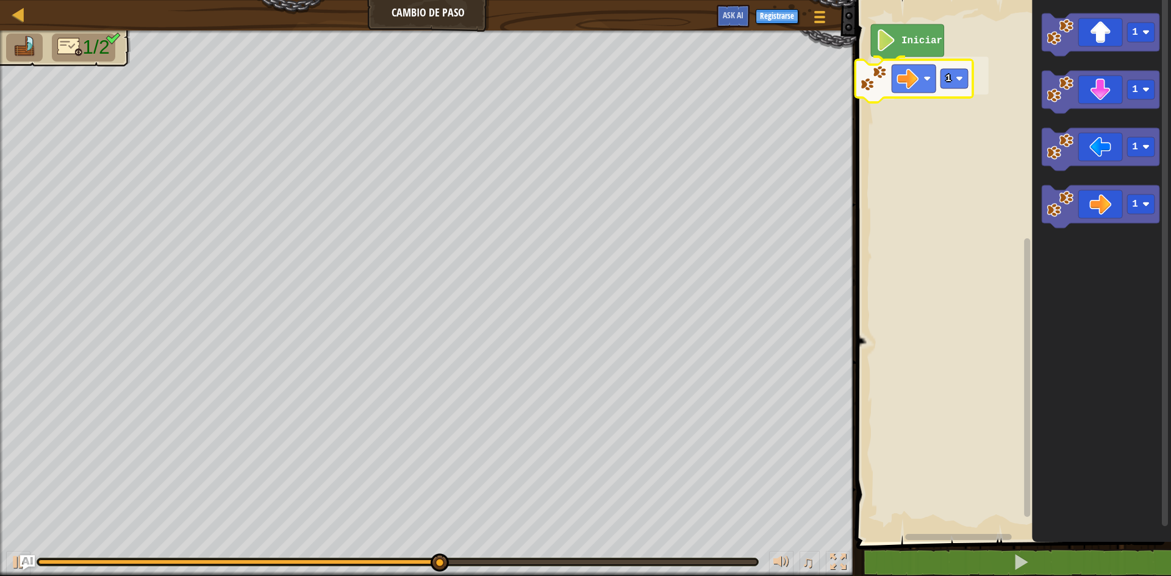
click at [920, 84] on div "Iniciar 1 1 1 1 1 1" at bounding box center [1012, 268] width 318 height 548
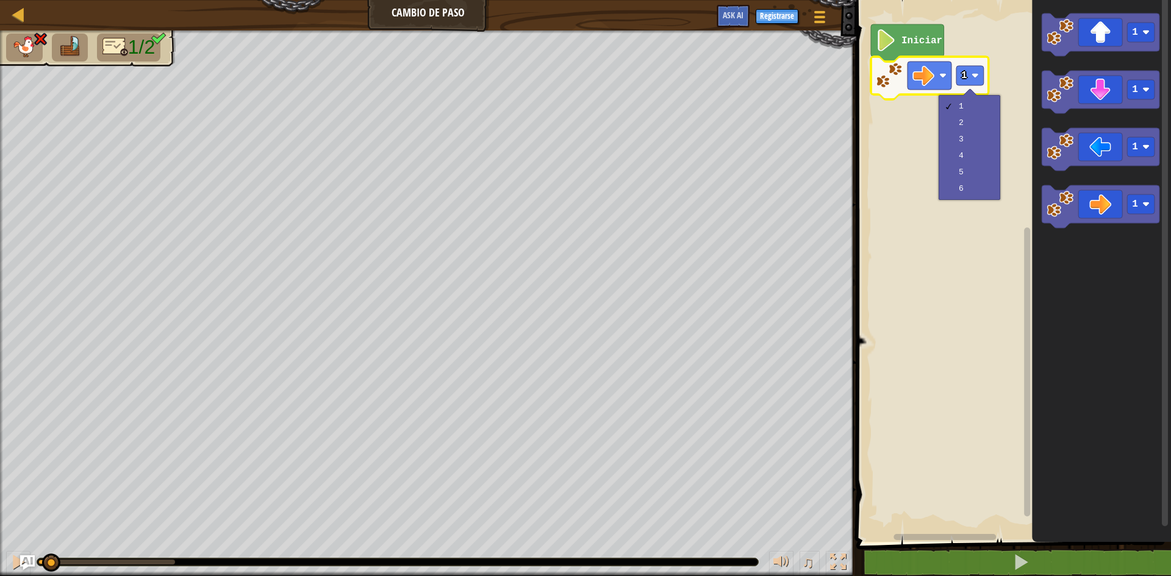
drag, startPoint x: 170, startPoint y: 560, endPoint x: 49, endPoint y: 572, distance: 121.4
click at [49, 572] on div "♫" at bounding box center [428, 559] width 856 height 37
click at [10, 542] on div "♫" at bounding box center [428, 559] width 856 height 37
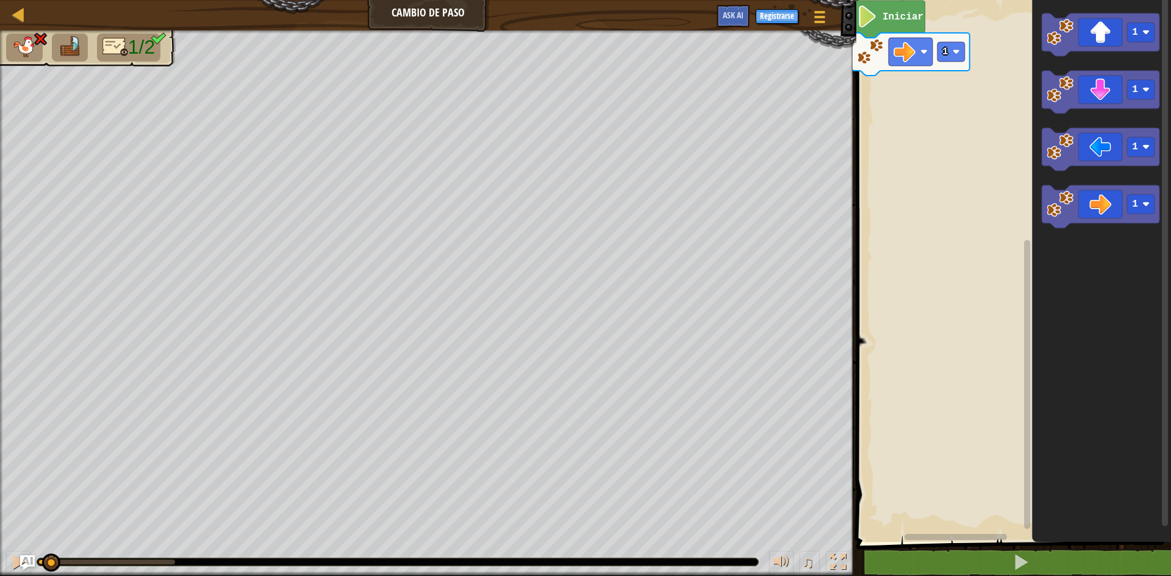
click at [906, 73] on rect "Espacio de trabajo de Blockly" at bounding box center [1012, 268] width 318 height 548
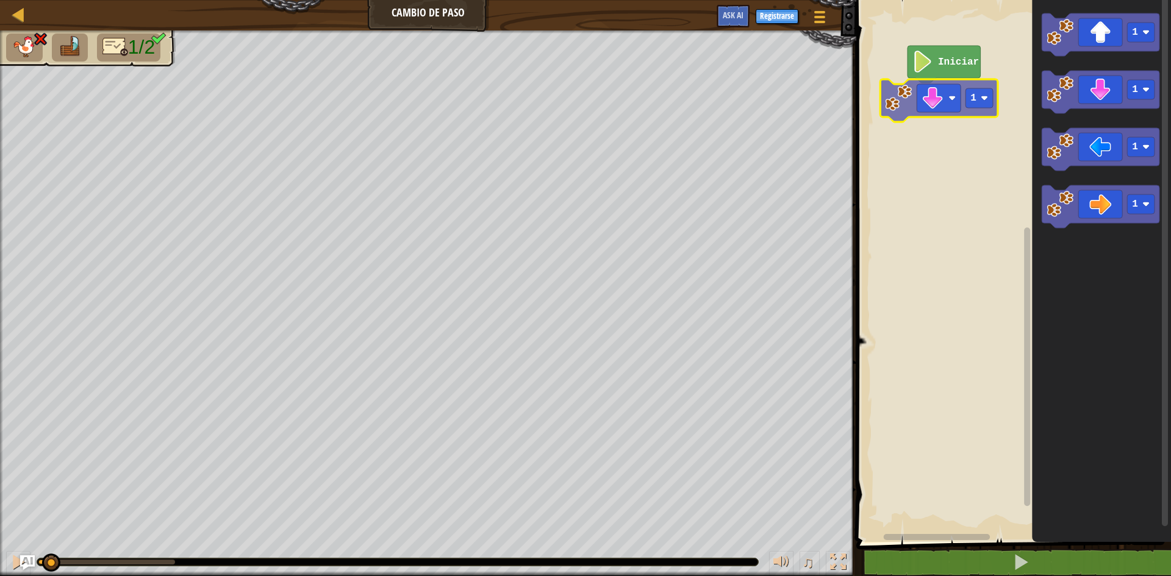
click at [955, 104] on div "Iniciar 1 1 1 1 1 1" at bounding box center [1012, 268] width 318 height 548
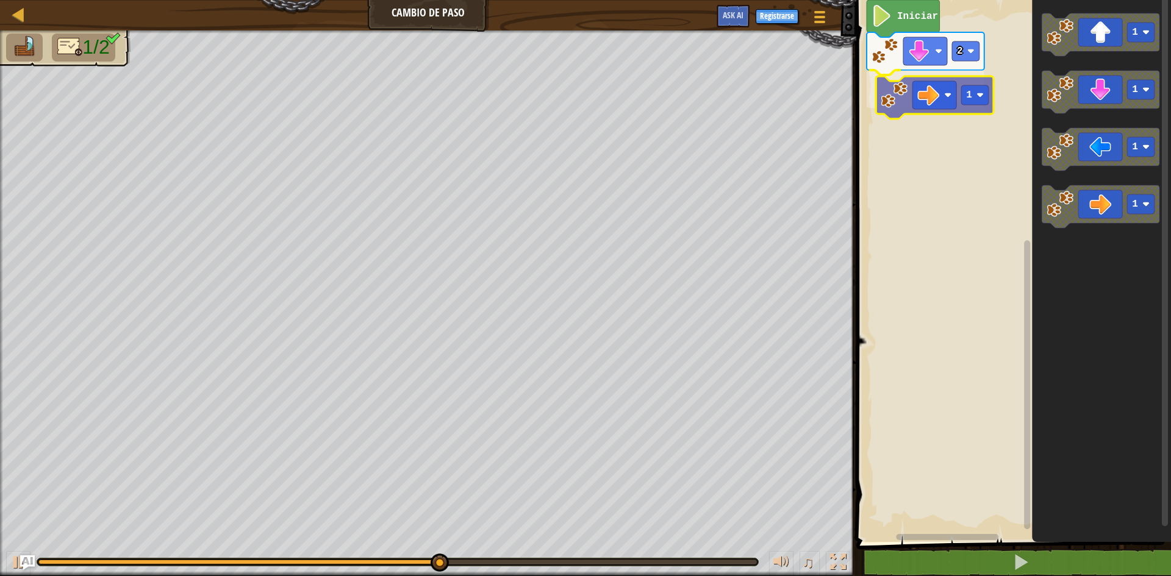
click at [947, 98] on div "Iniciar 2 1 1 1 1 1 1" at bounding box center [1012, 268] width 318 height 548
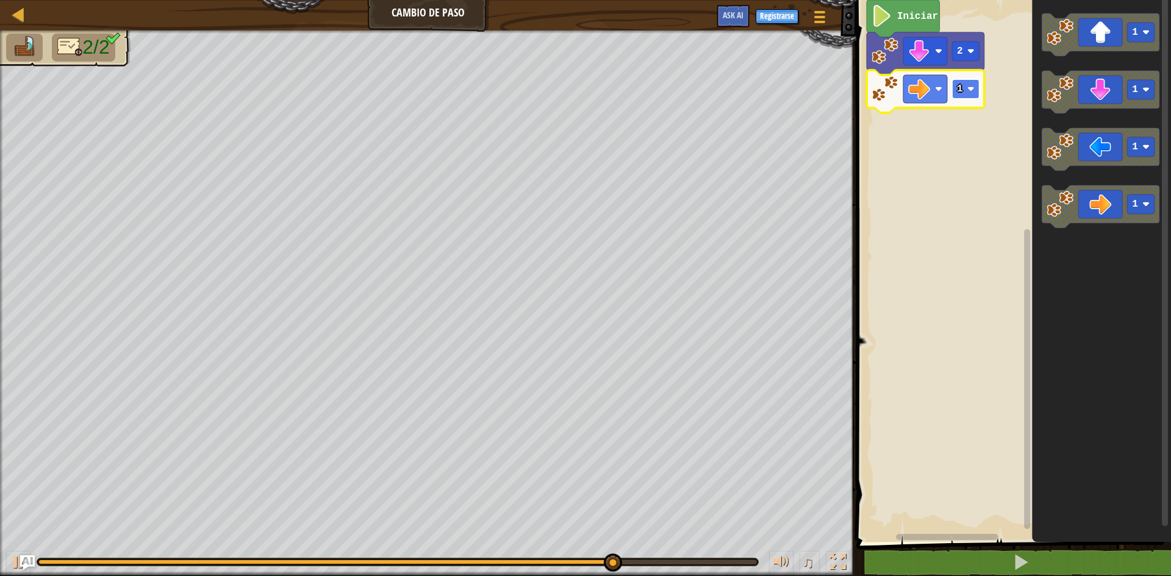
click at [969, 90] on image "Espacio de trabajo de Blockly" at bounding box center [970, 88] width 7 height 7
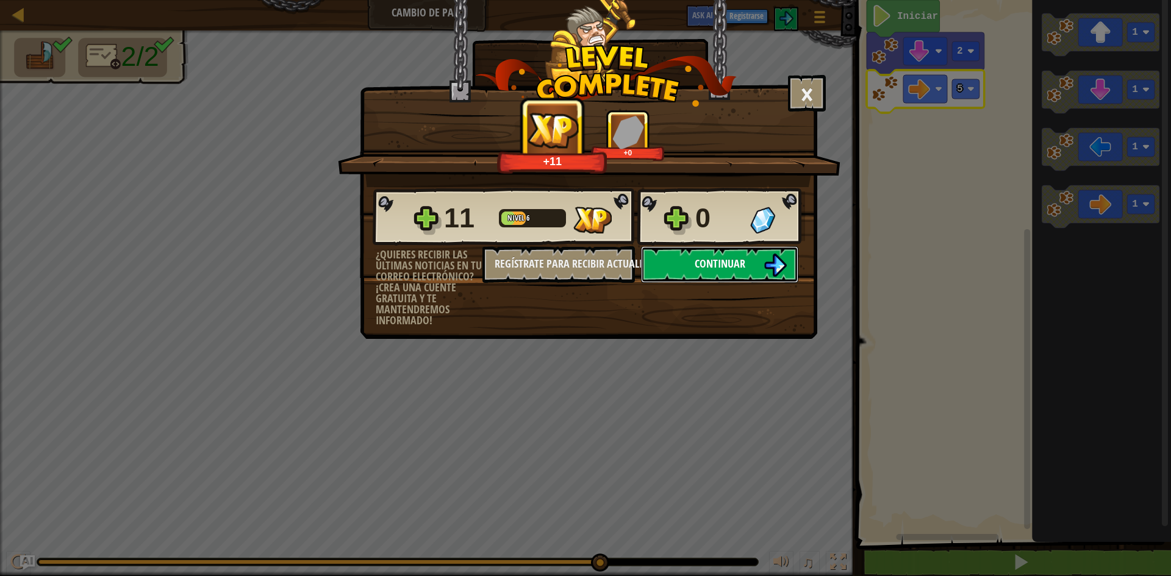
click at [712, 267] on span "Continuar" at bounding box center [720, 263] width 51 height 15
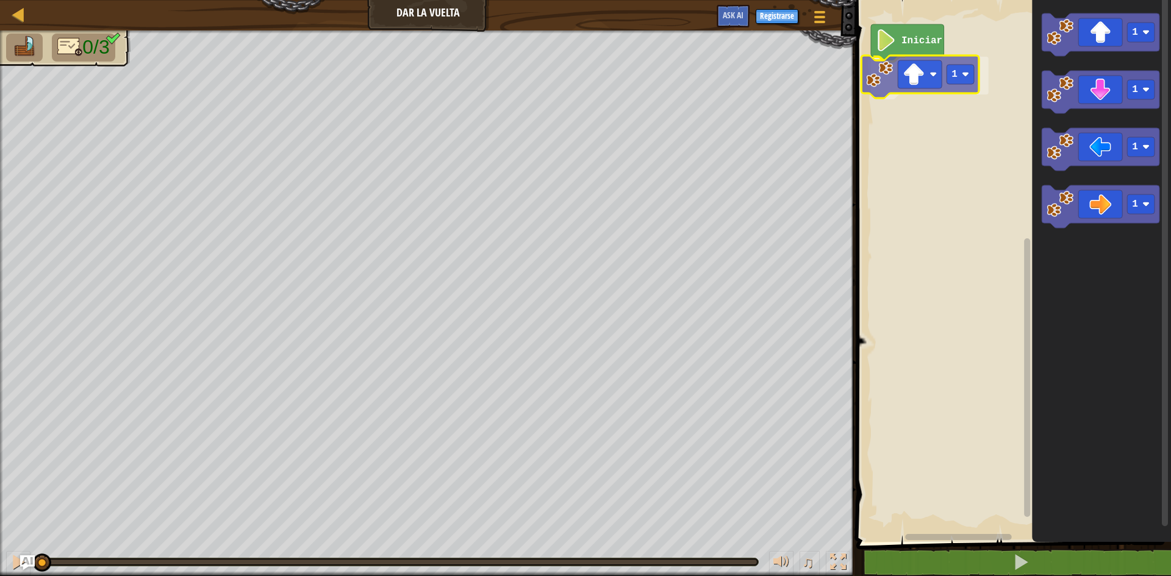
click at [898, 76] on div "Iniciar 1 1 1 1 1 1" at bounding box center [1012, 268] width 318 height 548
click at [975, 75] on image "Espacio de trabajo de Blockly" at bounding box center [975, 75] width 7 height 7
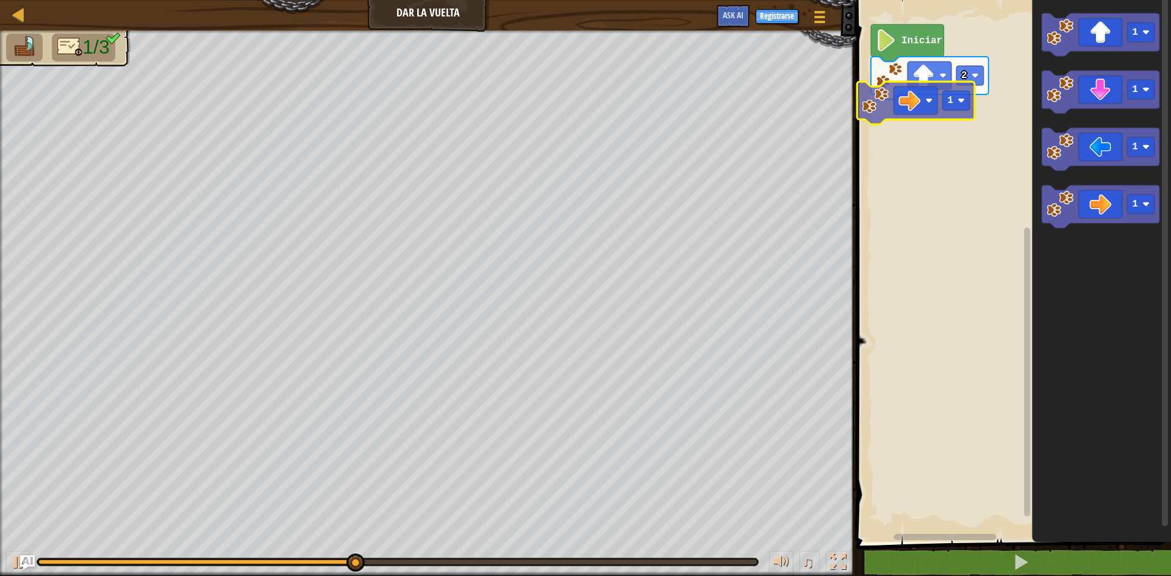
click at [897, 110] on div "Iniciar 2 1 1 1 1 1 1" at bounding box center [1012, 268] width 318 height 548
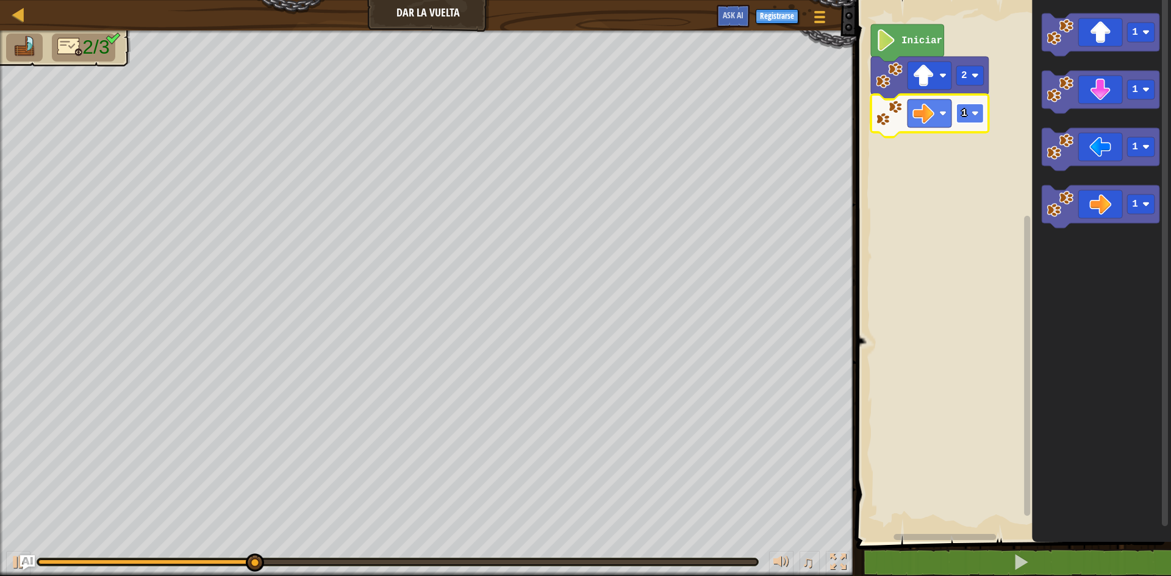
click at [975, 110] on image "Espacio de trabajo de Blockly" at bounding box center [975, 113] width 7 height 7
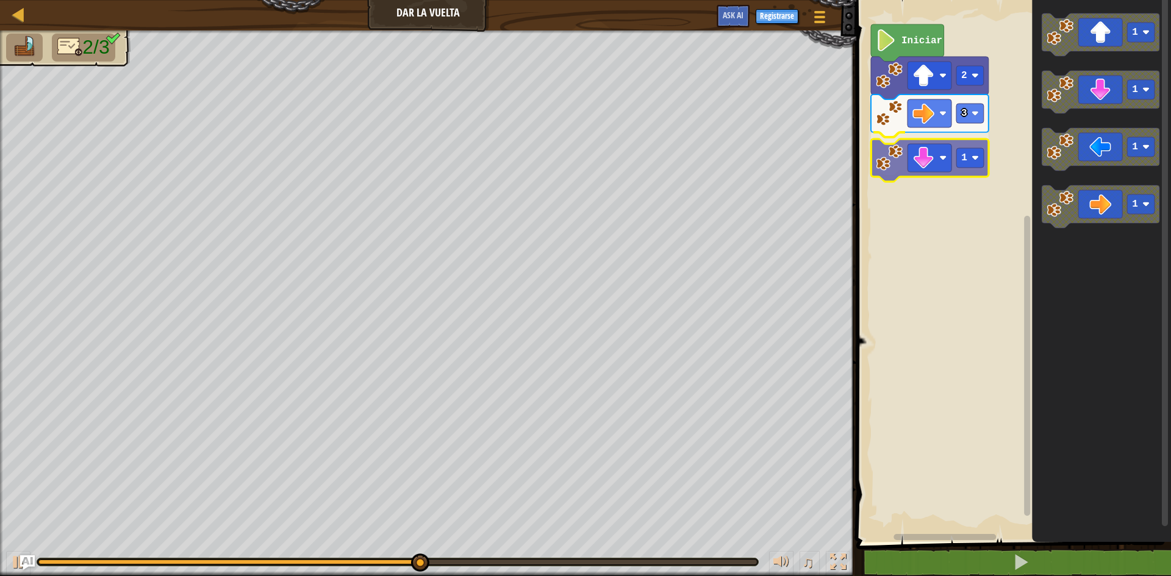
click at [904, 164] on div "Iniciar 2 3 1 1 1 1 1 1" at bounding box center [1012, 268] width 318 height 548
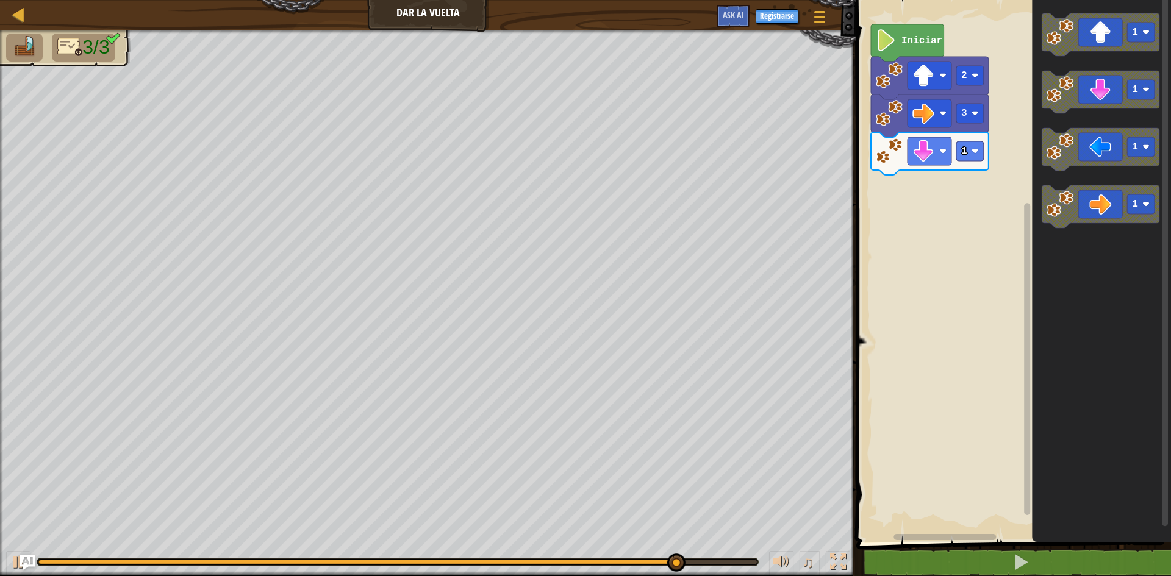
click at [1063, 116] on icon "1 1 1 1" at bounding box center [1101, 268] width 139 height 548
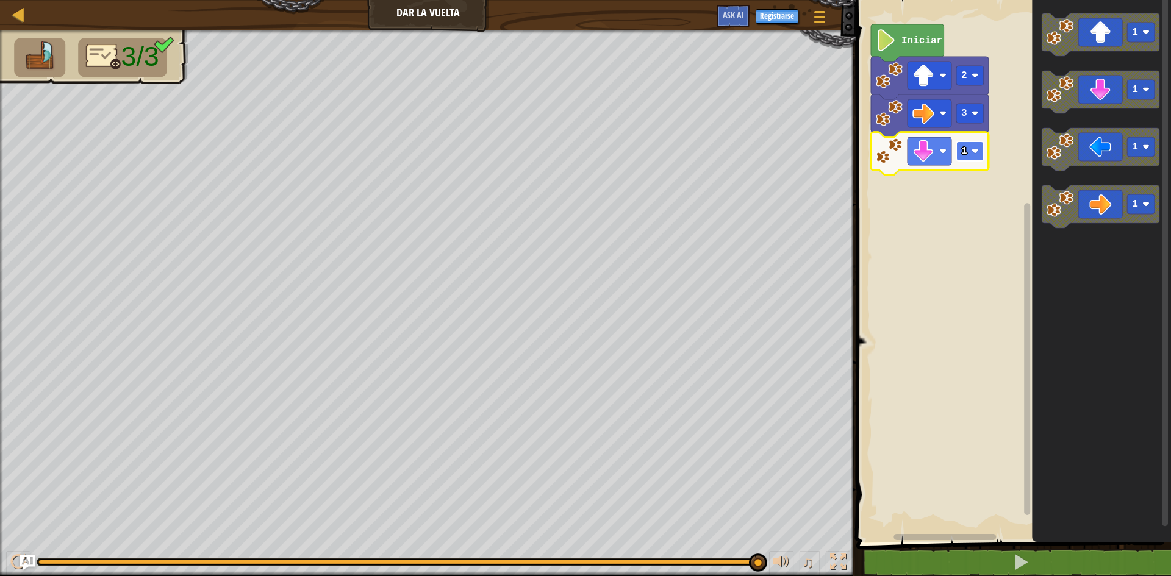
click at [975, 152] on image "Espacio de trabajo de Blockly" at bounding box center [975, 151] width 7 height 7
click at [978, 153] on image "Espacio de trabajo de Blockly" at bounding box center [975, 151] width 7 height 7
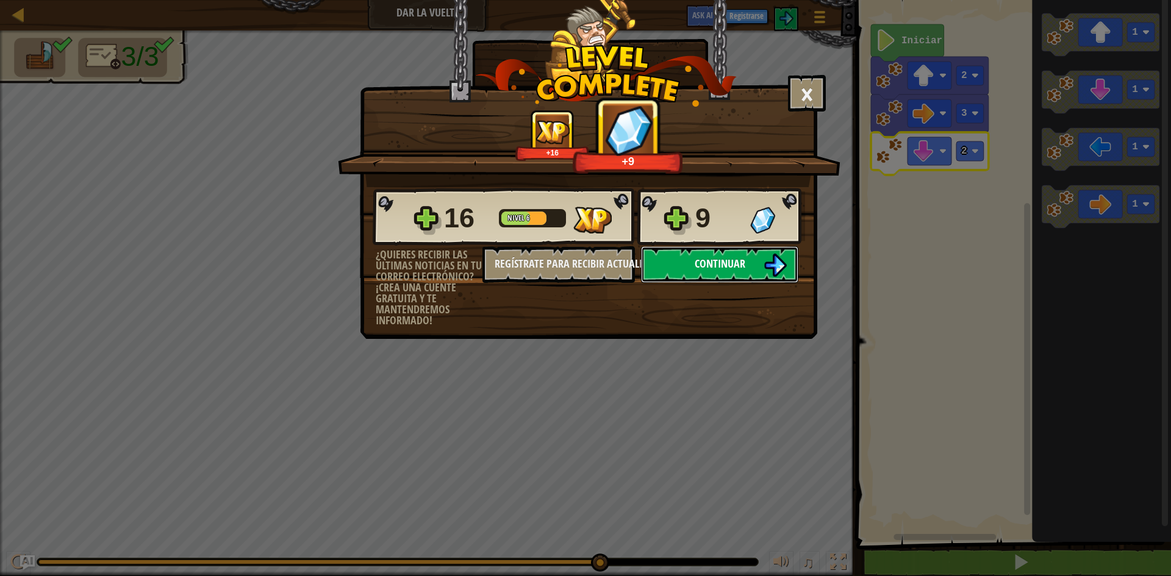
click at [764, 270] on img at bounding box center [775, 265] width 23 height 23
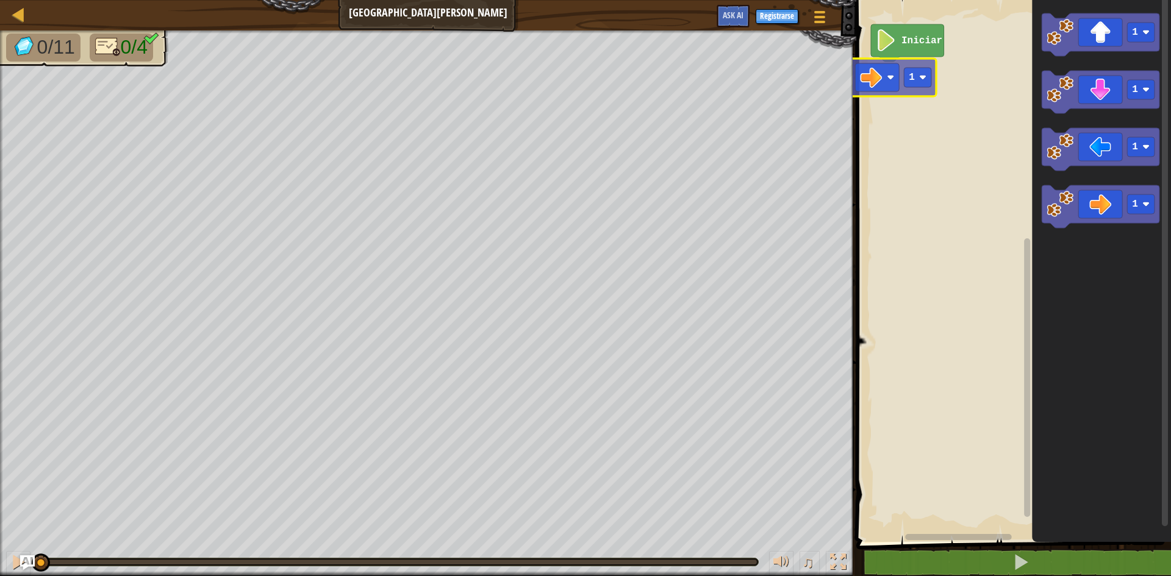
click at [901, 87] on div "Iniciar 1 1 1 1 1" at bounding box center [1012, 268] width 318 height 548
click at [981, 90] on div "Iniciar 1 1 1 1 1 1" at bounding box center [1012, 268] width 318 height 548
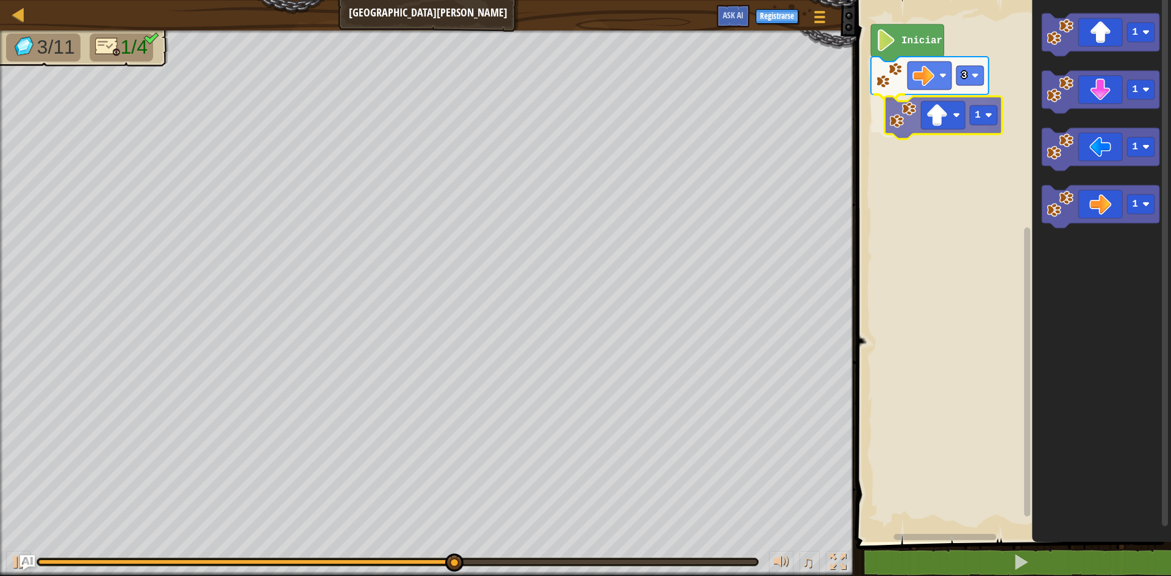
click at [925, 113] on div "Iniciar 3 1 1 1 1 1 1" at bounding box center [1012, 268] width 318 height 548
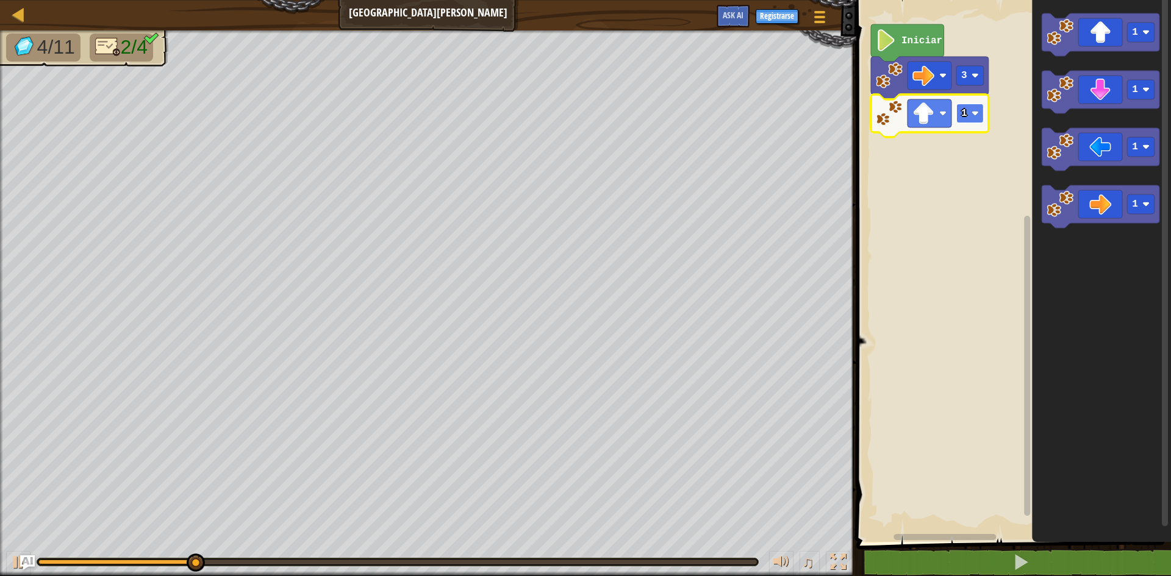
click at [974, 113] on image "Espacio de trabajo de Blockly" at bounding box center [975, 113] width 7 height 7
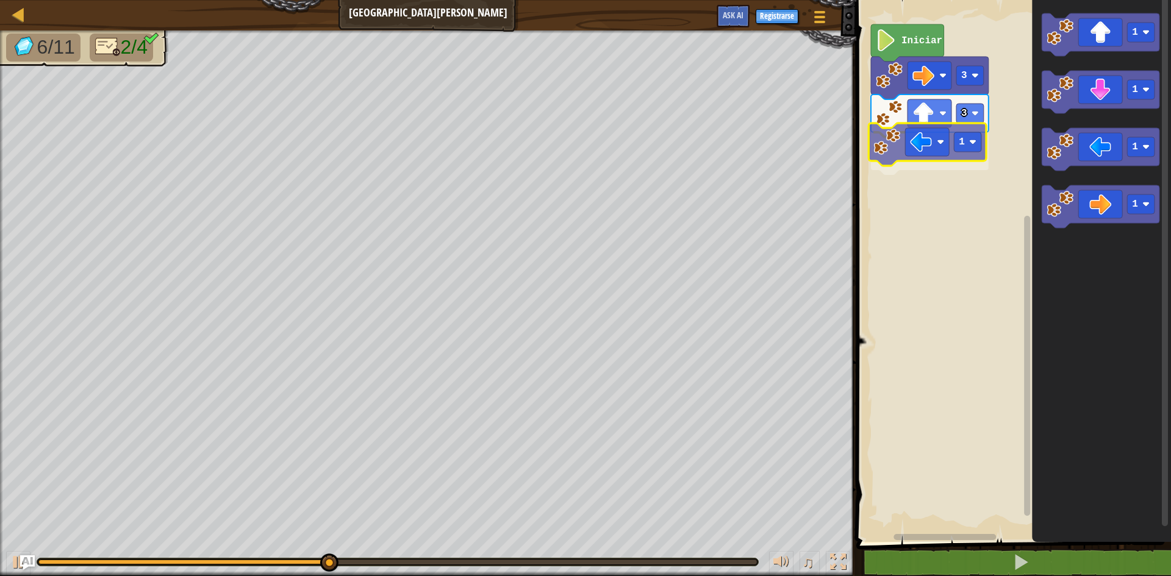
click at [941, 149] on div "Iniciar 3 3 1 1 1 1 1 1" at bounding box center [1012, 268] width 318 height 548
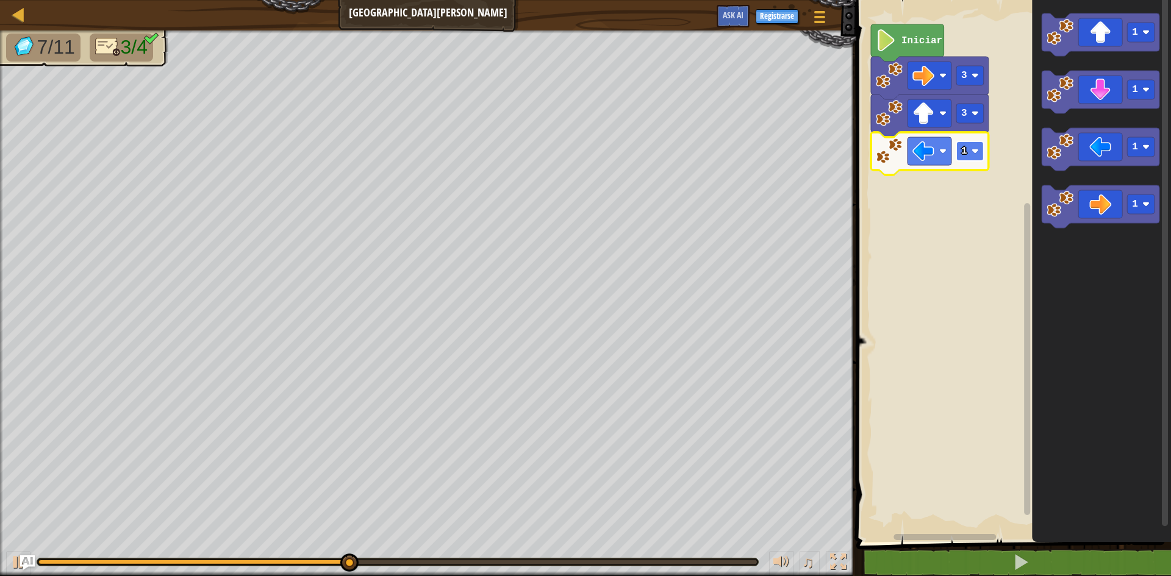
click at [973, 150] on image "Espacio de trabajo de Blockly" at bounding box center [975, 151] width 7 height 7
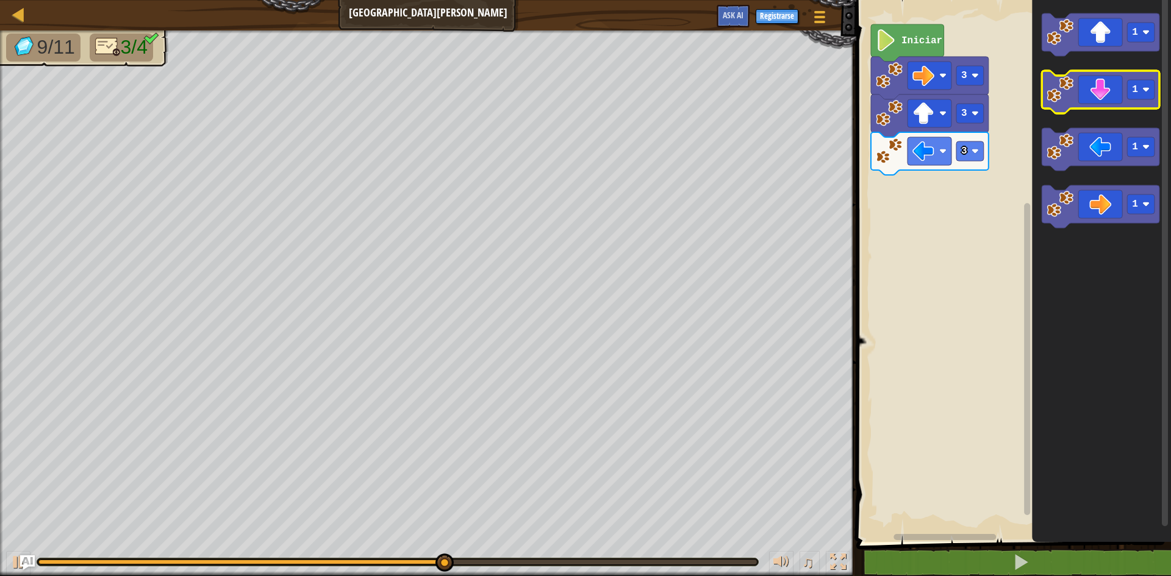
click at [1113, 92] on icon "Espacio de trabajo de Blockly" at bounding box center [1101, 92] width 118 height 43
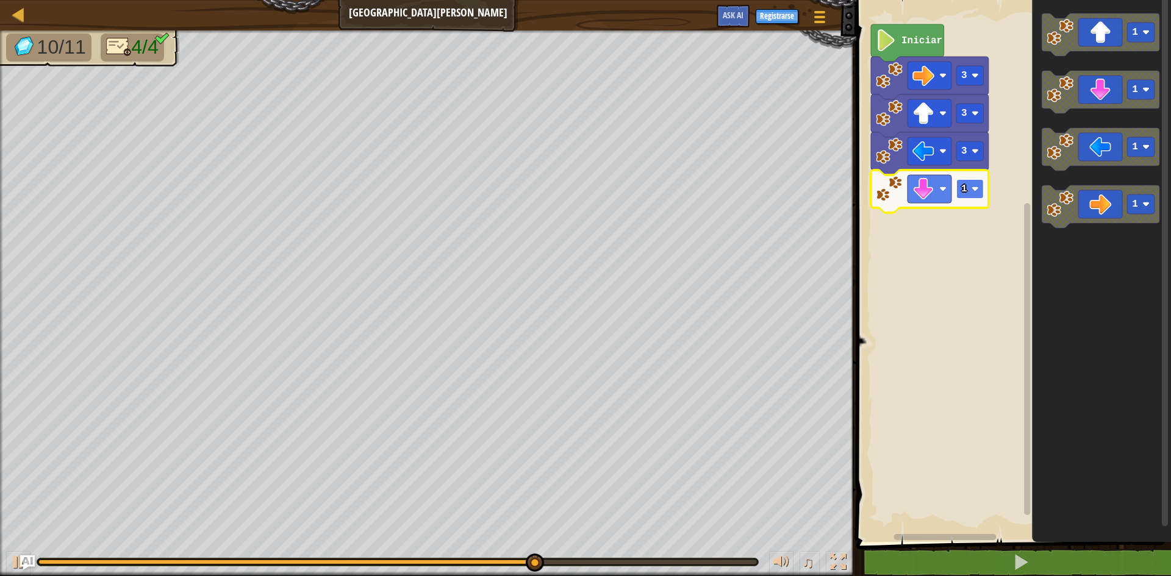
click at [972, 182] on rect "Espacio de trabajo de Blockly" at bounding box center [969, 189] width 27 height 20
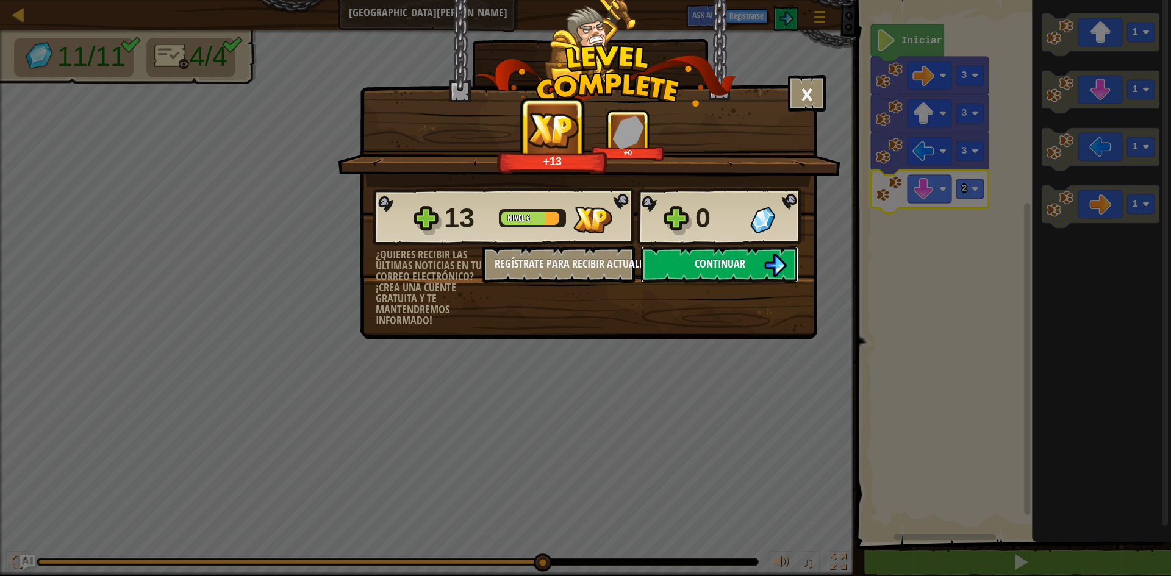
click at [720, 268] on span "Continuar" at bounding box center [720, 263] width 51 height 15
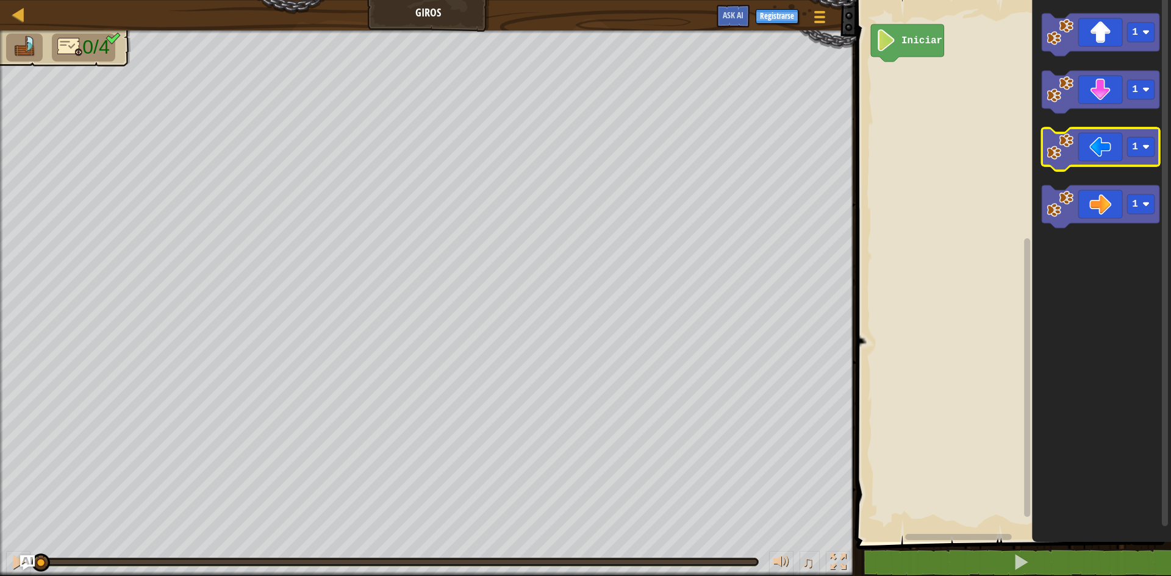
click at [1107, 147] on icon "Espacio de trabajo de Blockly" at bounding box center [1101, 149] width 118 height 43
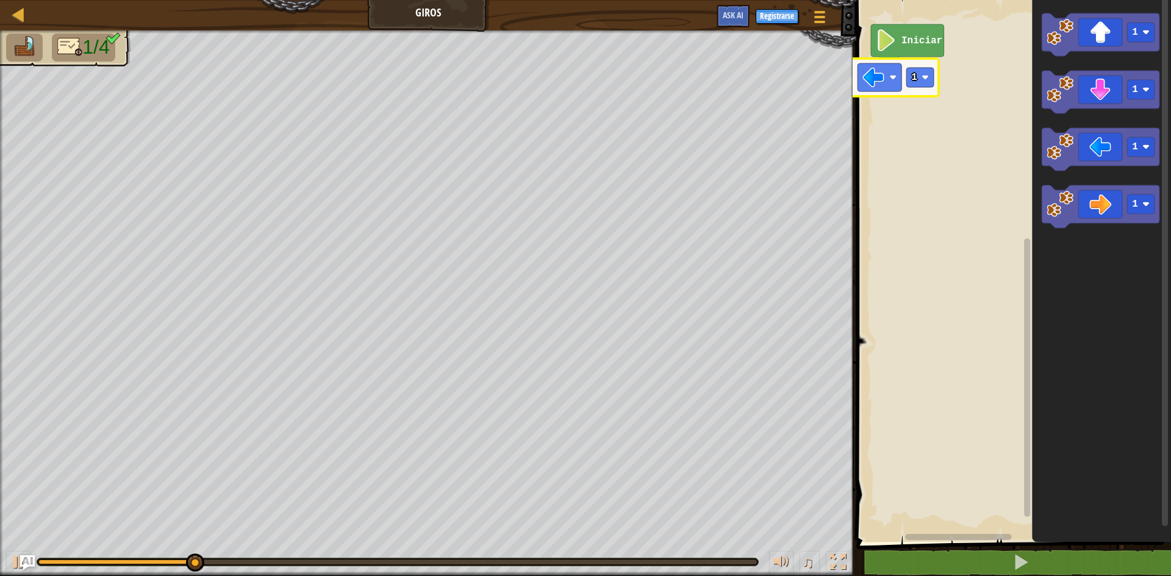
click at [871, 79] on div "Iniciar 1 1 1 1 1" at bounding box center [1012, 268] width 318 height 548
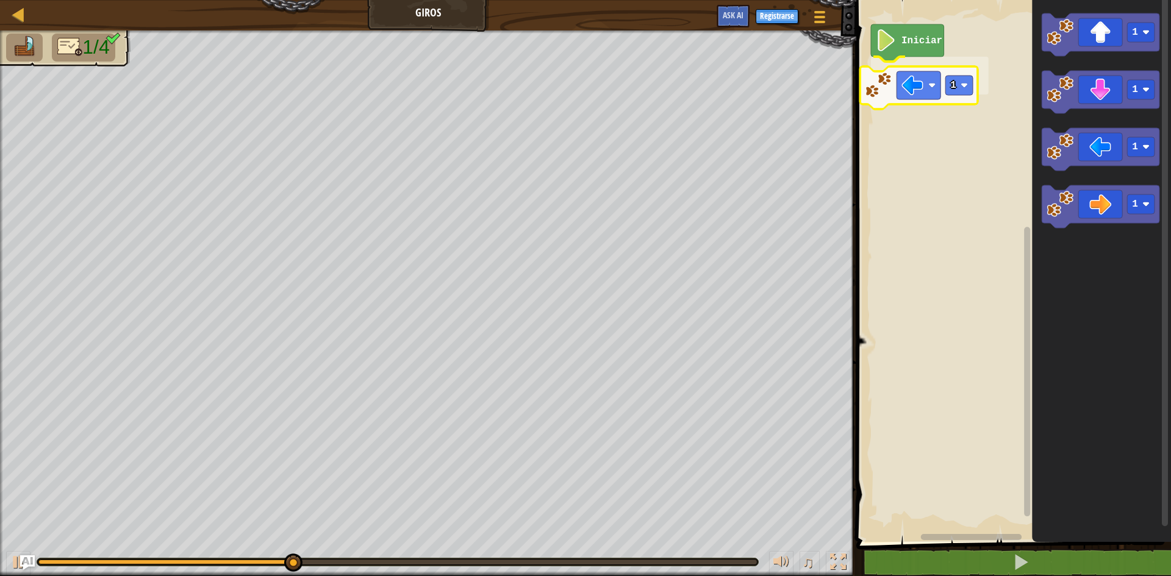
click at [931, 80] on div "Iniciar 1 1 1 1 1 1" at bounding box center [1012, 268] width 318 height 548
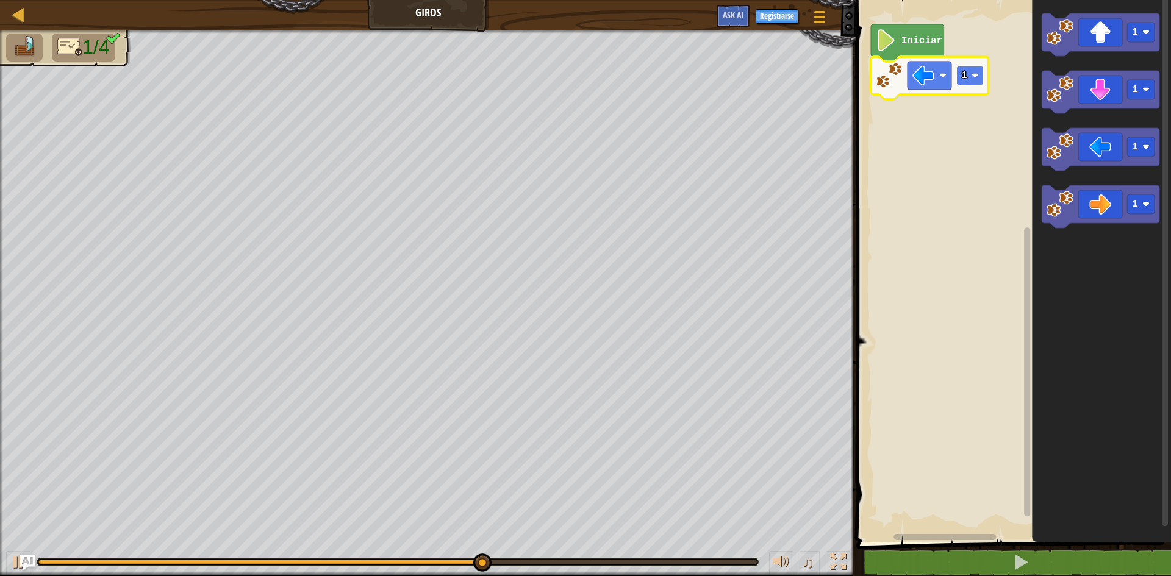
click at [974, 68] on rect "Espacio de trabajo de Blockly" at bounding box center [969, 76] width 27 height 20
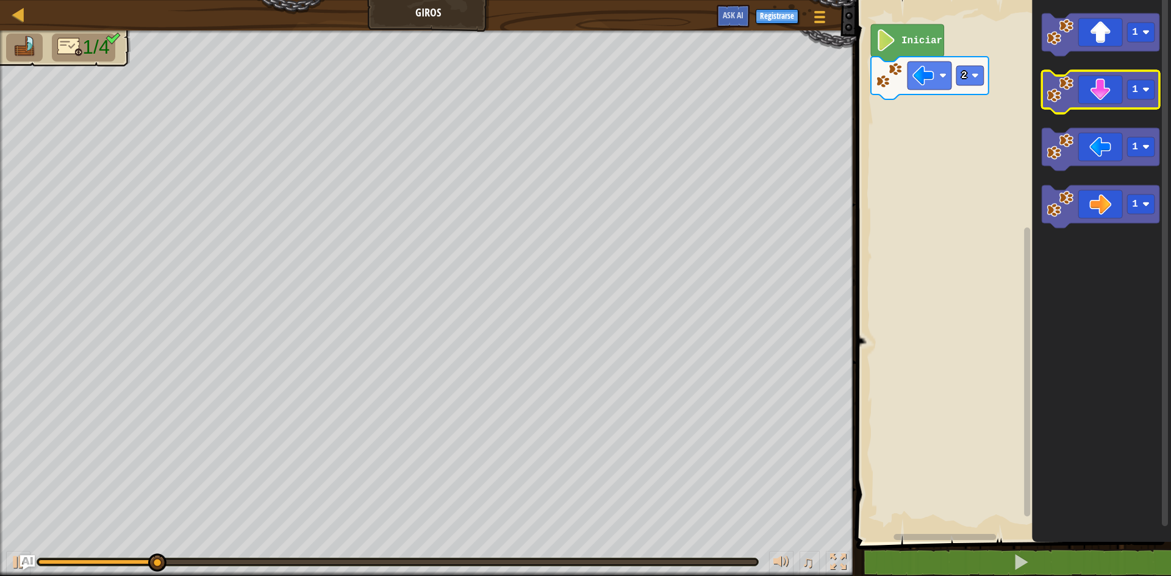
click at [1092, 90] on icon "Espacio de trabajo de Blockly" at bounding box center [1101, 92] width 118 height 43
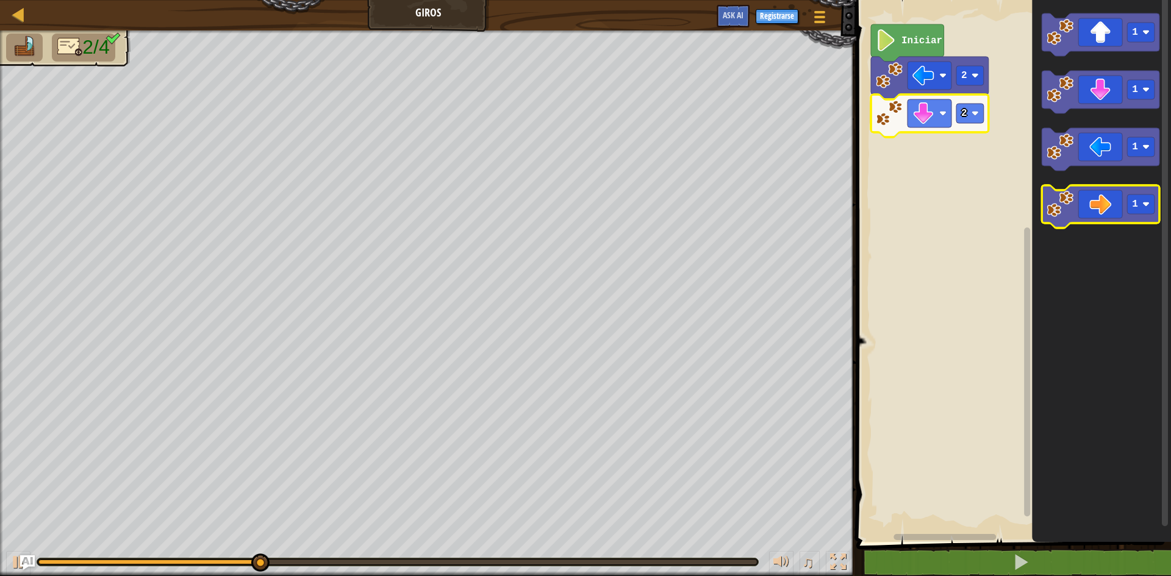
click at [1120, 212] on icon "Espacio de trabajo de Blockly" at bounding box center [1101, 206] width 118 height 43
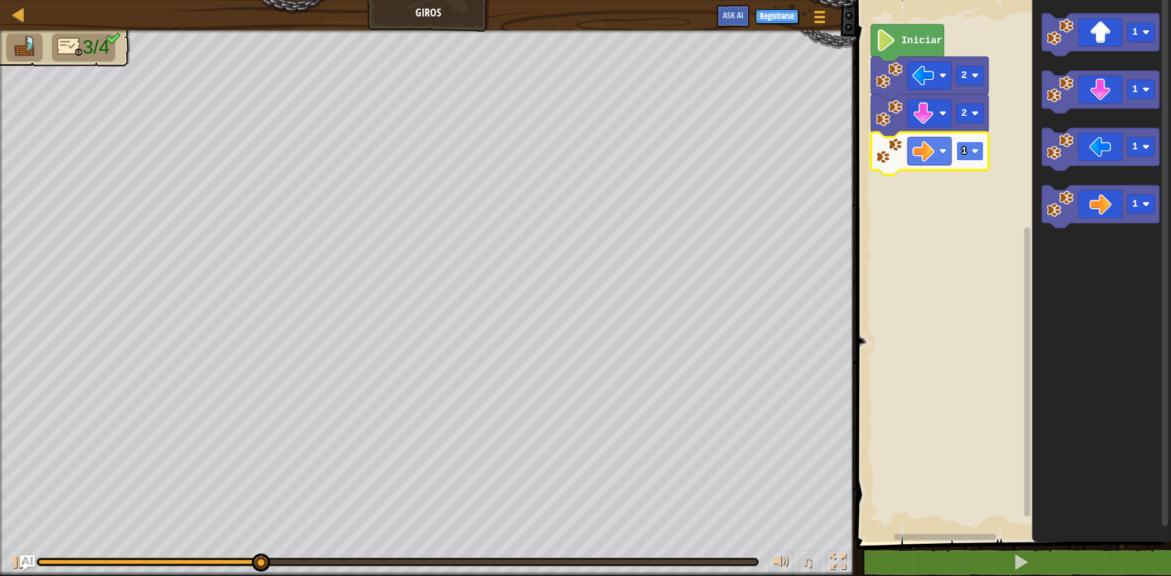
click at [972, 148] on image "Espacio de trabajo de Blockly" at bounding box center [975, 151] width 7 height 7
